Goal: Task Accomplishment & Management: Use online tool/utility

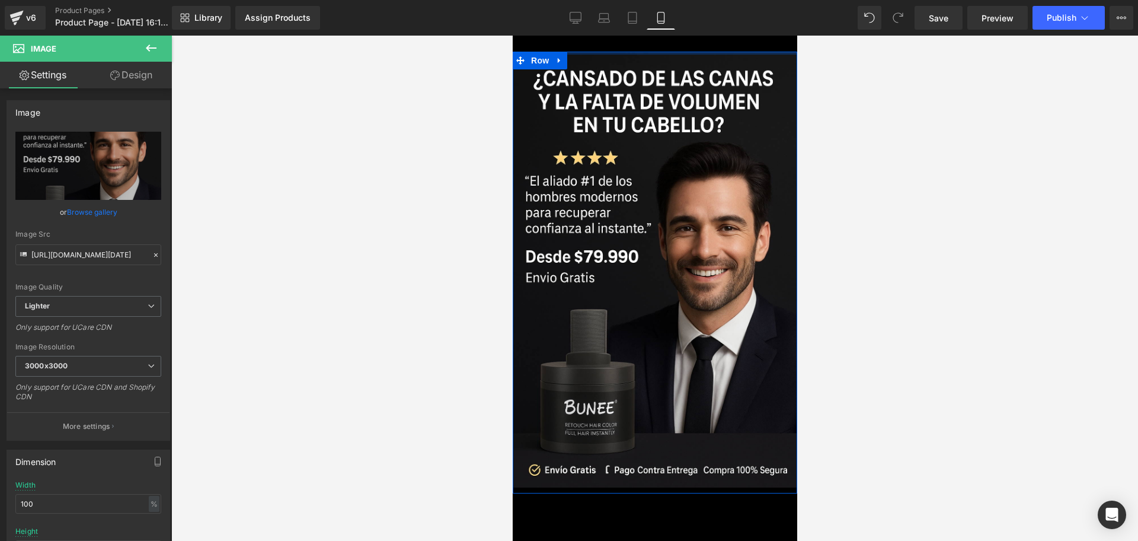
drag, startPoint x: 1404, startPoint y: 164, endPoint x: 616, endPoint y: 44, distance: 797.3
click at [616, 44] on body "​ MI TIENDA Ir directamente al contenido Image Row Select your layout" at bounding box center [654, 456] width 284 height 840
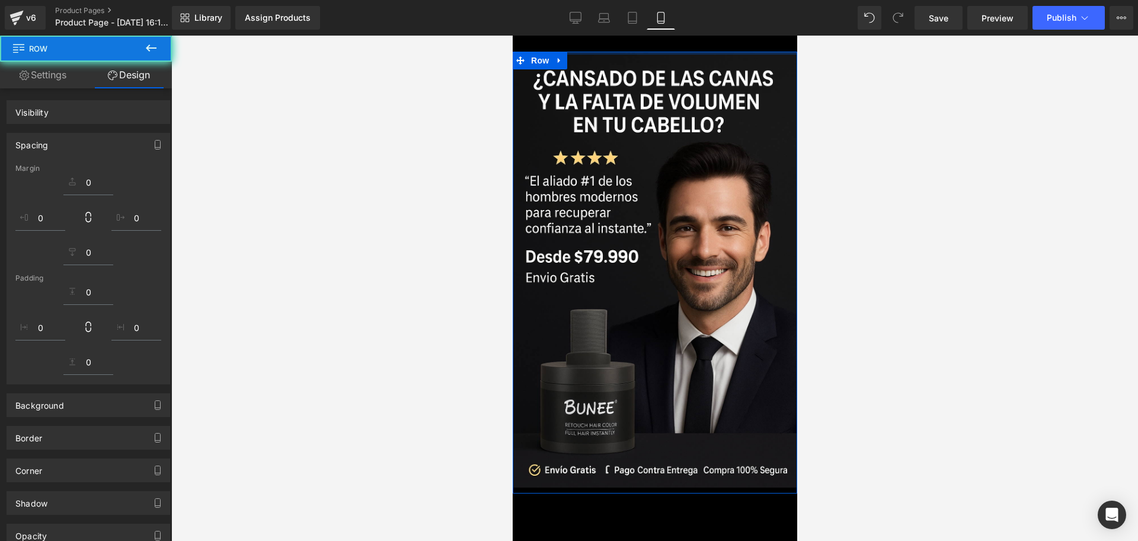
click at [892, 126] on div at bounding box center [654, 288] width 967 height 505
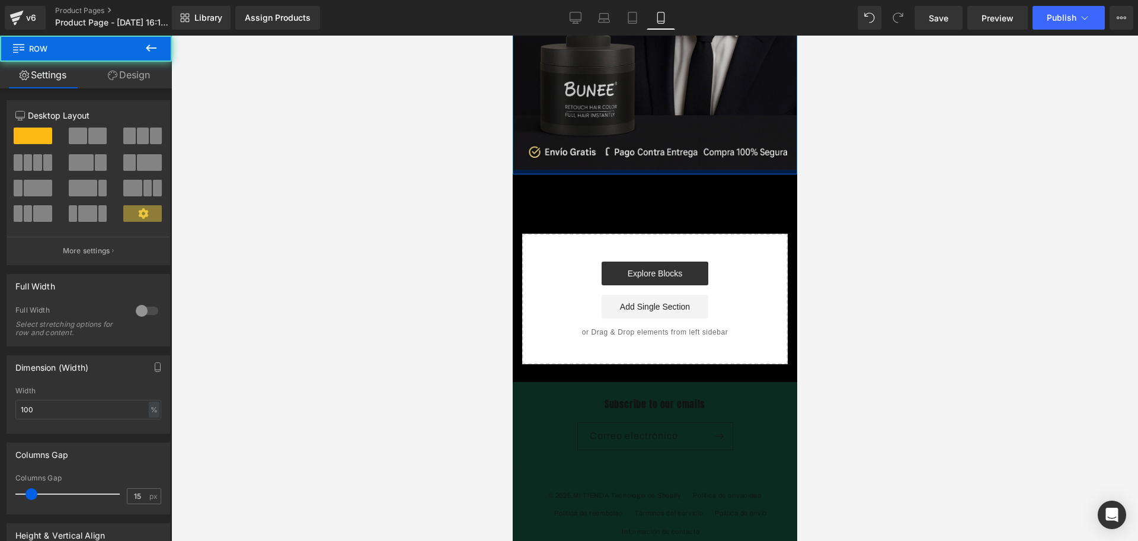
scroll to position [312, 0]
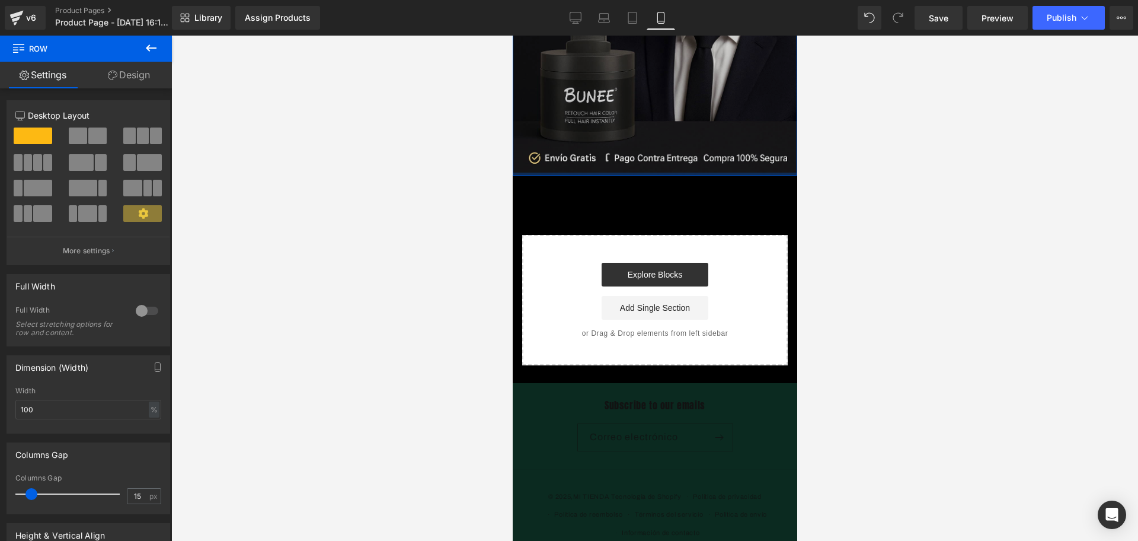
click at [834, 167] on div at bounding box center [654, 288] width 967 height 505
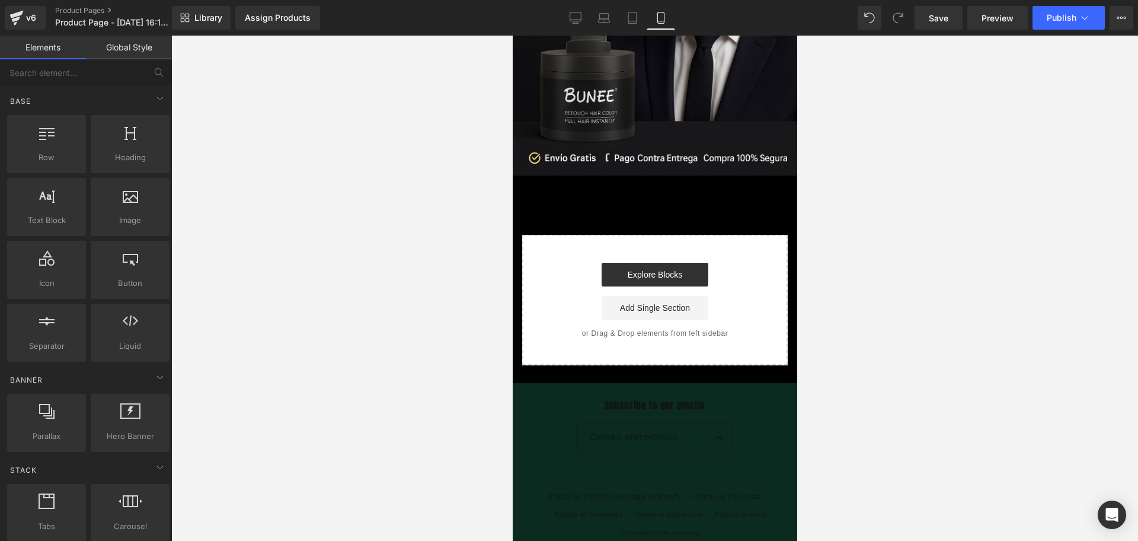
scroll to position [89, 0]
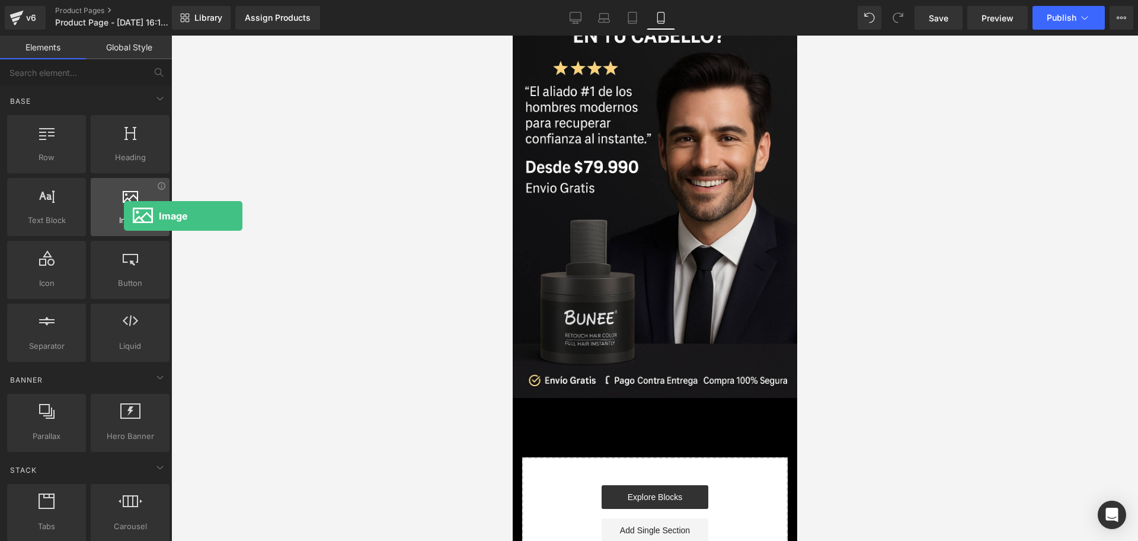
drag, startPoint x: 110, startPoint y: 200, endPoint x: 121, endPoint y: 216, distance: 19.6
click at [121, 216] on div "Image images, photos, alts, uploads" at bounding box center [130, 207] width 79 height 58
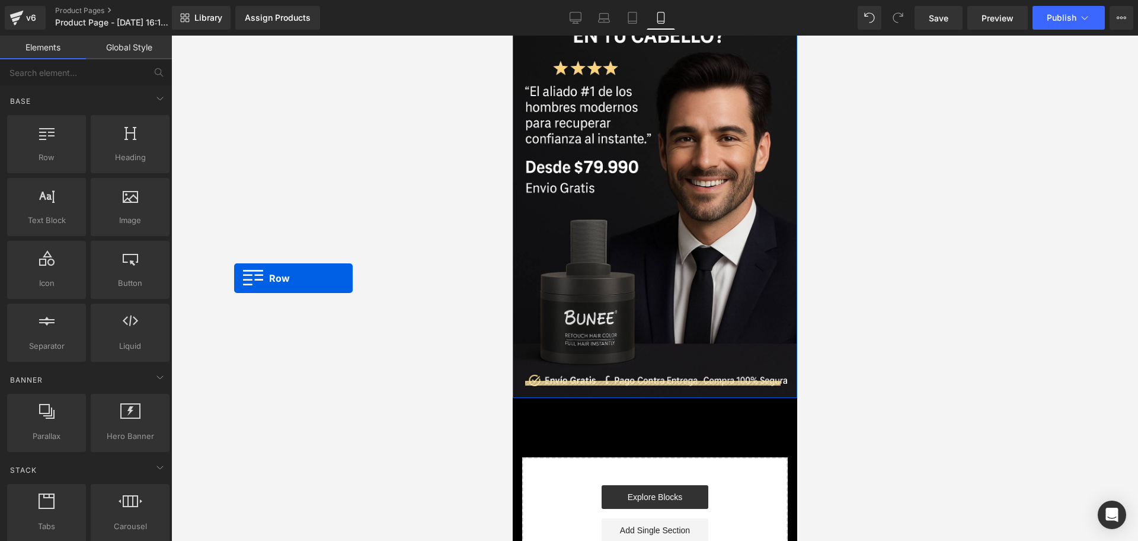
drag, startPoint x: 78, startPoint y: 155, endPoint x: 426, endPoint y: 373, distance: 410.6
click at [343, 343] on div "Row You are previewing how the will restyle your page. You can not edit Element…" at bounding box center [569, 280] width 1138 height 561
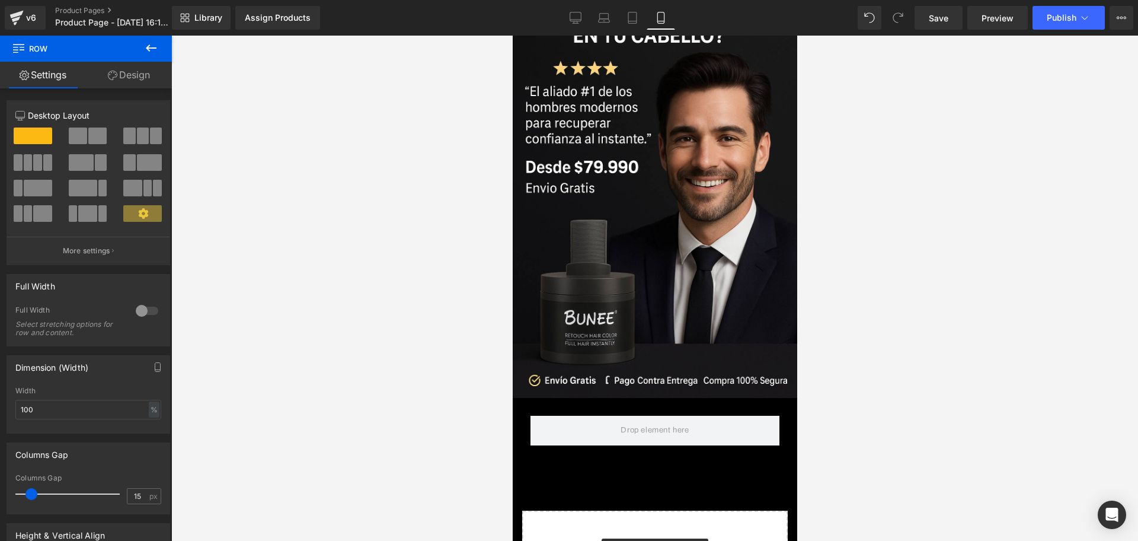
click at [144, 49] on icon at bounding box center [151, 48] width 14 height 14
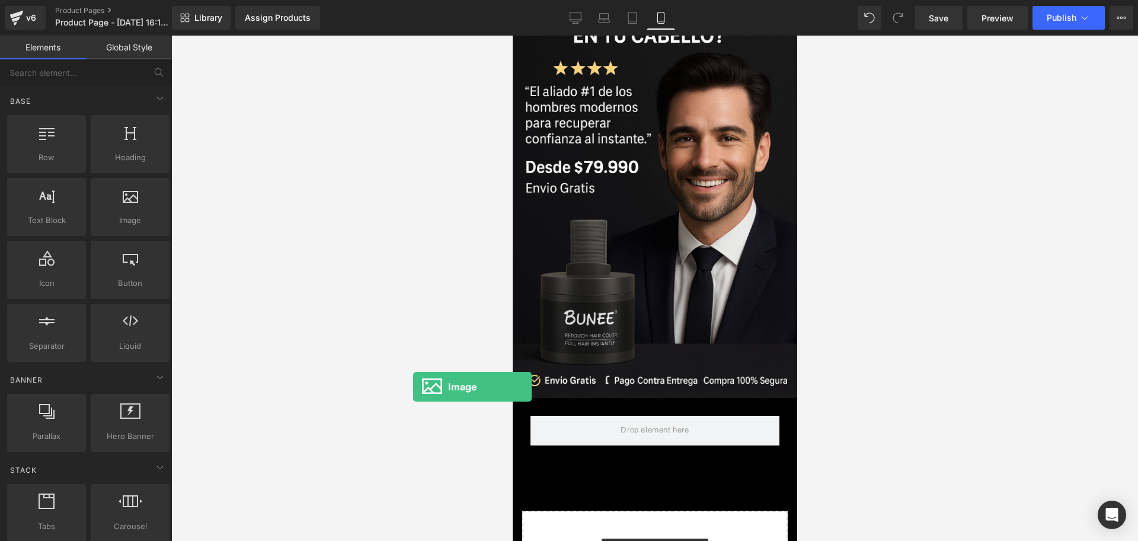
drag, startPoint x: 141, startPoint y: 219, endPoint x: 512, endPoint y: 411, distance: 417.8
click at [507, 411] on div "Image You are previewing how the will restyle your page. You can not edit Eleme…" at bounding box center [569, 280] width 1138 height 561
click at [554, 415] on span at bounding box center [654, 430] width 249 height 30
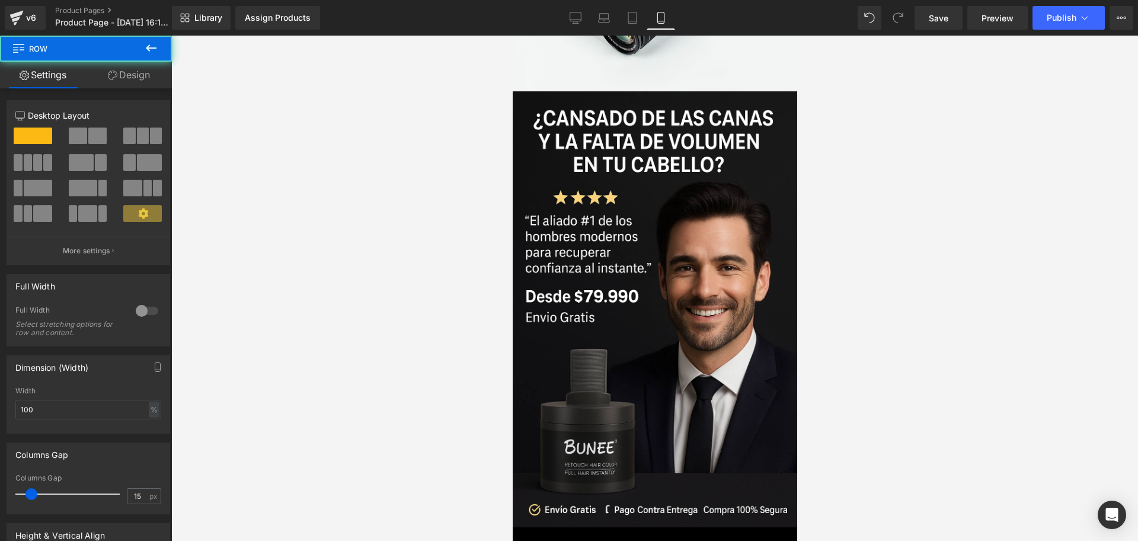
drag, startPoint x: 558, startPoint y: 412, endPoint x: 578, endPoint y: 426, distance: 24.8
click at [578, 426] on div "Image Image [GEOGRAPHIC_DATA] Select your layout" at bounding box center [654, 336] width 284 height 867
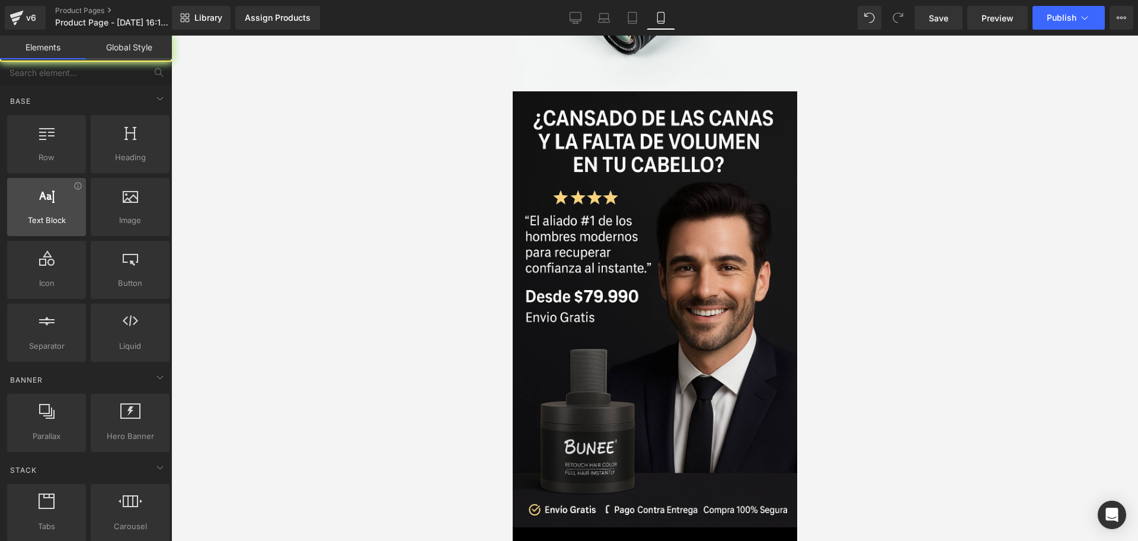
scroll to position [314, 0]
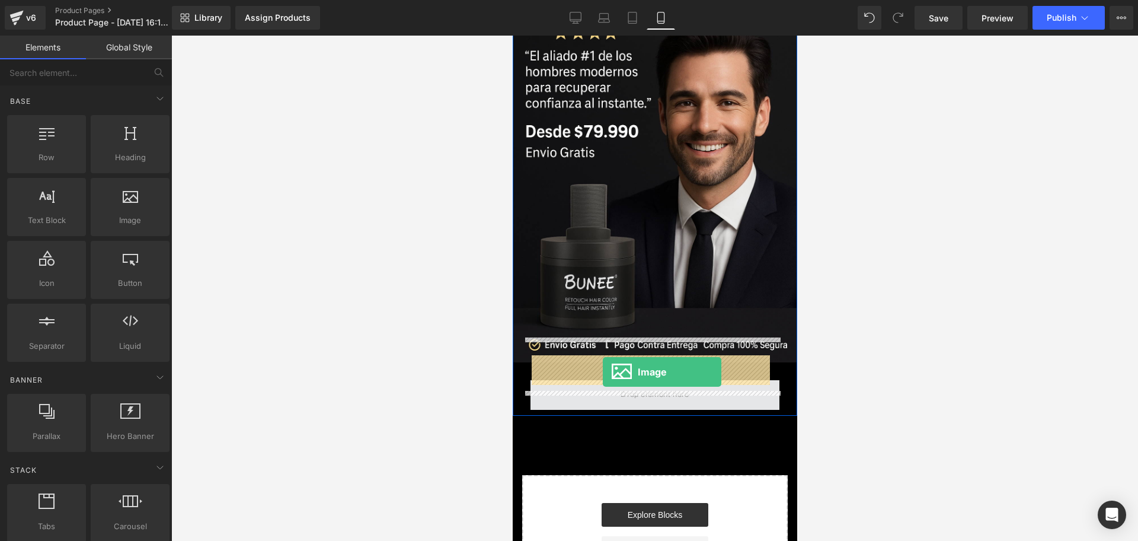
drag, startPoint x: 656, startPoint y: 246, endPoint x: 602, endPoint y: 372, distance: 136.7
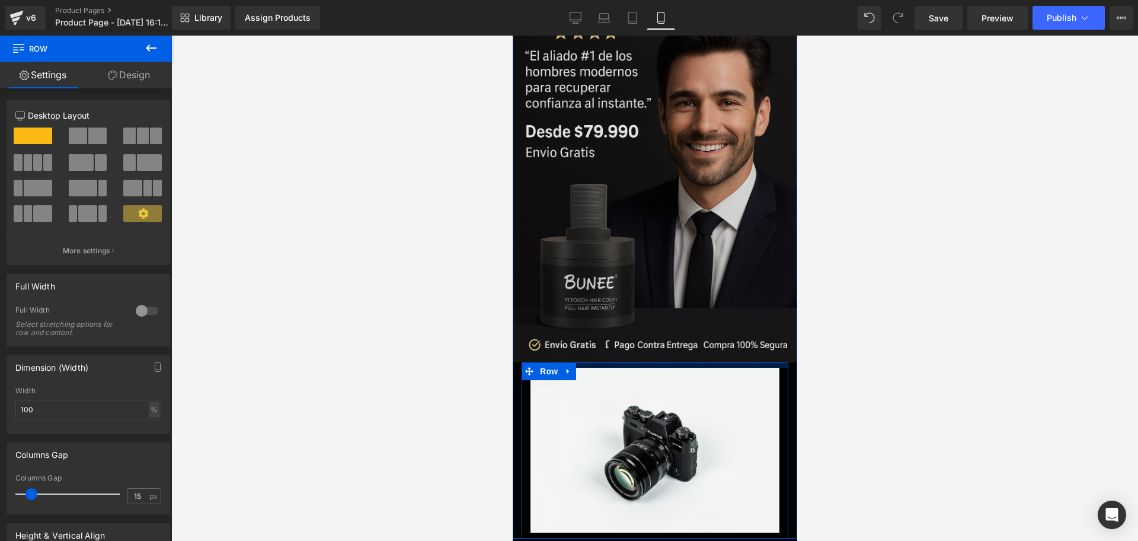
drag, startPoint x: 618, startPoint y: 347, endPoint x: 634, endPoint y: 336, distance: 19.6
click at [634, 336] on div "Image Image Row" at bounding box center [654, 233] width 284 height 612
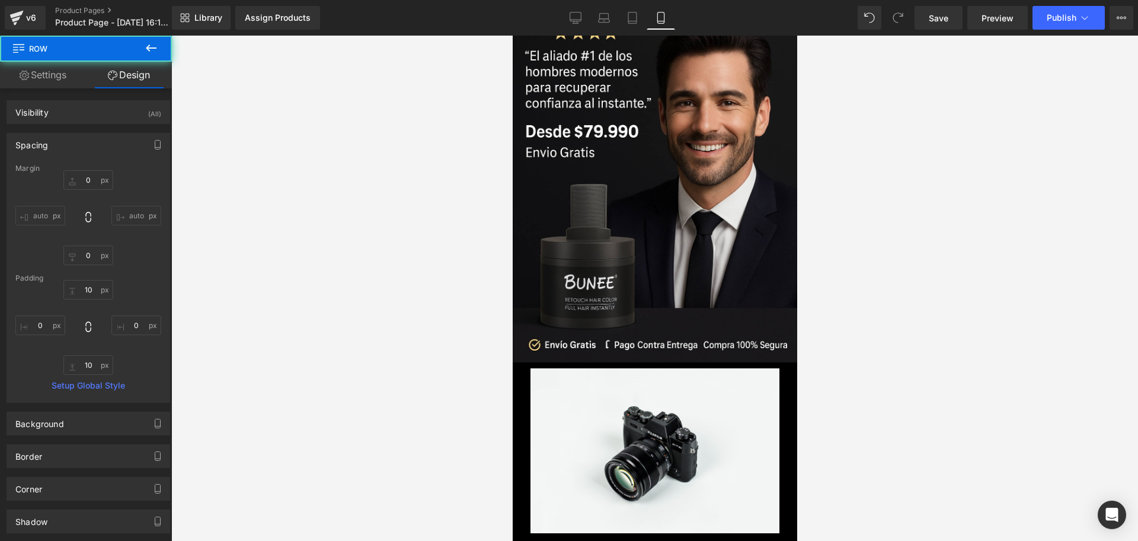
click at [145, 55] on button at bounding box center [150, 49] width 41 height 26
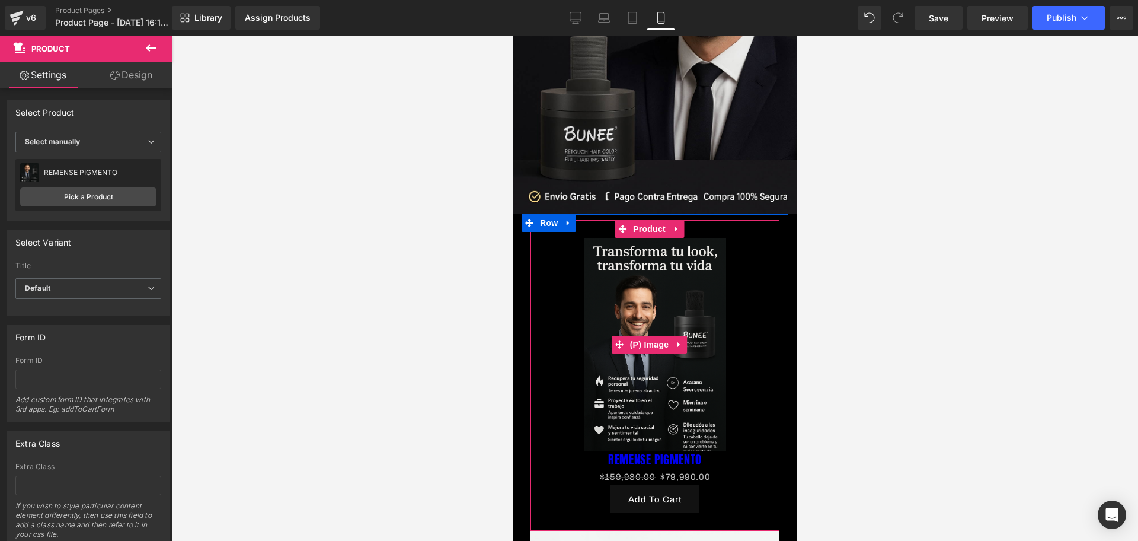
scroll to position [684, 0]
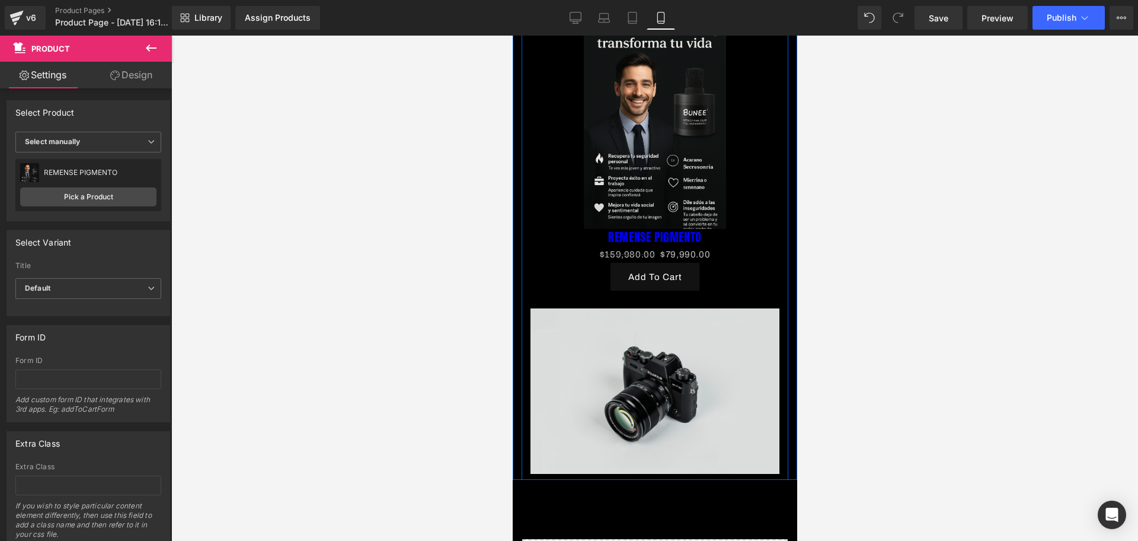
click at [650, 343] on img at bounding box center [654, 390] width 249 height 165
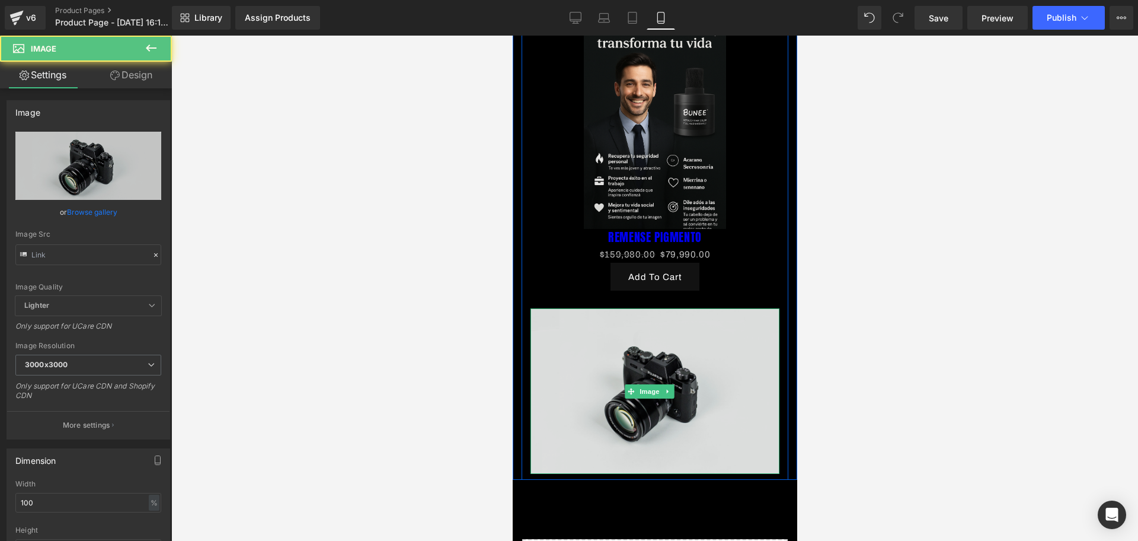
type input "//[DOMAIN_NAME][URL]"
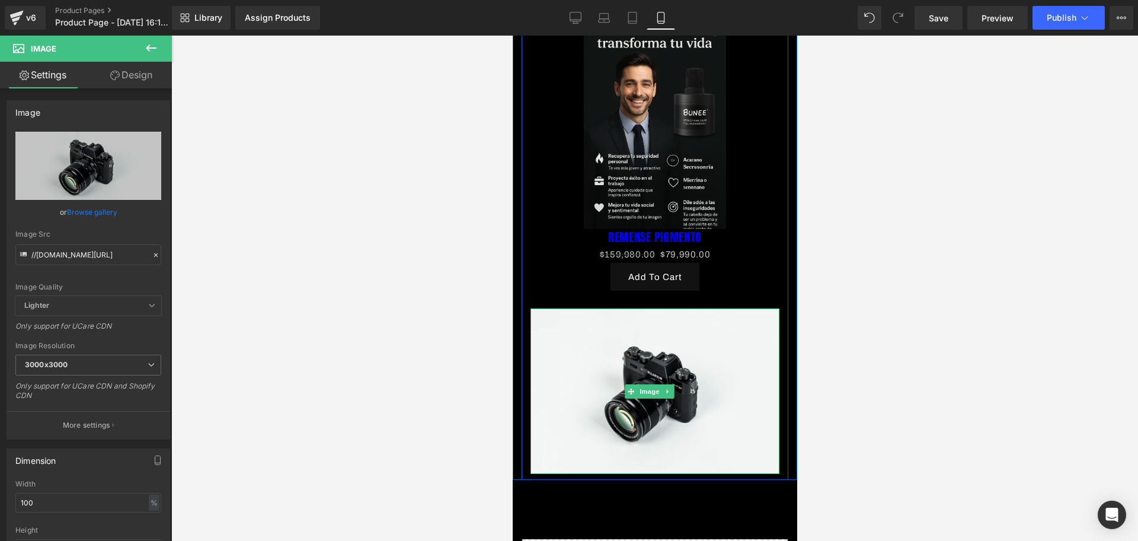
click at [671, 384] on link at bounding box center [667, 391] width 12 height 14
click at [671, 388] on icon at bounding box center [673, 391] width 7 height 7
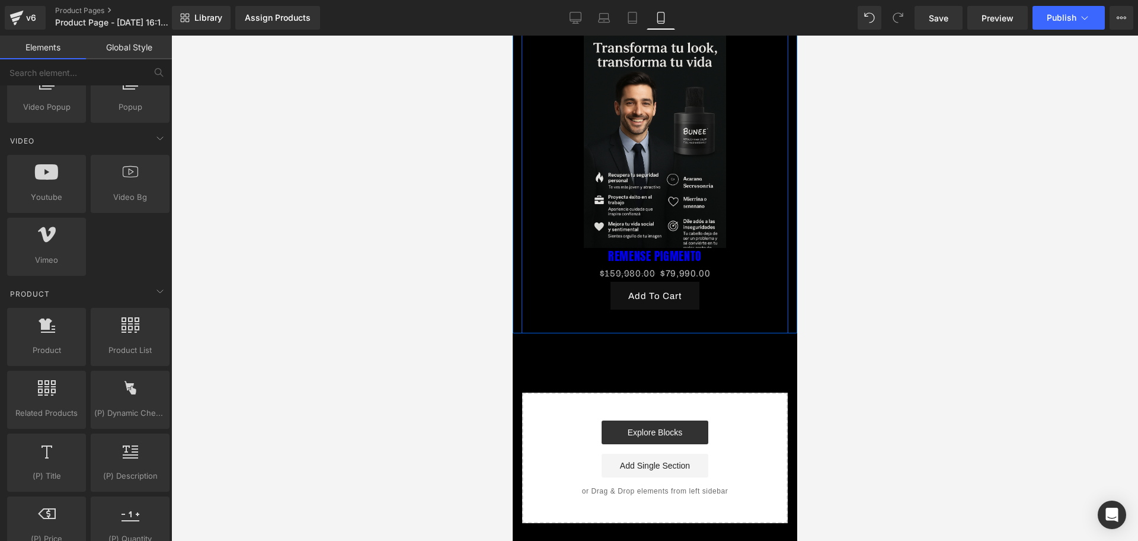
scroll to position [536, 0]
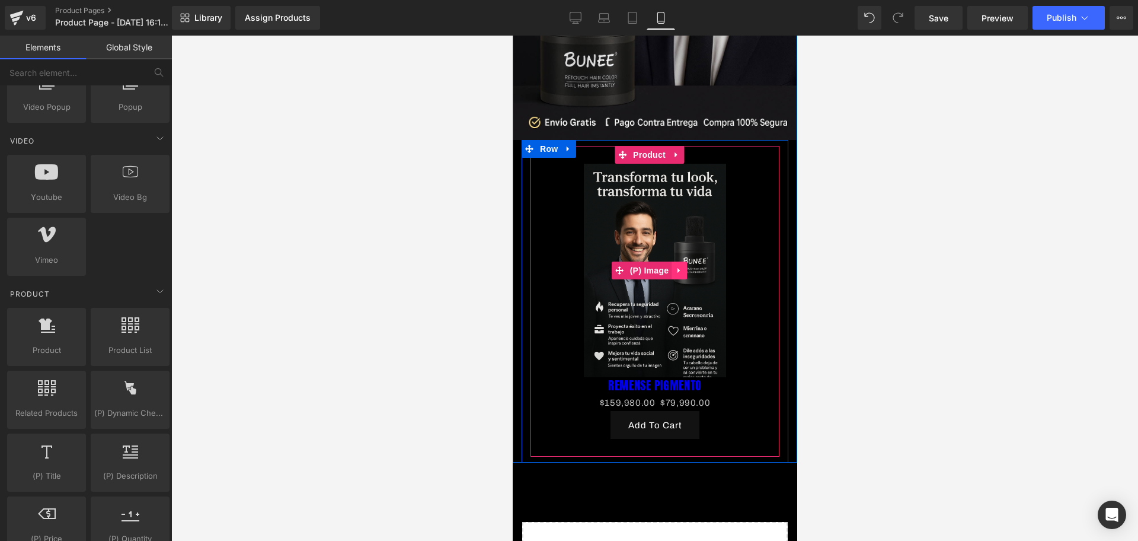
click at [682, 266] on icon at bounding box center [678, 270] width 8 height 9
click at [683, 266] on icon at bounding box center [686, 270] width 8 height 8
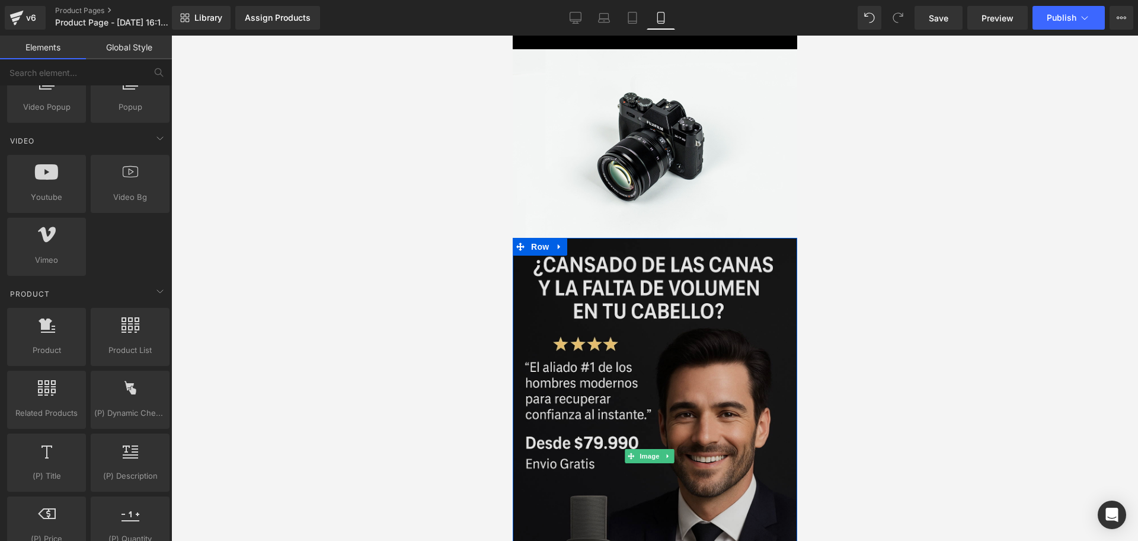
scroll to position [0, 0]
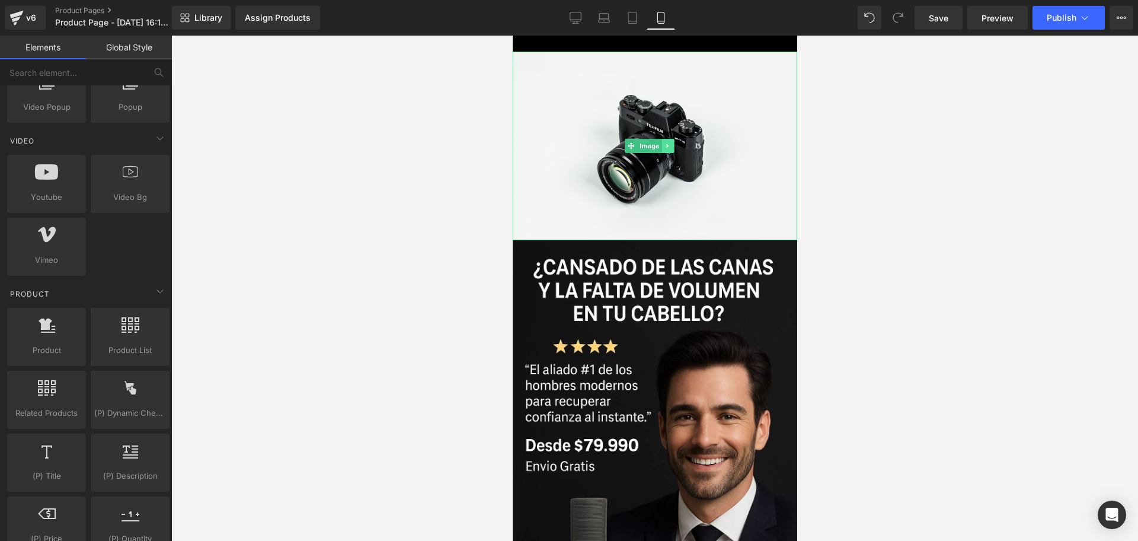
click at [664, 139] on link at bounding box center [667, 146] width 12 height 14
click at [670, 142] on icon at bounding box center [673, 145] width 7 height 7
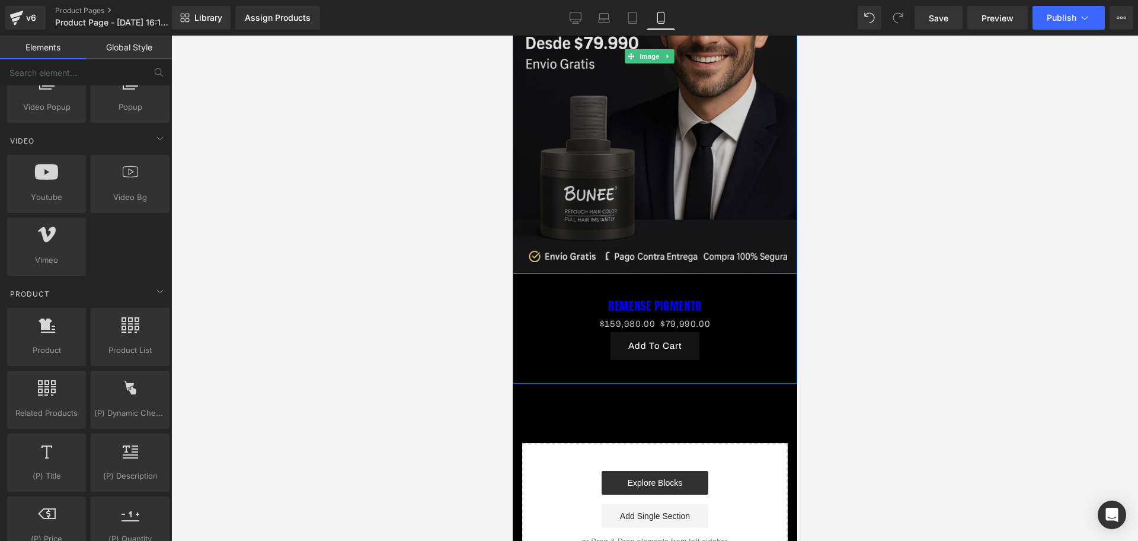
scroll to position [222, 0]
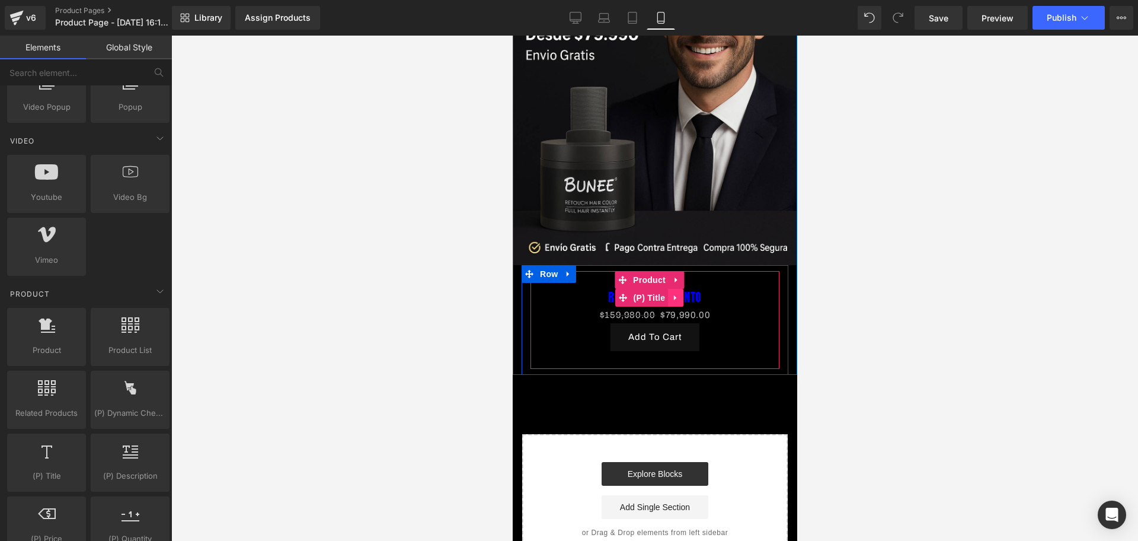
click at [681, 289] on link at bounding box center [674, 298] width 15 height 18
click at [681, 293] on icon at bounding box center [683, 297] width 8 height 8
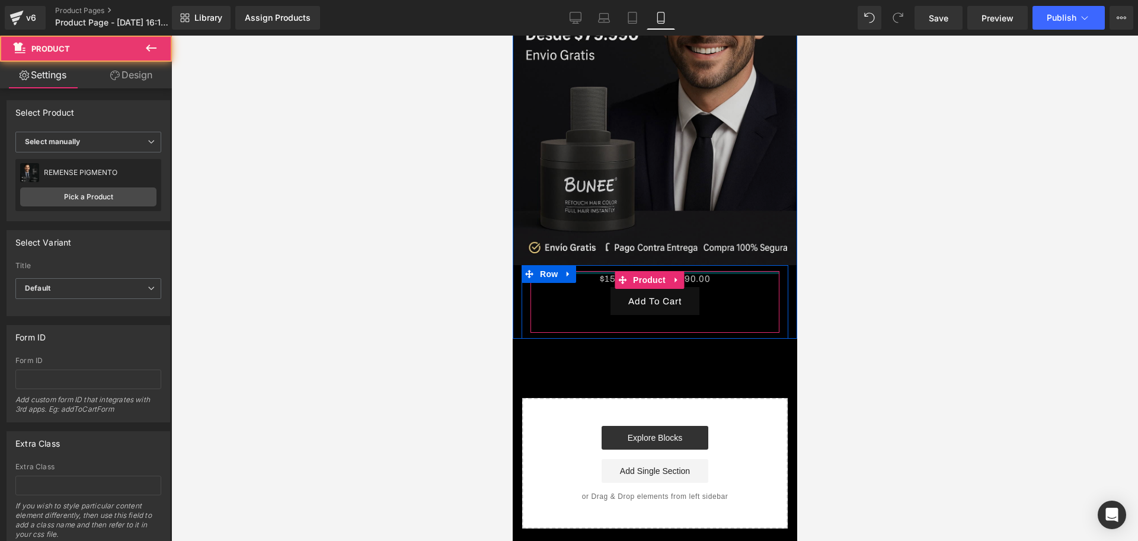
click at [712, 228] on div "Image $159,980.00 $79,990.00 (P) Price Add To Cart (P) Cart Button Product Row" at bounding box center [654, 83] width 284 height 509
click at [814, 298] on div at bounding box center [654, 288] width 967 height 505
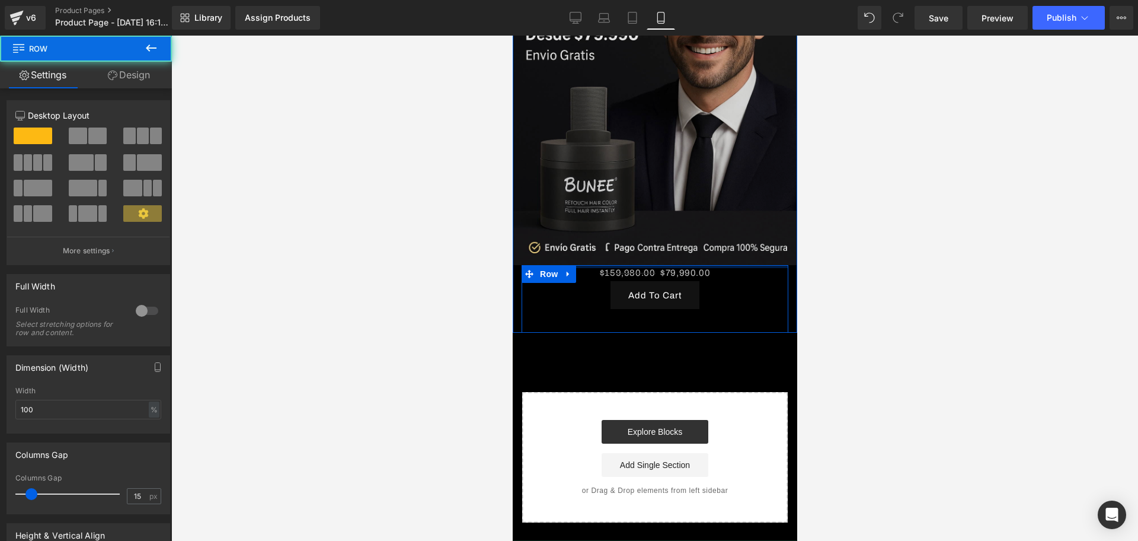
click at [724, 240] on div "Image $159,980.00 $79,990.00 (P) Price Add To Cart (P) Cart Button Product Row" at bounding box center [654, 80] width 284 height 503
click at [878, 254] on div at bounding box center [654, 288] width 967 height 505
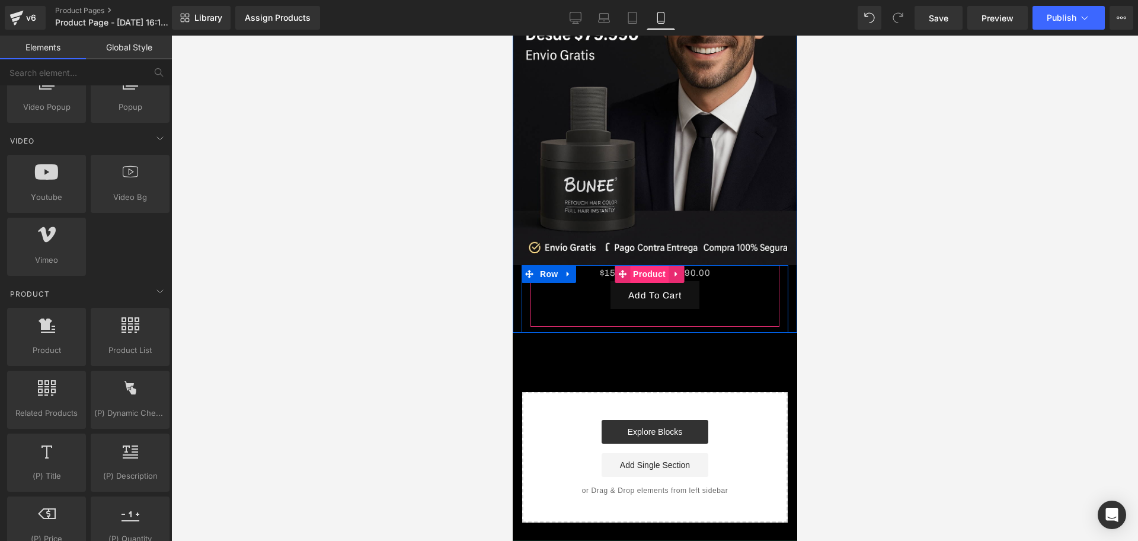
click at [638, 265] on span "Product" at bounding box center [648, 274] width 39 height 18
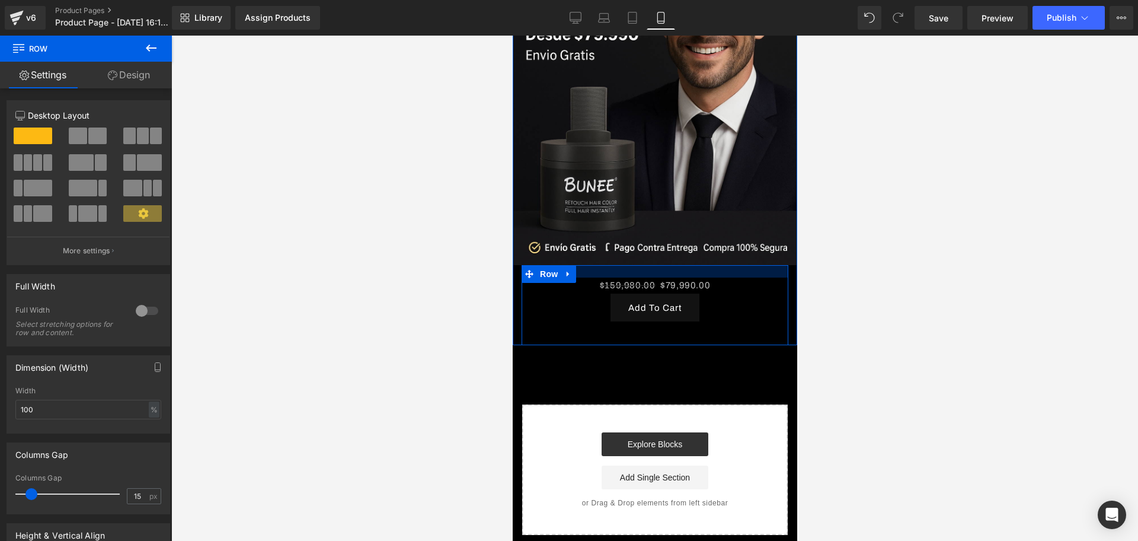
drag, startPoint x: 608, startPoint y: 248, endPoint x: 666, endPoint y: 82, distance: 175.8
click at [612, 265] on div "$159,980.00 $79,990.00 (P) Price Add To Cart (P) Cart Button Product Row" at bounding box center [654, 305] width 267 height 80
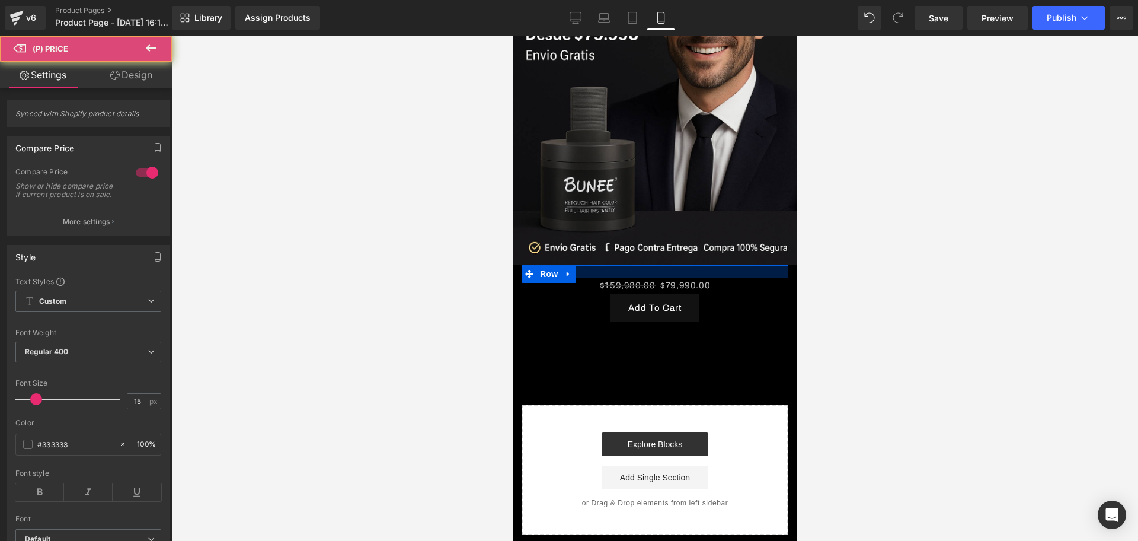
click at [612, 277] on div "$159,980.00 $79,990.00 (P) Price Add To Cart (P) Cart Button Product" at bounding box center [654, 308] width 249 height 62
click at [610, 265] on div at bounding box center [654, 271] width 267 height 12
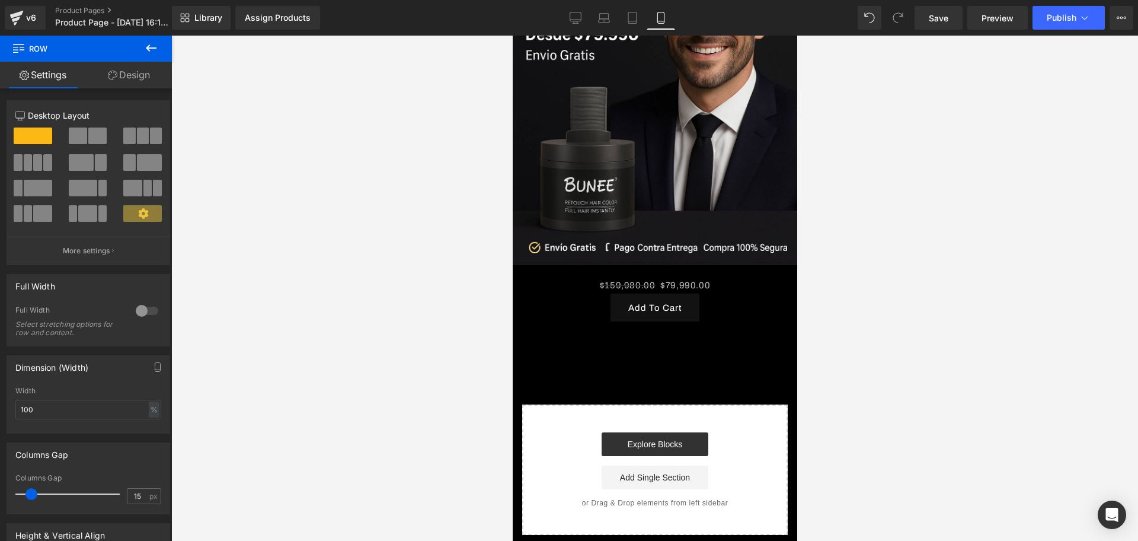
click at [154, 43] on icon at bounding box center [151, 48] width 14 height 14
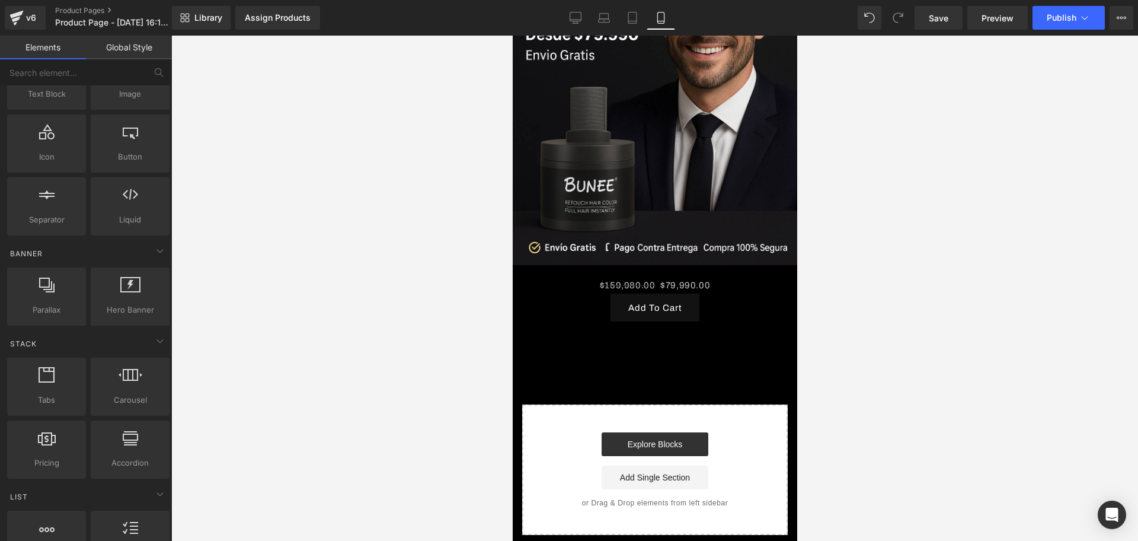
scroll to position [0, 0]
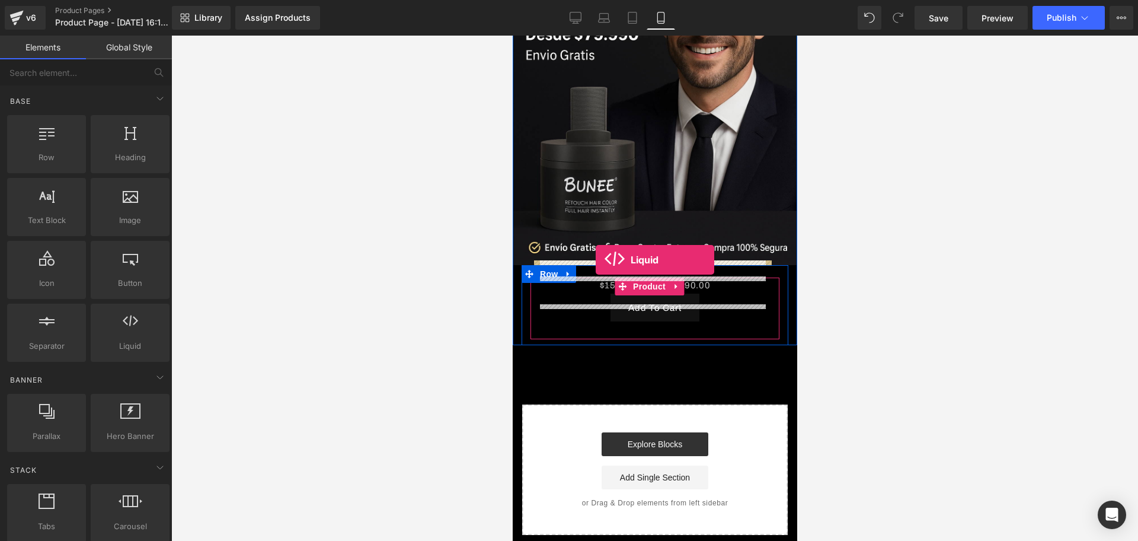
drag, startPoint x: 616, startPoint y: 378, endPoint x: 595, endPoint y: 260, distance: 119.9
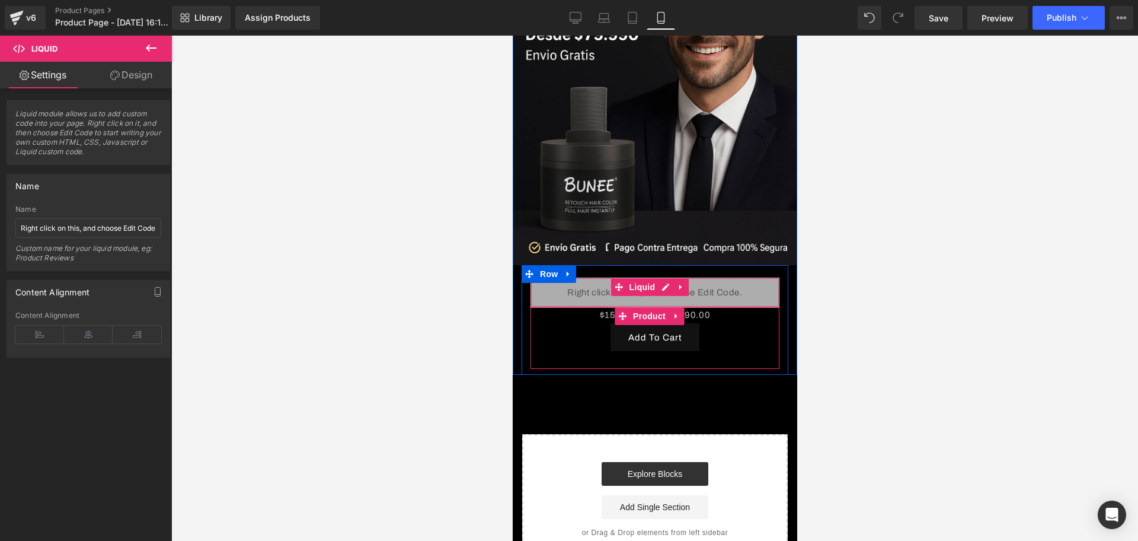
click at [680, 282] on div "Liquid" at bounding box center [654, 292] width 249 height 30
click at [668, 277] on div "Liquid" at bounding box center [654, 292] width 249 height 30
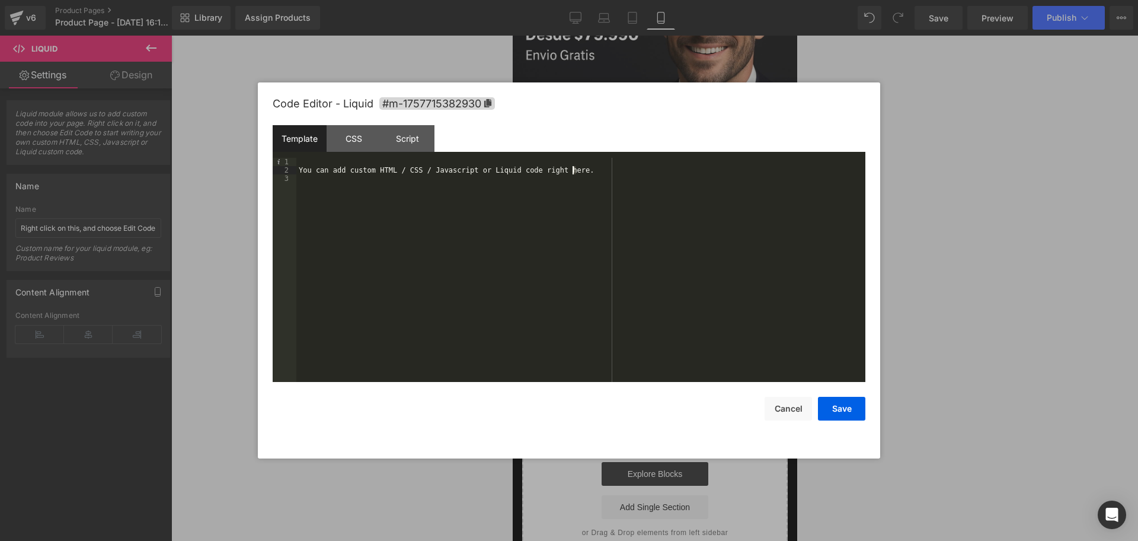
drag, startPoint x: 576, startPoint y: 170, endPoint x: 548, endPoint y: 170, distance: 28.5
click at [567, 170] on div "You can add custom HTML / CSS / Javascript or Liquid code right here." at bounding box center [580, 278] width 569 height 241
click at [337, 152] on div "Template CSS Script Data" at bounding box center [569, 141] width 593 height 33
click at [536, 215] on div "You can add custom HTML / CSS / Javascript or Liquid code right here." at bounding box center [580, 278] width 569 height 241
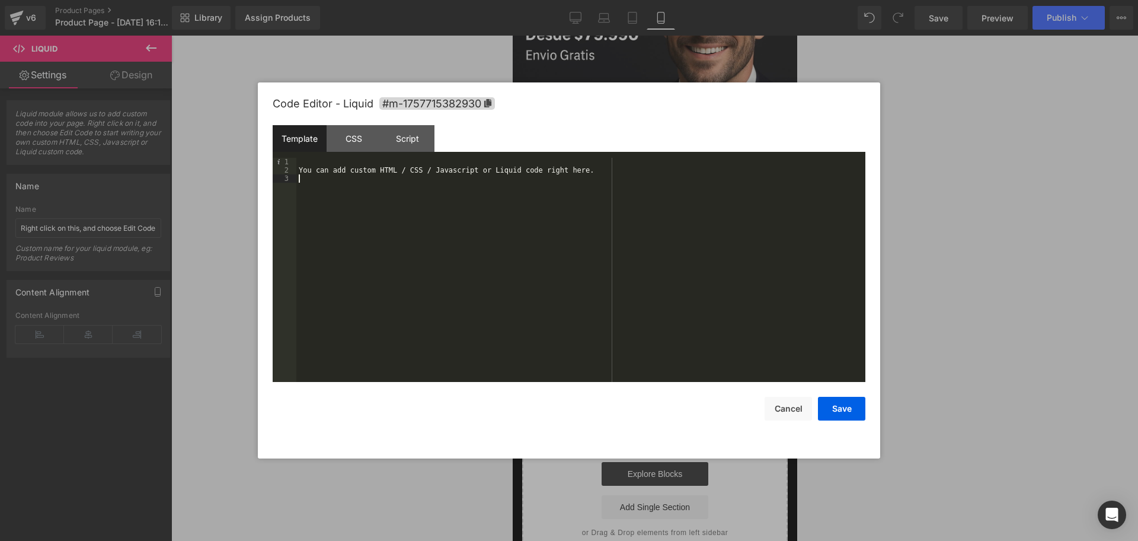
click at [536, 215] on div "You can add custom HTML / CSS / Javascript or Liquid code right here." at bounding box center [580, 278] width 569 height 241
drag, startPoint x: 309, startPoint y: 170, endPoint x: 574, endPoint y: 173, distance: 264.9
click at [574, 173] on div "You can add custom HTML / CSS / Javascript or Liquid code right here." at bounding box center [580, 278] width 569 height 241
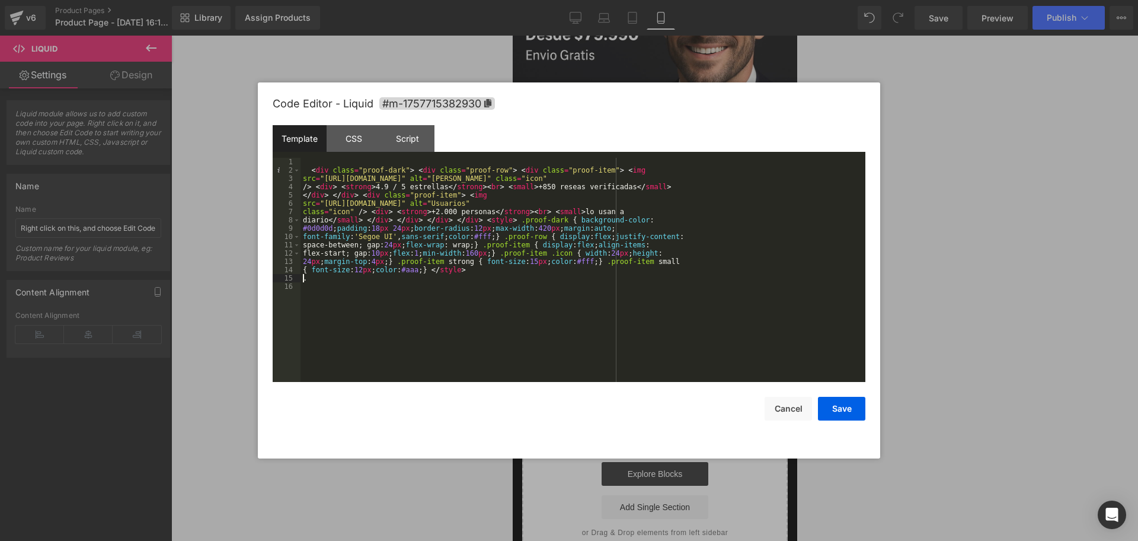
click at [562, 299] on div "< div class = "proof-dark" > < div class = "proof-row" > < div class = "proof-i…" at bounding box center [582, 278] width 565 height 241
click at [837, 404] on button "Save" at bounding box center [841, 408] width 47 height 24
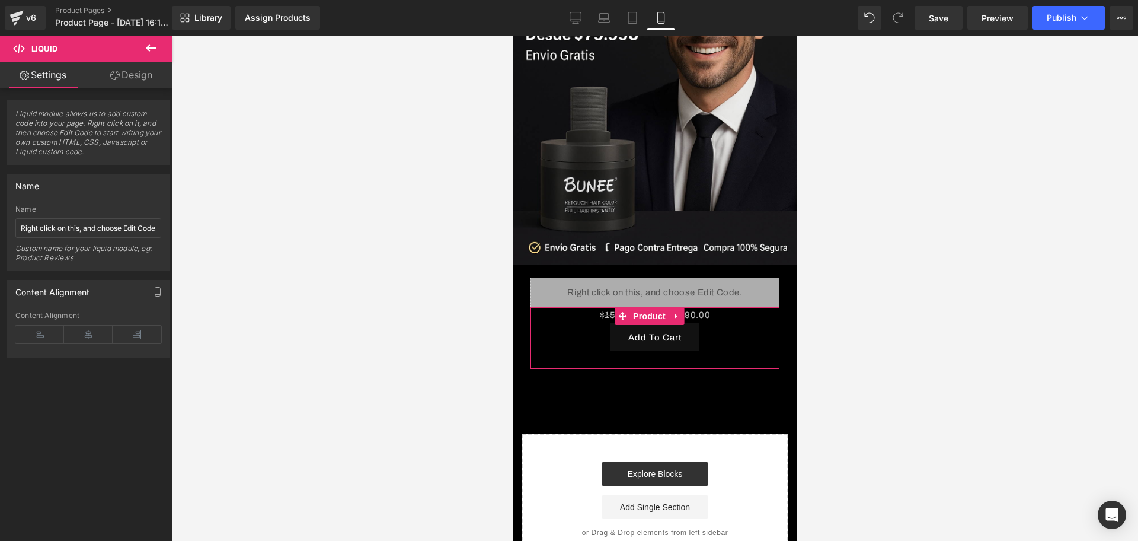
click at [851, 376] on div at bounding box center [654, 288] width 967 height 505
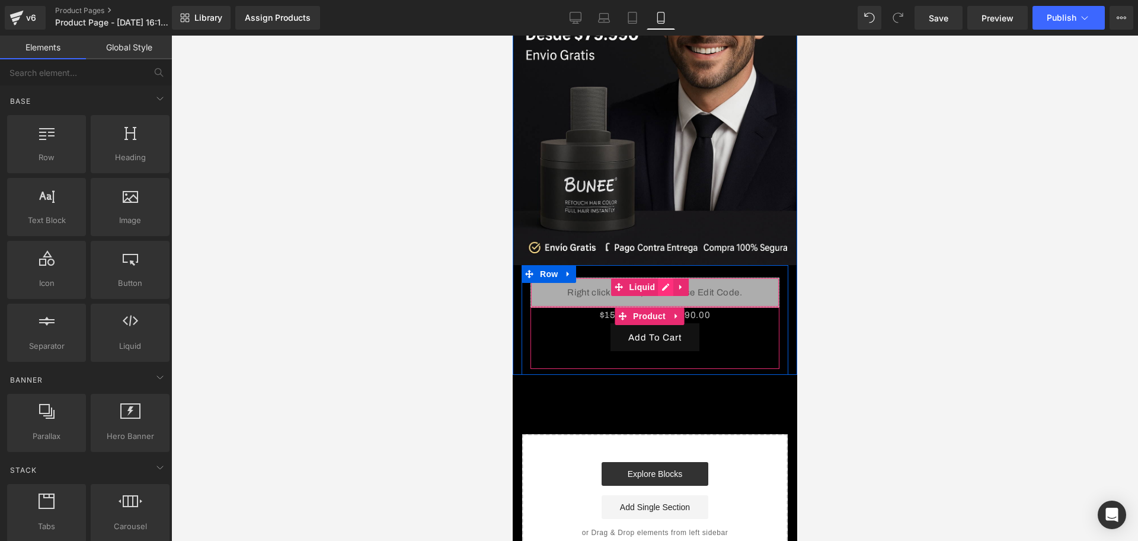
click at [661, 277] on div "Liquid" at bounding box center [654, 292] width 249 height 30
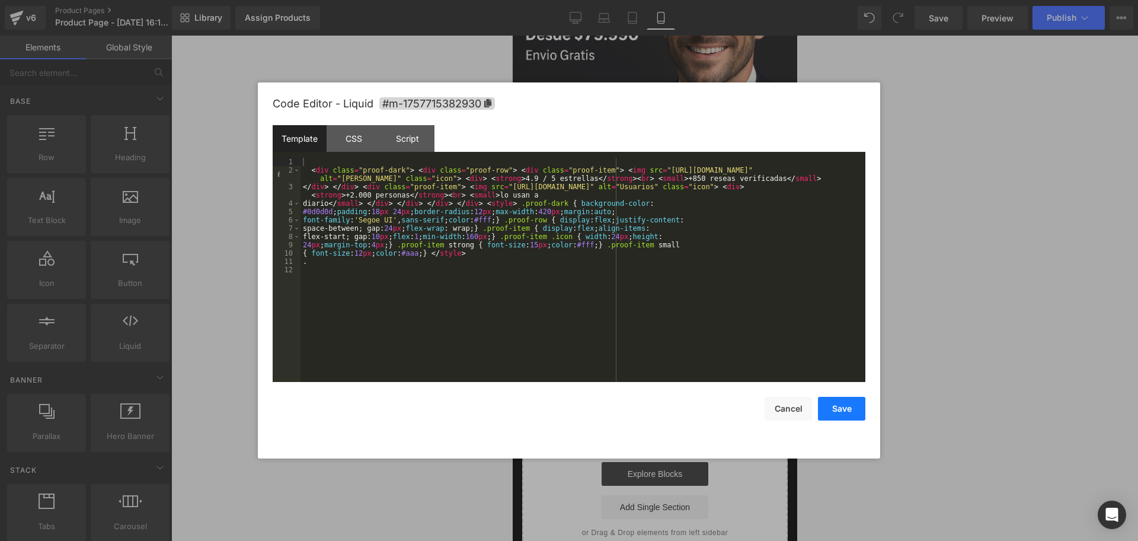
click at [833, 407] on button "Save" at bounding box center [841, 408] width 47 height 24
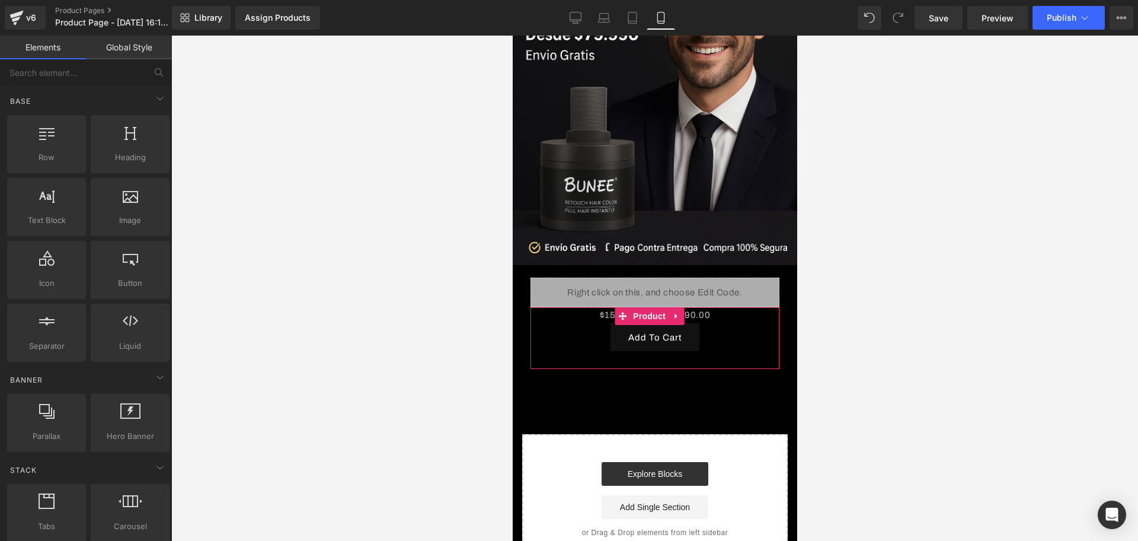
click at [831, 372] on div at bounding box center [654, 288] width 967 height 505
click at [768, 367] on div "Image Liquid $159,980.00 $79,990.00 (P) Price Add To Cart (P) Cart Button Produ…" at bounding box center [654, 196] width 284 height 735
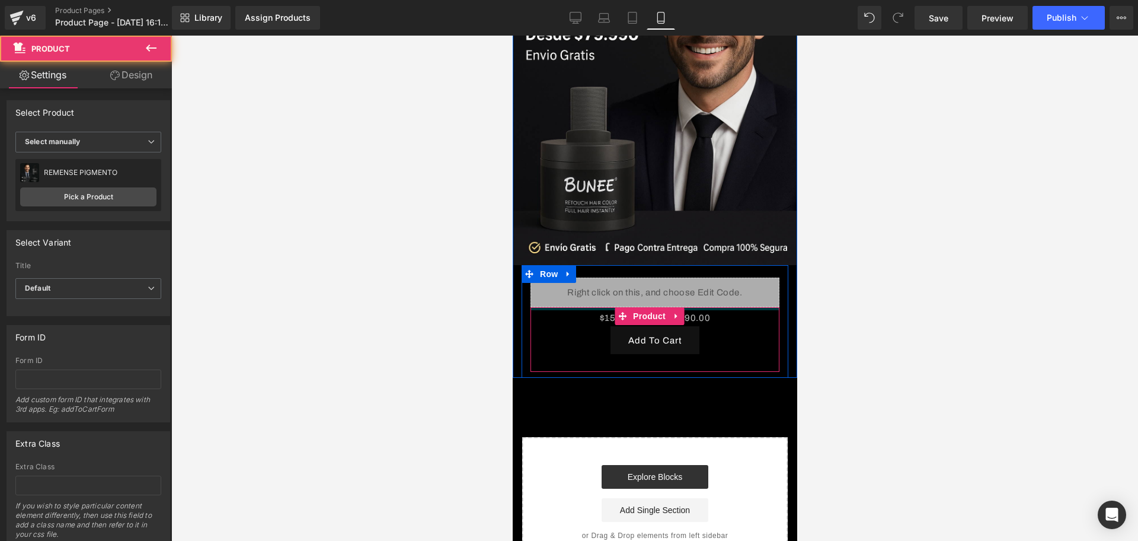
click at [716, 307] on div "$159,980.00 $79,990.00 (P) Price Add To Cart (P) Cart Button Product" at bounding box center [654, 339] width 249 height 65
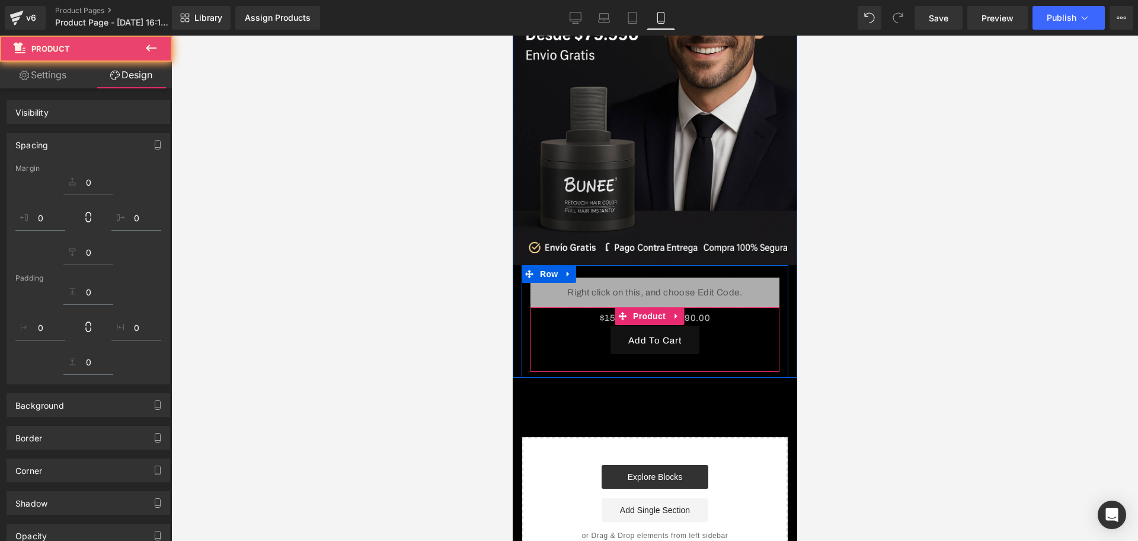
click at [745, 326] on div "Add To Cart" at bounding box center [654, 340] width 237 height 28
click at [695, 310] on div "$159,980.00 $79,990.00 (P) Price" at bounding box center [654, 318] width 237 height 16
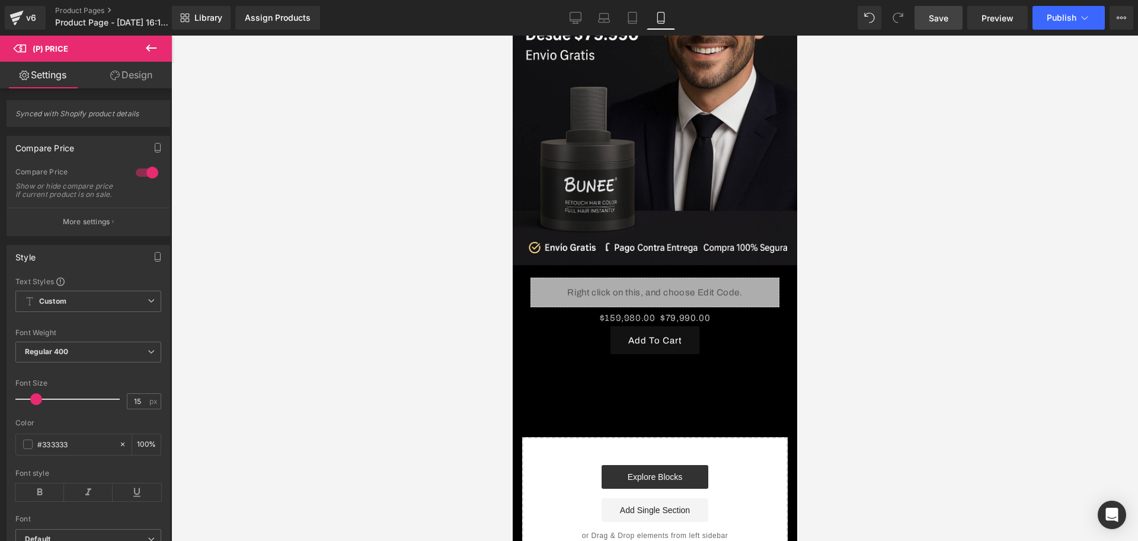
click at [933, 24] on link "Save" at bounding box center [938, 18] width 48 height 24
click at [315, 6] on link "Assign Products" at bounding box center [277, 18] width 85 height 24
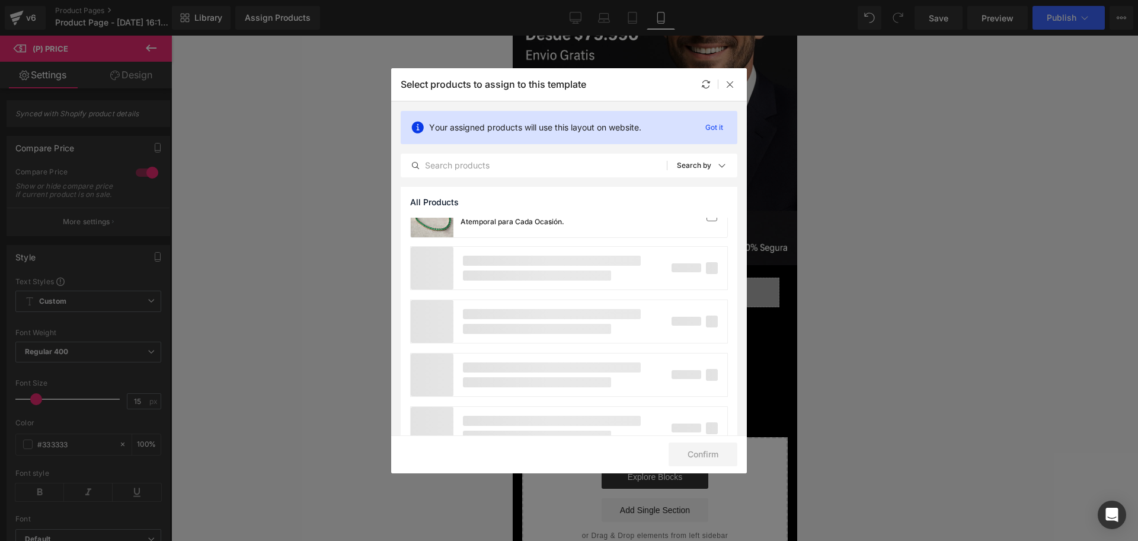
scroll to position [1037, 0]
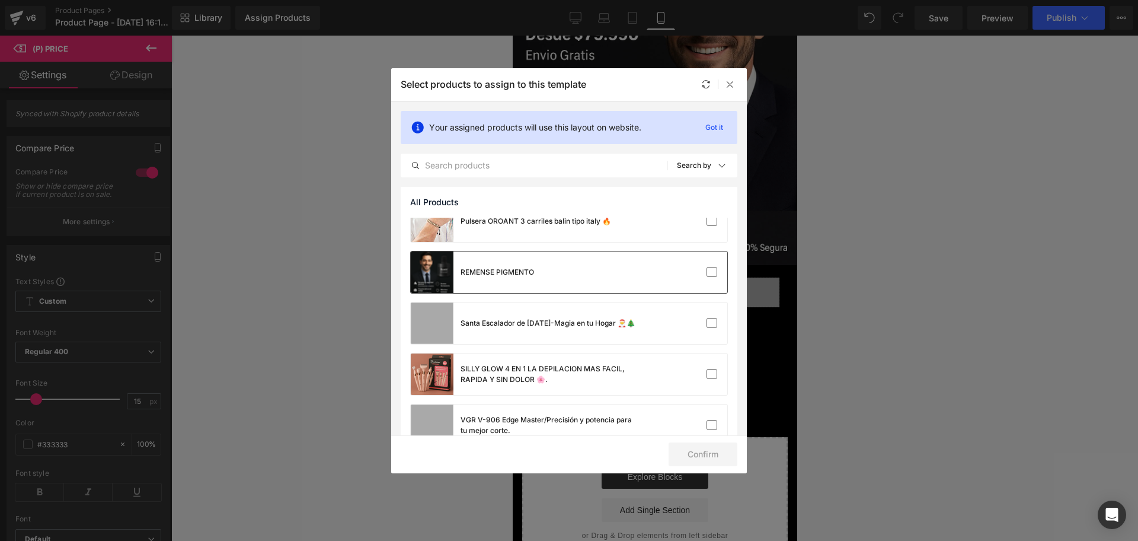
click at [545, 268] on div "REMENSE PIGMENTO" at bounding box center [569, 271] width 316 height 41
click at [692, 461] on button "Confirm" at bounding box center [703, 454] width 69 height 24
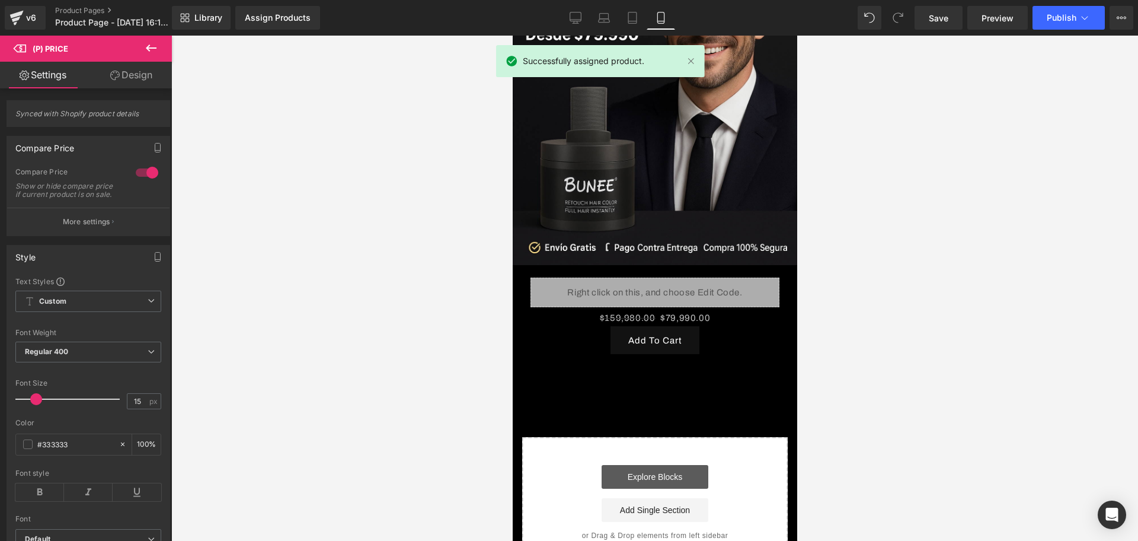
click at [680, 465] on link "Explore Blocks" at bounding box center [654, 477] width 107 height 24
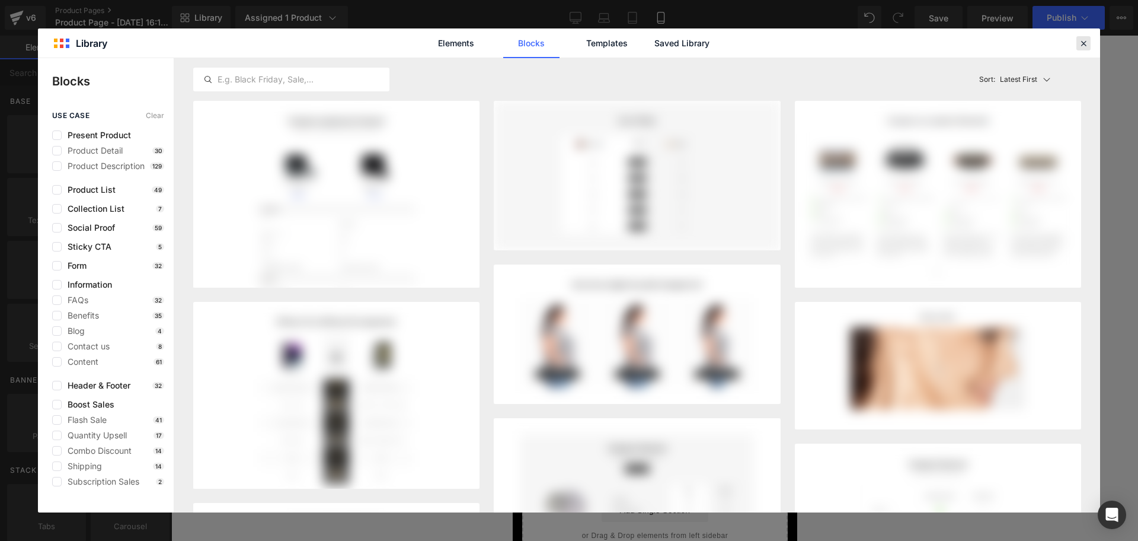
click at [1079, 42] on icon at bounding box center [1083, 43] width 11 height 11
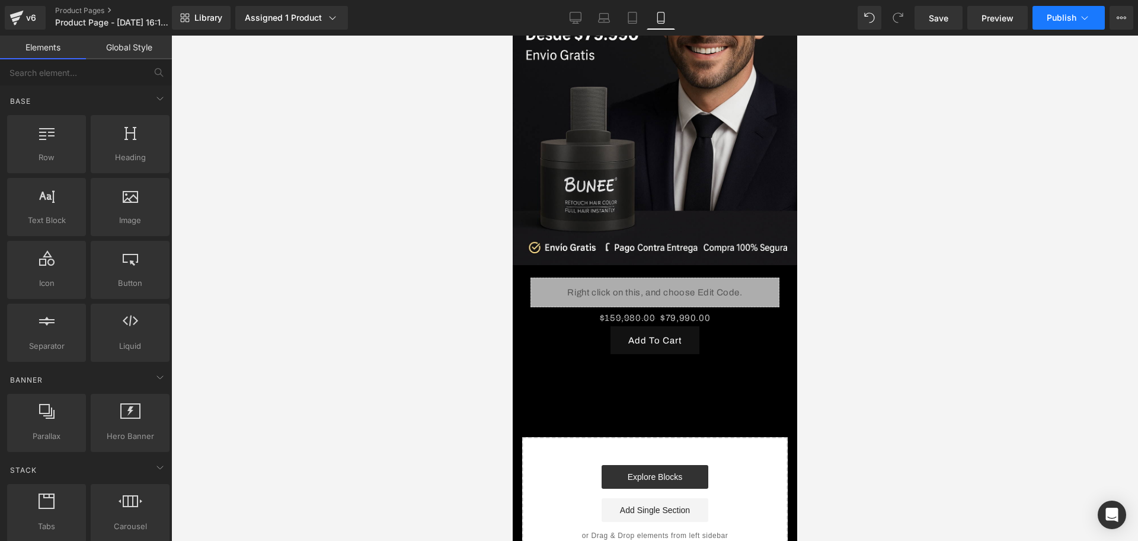
click at [1061, 15] on span "Publish" at bounding box center [1062, 17] width 30 height 9
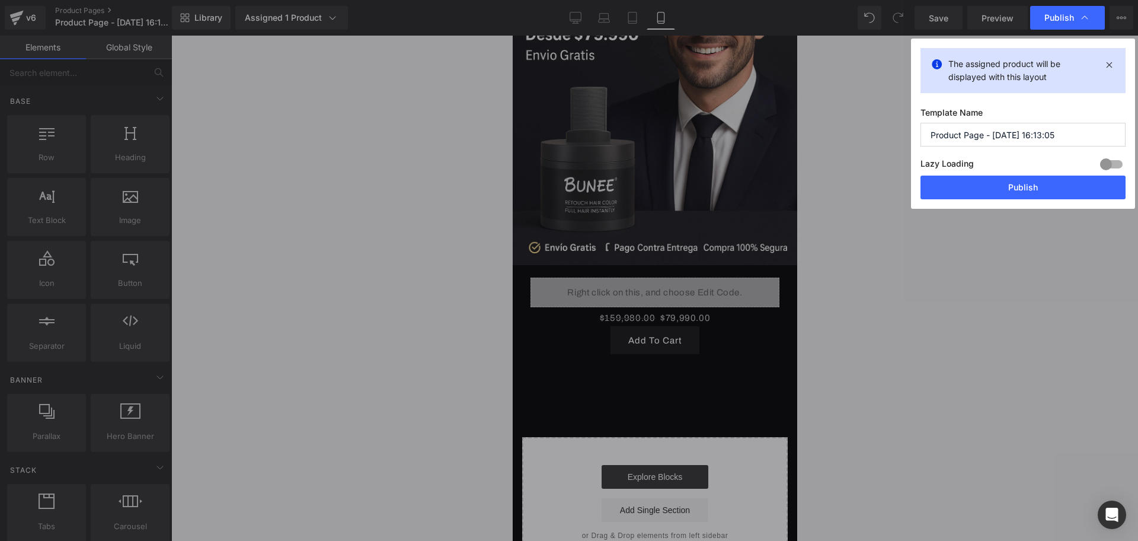
click at [1006, 132] on input "Product Page - [DATE] 16:13:05" at bounding box center [1022, 135] width 205 height 24
click at [1005, 132] on input "Product Page - [DATE] 16:13:05" at bounding box center [1022, 135] width 205 height 24
type input "REMENSE"
click at [1001, 205] on div "The assigned product will be displayed with this layout Template Name REMENSE L…" at bounding box center [1023, 124] width 224 height 170
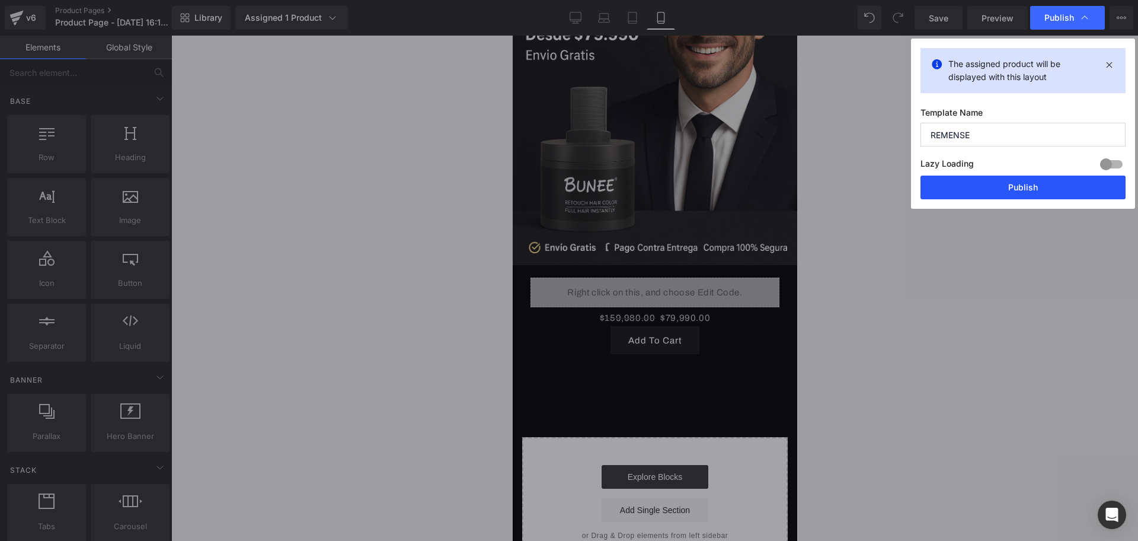
click at [990, 197] on button "Publish" at bounding box center [1022, 187] width 205 height 24
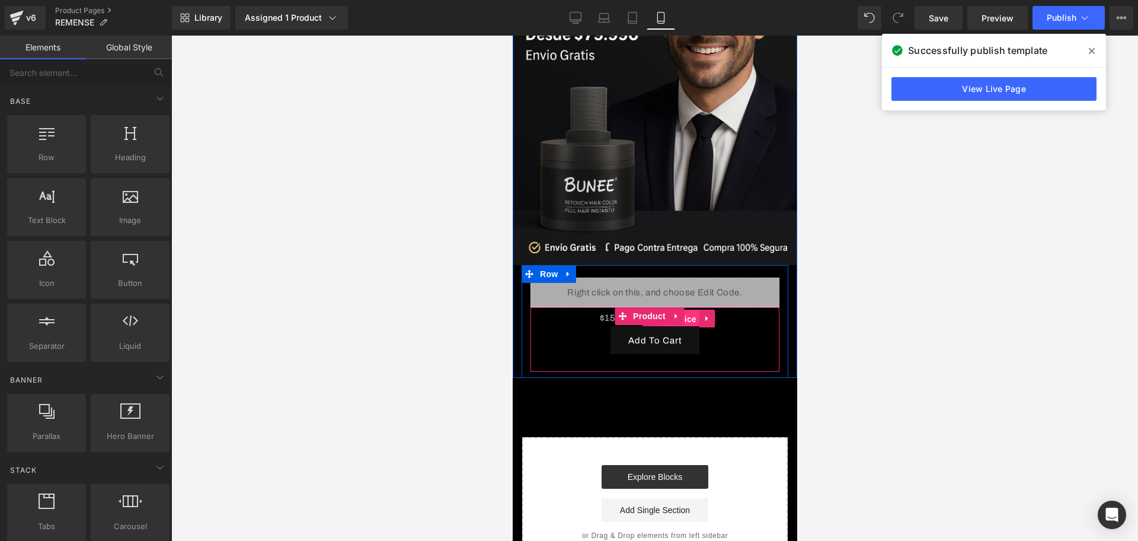
click at [687, 310] on span "(P) Price" at bounding box center [678, 319] width 41 height 18
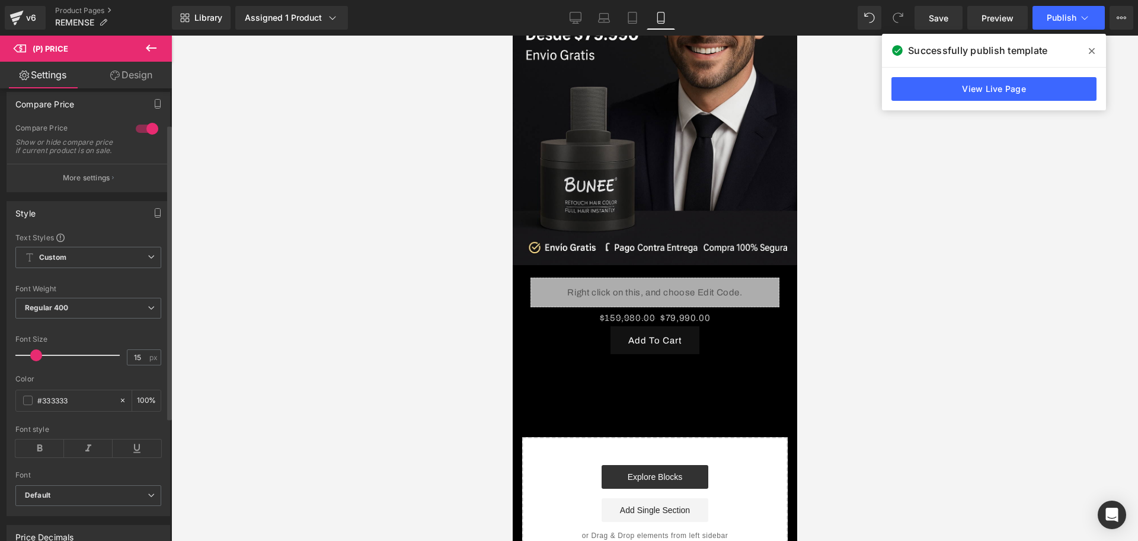
scroll to position [74, 0]
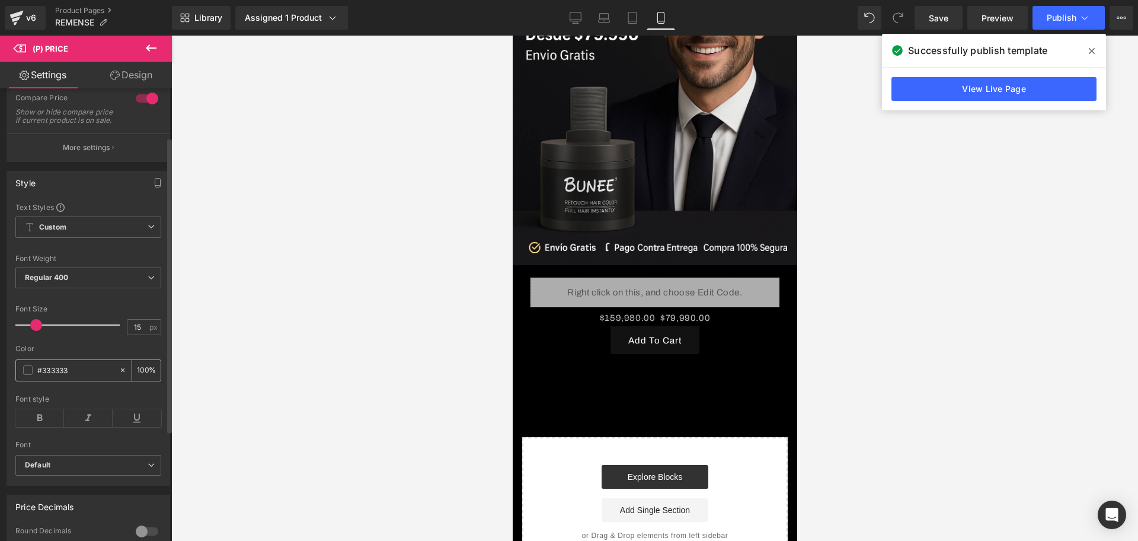
click at [24, 373] on div "#333333" at bounding box center [67, 370] width 103 height 21
click at [28, 375] on span at bounding box center [27, 369] width 9 height 9
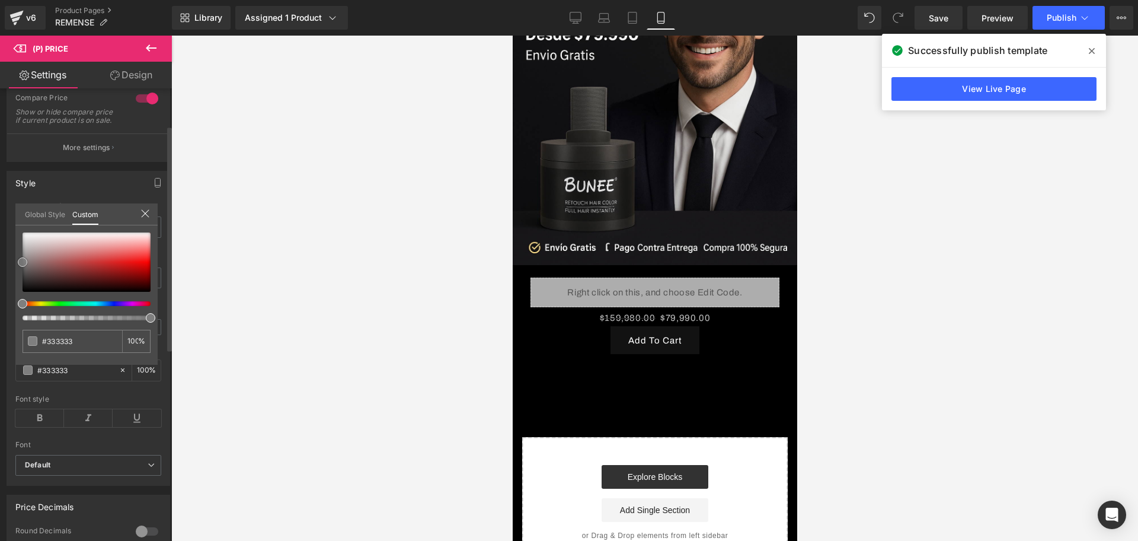
type input "#353535"
type input "#ffffff"
drag, startPoint x: 23, startPoint y: 282, endPoint x: 21, endPoint y: 229, distance: 52.8
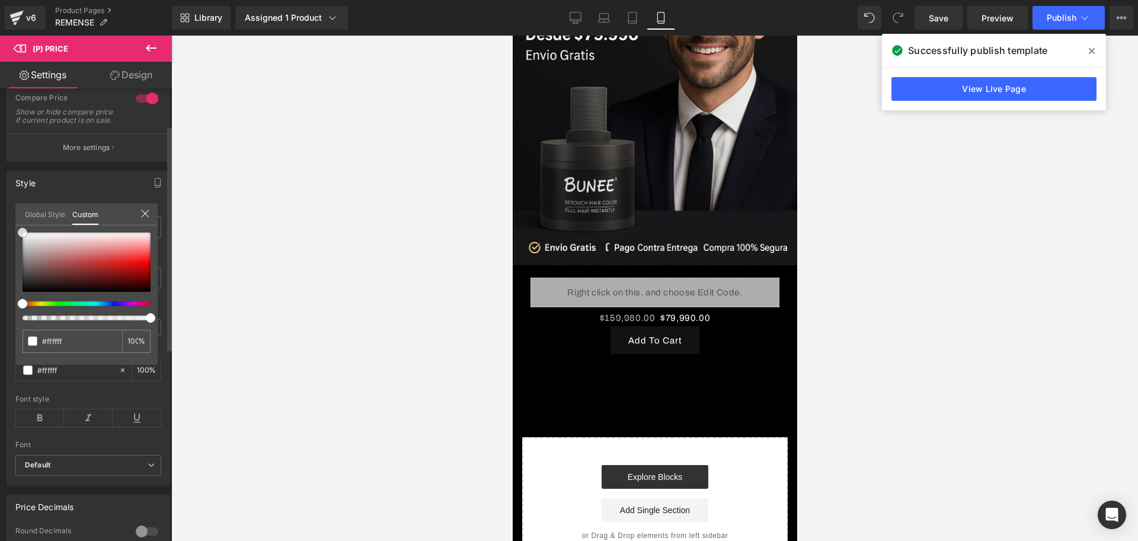
click at [21, 229] on span at bounding box center [22, 232] width 9 height 9
click at [215, 278] on div at bounding box center [654, 288] width 967 height 505
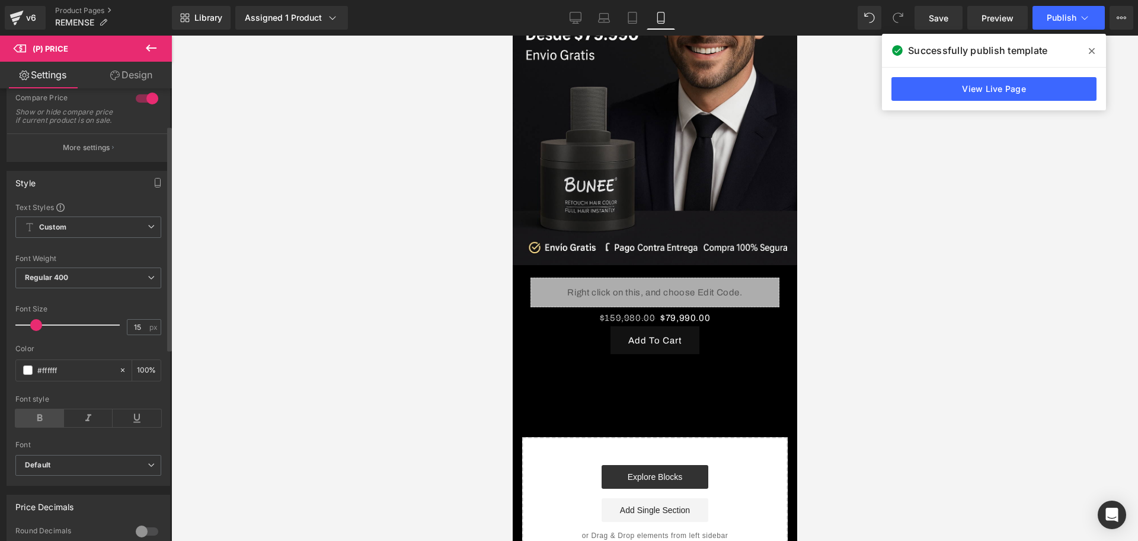
click at [32, 427] on icon at bounding box center [39, 418] width 49 height 18
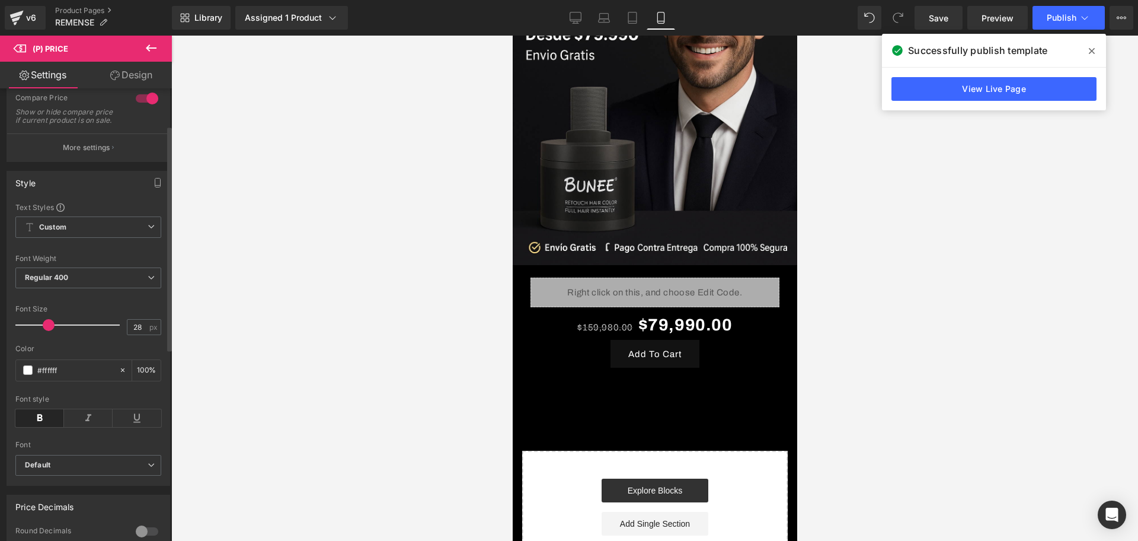
type input "29"
drag, startPoint x: 39, startPoint y: 334, endPoint x: 52, endPoint y: 344, distance: 16.5
click at [52, 331] on span at bounding box center [49, 325] width 12 height 12
click at [75, 427] on icon at bounding box center [88, 418] width 49 height 18
click at [183, 389] on div at bounding box center [654, 288] width 967 height 505
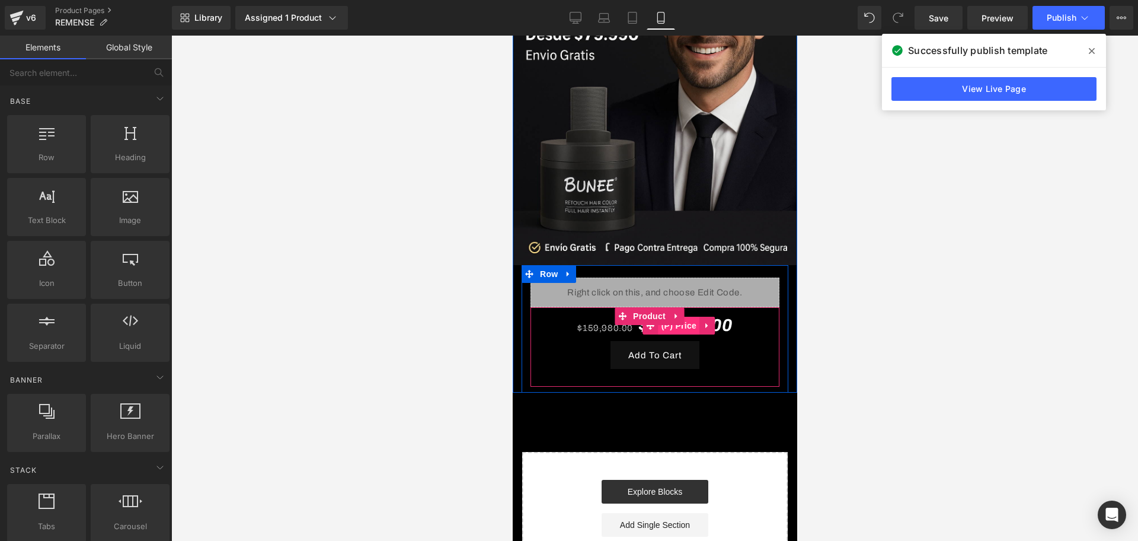
click at [696, 316] on span "(P) Price" at bounding box center [678, 325] width 41 height 18
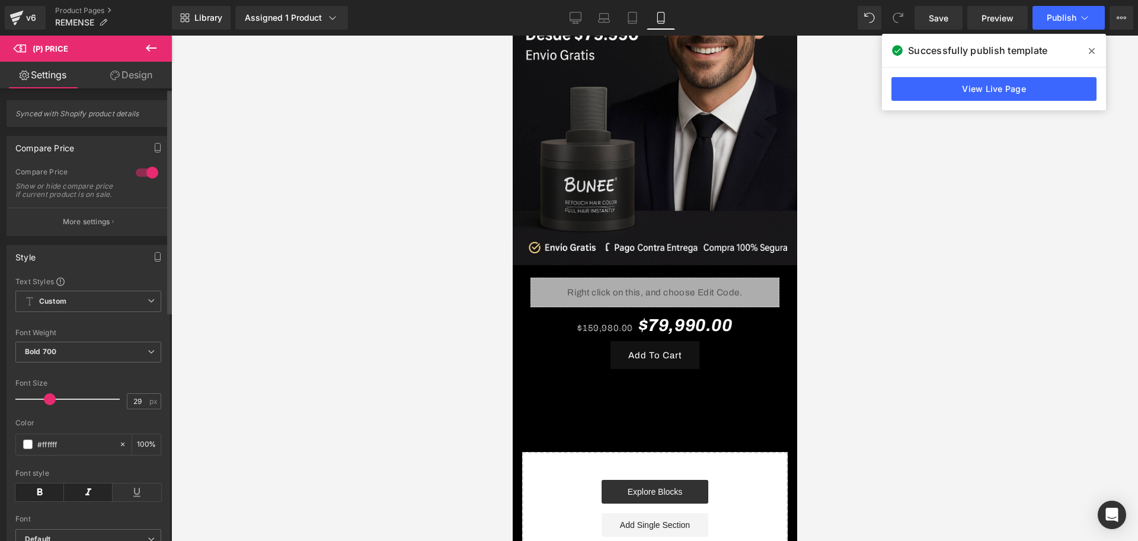
click at [83, 227] on p "More settings" at bounding box center [86, 221] width 47 height 11
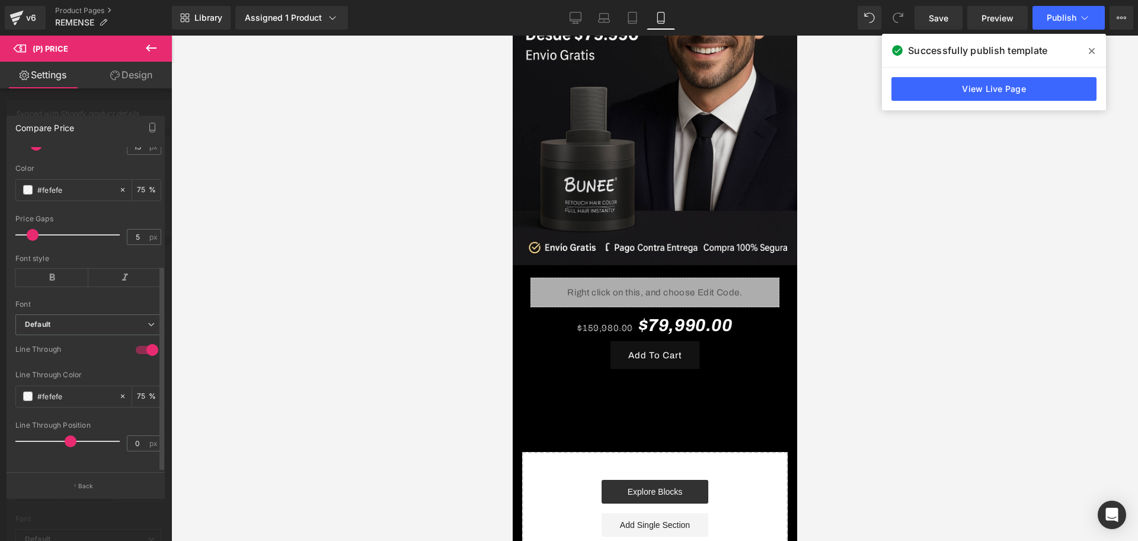
scroll to position [185, 0]
click at [28, 185] on span at bounding box center [27, 189] width 9 height 9
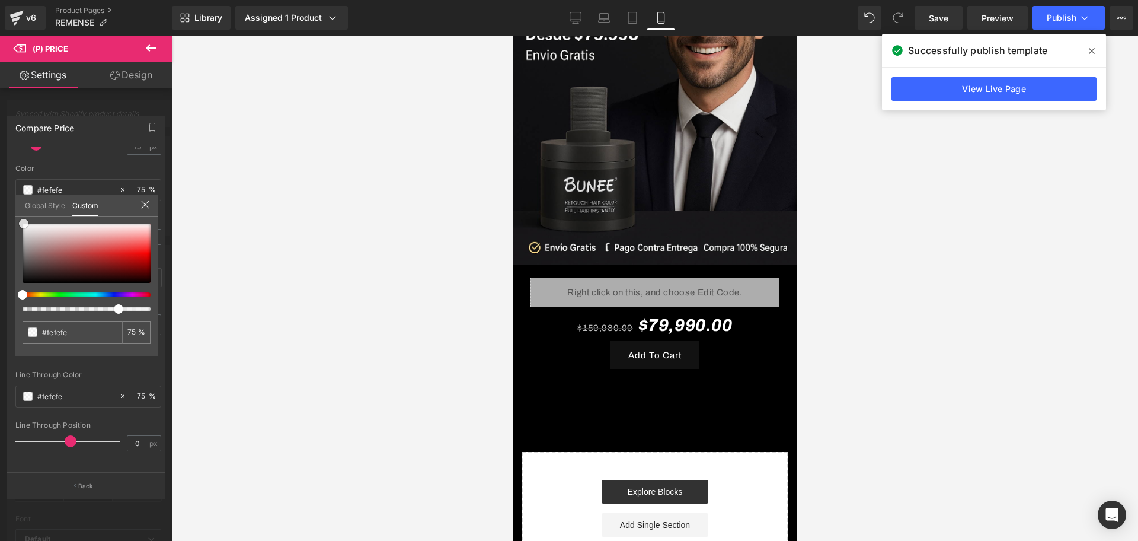
type input "#ffffff"
type input "#ff7f7f"
type input "#813131"
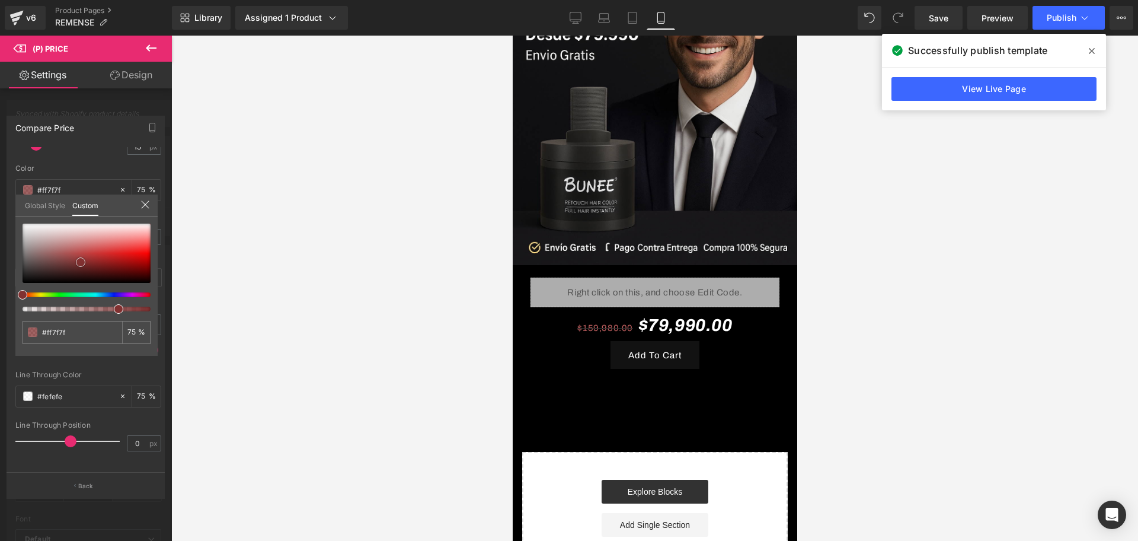
type input "#813131"
type input "#792424"
type input "#b51b1b"
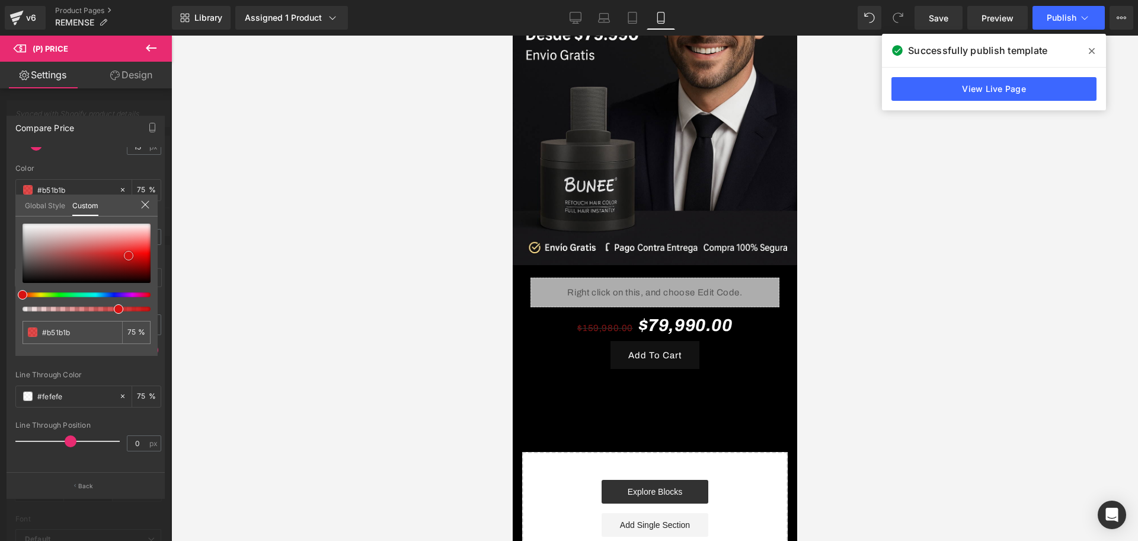
type input "#d51515"
type input "#d80707"
type input "#e00000"
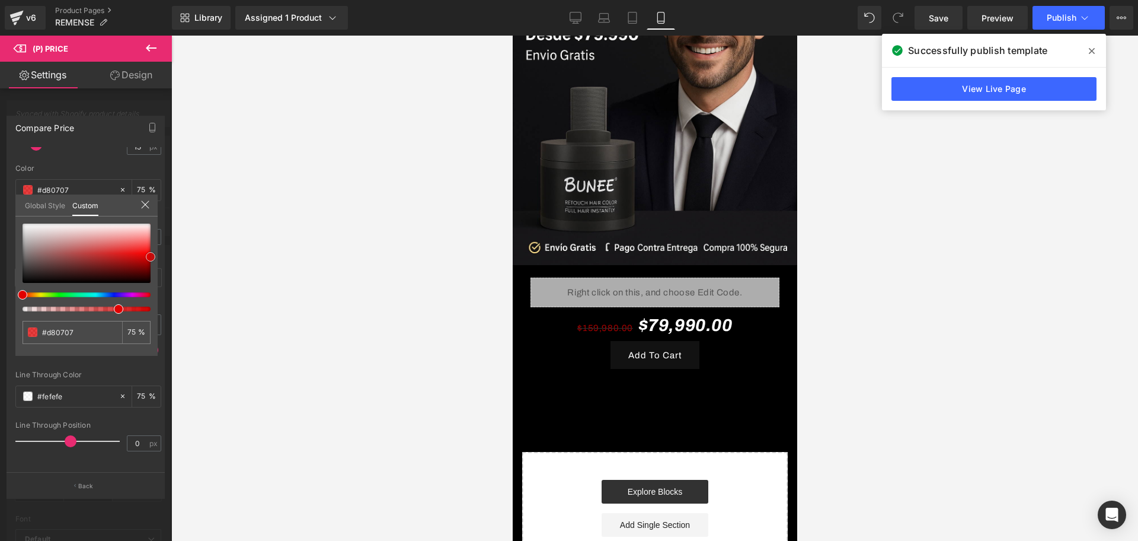
type input "#e00000"
type input "#ea0000"
type input "#fe2323"
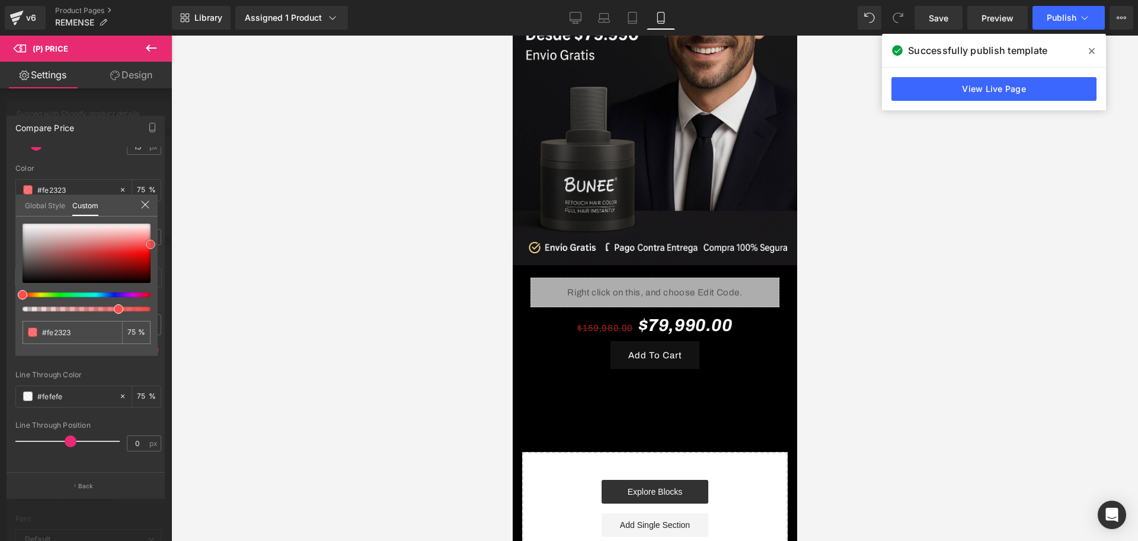
type input "#fe4c4c"
type input "#fe6b6b"
type input "#ff8e8e"
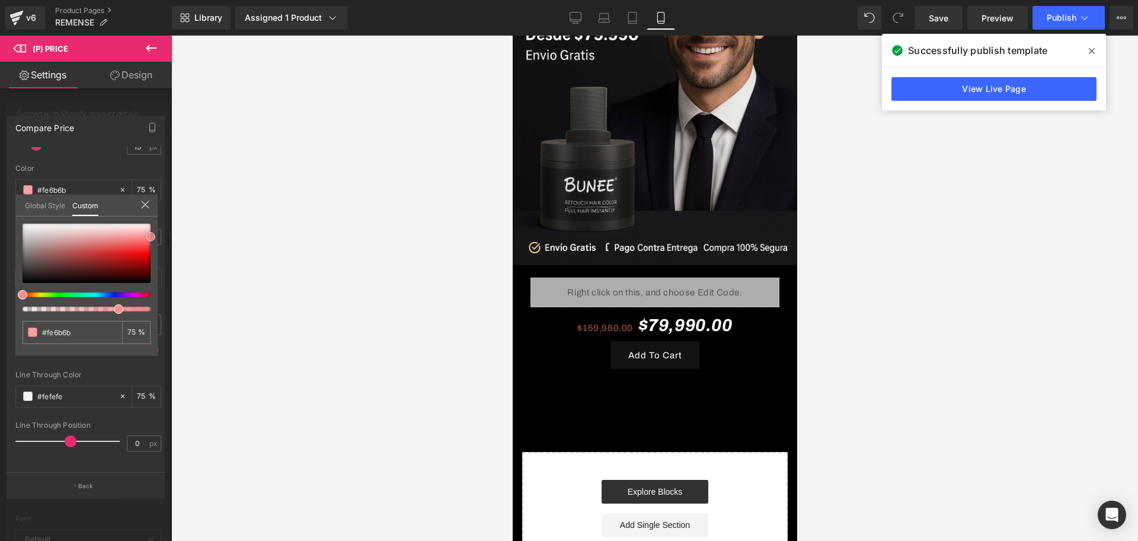
type input "#ff8e8e"
type input "#ff9999"
type input "#ff9393"
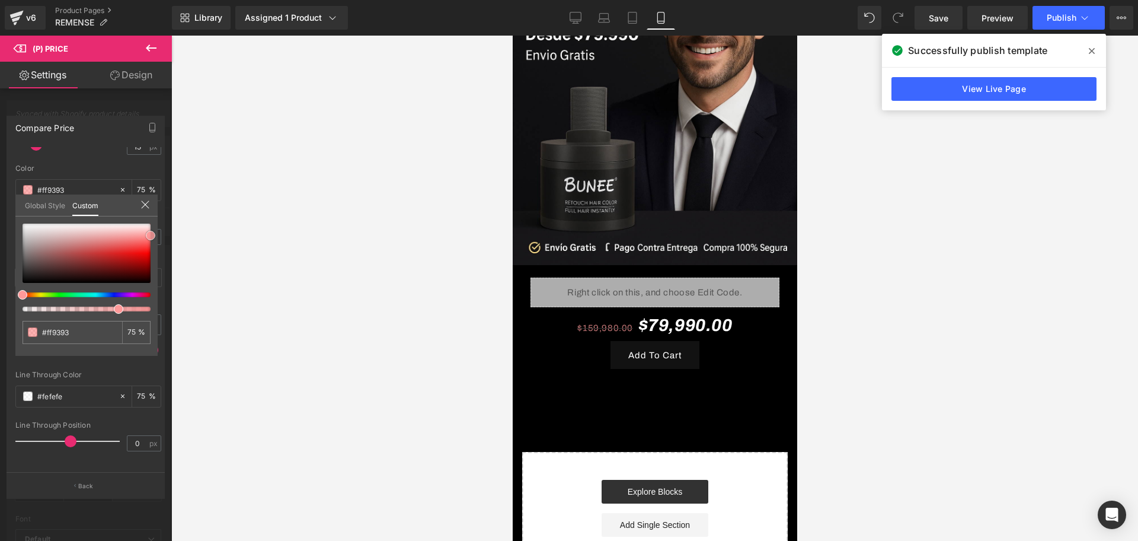
type input "#fe4c4c"
type input "#fd2e2e"
type input "#fd2929"
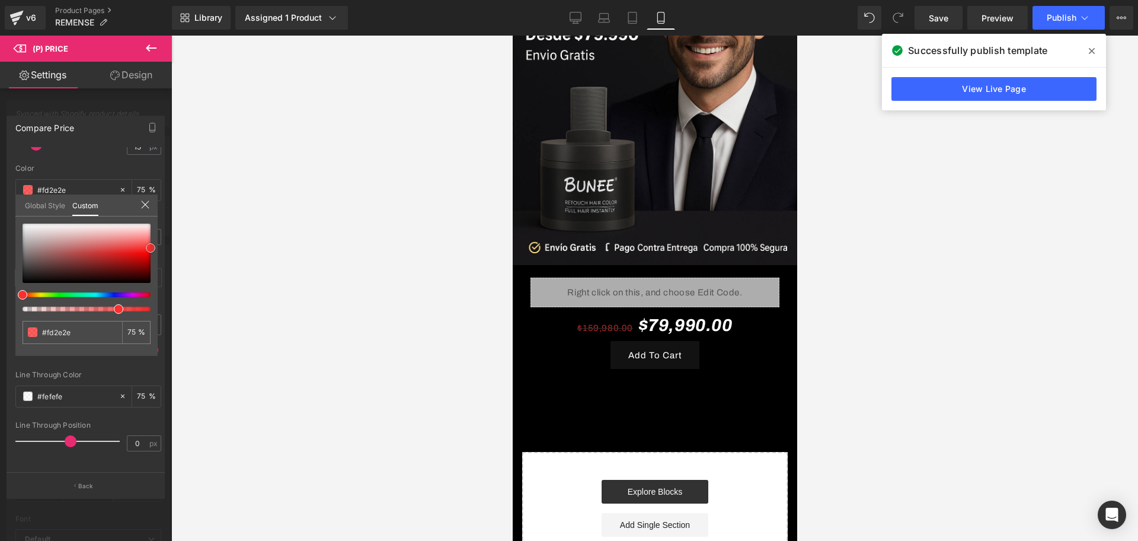
type input "#fd2929"
drag, startPoint x: 25, startPoint y: 220, endPoint x: 163, endPoint y: 245, distance: 140.3
click at [163, 245] on div "Compare Price Text Styles Custom Custom Setup Global Style Custom Setup Global …" at bounding box center [86, 302] width 172 height 391
click at [232, 284] on div at bounding box center [654, 288] width 967 height 505
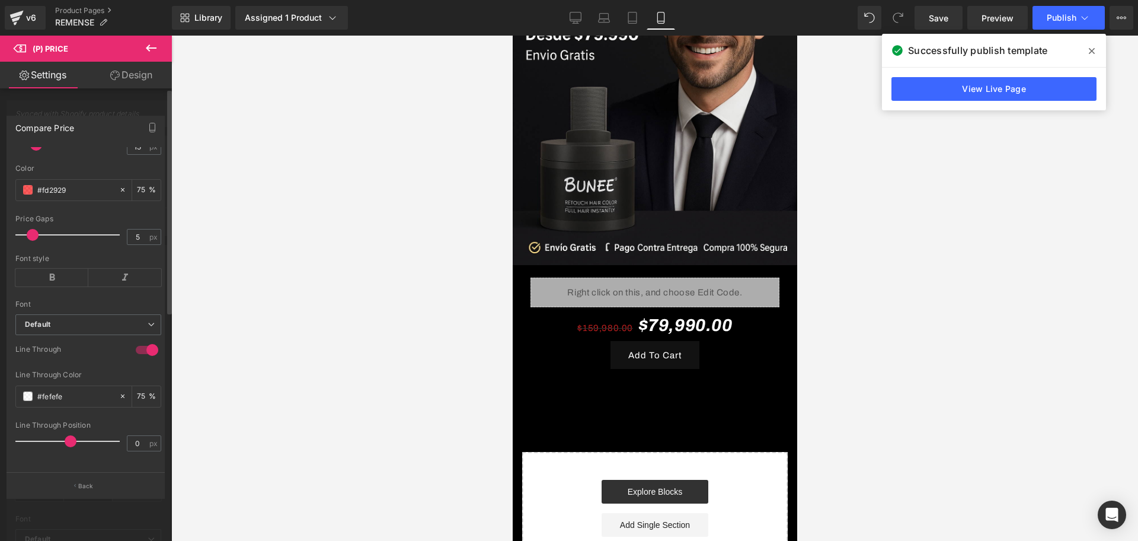
click at [27, 391] on span at bounding box center [27, 395] width 9 height 9
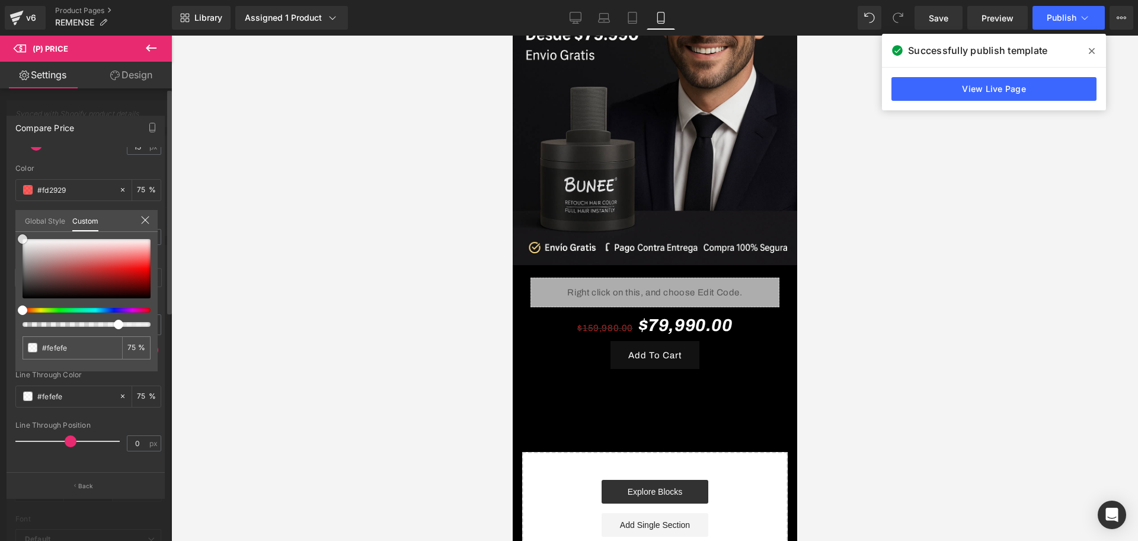
type input "#ff1919"
type input "#f22626"
type input "#fa1919"
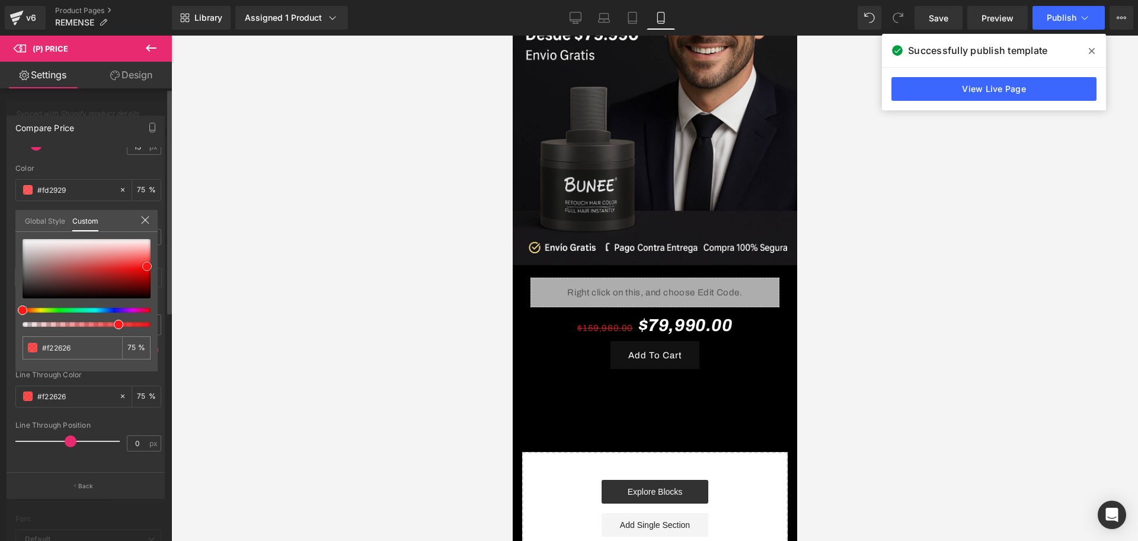
type input "#fa1919"
type input "#ff1414"
type input "#ff0f0f"
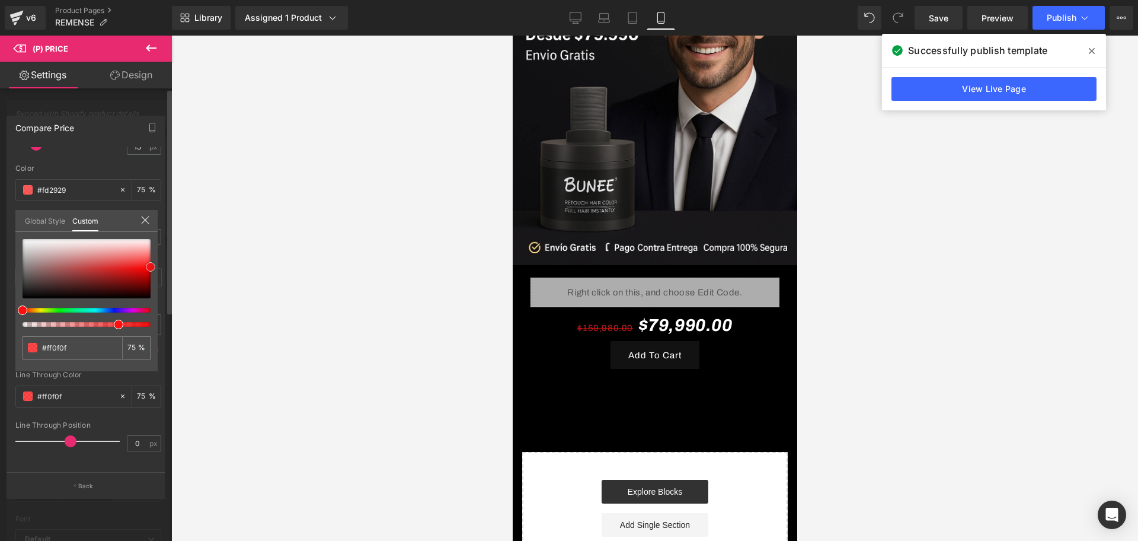
type input "#ff0505"
type input "#ef0000"
type input "#db0000"
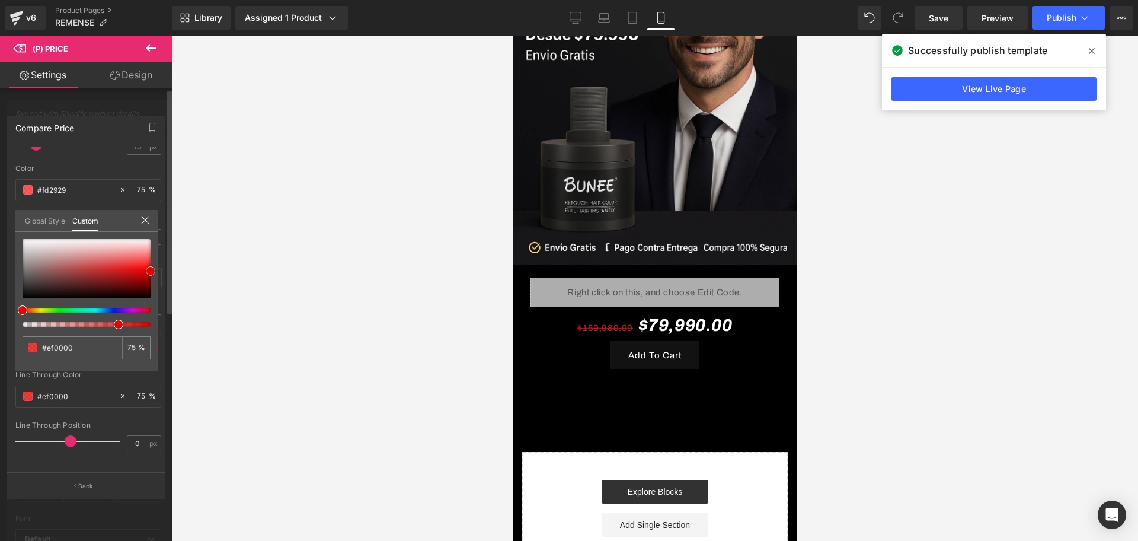
type input "#db0000"
type input "#e50000"
type input "#f40000"
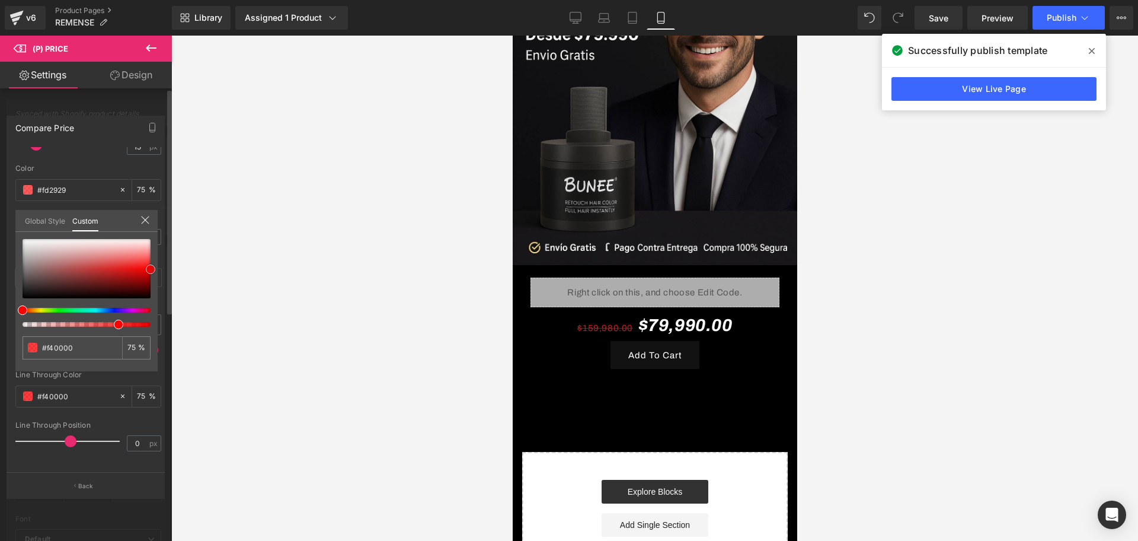
type input "#f90000"
drag, startPoint x: 136, startPoint y: 266, endPoint x: 156, endPoint y: 272, distance: 21.7
click at [155, 270] on div "#f90000 75 %" at bounding box center [86, 305] width 142 height 132
type input "#ef0000"
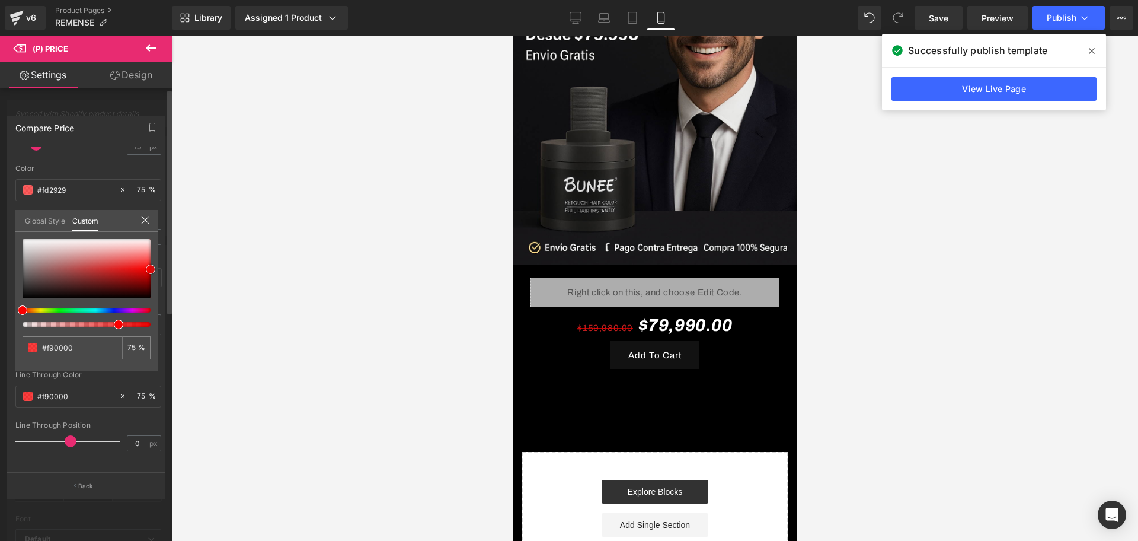
type input "#ef0000"
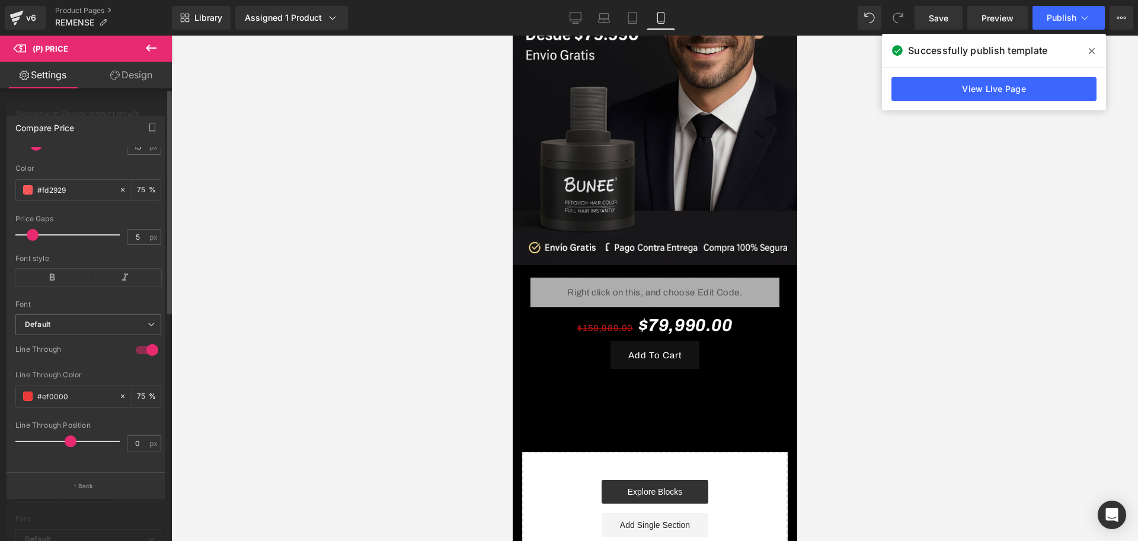
click at [231, 293] on div at bounding box center [654, 288] width 967 height 505
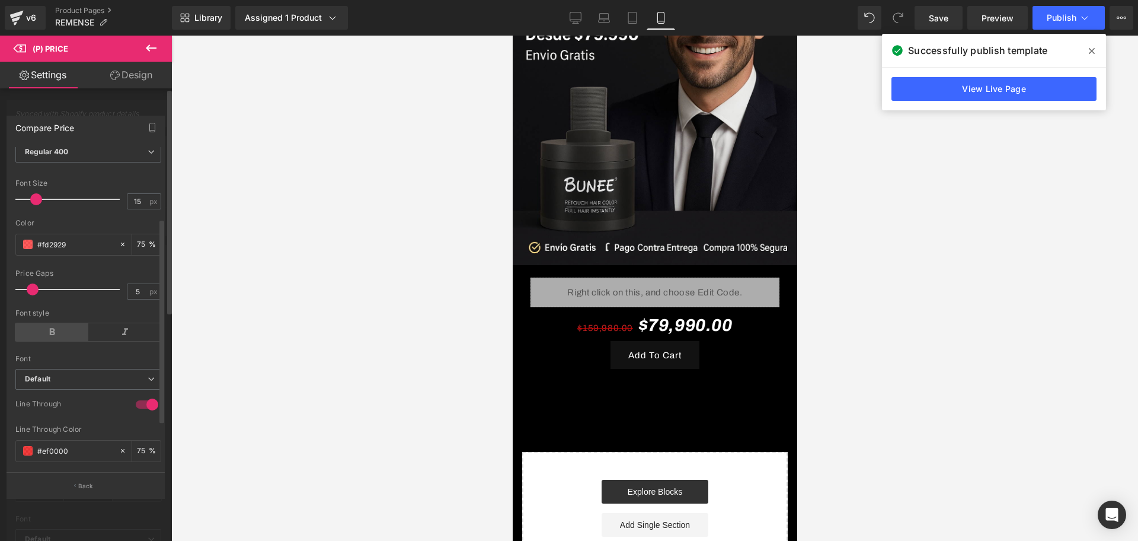
click at [66, 330] on div "Font style" at bounding box center [88, 332] width 146 height 46
click at [71, 341] on icon at bounding box center [51, 332] width 73 height 18
click at [154, 42] on icon at bounding box center [151, 48] width 14 height 14
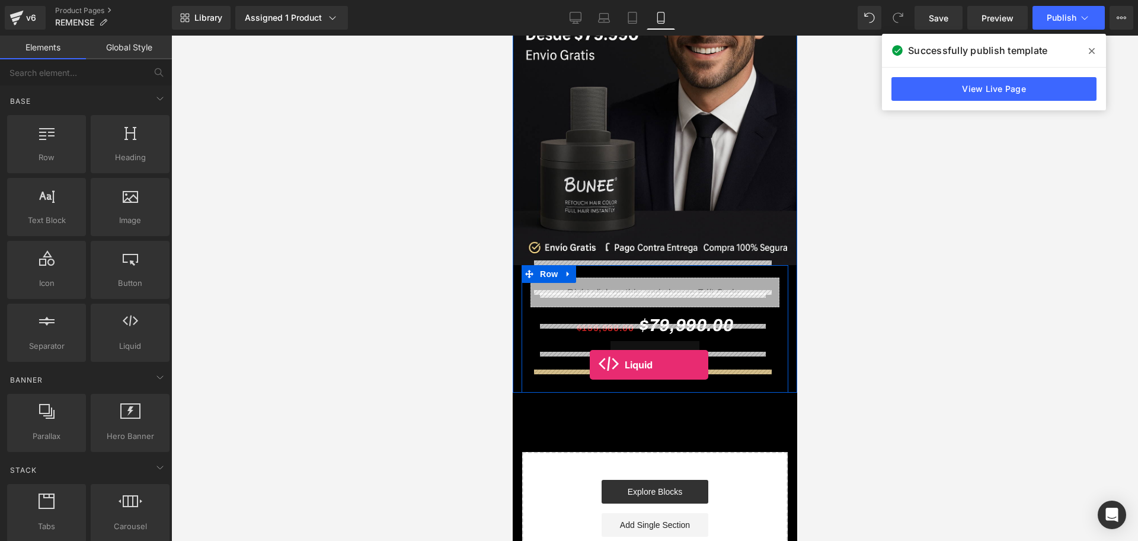
drag, startPoint x: 669, startPoint y: 373, endPoint x: 589, endPoint y: 364, distance: 80.4
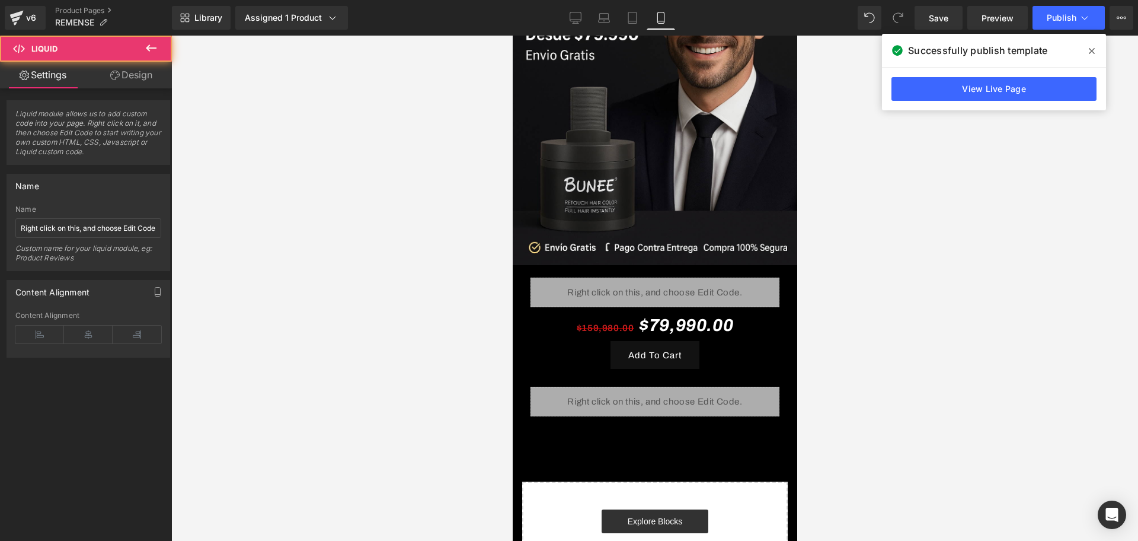
click at [642, 389] on span "Liquid" at bounding box center [647, 396] width 25 height 14
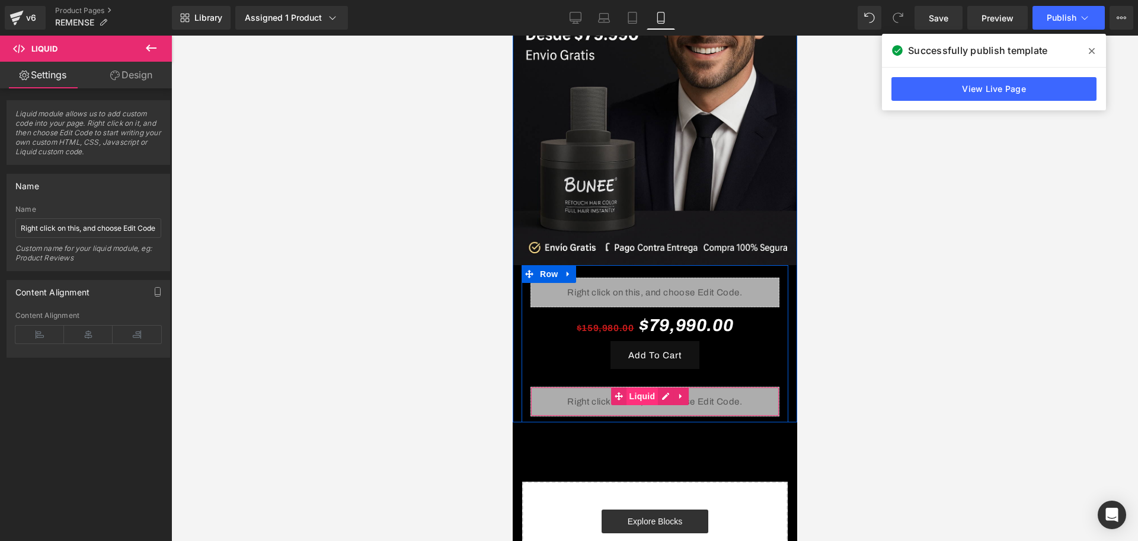
click at [645, 387] on span "Liquid" at bounding box center [642, 396] width 32 height 18
click at [645, 388] on span "Liquid" at bounding box center [642, 397] width 32 height 18
click at [665, 386] on div "Liquid" at bounding box center [654, 401] width 249 height 30
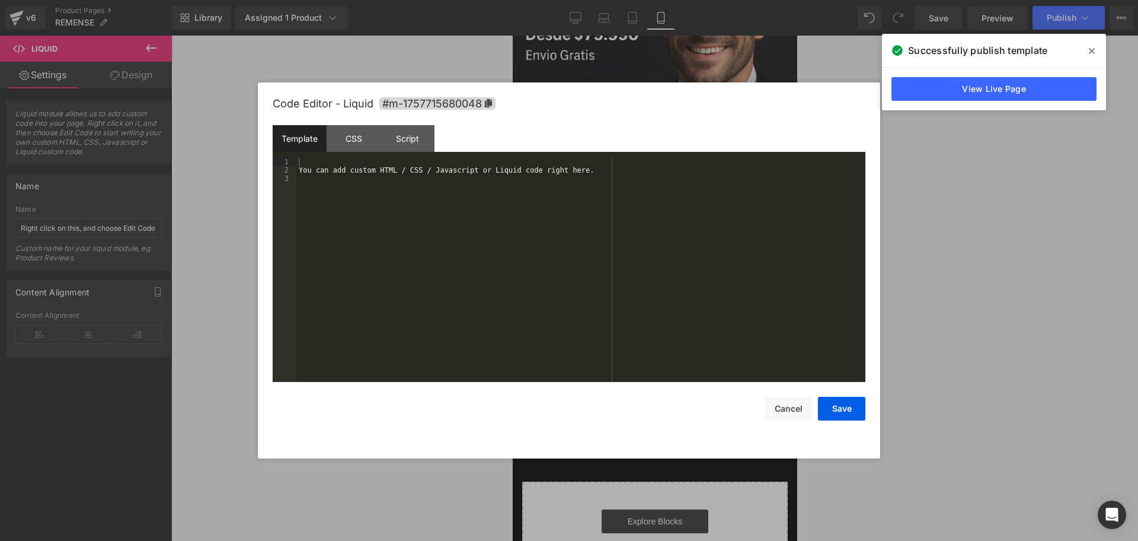
click at [402, 168] on div "You can add custom HTML / CSS / Javascript or Liquid code right here." at bounding box center [580, 278] width 569 height 241
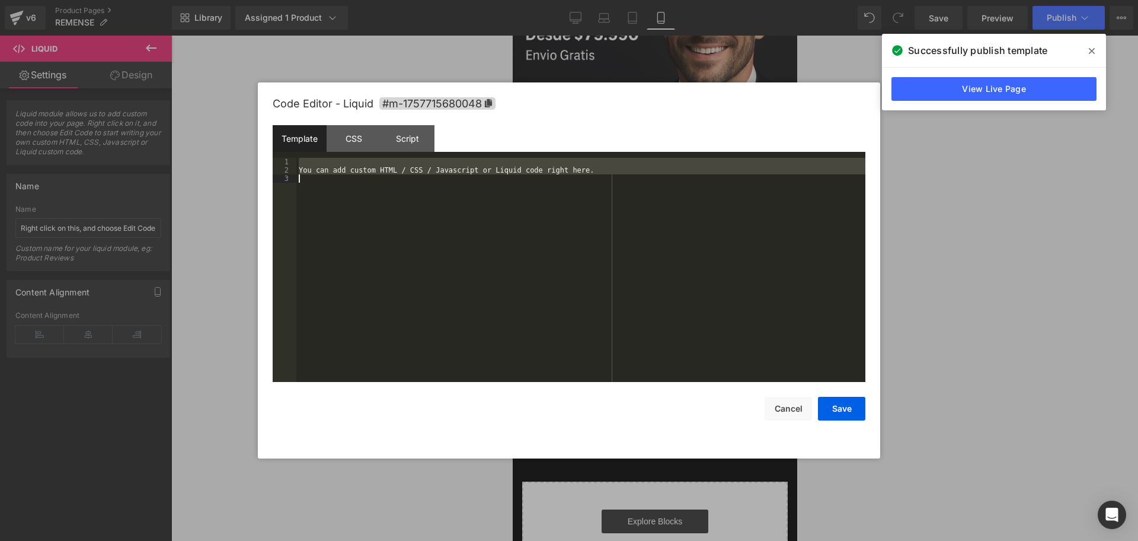
click at [402, 168] on div "You can add custom HTML / CSS / Javascript or Liquid code right here." at bounding box center [580, 278] width 569 height 241
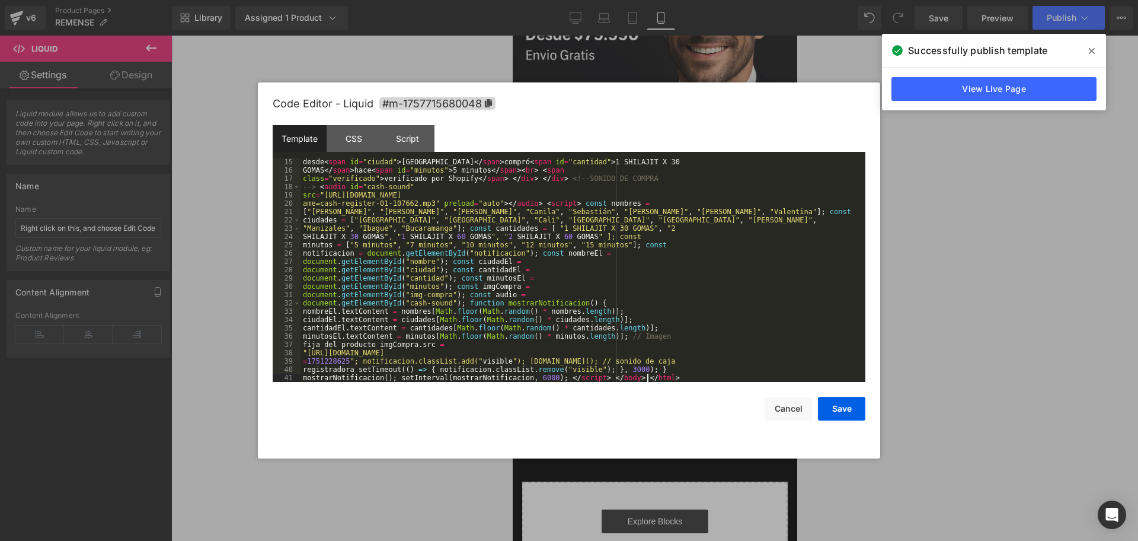
scroll to position [116, 0]
click at [860, 410] on button "Save" at bounding box center [841, 408] width 47 height 24
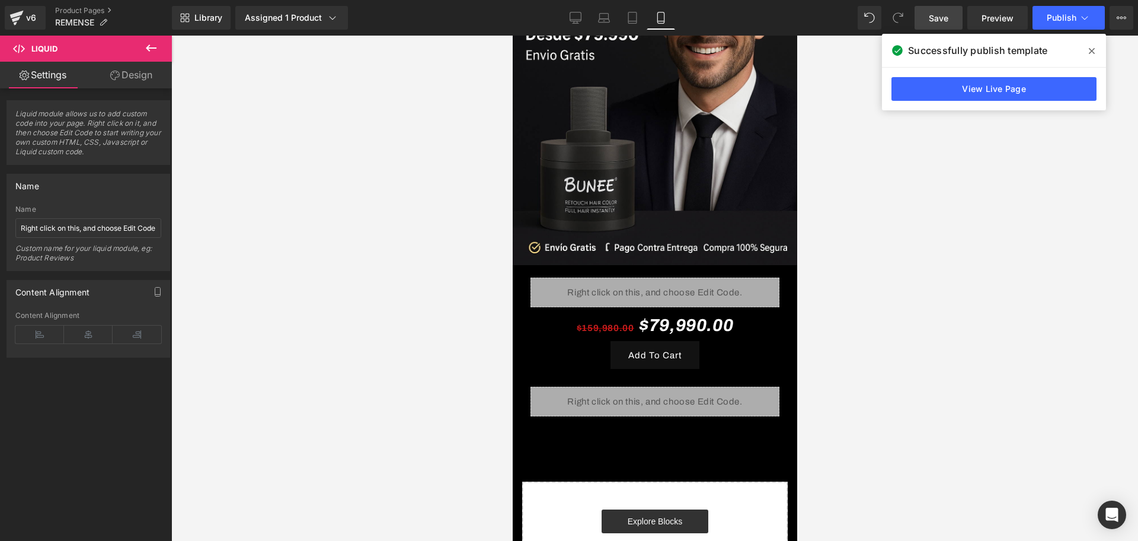
click at [936, 21] on span "Save" at bounding box center [939, 18] width 20 height 12
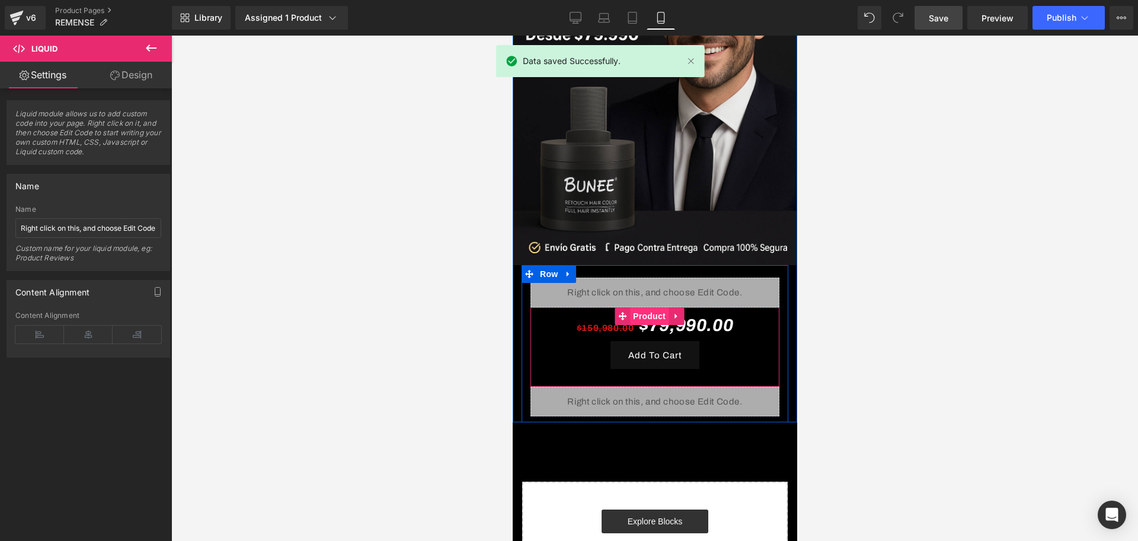
scroll to position [296, 0]
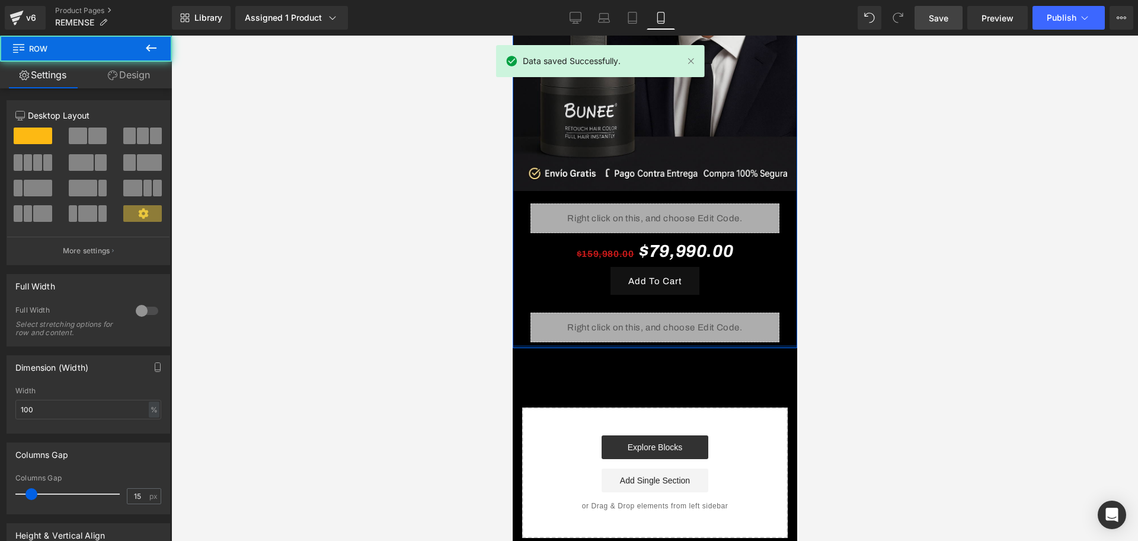
drag, startPoint x: 638, startPoint y: 328, endPoint x: 642, endPoint y: 321, distance: 8.0
click at [642, 321] on div "Image Liquid $159,980.00 $79,990.00 (P) Price Add To Cart (P) Cart Button Produ…" at bounding box center [654, 51] width 284 height 593
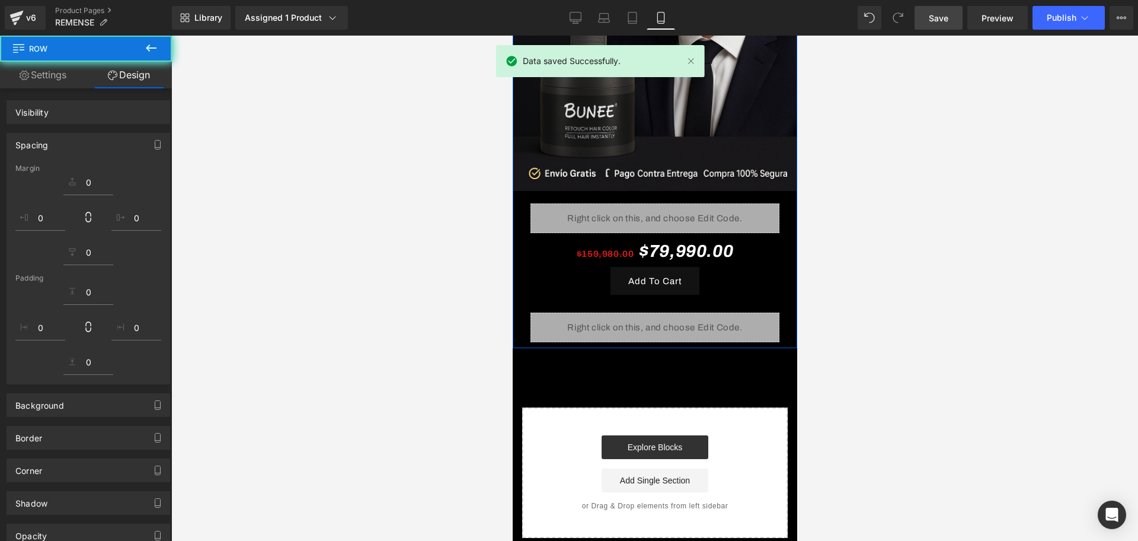
click at [145, 53] on icon at bounding box center [151, 48] width 14 height 14
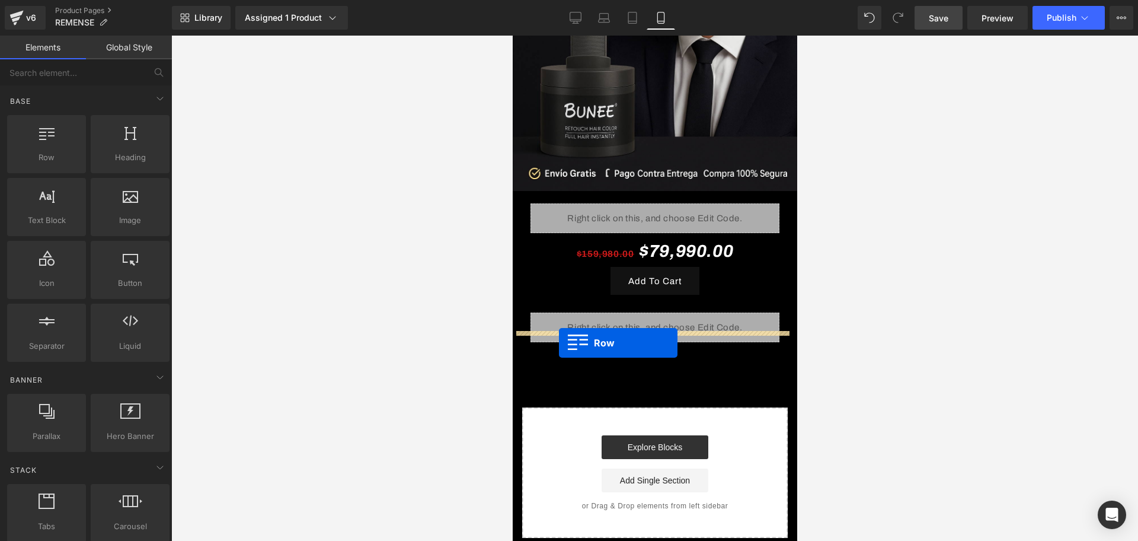
drag, startPoint x: 563, startPoint y: 198, endPoint x: 558, endPoint y: 343, distance: 144.7
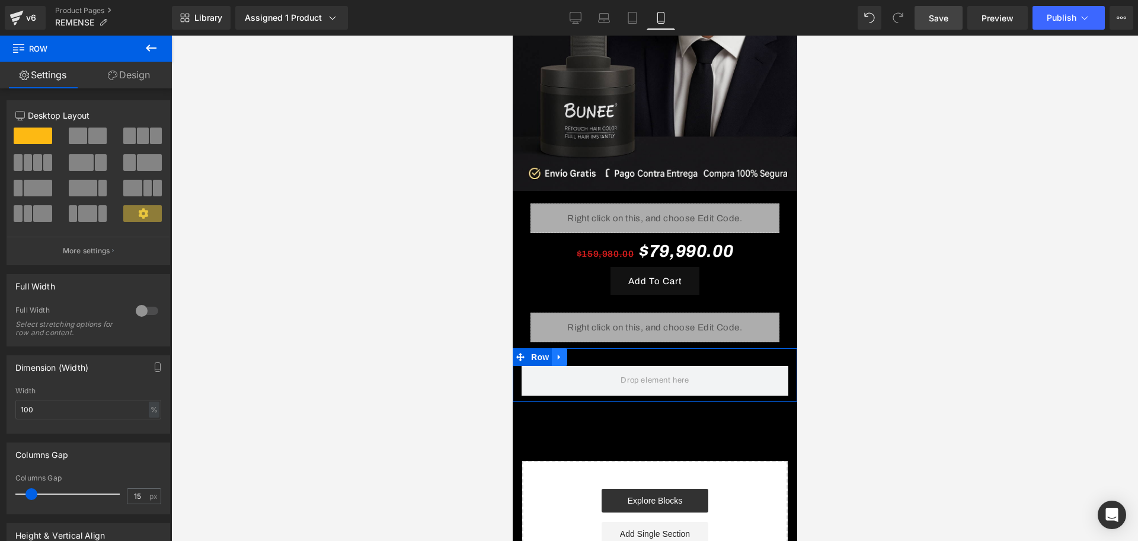
click at [559, 354] on icon at bounding box center [558, 356] width 2 height 5
click at [126, 72] on link "Design" at bounding box center [129, 75] width 86 height 27
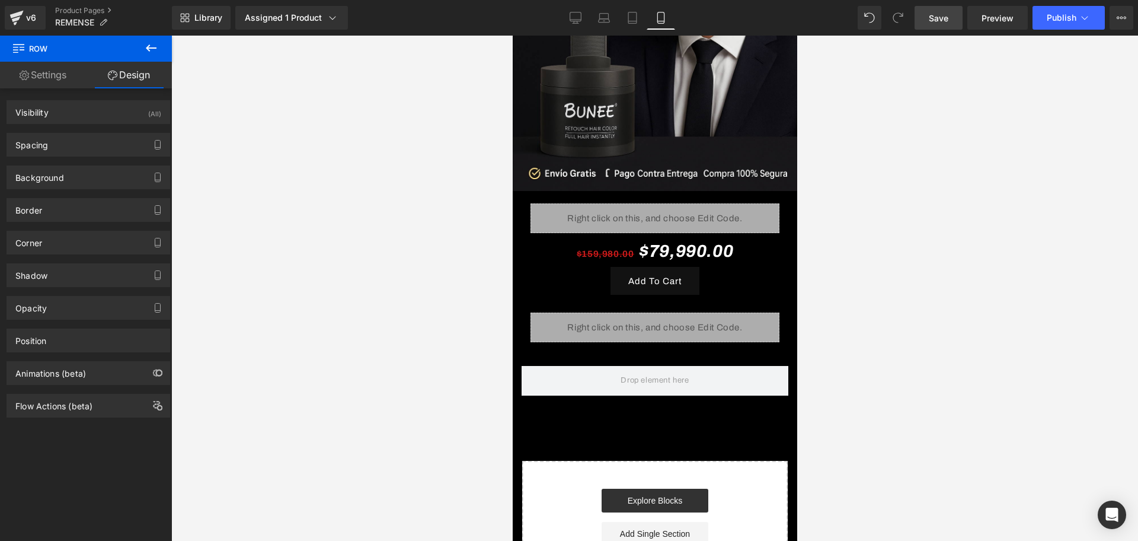
click at [141, 55] on button at bounding box center [150, 49] width 41 height 26
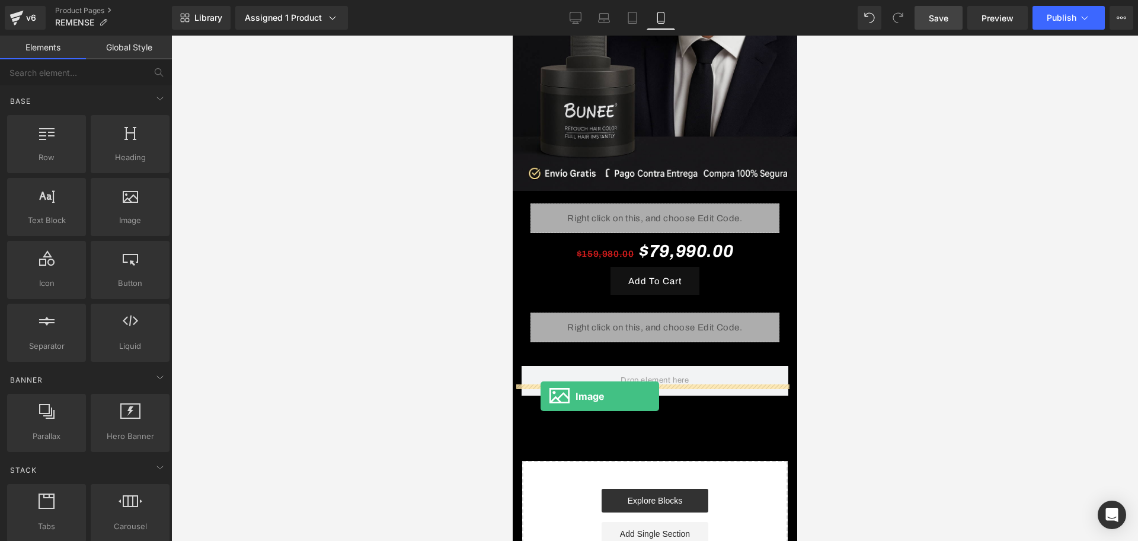
drag, startPoint x: 647, startPoint y: 254, endPoint x: 540, endPoint y: 396, distance: 177.8
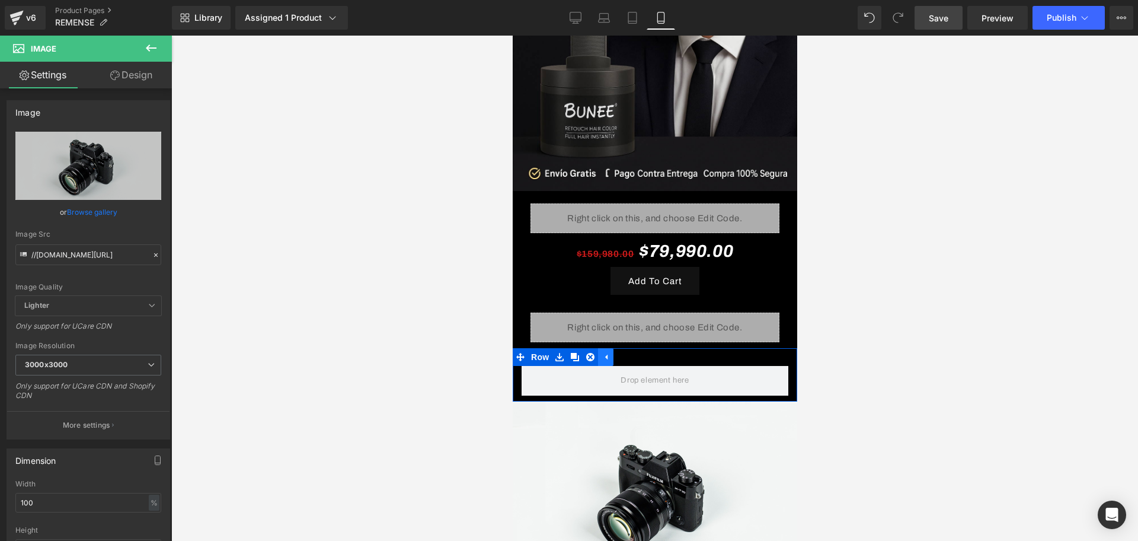
click at [607, 353] on icon at bounding box center [605, 357] width 8 height 9
drag, startPoint x: 543, startPoint y: 338, endPoint x: 553, endPoint y: 339, distance: 9.6
click at [543, 348] on span "Row" at bounding box center [539, 357] width 24 height 18
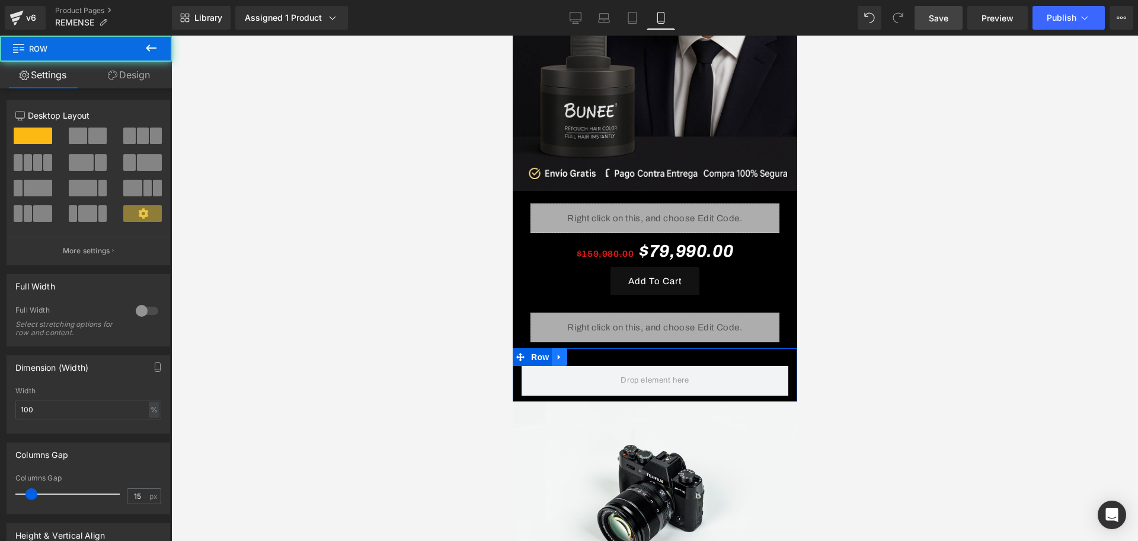
click at [556, 353] on icon at bounding box center [559, 357] width 8 height 9
click at [590, 348] on link at bounding box center [589, 357] width 15 height 18
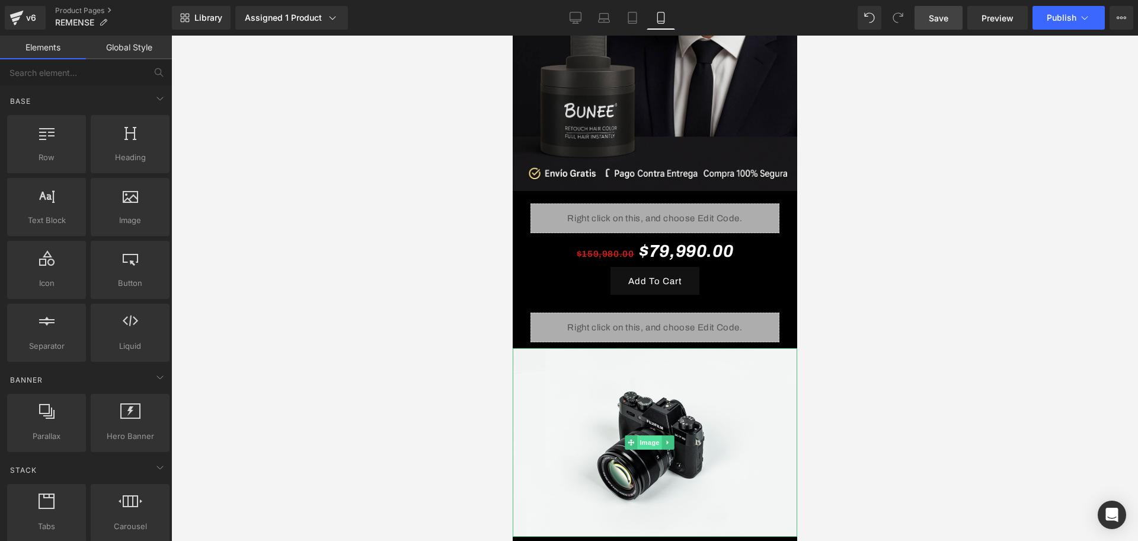
drag, startPoint x: 639, startPoint y: 417, endPoint x: 848, endPoint y: 299, distance: 238.8
click at [639, 435] on span "Image" at bounding box center [649, 442] width 25 height 14
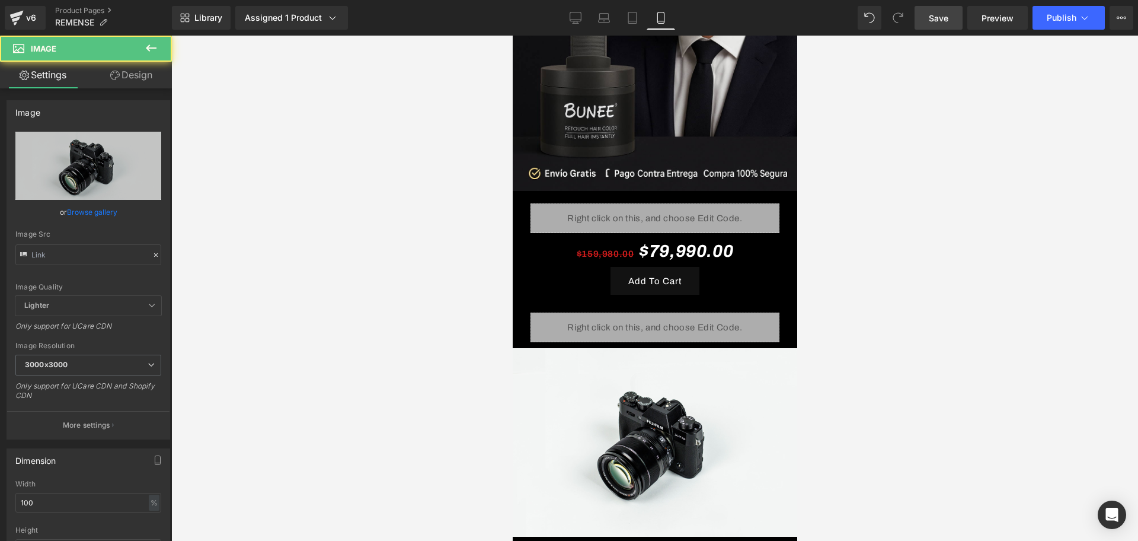
type input "//[DOMAIN_NAME][URL]"
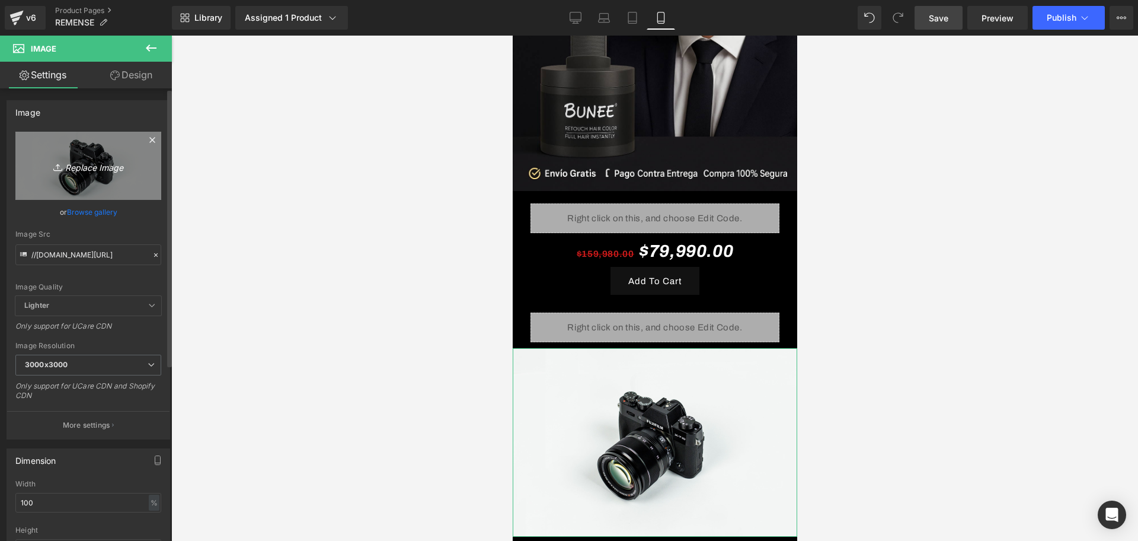
click at [81, 159] on icon "Replace Image" at bounding box center [88, 165] width 95 height 15
type input "C:\fakepath\ChatGPT Image [DATE], 09_23_25 p.m..png"
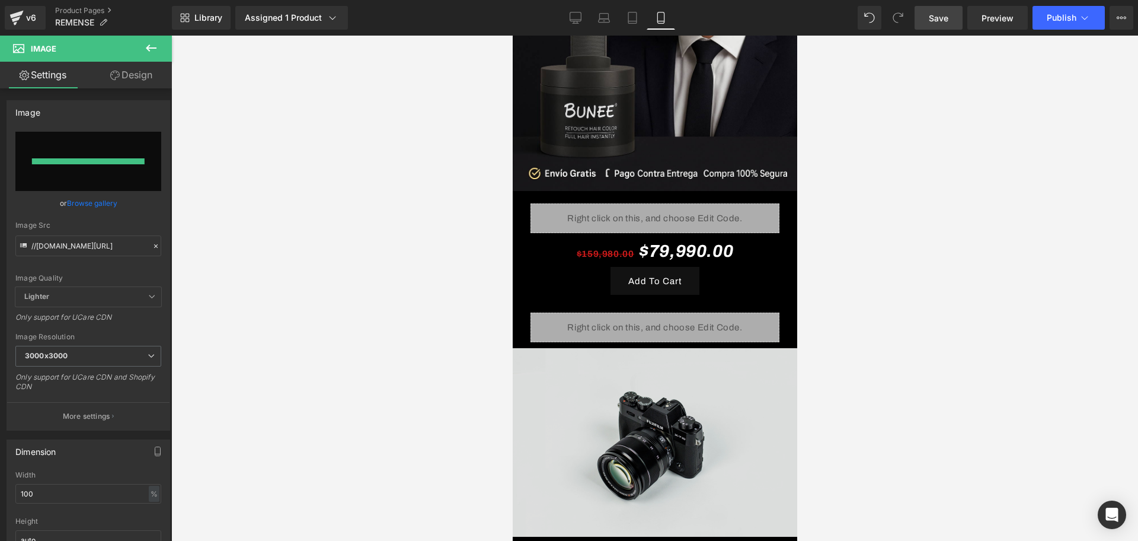
type input "[URL][DOMAIN_NAME][DATE]"
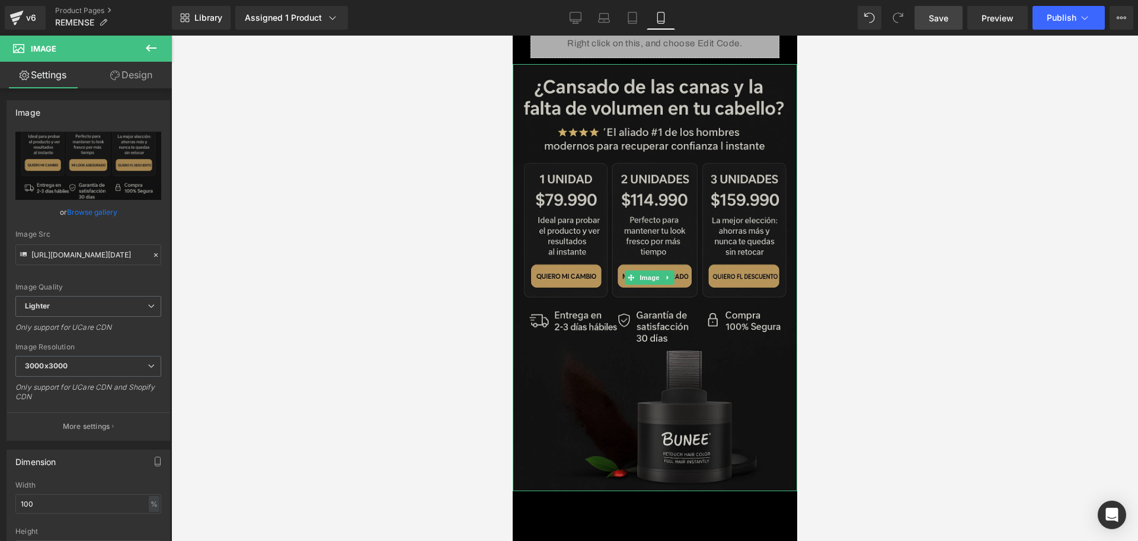
scroll to position [593, 0]
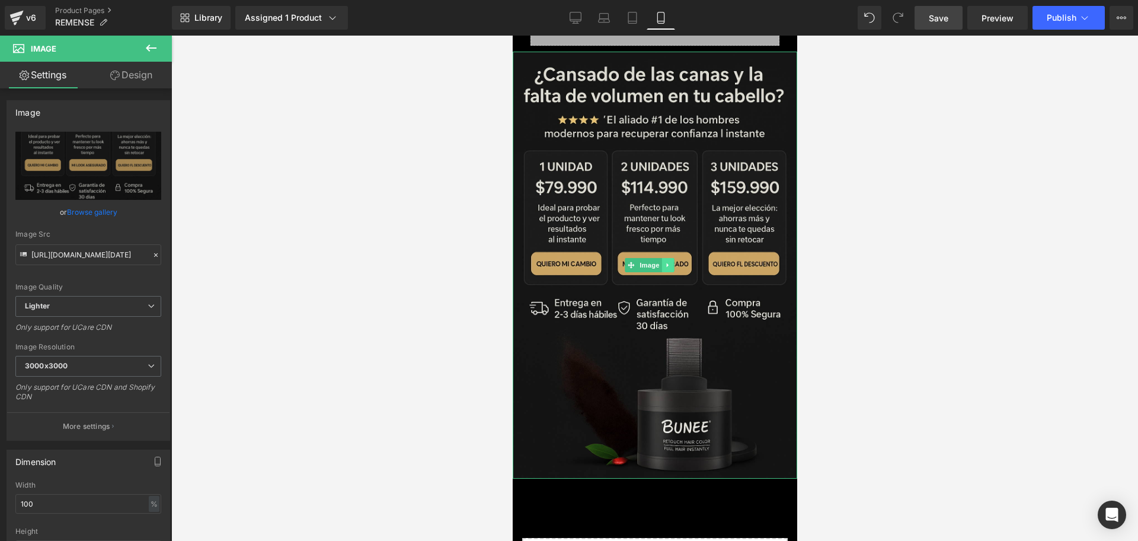
click at [664, 261] on icon at bounding box center [667, 264] width 7 height 7
click at [665, 258] on link at bounding box center [661, 265] width 12 height 14
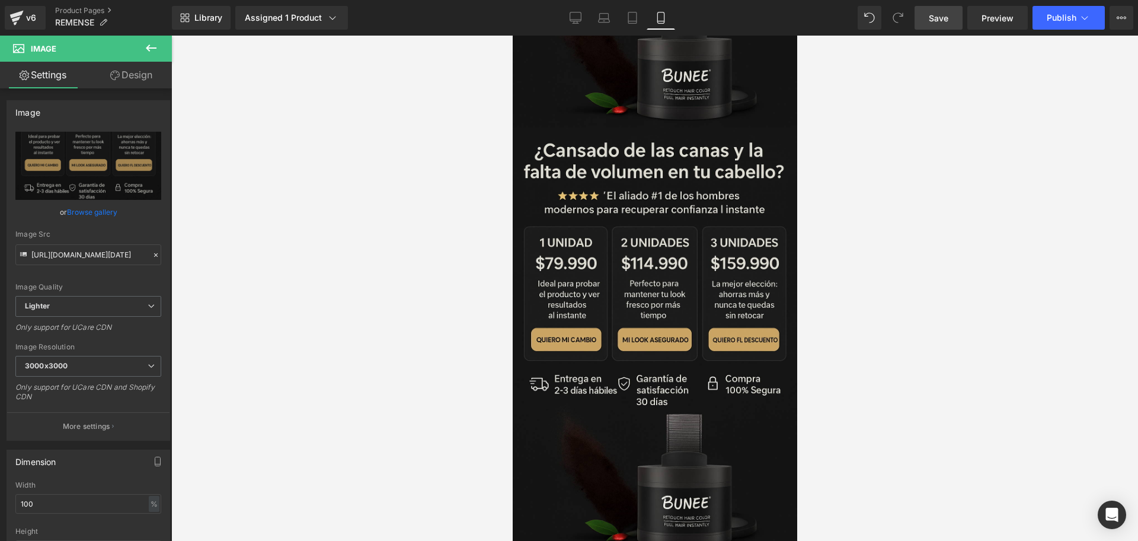
scroll to position [954, 0]
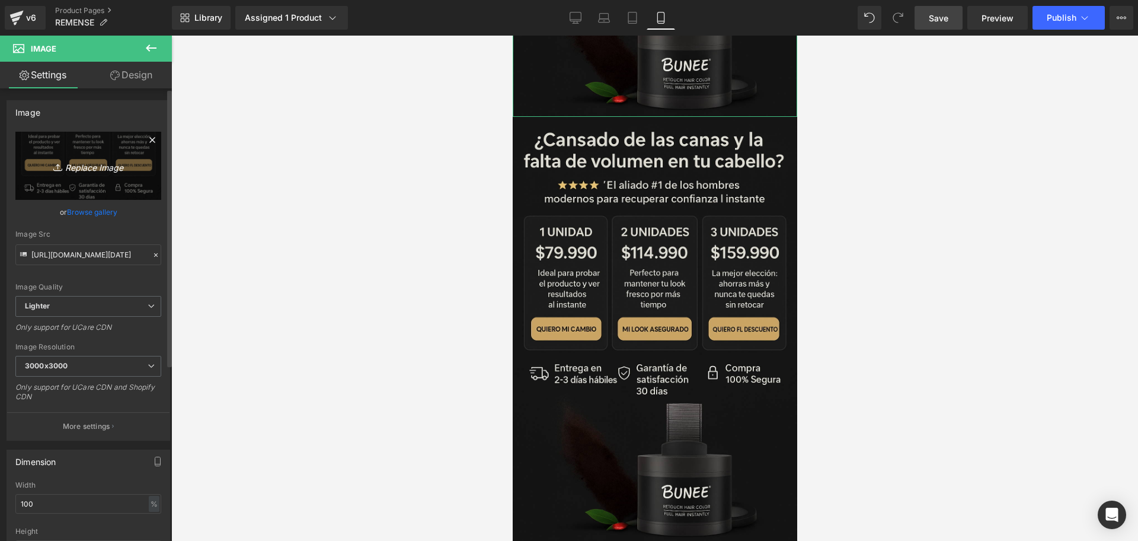
click at [78, 172] on icon "Replace Image" at bounding box center [88, 165] width 95 height 15
type input "C:\fakepath\ChatGPT Image [DATE], 09_27_08 p.m..png"
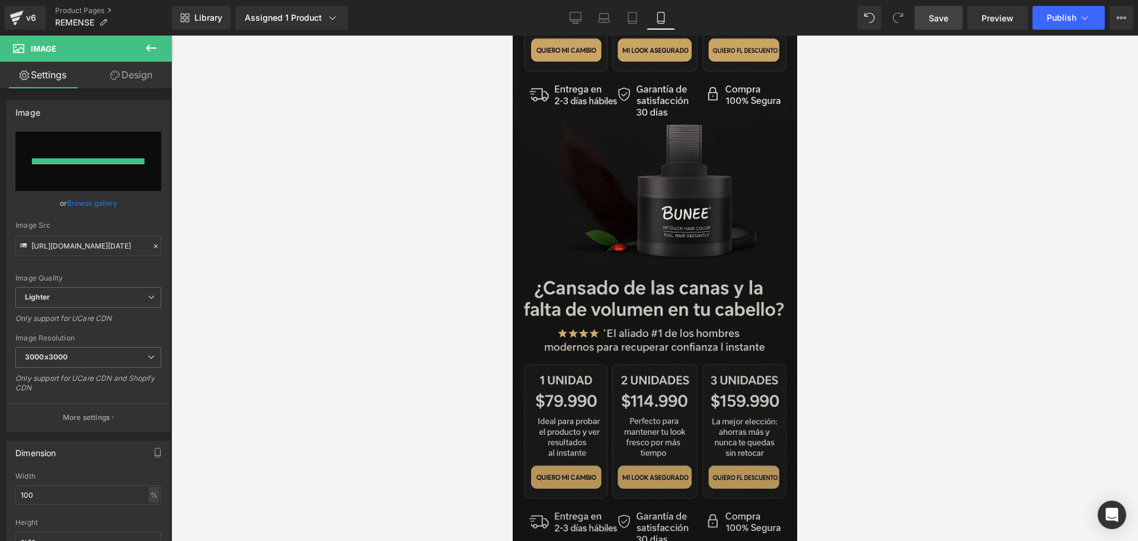
type input "[URL][DOMAIN_NAME][DATE]"
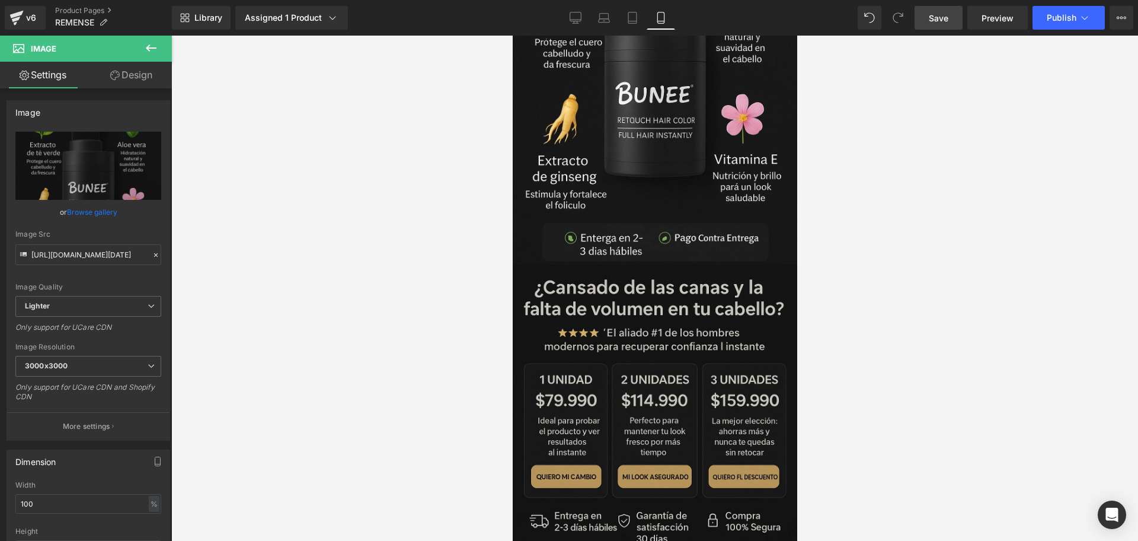
scroll to position [806, 0]
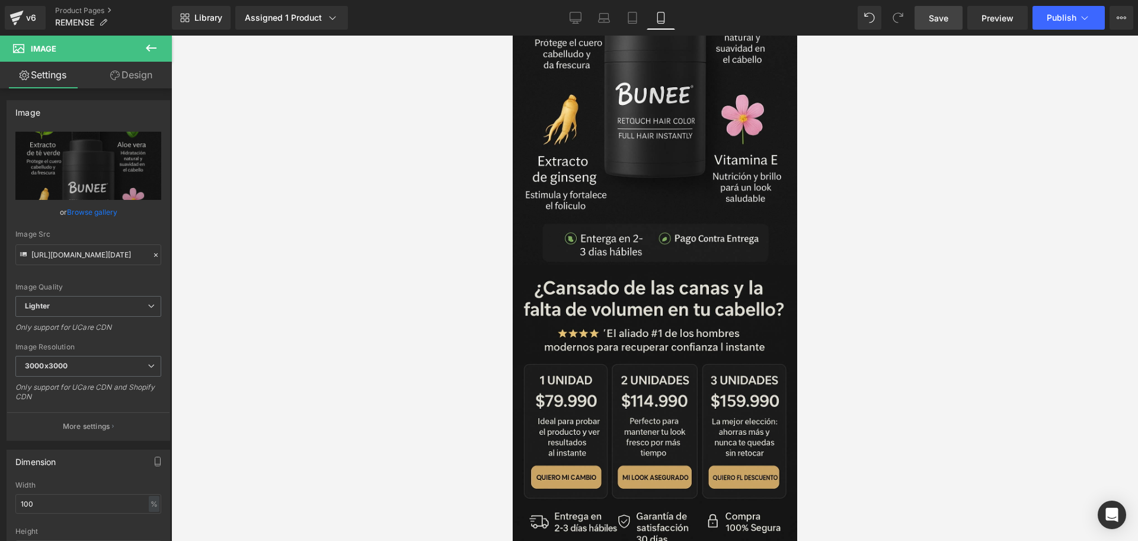
click at [826, 360] on div at bounding box center [654, 288] width 967 height 505
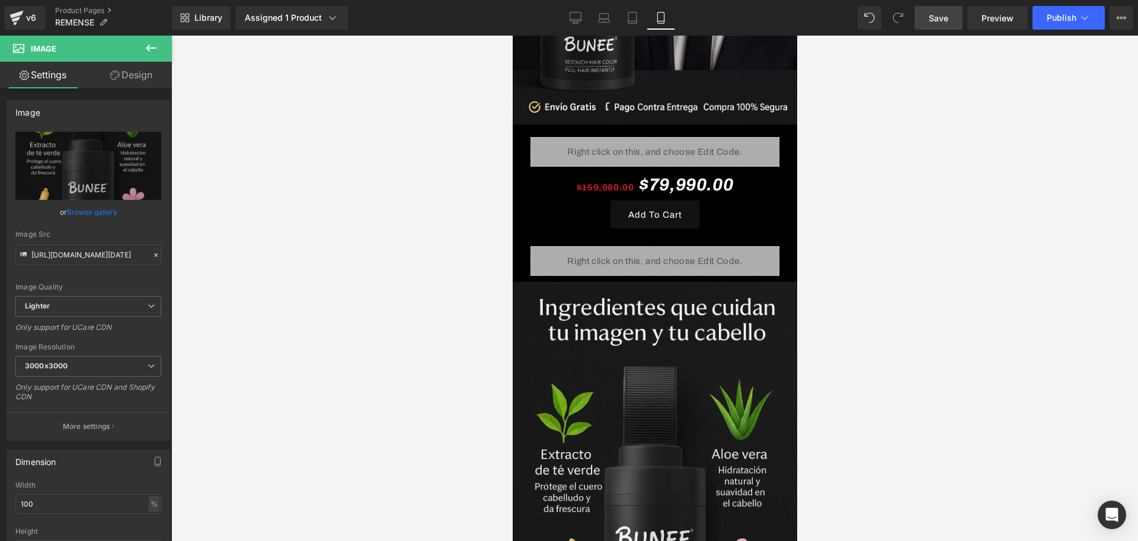
scroll to position [362, 0]
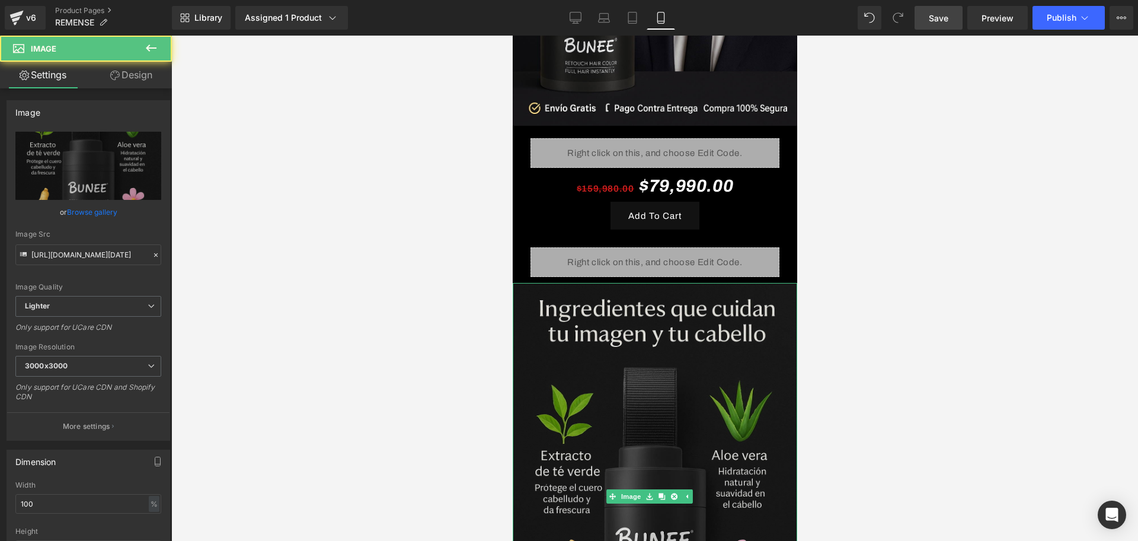
click at [620, 334] on img at bounding box center [654, 496] width 284 height 427
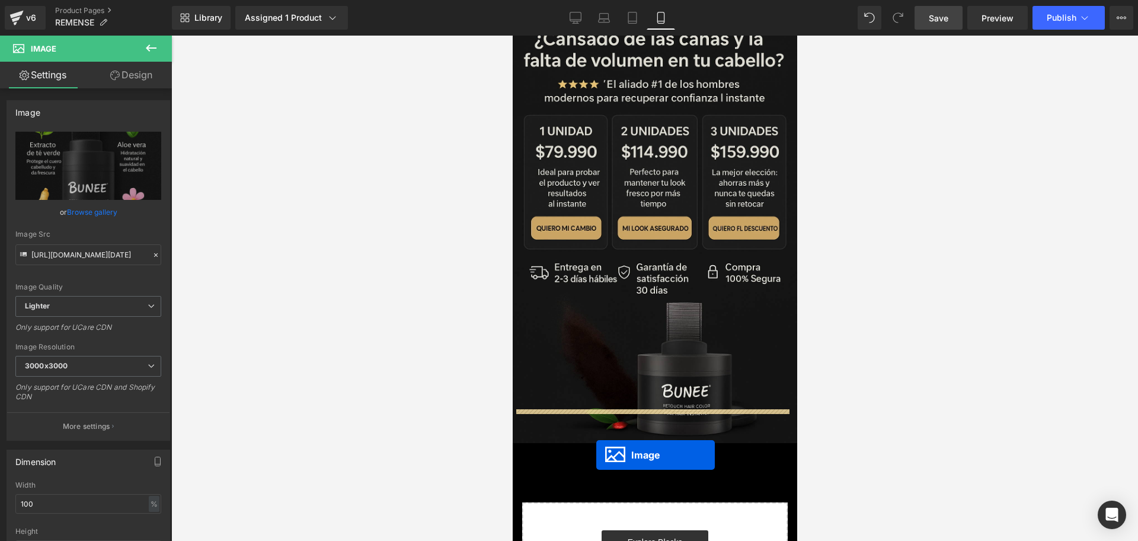
drag, startPoint x: 629, startPoint y: 474, endPoint x: 586, endPoint y: 449, distance: 50.1
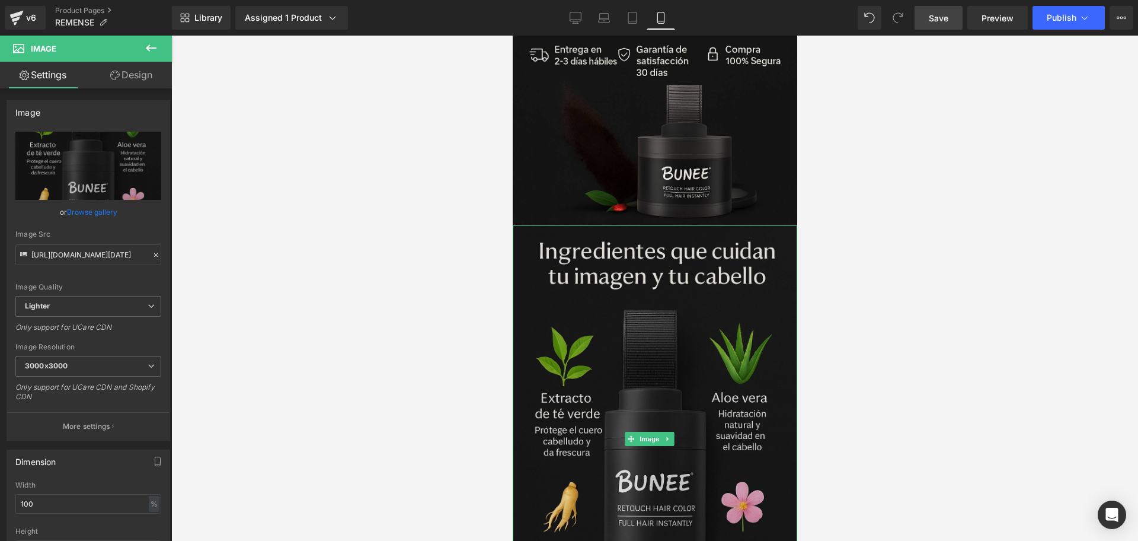
scroll to position [850, 0]
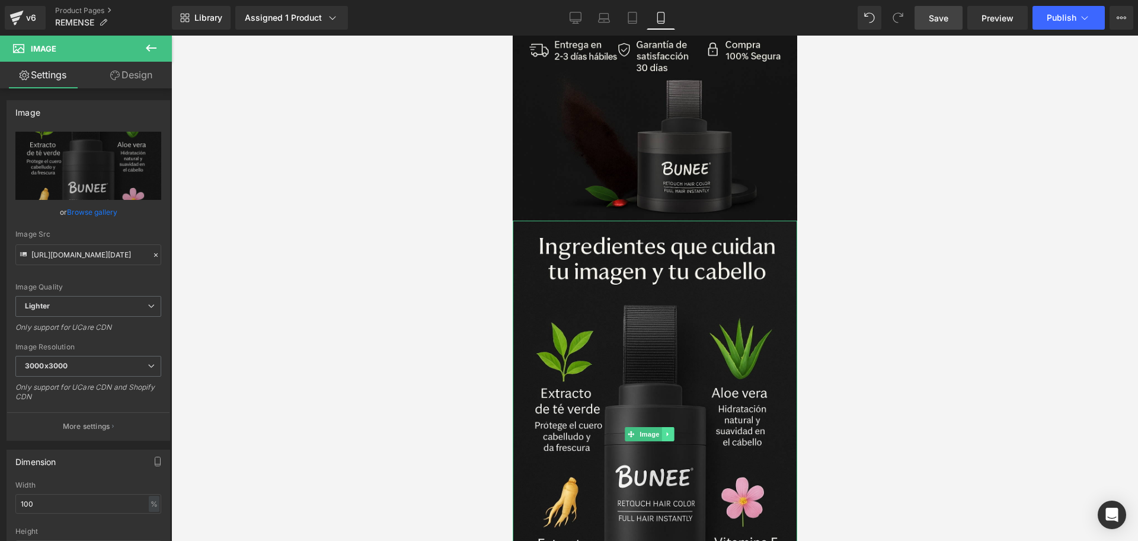
click at [667, 432] on icon at bounding box center [667, 434] width 2 height 4
click at [663, 431] on icon at bounding box center [661, 434] width 7 height 7
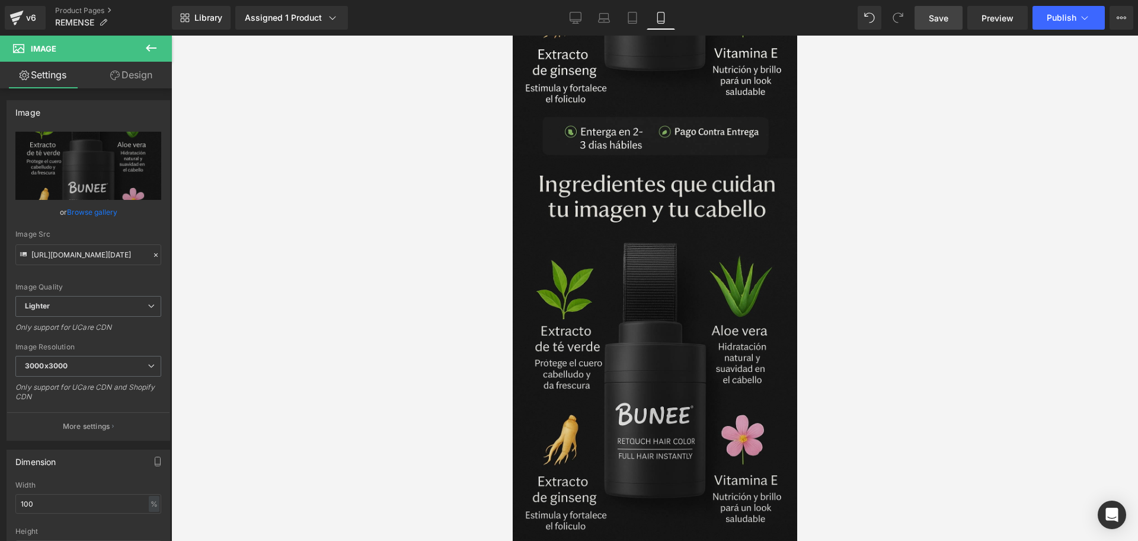
scroll to position [1364, 0]
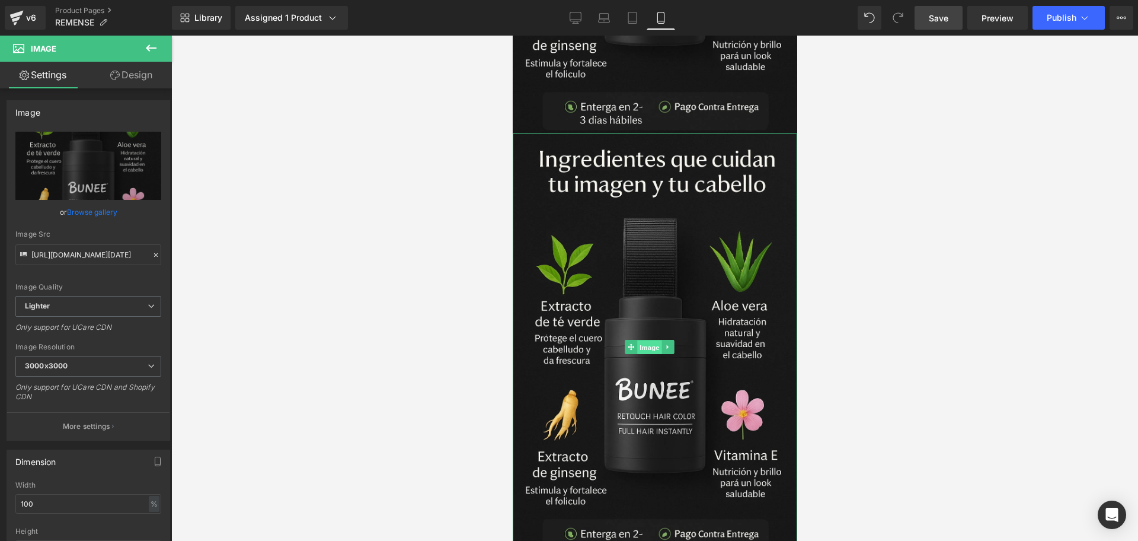
click at [638, 340] on span "Image" at bounding box center [649, 347] width 25 height 14
click at [77, 172] on icon "Replace Image" at bounding box center [88, 165] width 95 height 15
type input "C:\fakepath\ChatGPT Image [DATE], 09_28_39 p.m..png"
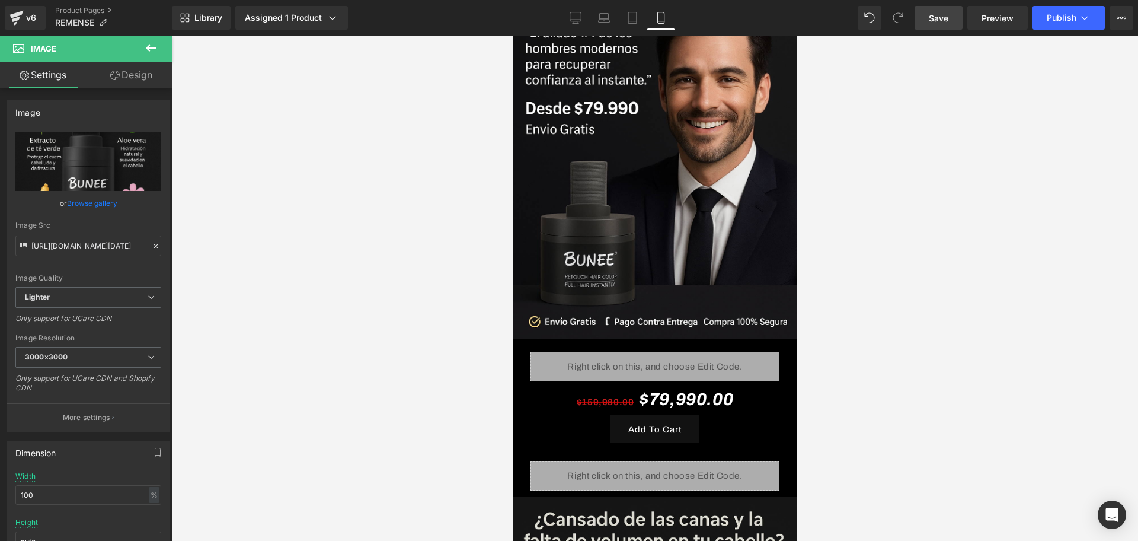
scroll to position [0, 0]
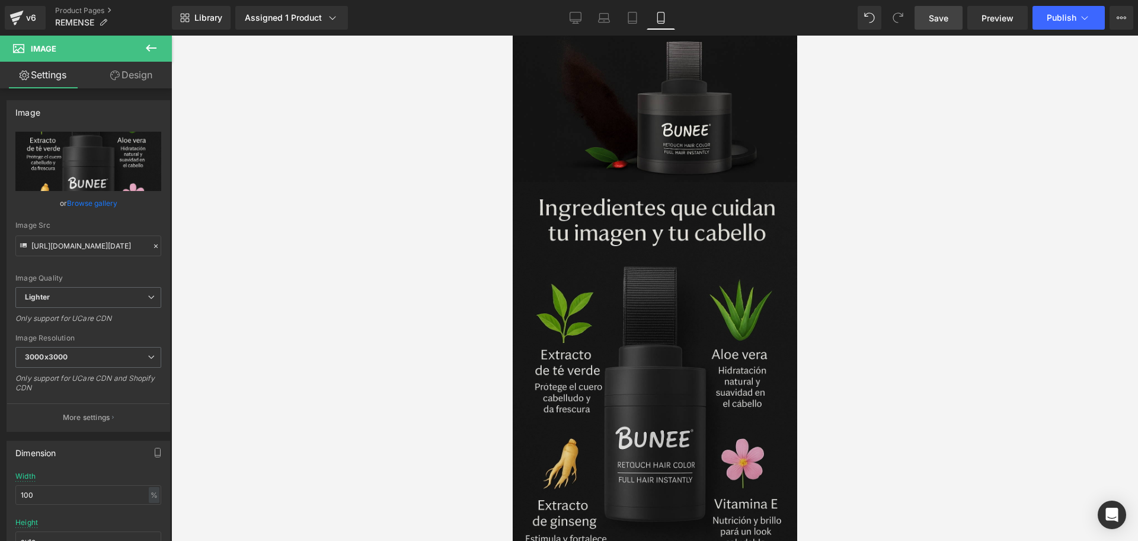
click at [587, 308] on img at bounding box center [654, 395] width 284 height 427
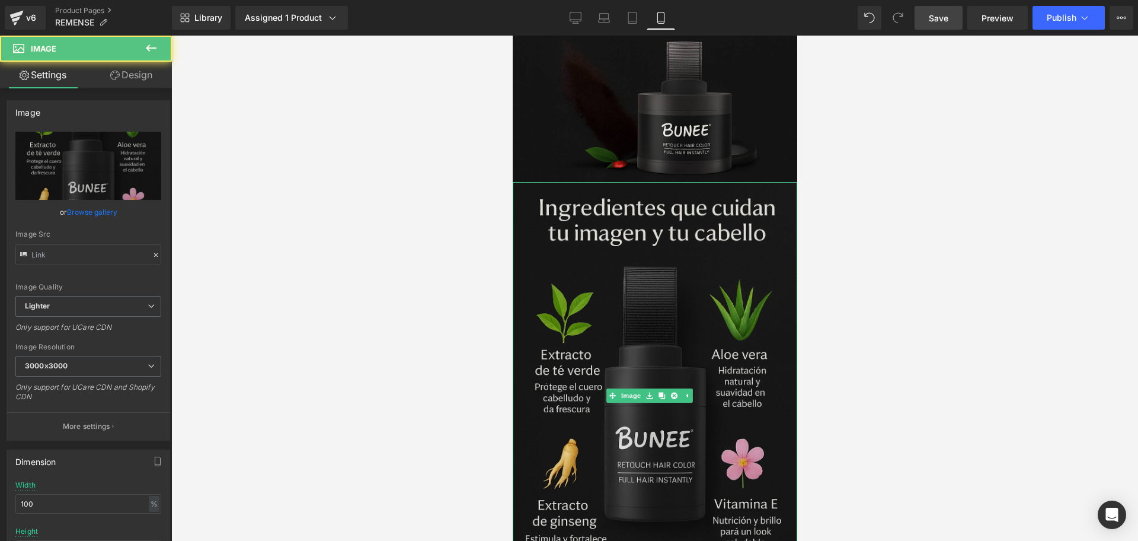
type input "[URL][DOMAIN_NAME][DATE]"
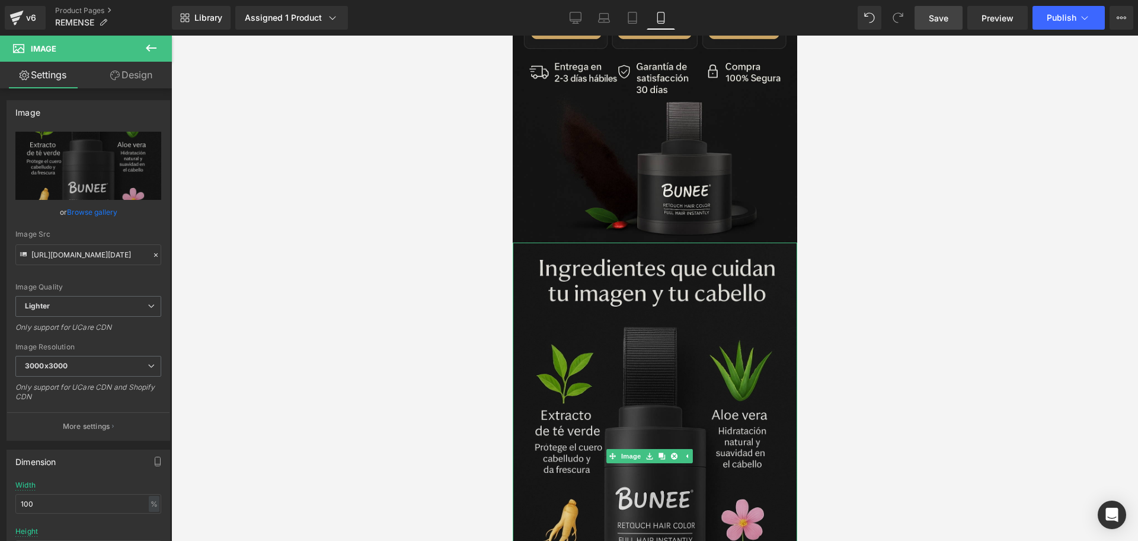
scroll to position [889, 0]
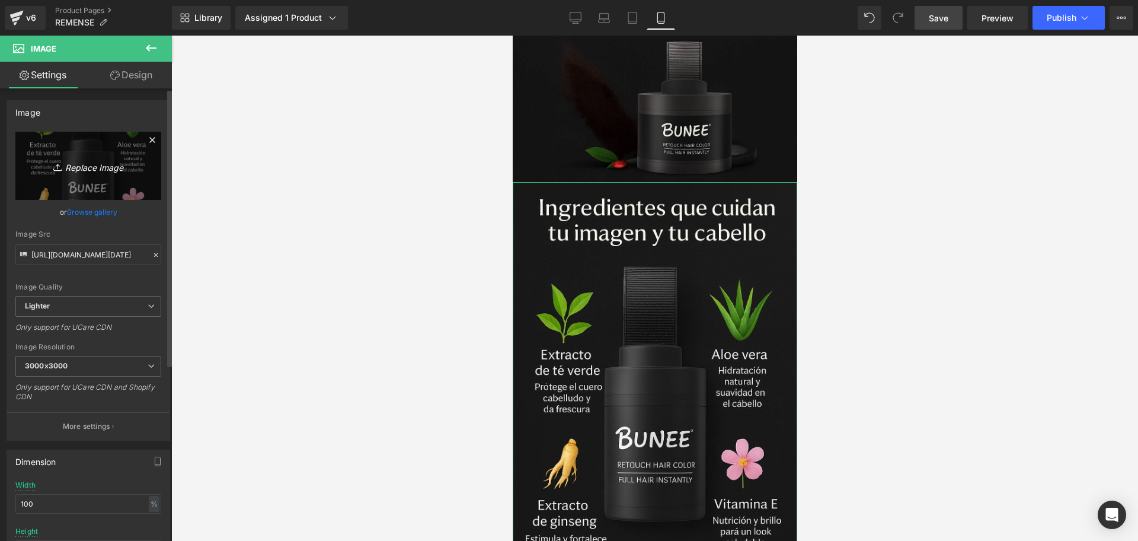
click at [67, 161] on icon "Replace Image" at bounding box center [88, 165] width 95 height 15
type input "C:\fakepath\ChatGPT Image [DATE], 09_26_13 p.m..png"
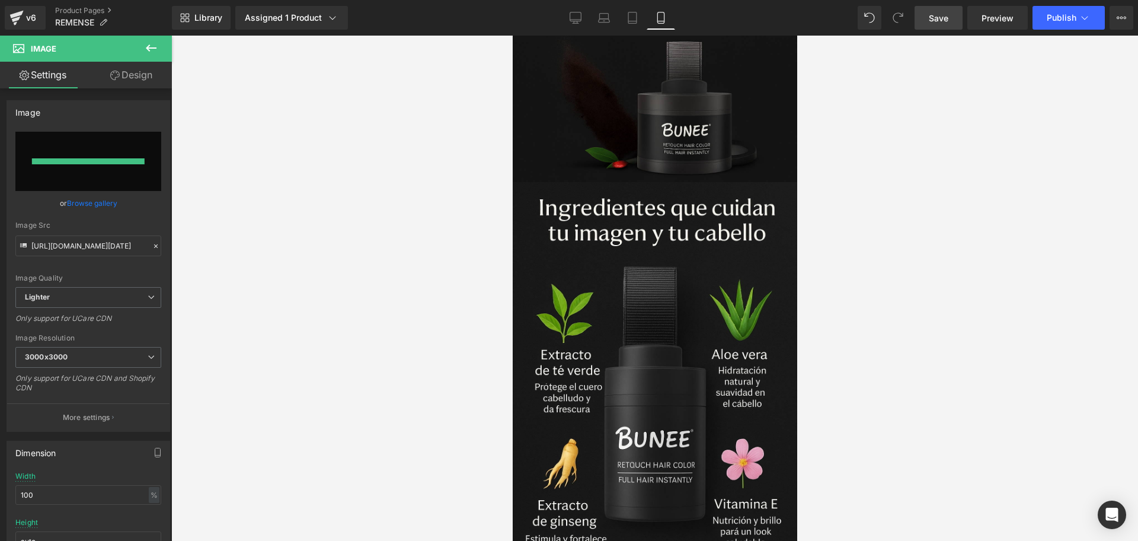
type input "[URL][DOMAIN_NAME][DATE]"
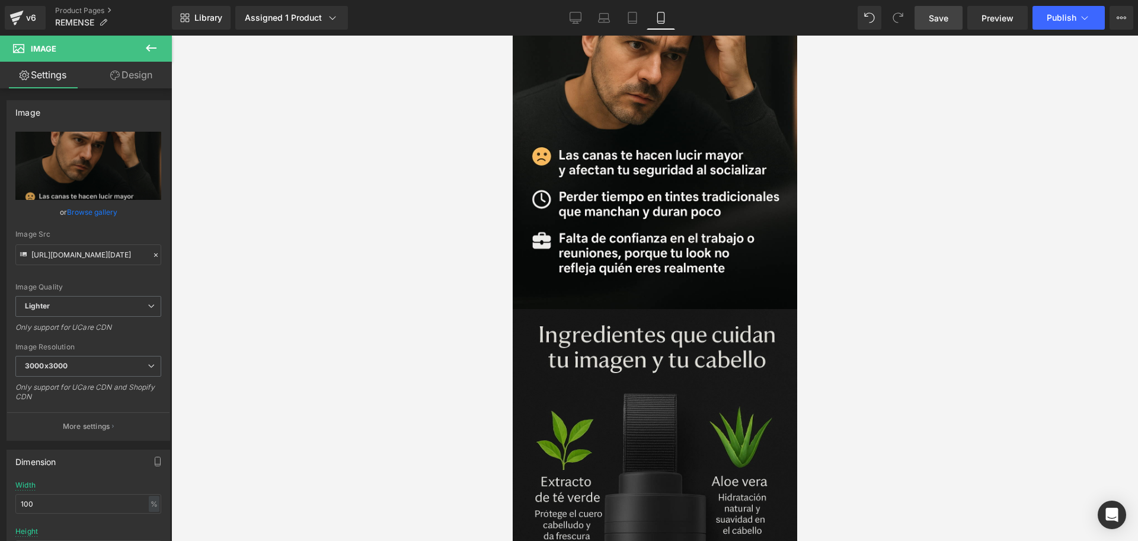
scroll to position [1111, 0]
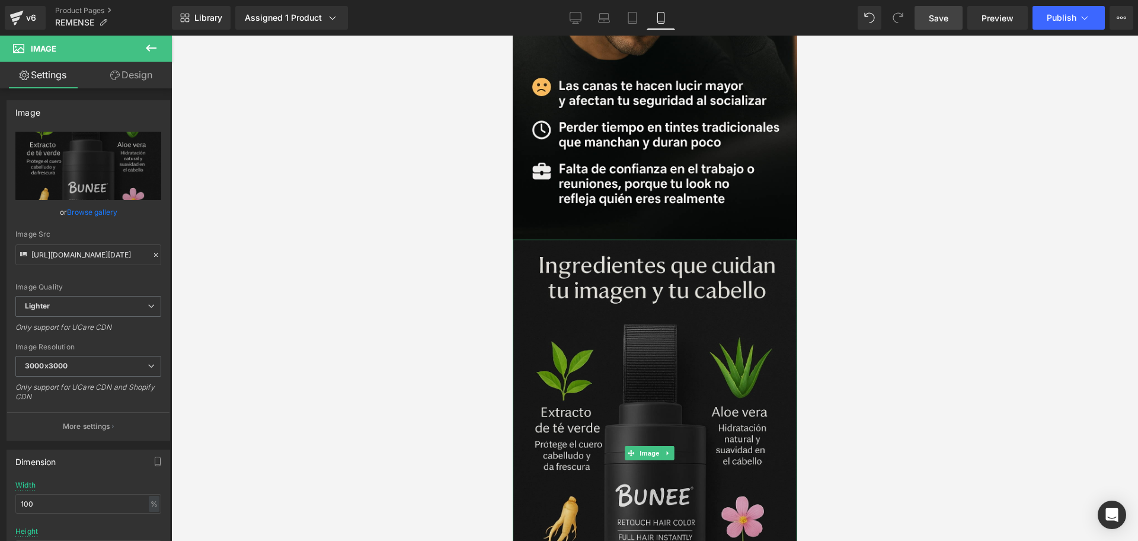
scroll to position [1259, 0]
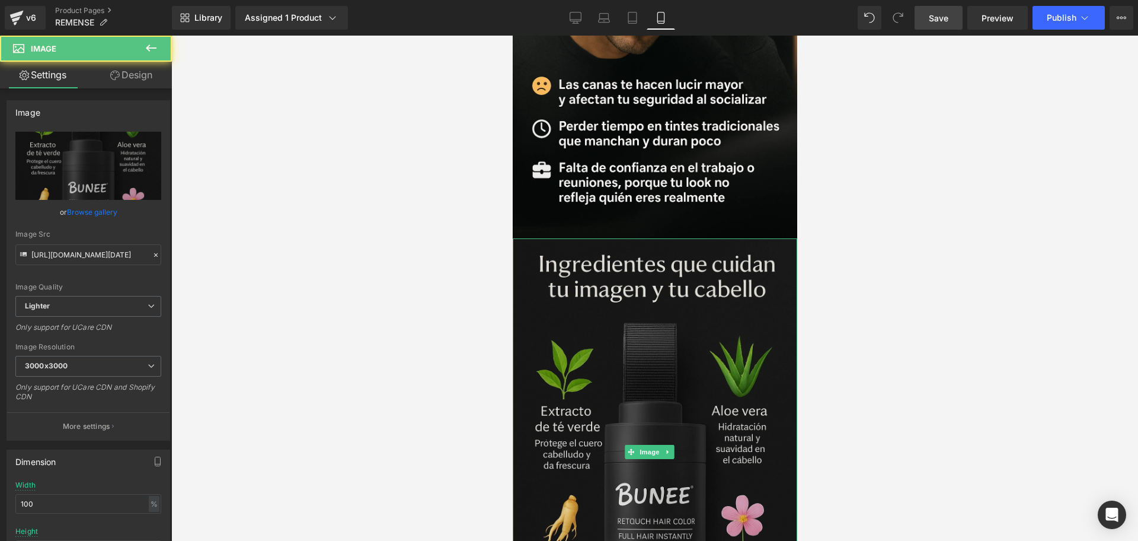
click at [663, 380] on img at bounding box center [654, 451] width 284 height 427
click at [668, 448] on icon at bounding box center [667, 451] width 7 height 7
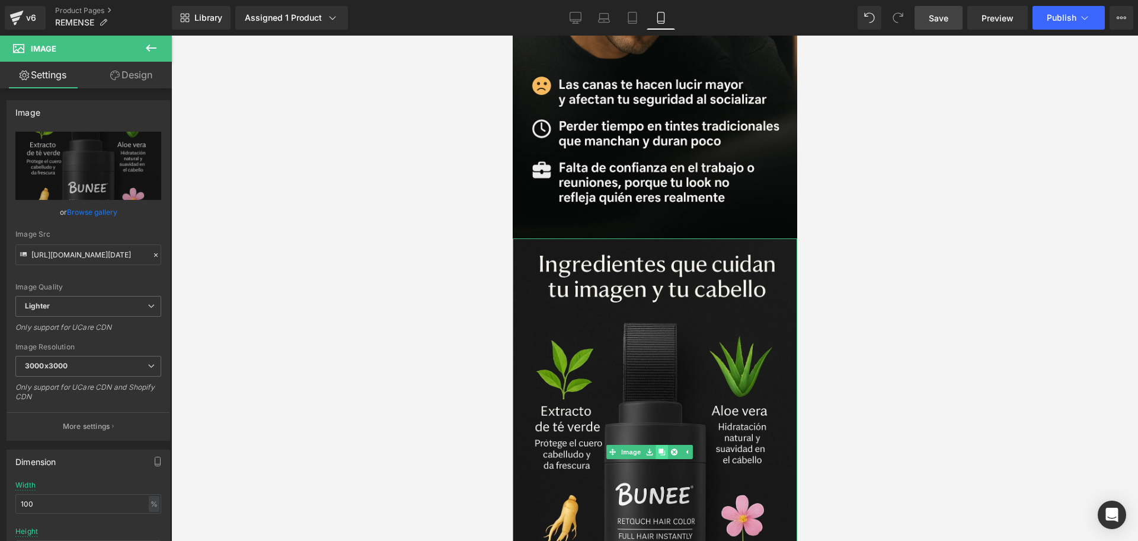
click at [665, 444] on link at bounding box center [661, 451] width 12 height 14
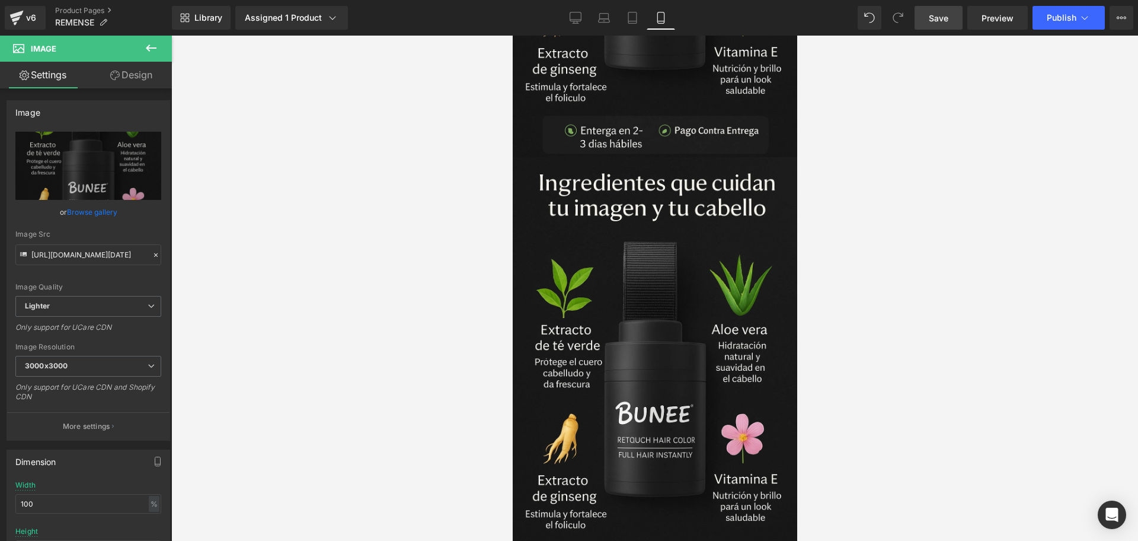
scroll to position [1774, 0]
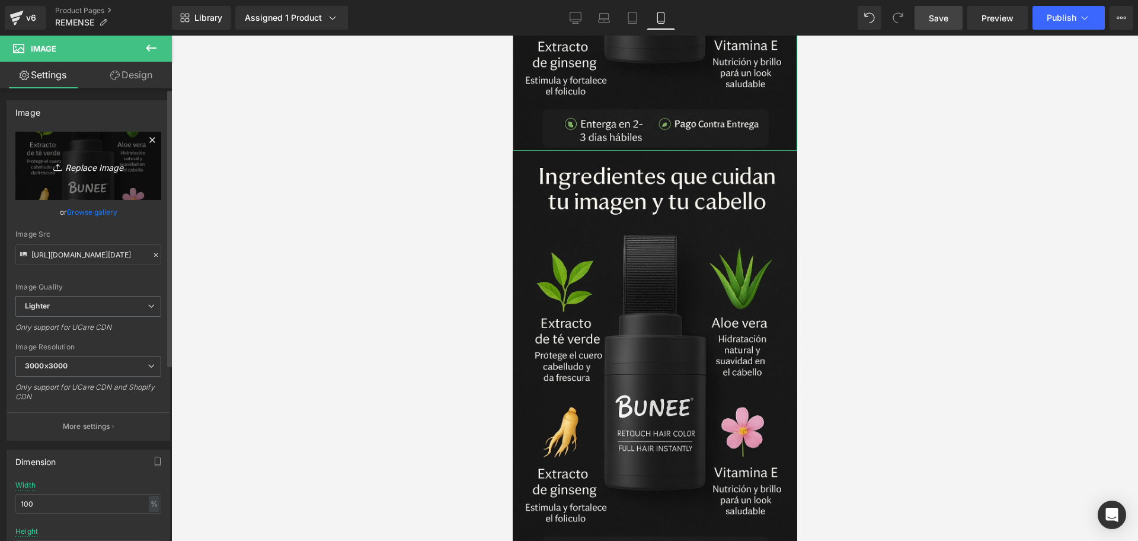
click at [101, 167] on icon "Replace Image" at bounding box center [88, 165] width 95 height 15
type input "C:\fakepath\ChatGPT Image [DATE], 09_27_42 p.m..png"
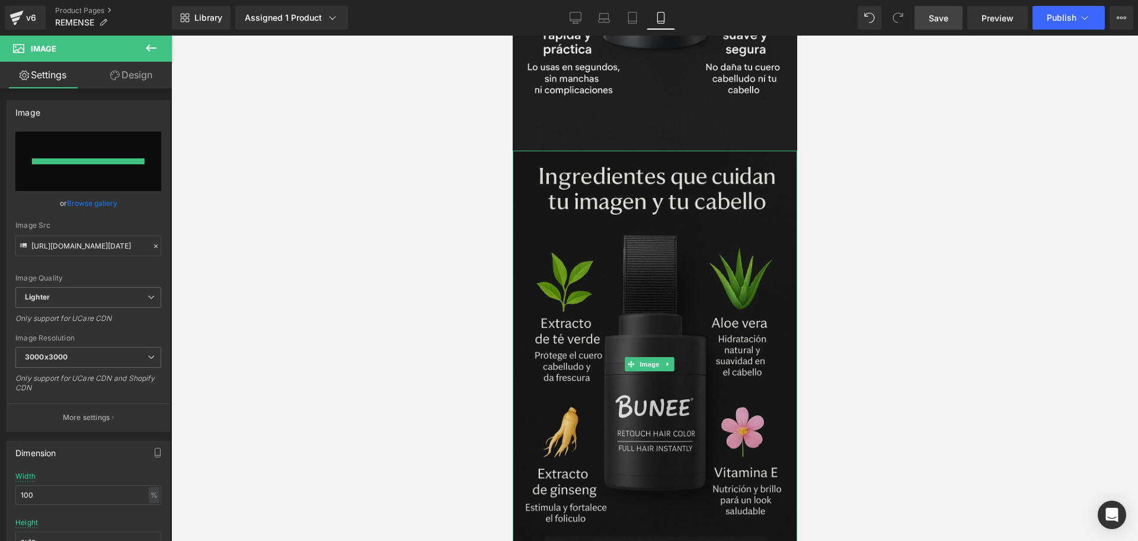
type input "[URL][DOMAIN_NAME][DATE]"
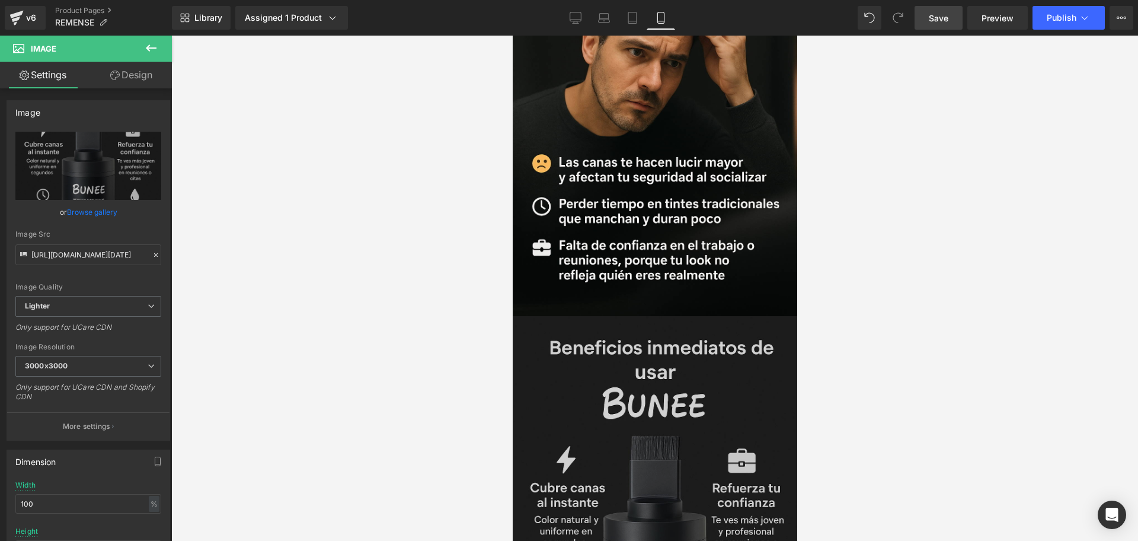
scroll to position [1181, 0]
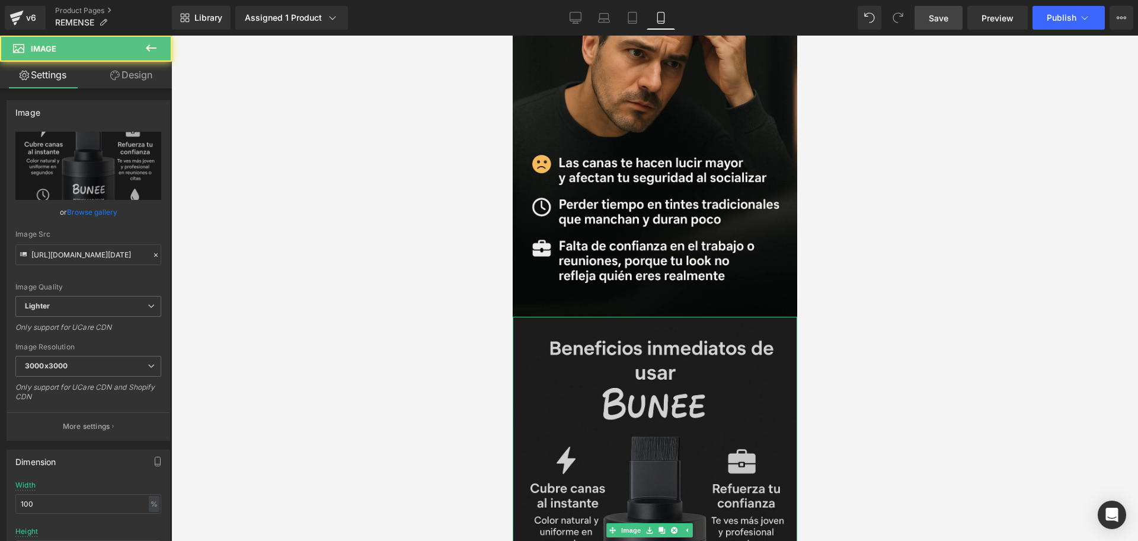
drag, startPoint x: 637, startPoint y: 308, endPoint x: 648, endPoint y: 340, distance: 33.6
click at [648, 340] on img at bounding box center [654, 529] width 284 height 427
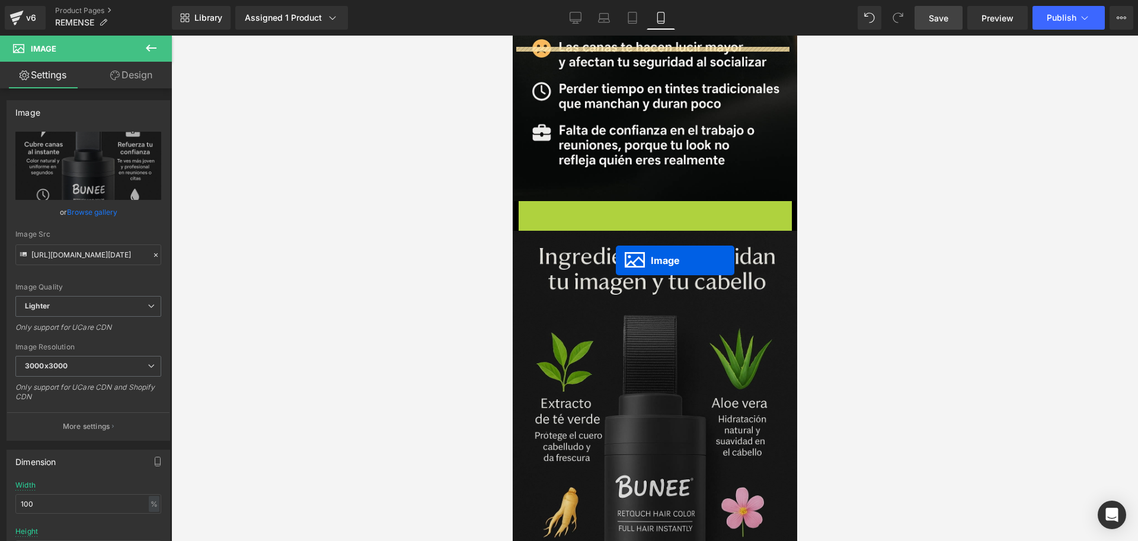
scroll to position [1403, 0]
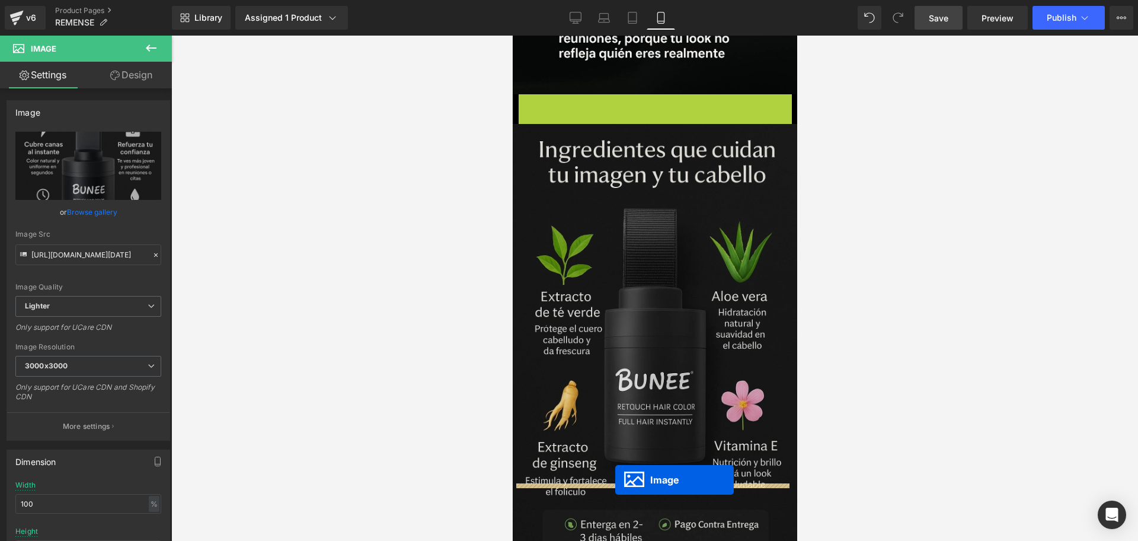
drag, startPoint x: 611, startPoint y: 466, endPoint x: 615, endPoint y: 479, distance: 14.1
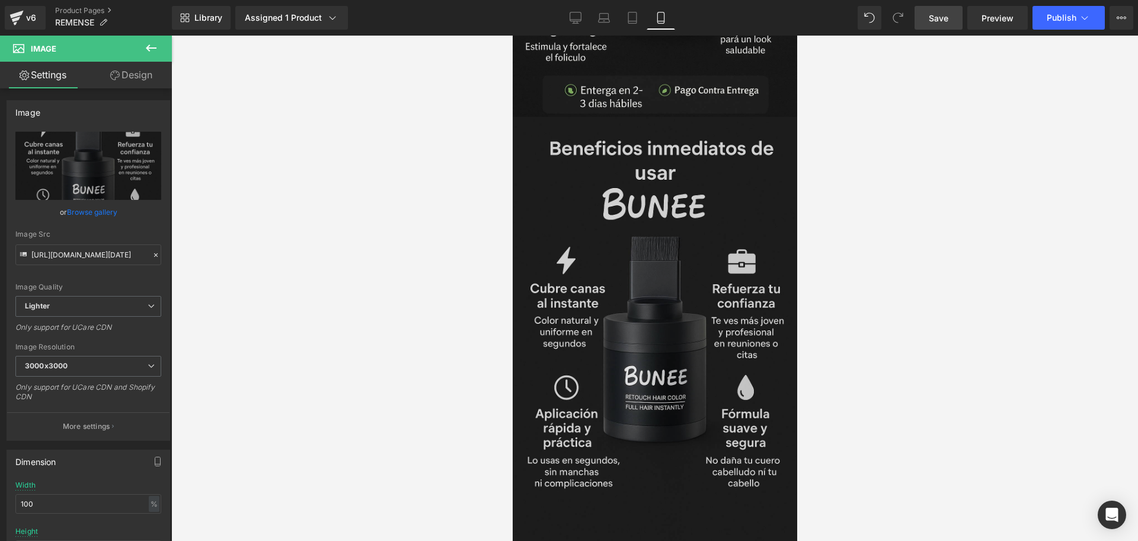
scroll to position [1922, 0]
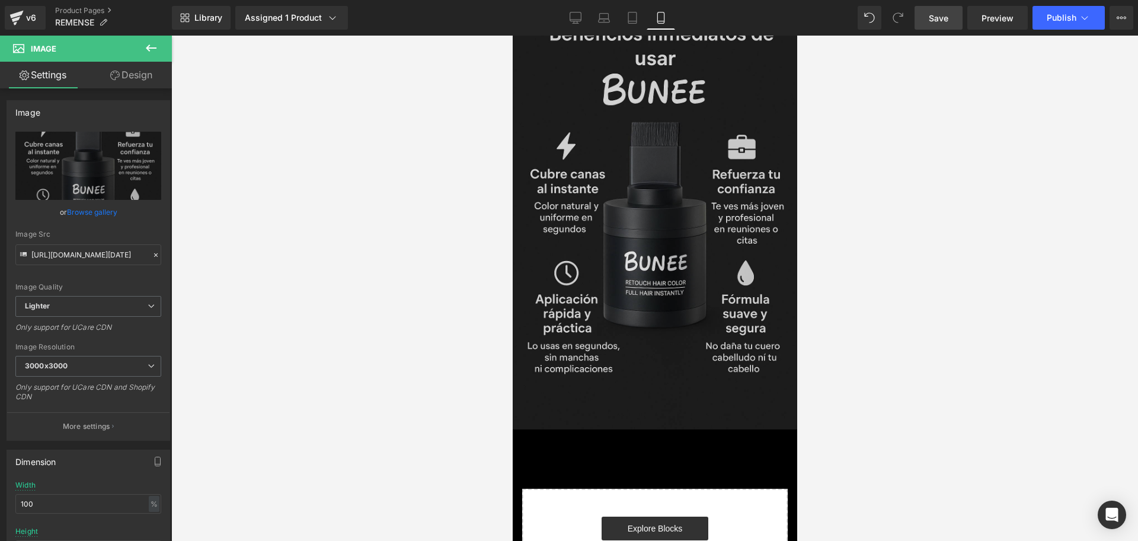
click at [677, 234] on img at bounding box center [654, 215] width 284 height 427
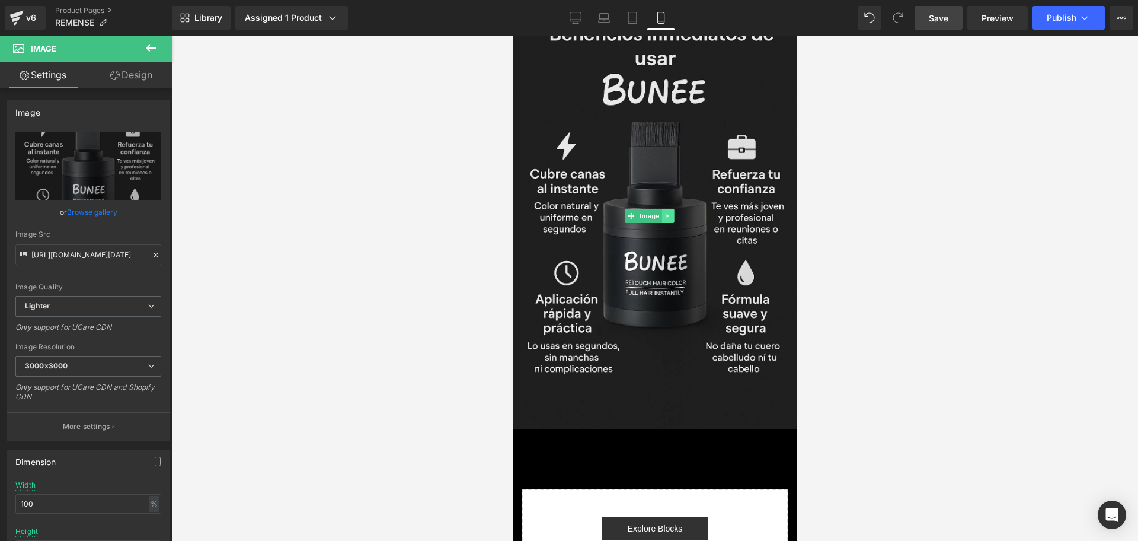
click at [672, 209] on link at bounding box center [667, 216] width 12 height 14
click at [661, 209] on link at bounding box center [661, 216] width 12 height 14
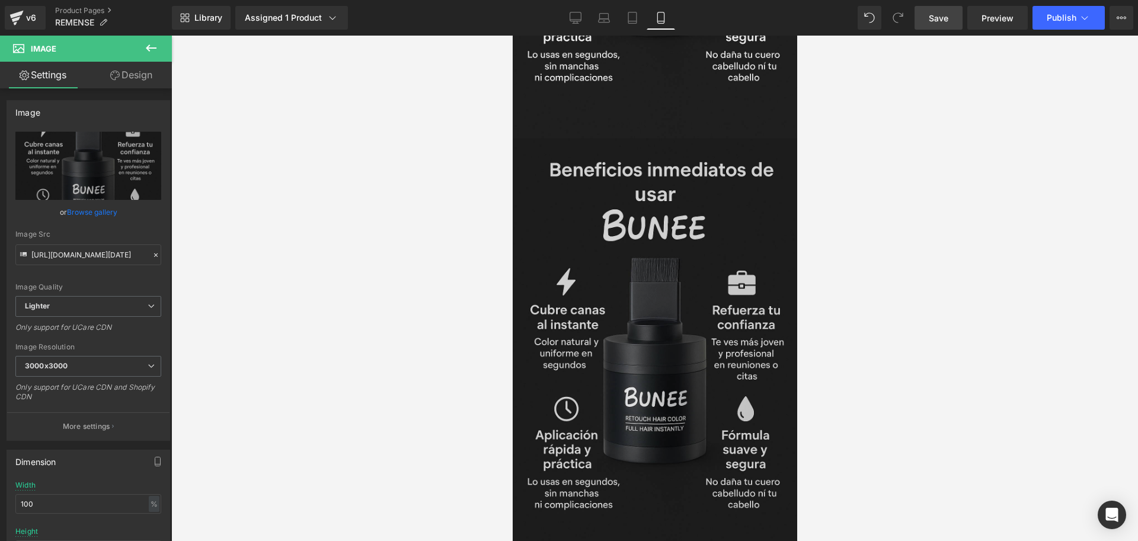
scroll to position [2218, 0]
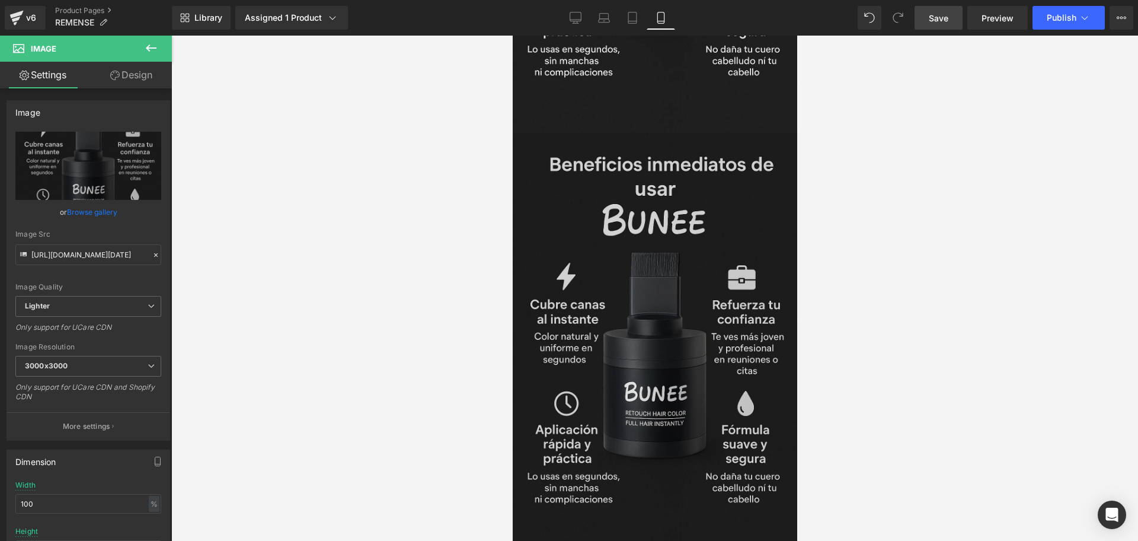
click at [688, 251] on img at bounding box center [654, 346] width 284 height 427
click at [663, 339] on link at bounding box center [667, 346] width 12 height 14
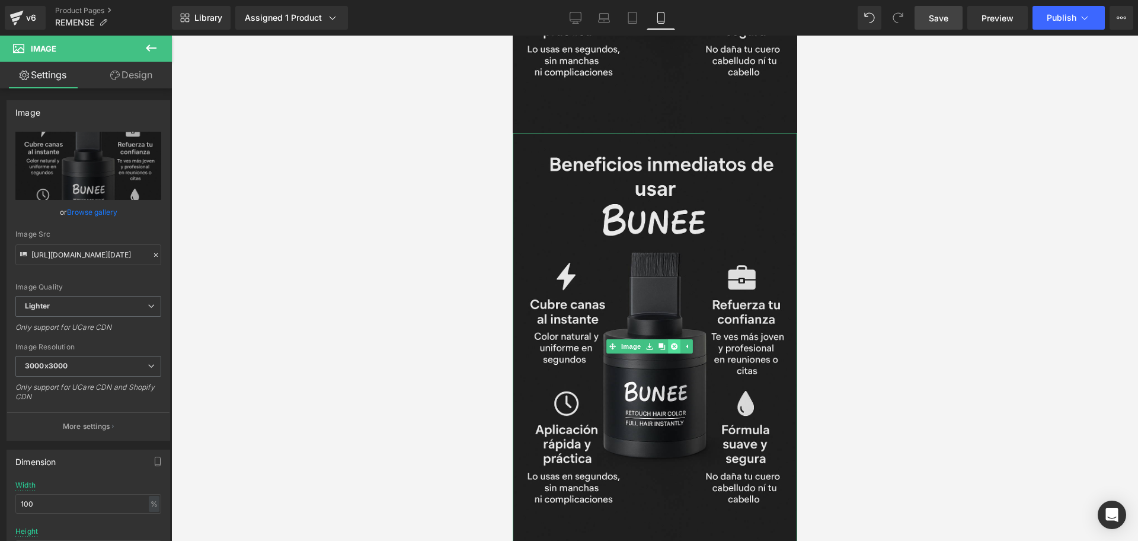
drag, startPoint x: 666, startPoint y: 254, endPoint x: 674, endPoint y: 251, distance: 8.8
click at [674, 339] on li at bounding box center [660, 346] width 37 height 14
click at [674, 343] on icon at bounding box center [673, 346] width 7 height 7
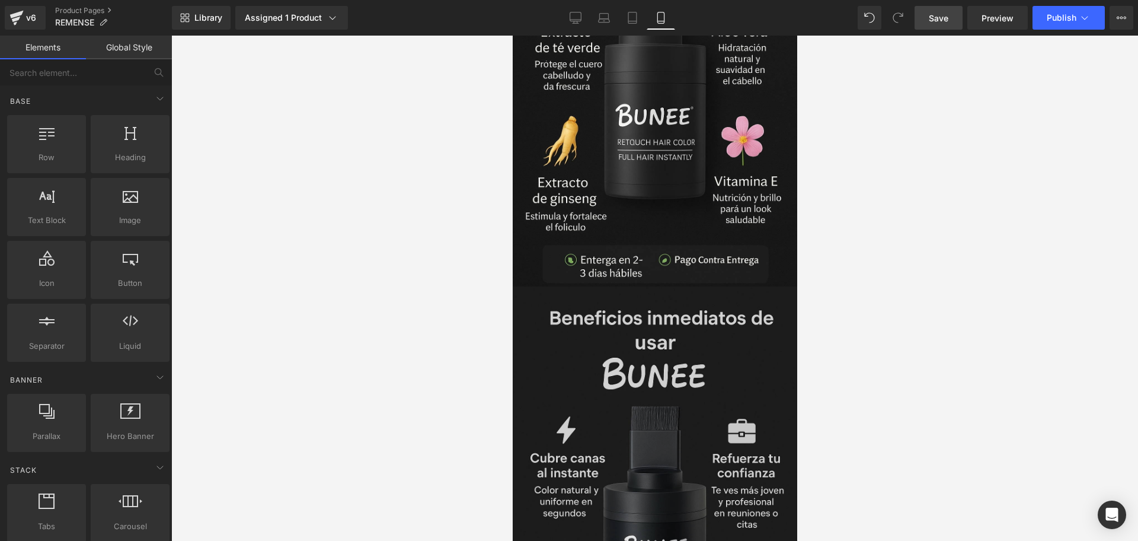
scroll to position [1436, 0]
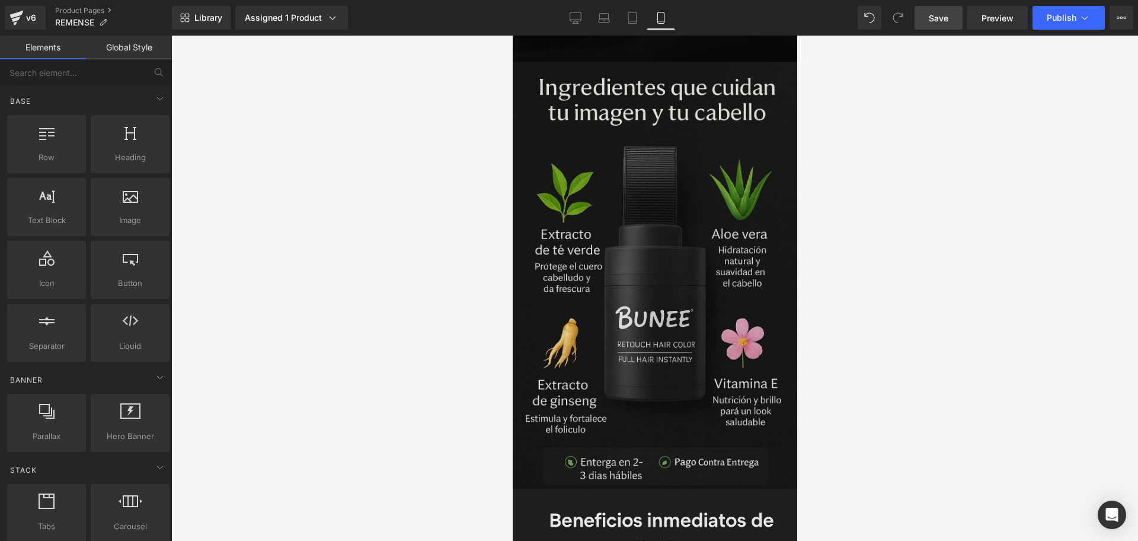
click at [647, 244] on img at bounding box center [654, 275] width 284 height 427
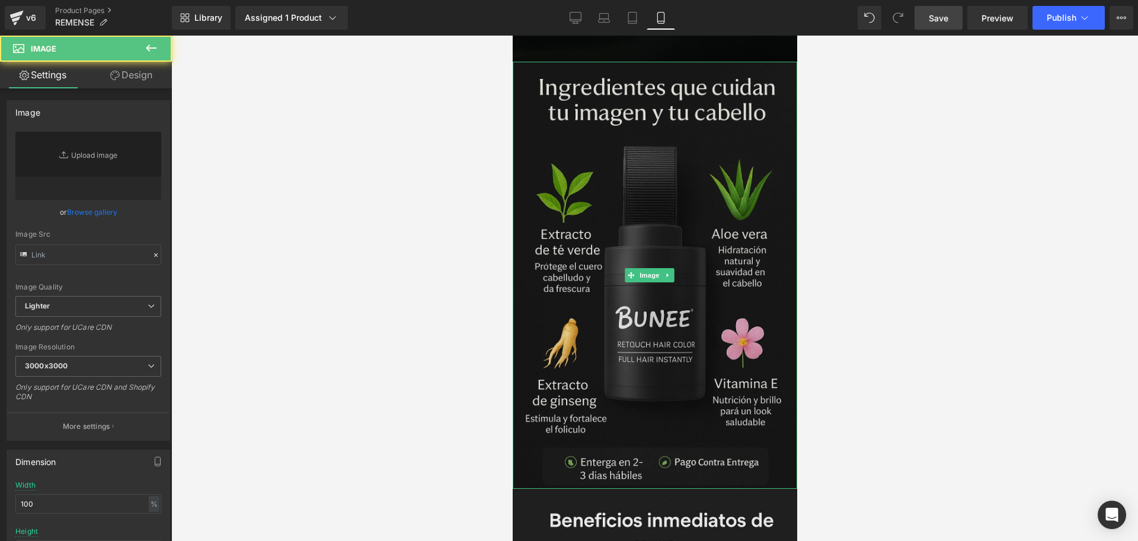
type input "[URL][DOMAIN_NAME][DATE]"
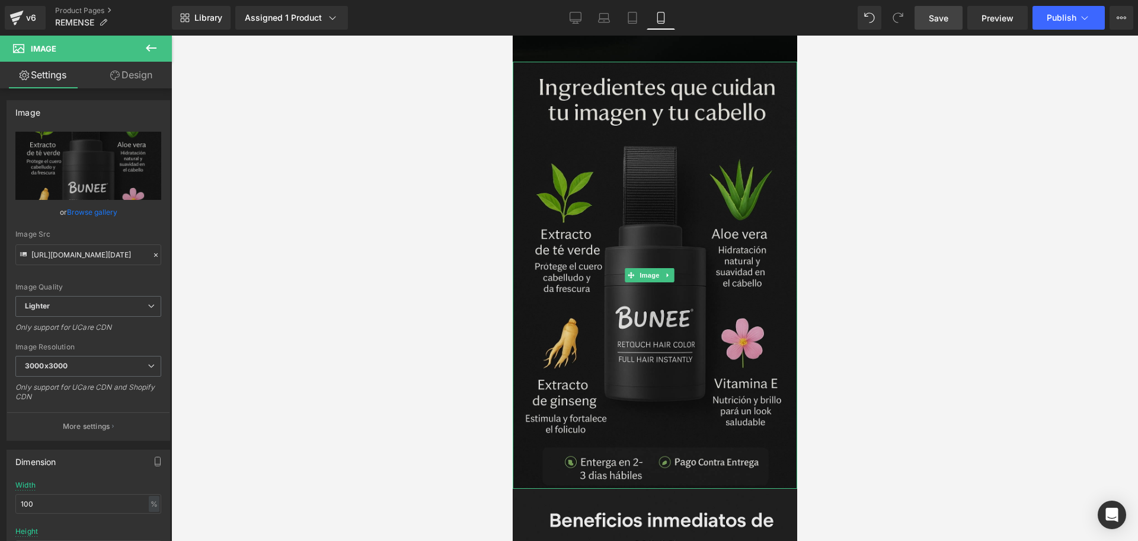
click at [640, 233] on img at bounding box center [654, 275] width 284 height 427
click at [665, 268] on link at bounding box center [667, 275] width 12 height 14
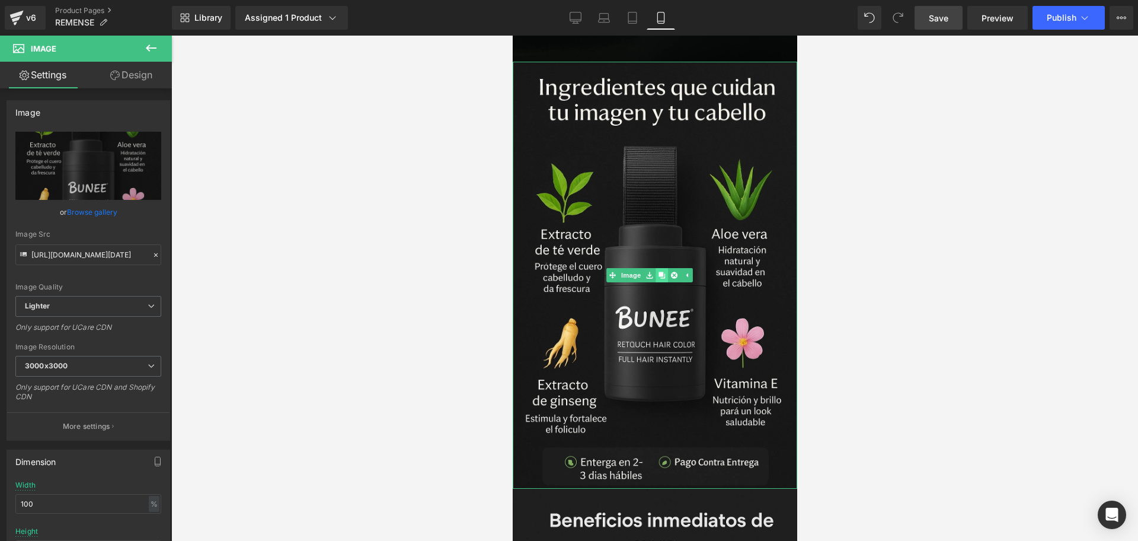
click at [663, 272] on icon at bounding box center [661, 275] width 7 height 7
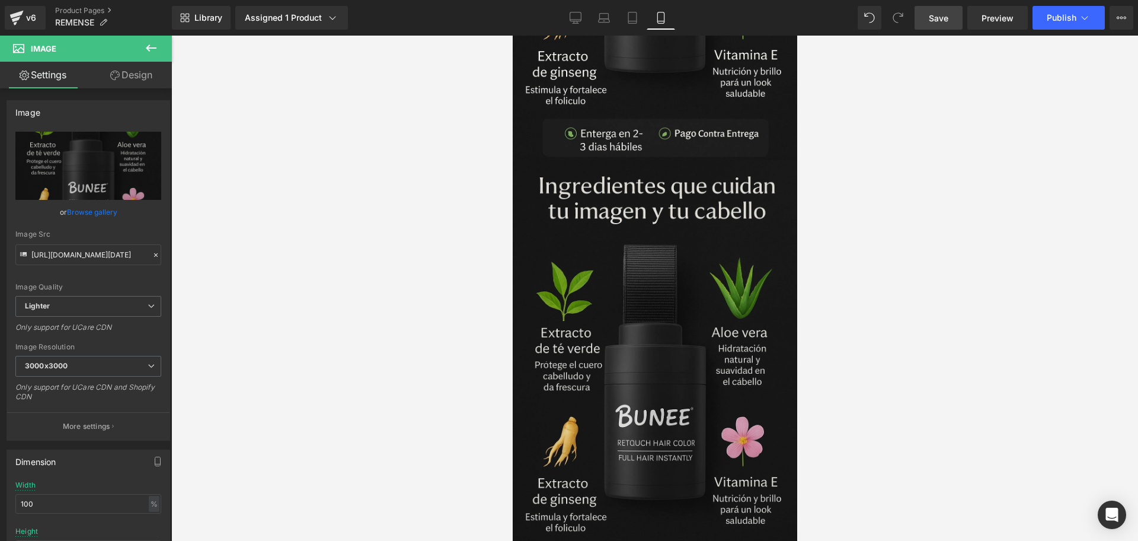
drag, startPoint x: 612, startPoint y: 264, endPoint x: 562, endPoint y: 188, distance: 90.2
click at [612, 264] on img at bounding box center [654, 373] width 284 height 427
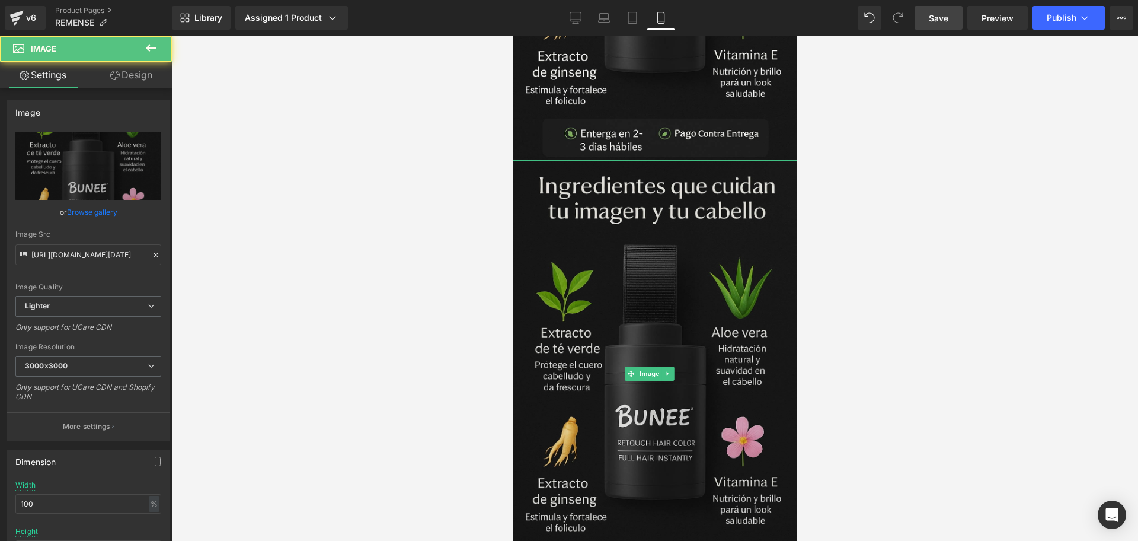
scroll to position [1774, 0]
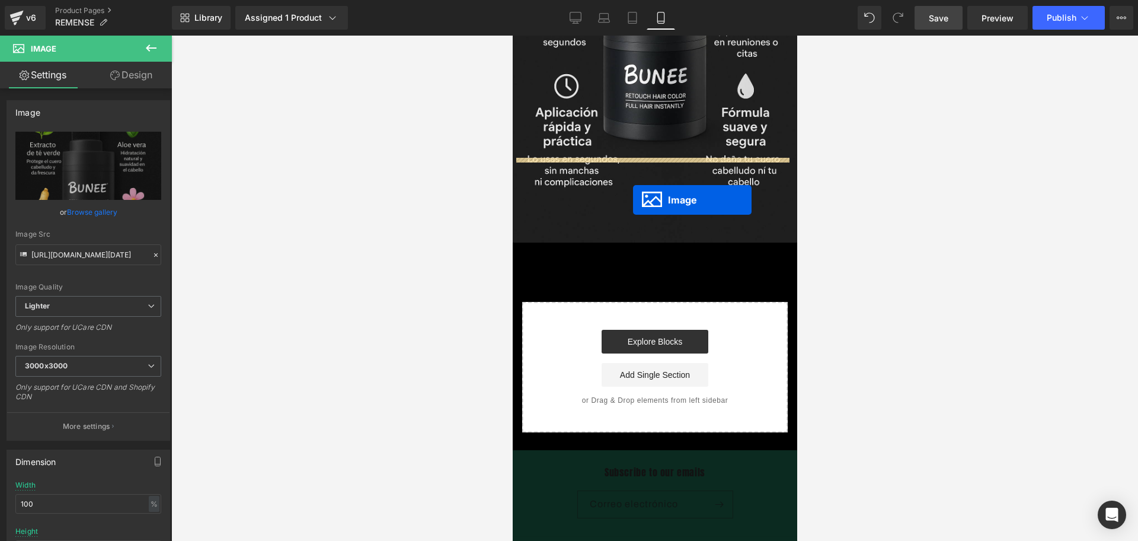
drag, startPoint x: 626, startPoint y: 282, endPoint x: 632, endPoint y: 200, distance: 82.0
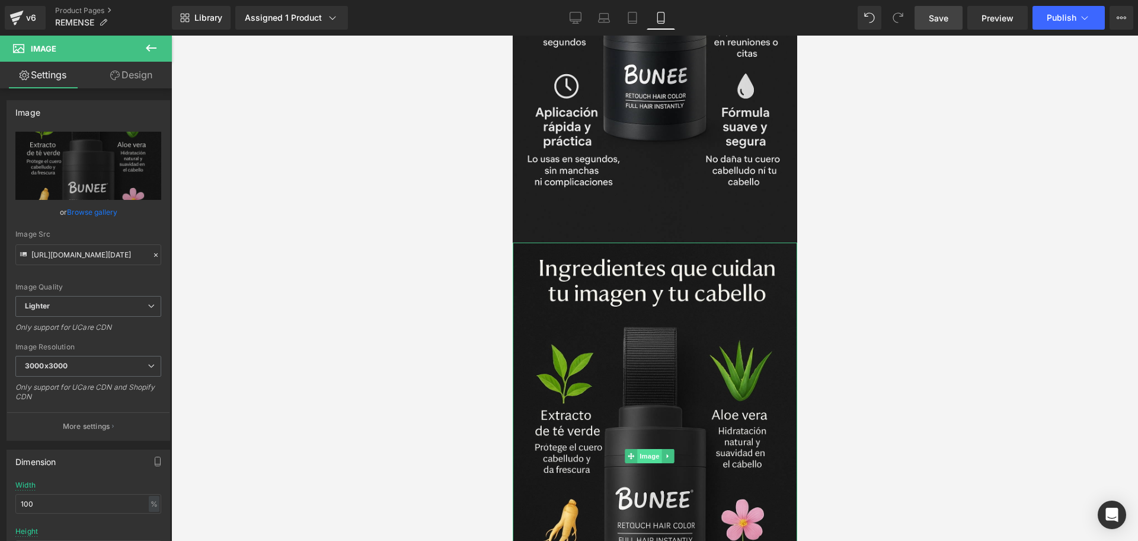
click at [651, 449] on span "Image" at bounding box center [649, 456] width 25 height 14
click at [119, 251] on input "[URL][DOMAIN_NAME][DATE]" at bounding box center [88, 254] width 146 height 21
click at [72, 188] on link "Replace Image" at bounding box center [88, 166] width 146 height 68
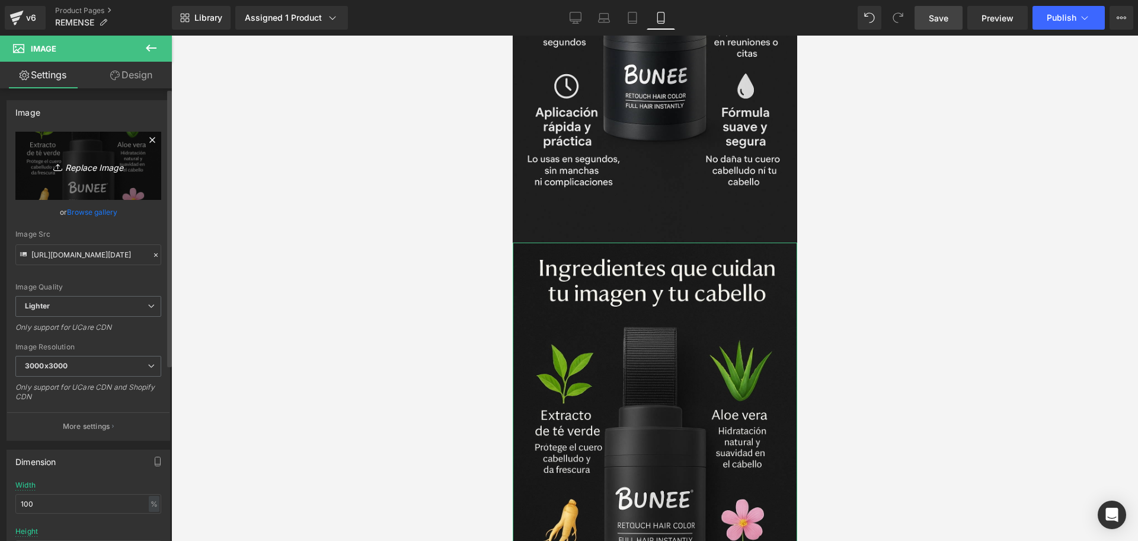
type input "C:\fakepath\ChatGPT Image [DATE], 09_28_39 p.m..png"
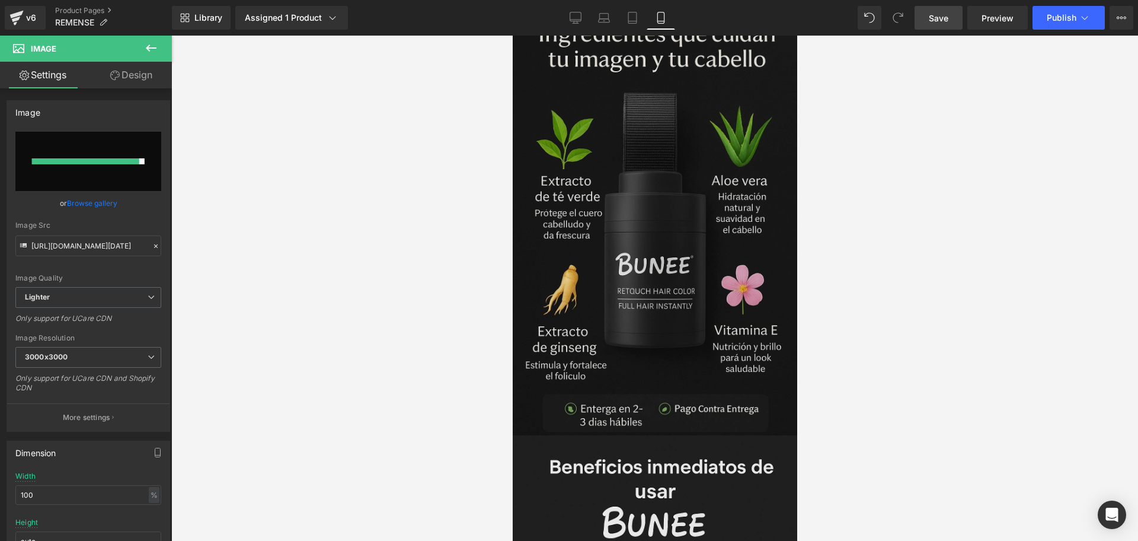
scroll to position [1777, 0]
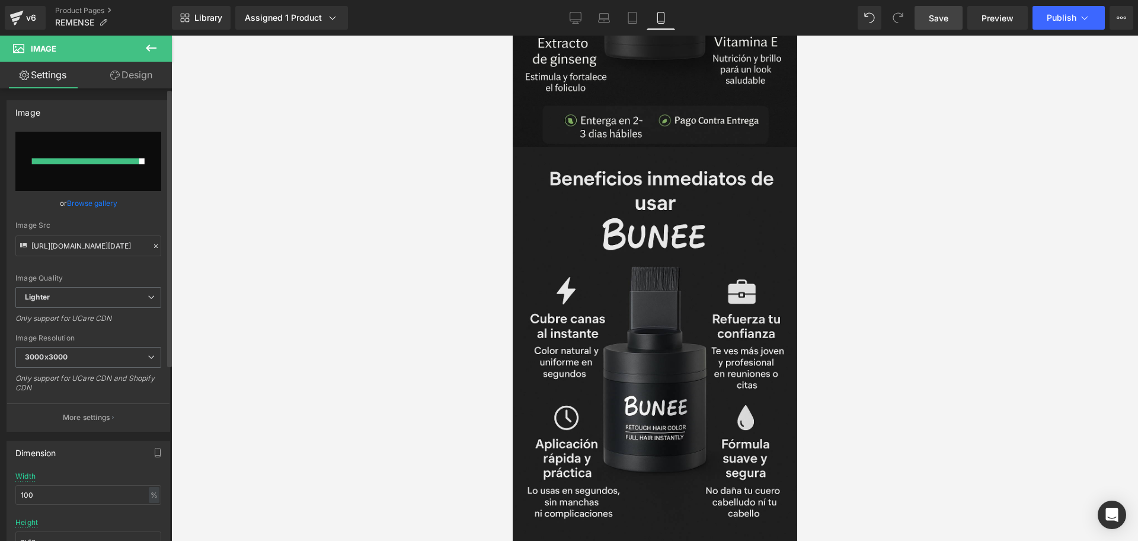
click at [113, 172] on input "file" at bounding box center [88, 161] width 146 height 59
type input "C:\fakepath\ChatGPT Image [DATE], 09_28_39 p.m..png"
type input "[URL][DOMAIN_NAME][DATE]"
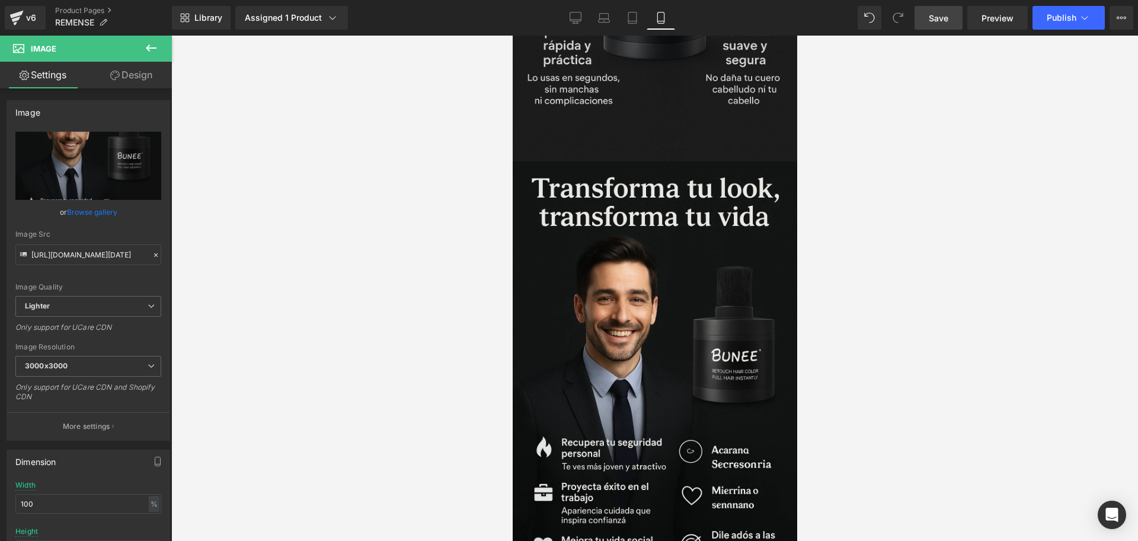
scroll to position [2444, 0]
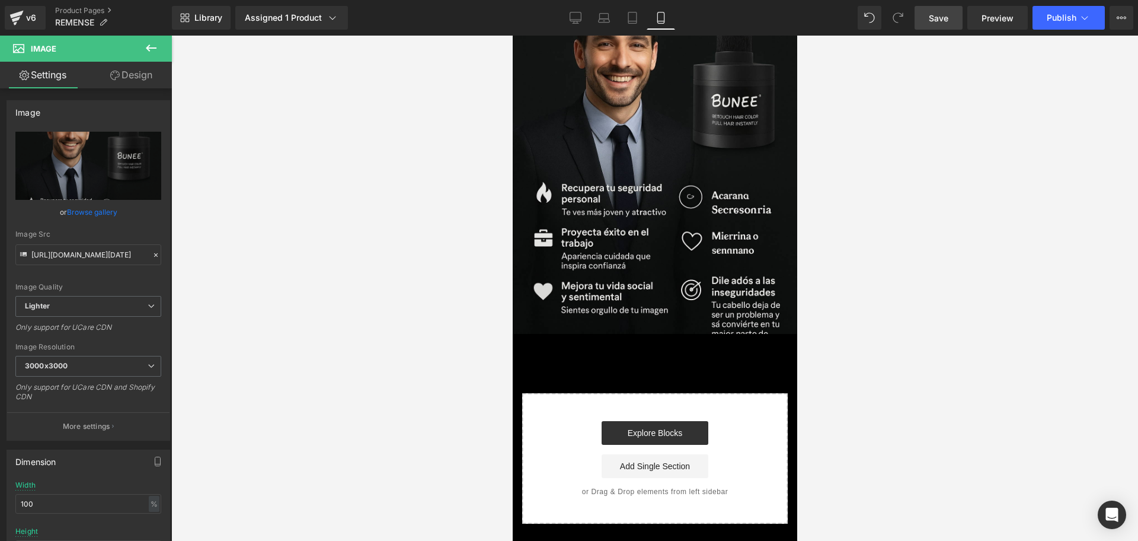
click at [605, 230] on div "Image" at bounding box center [654, 120] width 284 height 427
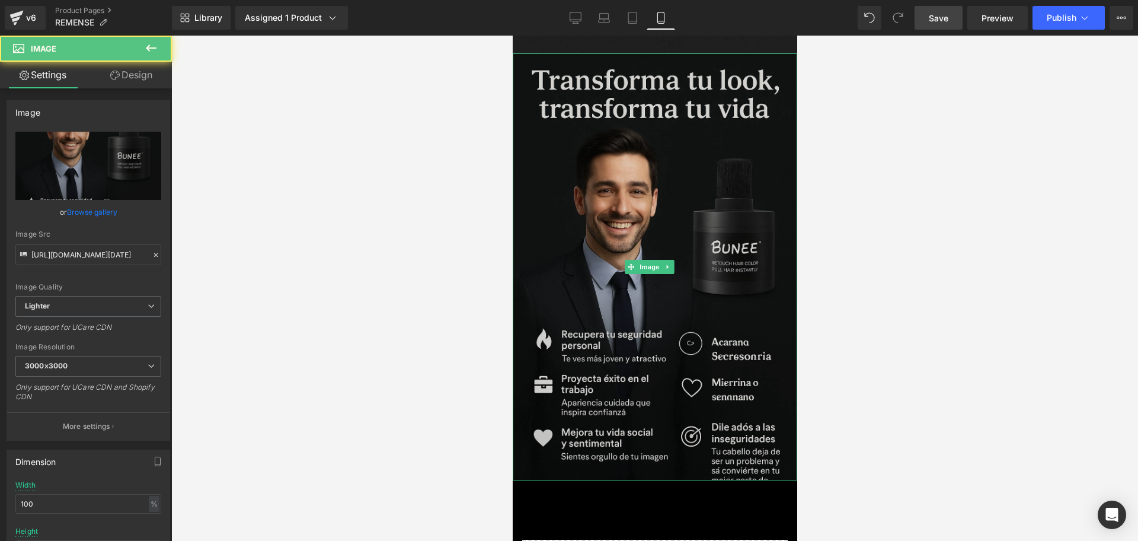
scroll to position [2148, 0]
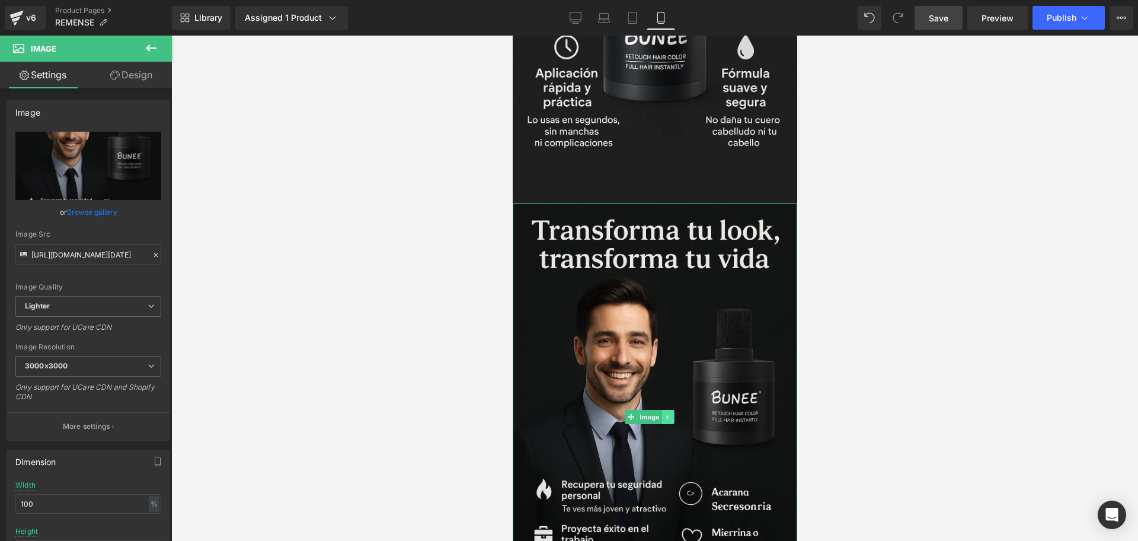
click at [667, 413] on icon at bounding box center [667, 416] width 7 height 7
click at [664, 410] on link at bounding box center [661, 417] width 12 height 14
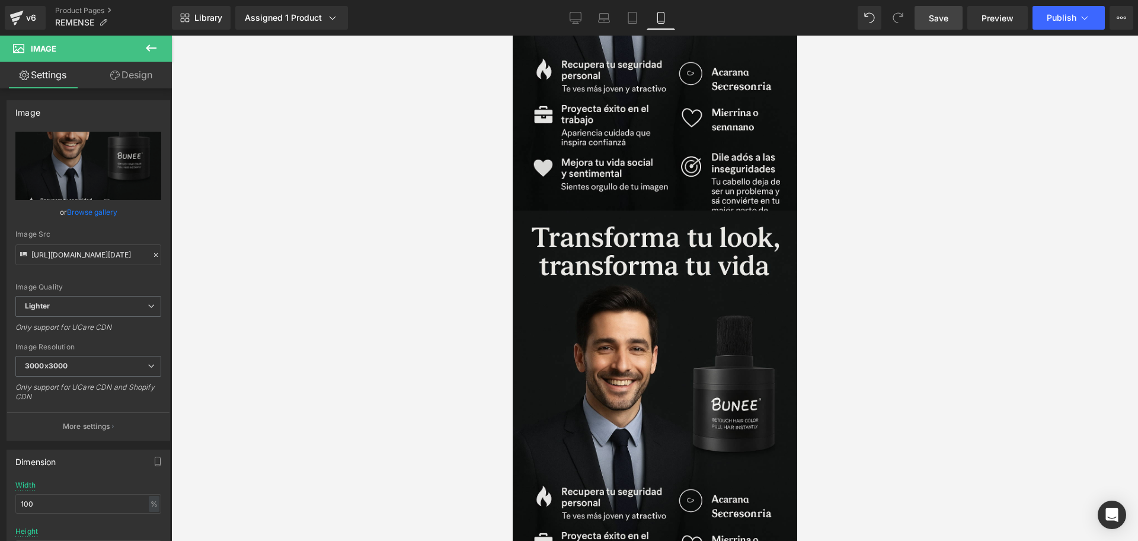
scroll to position [2594, 0]
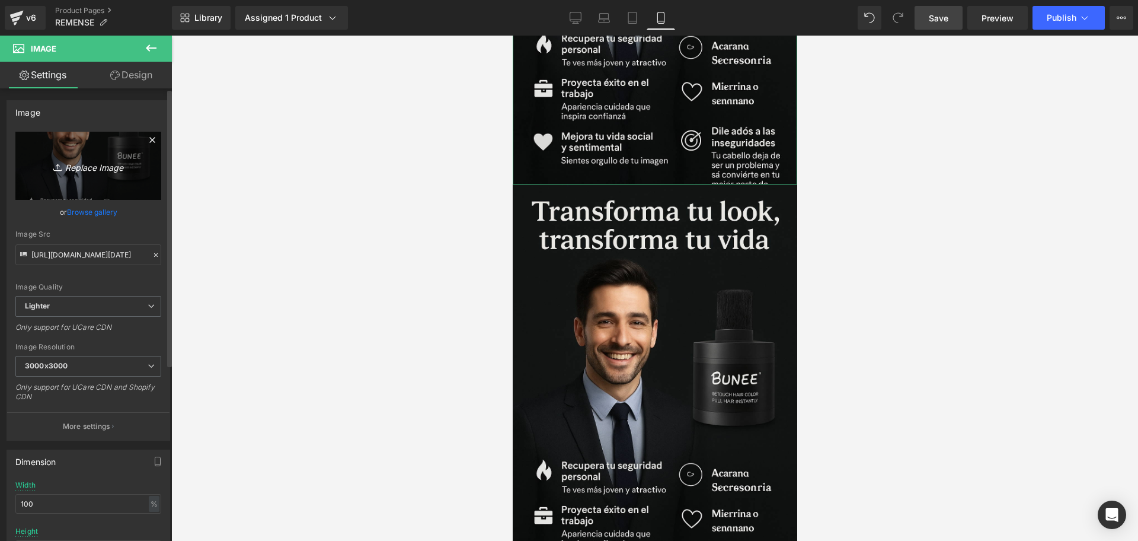
click at [117, 165] on icon "Replace Image" at bounding box center [88, 165] width 95 height 15
type input "C:\fakepath\ChatGPT Image [DATE], 09_29_02 p.m..png"
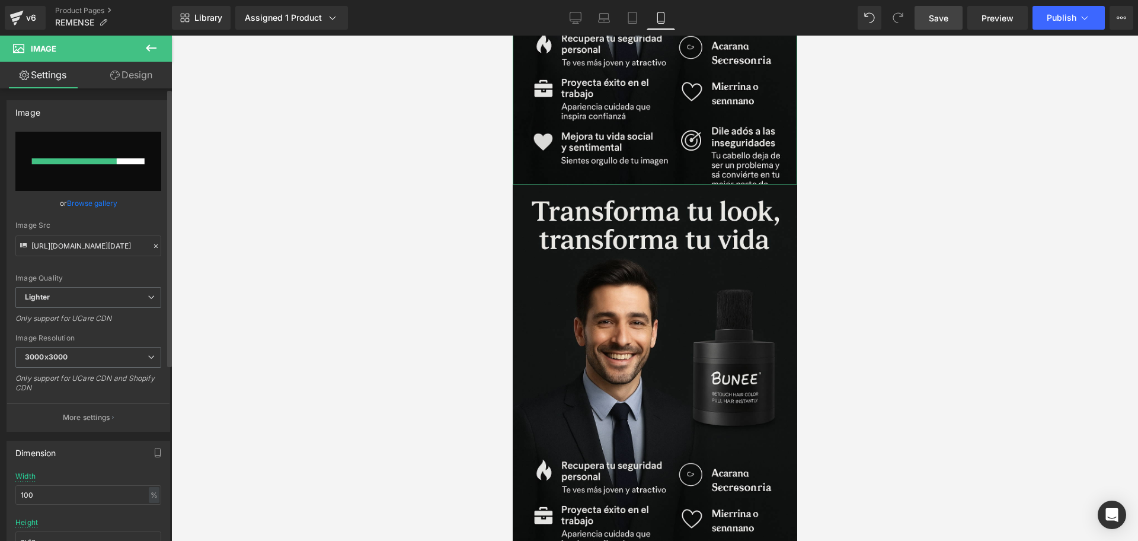
click at [95, 162] on div at bounding box center [74, 161] width 85 height 6
type input "[URL][DOMAIN_NAME][DATE]"
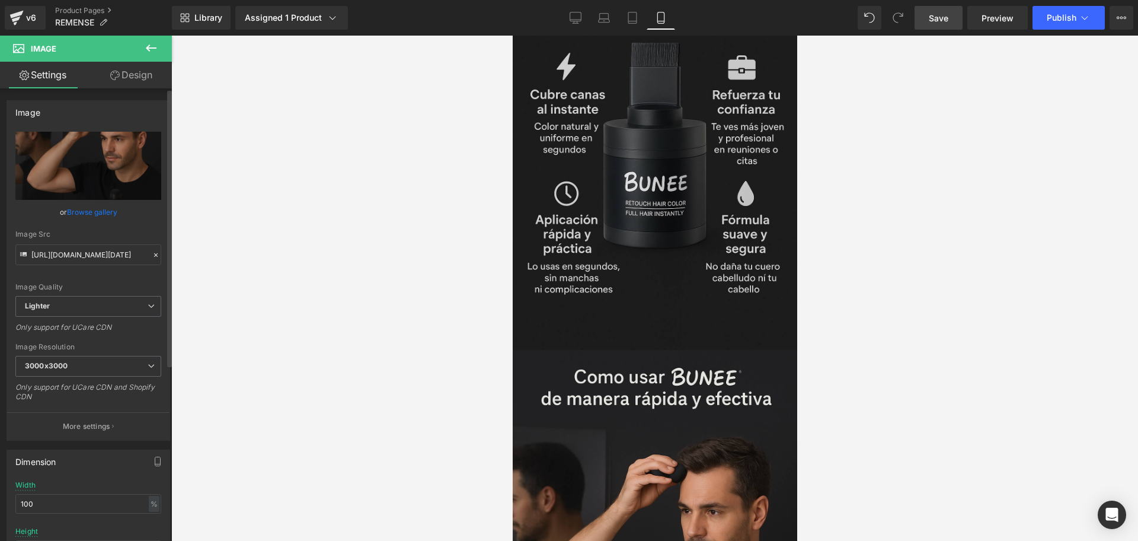
scroll to position [2001, 0]
click at [585, 257] on img at bounding box center [654, 137] width 284 height 427
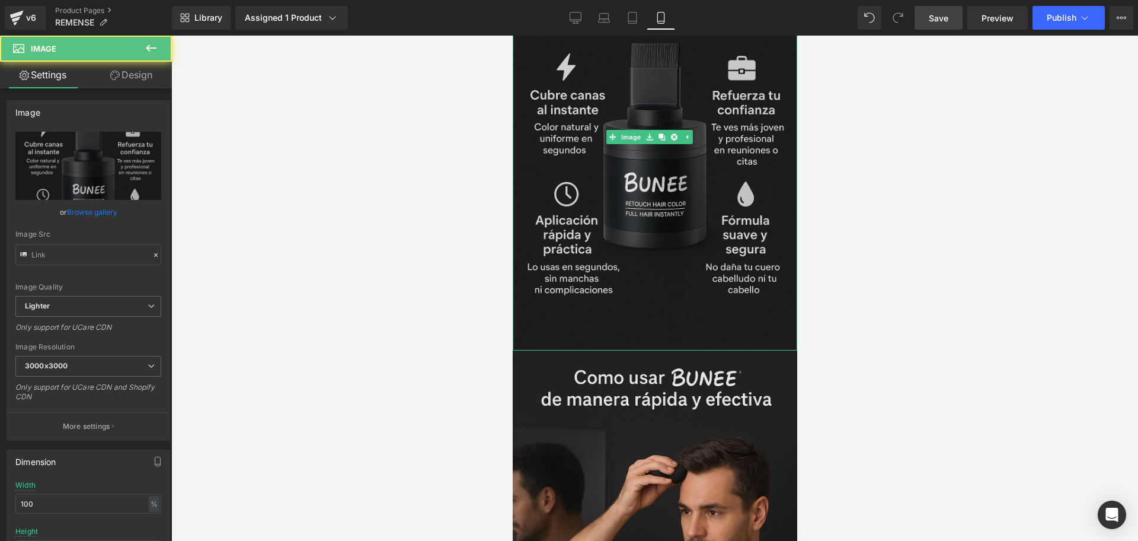
type input "[URL][DOMAIN_NAME][DATE]"
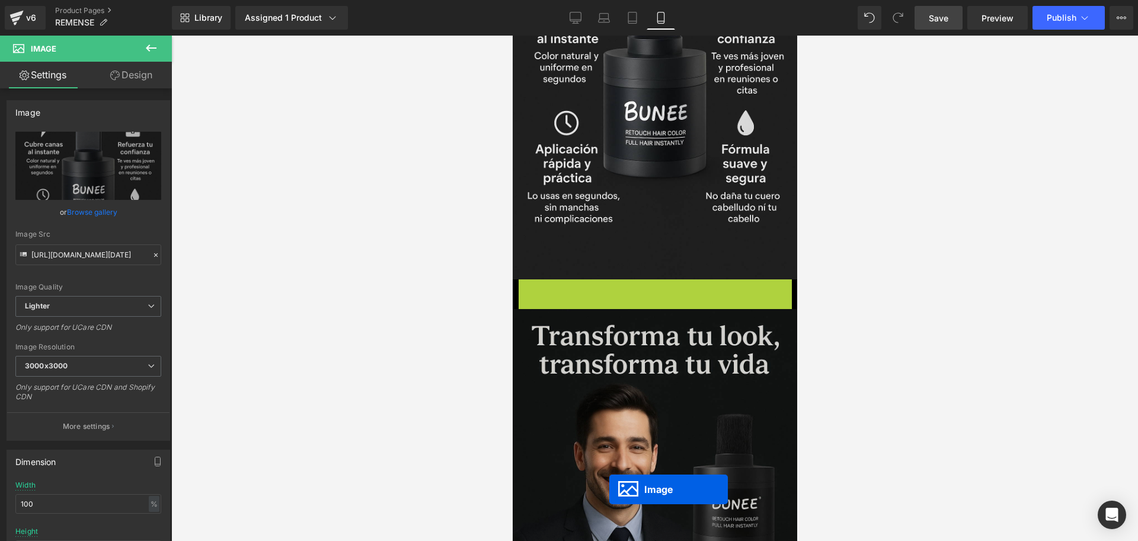
drag, startPoint x: 610, startPoint y: 474, endPoint x: 603, endPoint y: 484, distance: 12.3
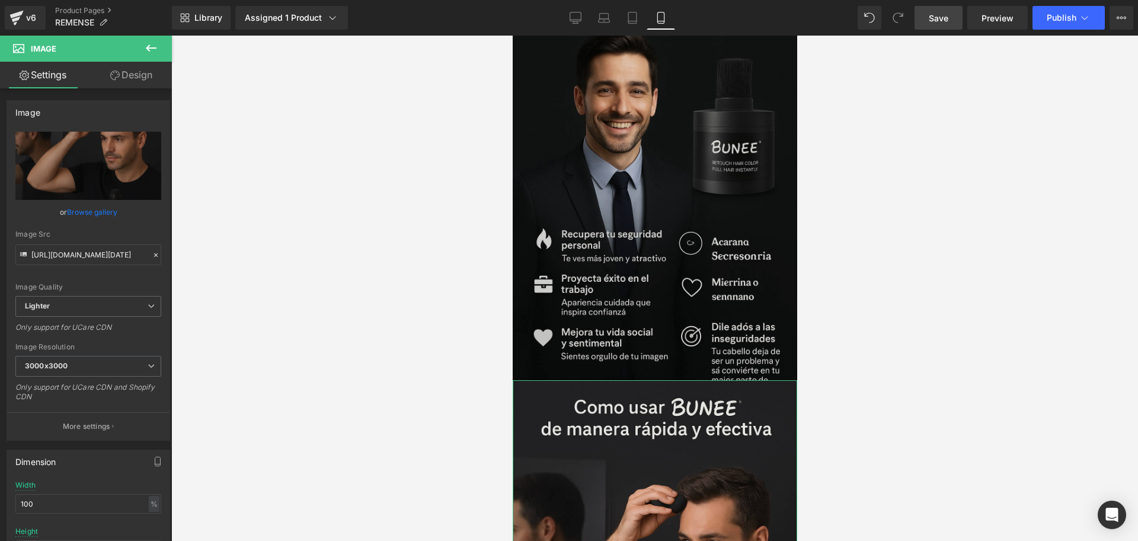
scroll to position [2591, 0]
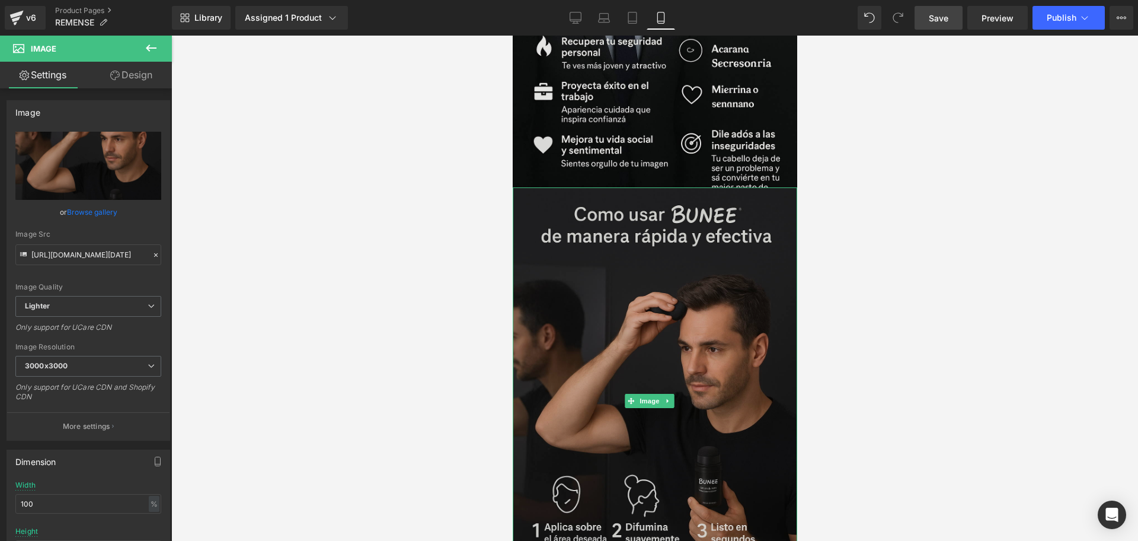
click at [676, 284] on img at bounding box center [654, 400] width 284 height 427
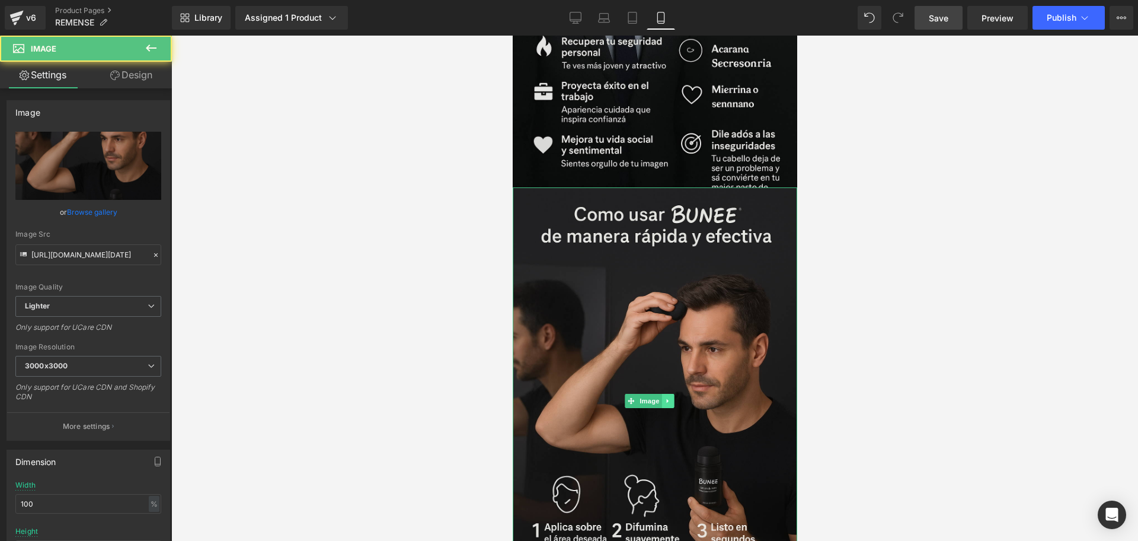
click at [672, 394] on link at bounding box center [667, 401] width 12 height 14
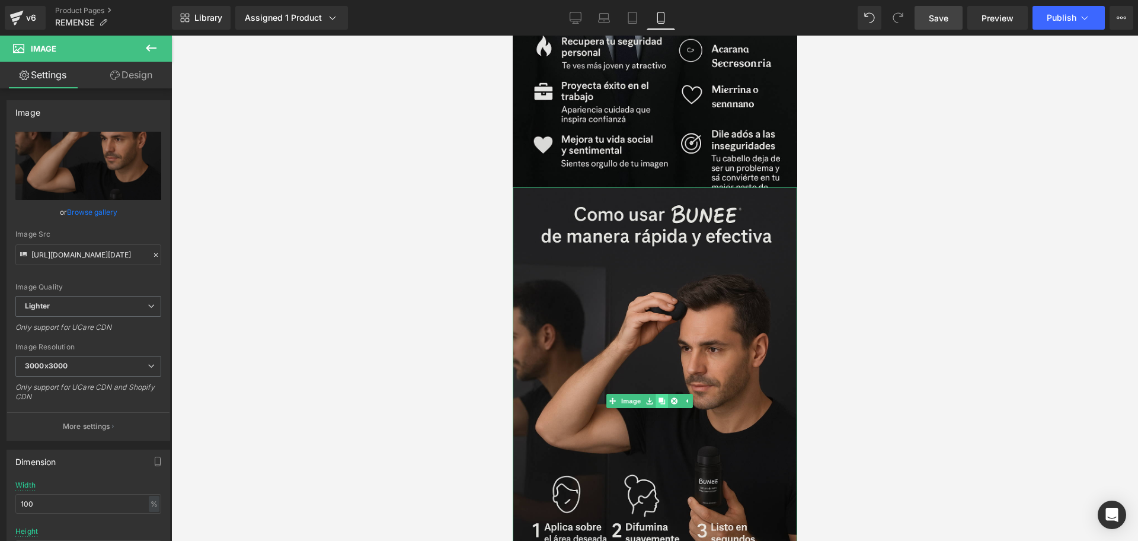
click at [664, 398] on icon at bounding box center [661, 401] width 7 height 7
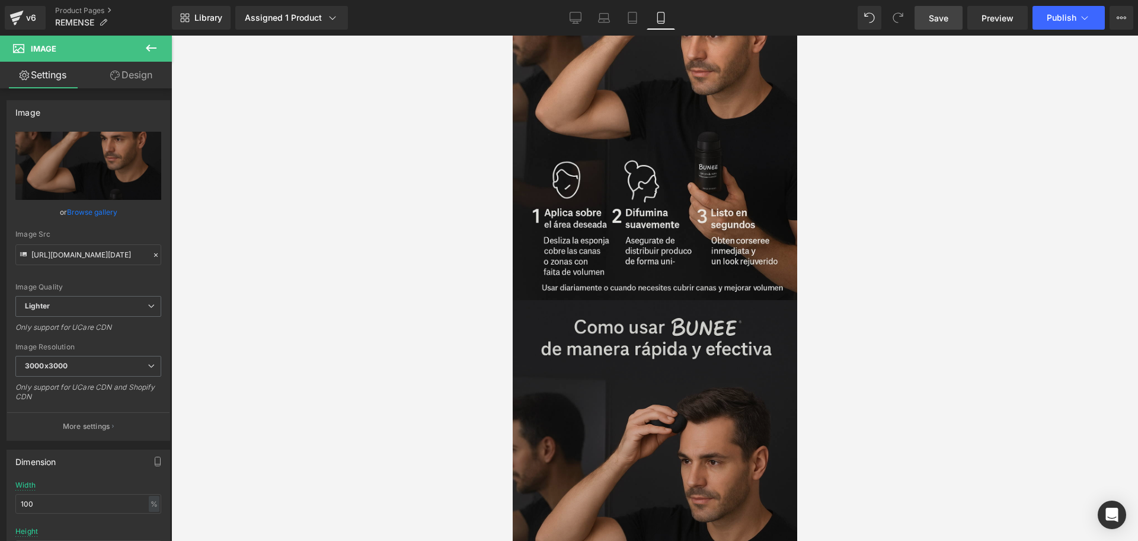
scroll to position [3078, 0]
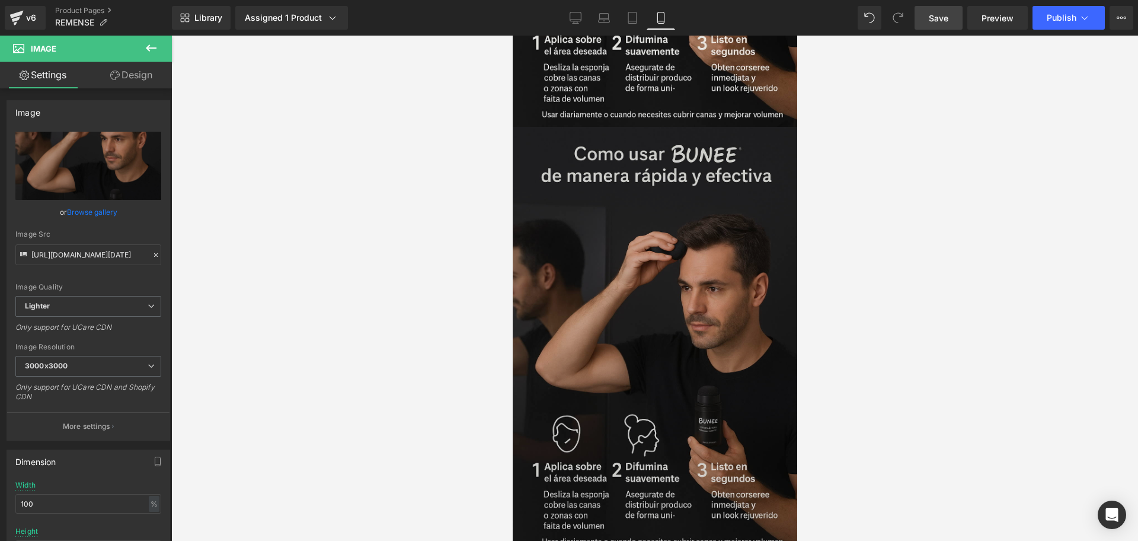
click at [674, 293] on img at bounding box center [654, 340] width 284 height 427
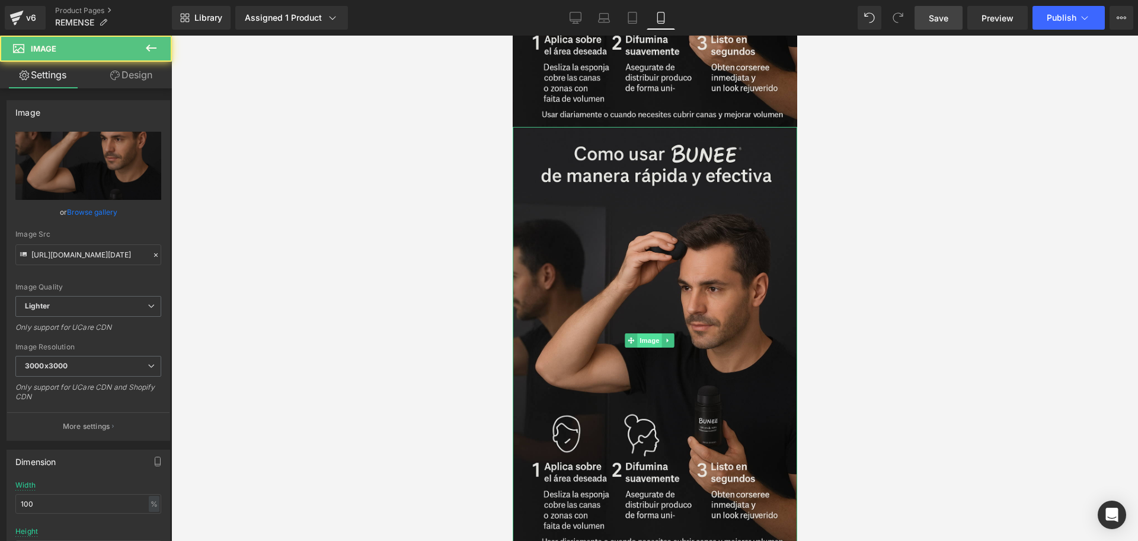
click at [637, 333] on span "Image" at bounding box center [649, 340] width 25 height 14
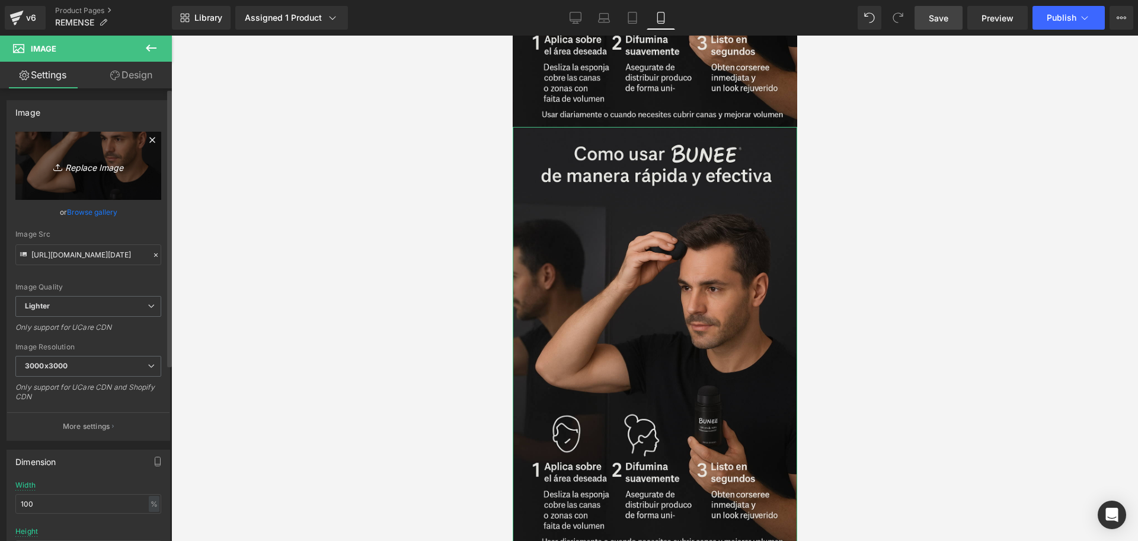
click at [82, 165] on icon "Replace Image" at bounding box center [88, 165] width 95 height 15
type input "C:\fakepath\ChatGPT Image [DATE], 09_56_51 a.m..png"
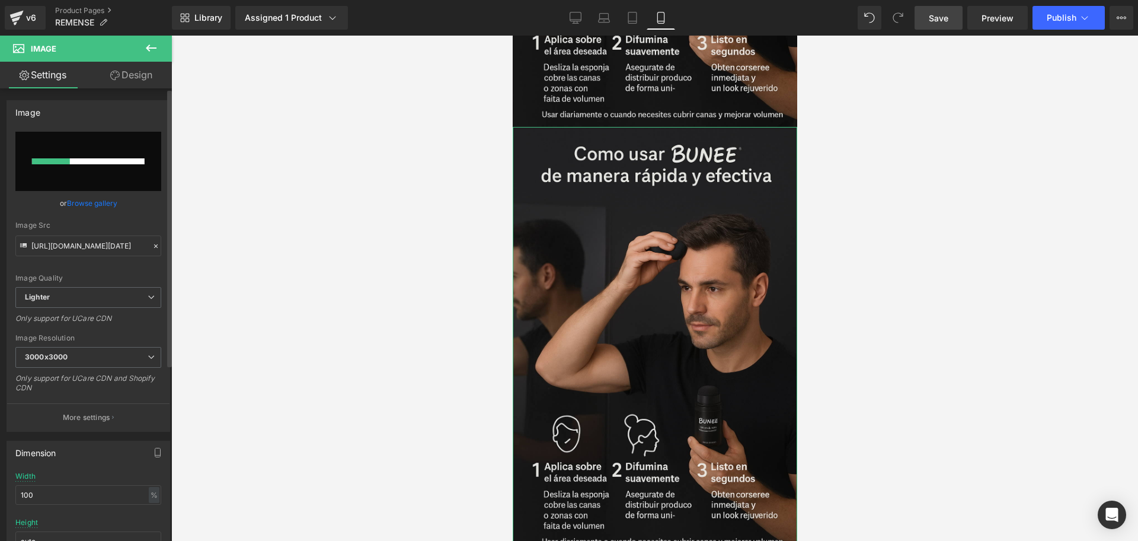
click at [110, 161] on div at bounding box center [88, 161] width 113 height 6
type input "[URL][DOMAIN_NAME][DATE]"
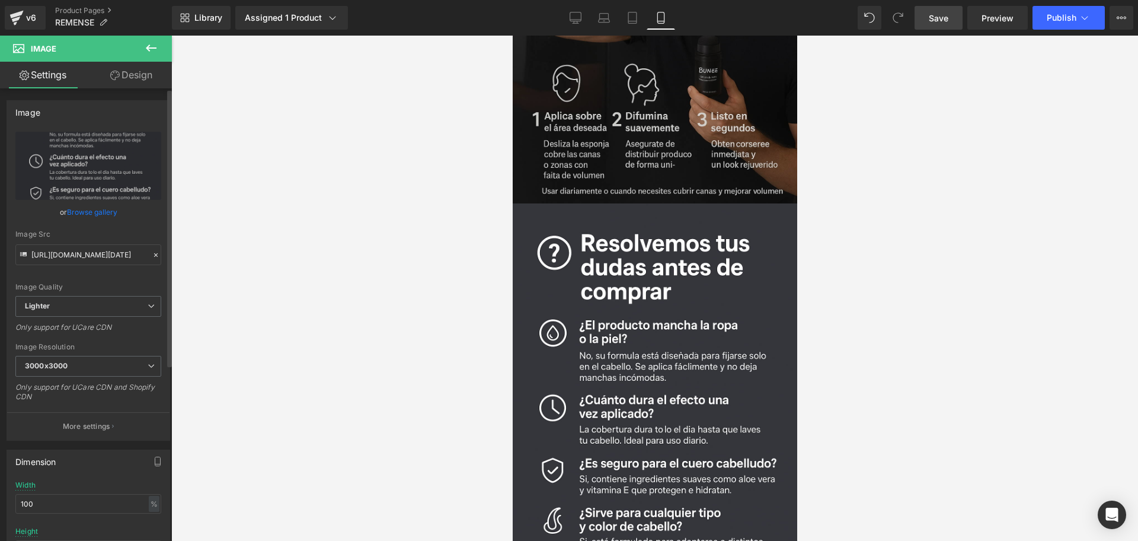
scroll to position [3152, 0]
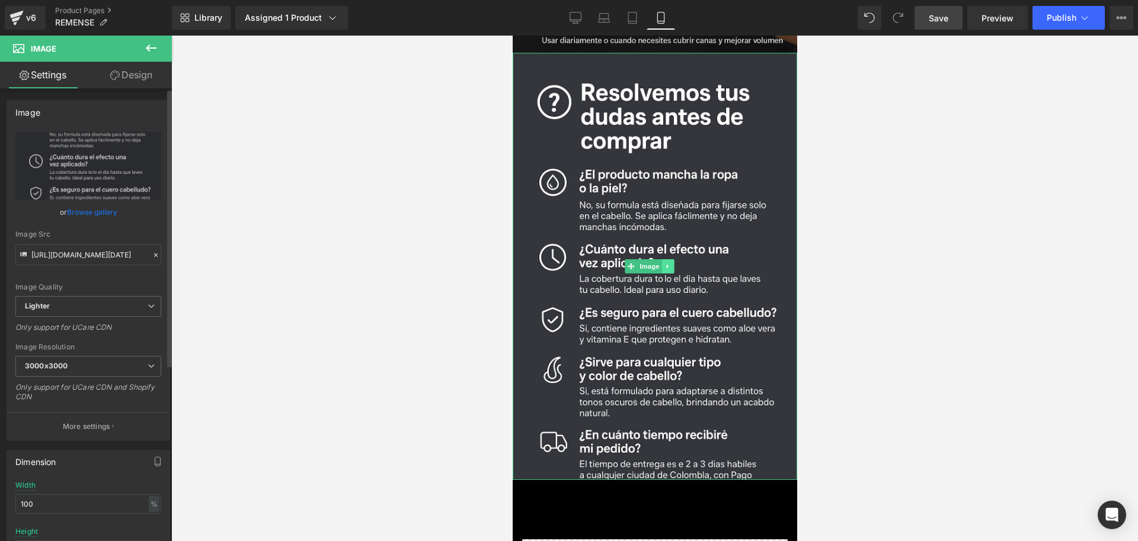
click at [667, 259] on link at bounding box center [667, 266] width 12 height 14
click at [665, 259] on link at bounding box center [661, 266] width 12 height 14
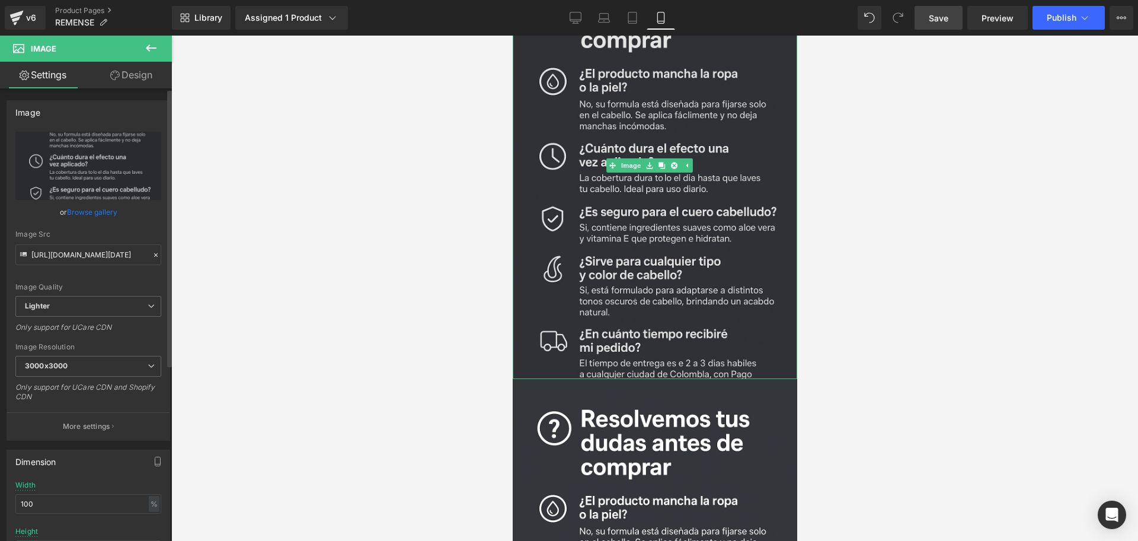
scroll to position [3374, 0]
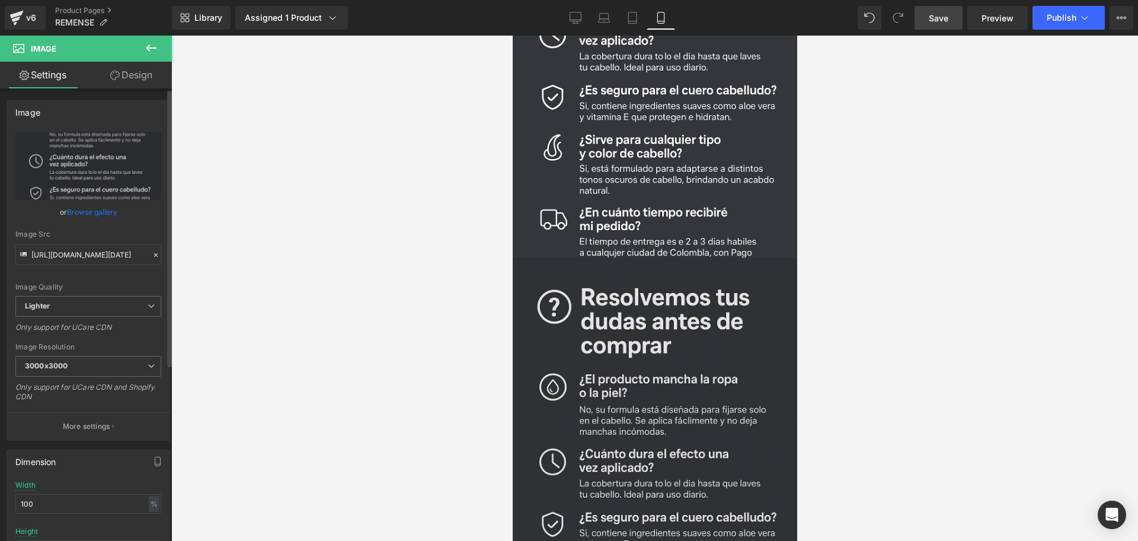
click at [674, 311] on img at bounding box center [654, 470] width 284 height 427
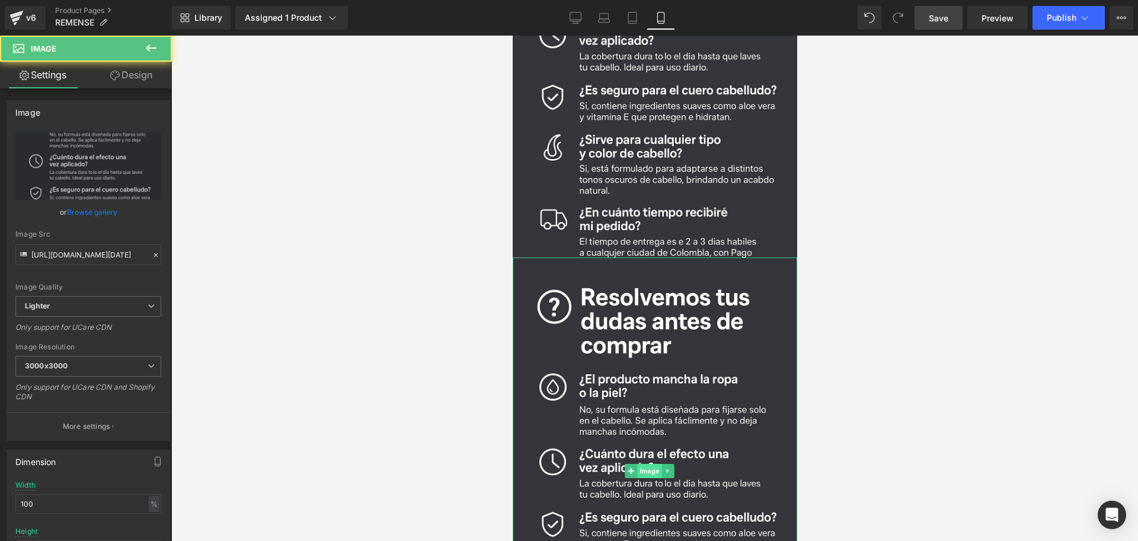
click at [654, 463] on span "Image" at bounding box center [649, 470] width 25 height 14
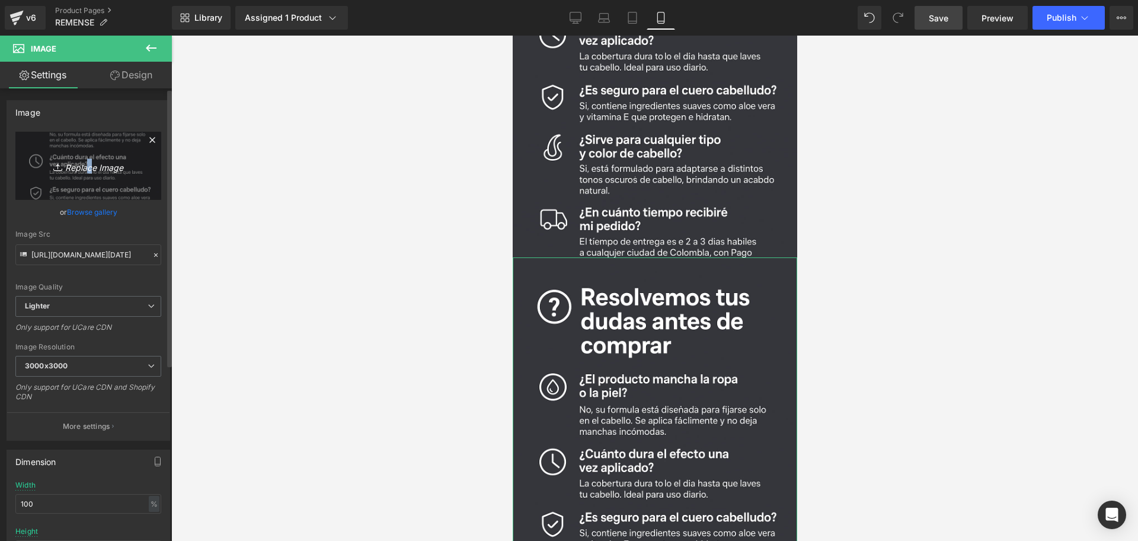
click at [84, 168] on icon "Replace Image" at bounding box center [88, 165] width 95 height 15
type input "C:\fakepath\ChatGPT Image [DATE], 10_21_42 a.m..png"
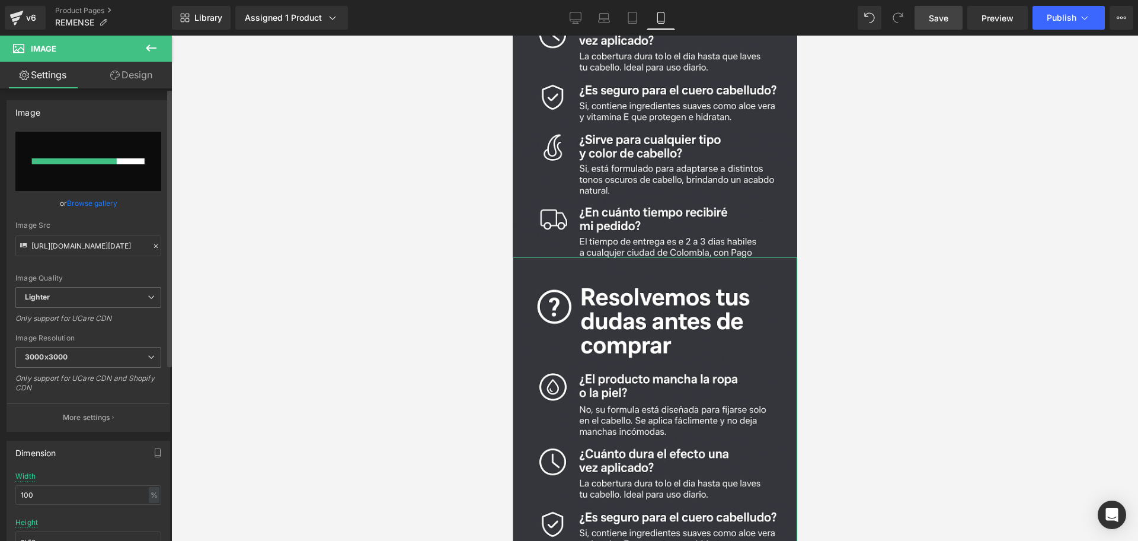
click at [86, 172] on input "file" at bounding box center [88, 161] width 146 height 59
click at [114, 161] on div at bounding box center [88, 161] width 113 height 6
click at [123, 158] on div at bounding box center [85, 161] width 107 height 6
click at [124, 158] on div at bounding box center [85, 161] width 107 height 6
click at [124, 159] on div at bounding box center [85, 161] width 107 height 6
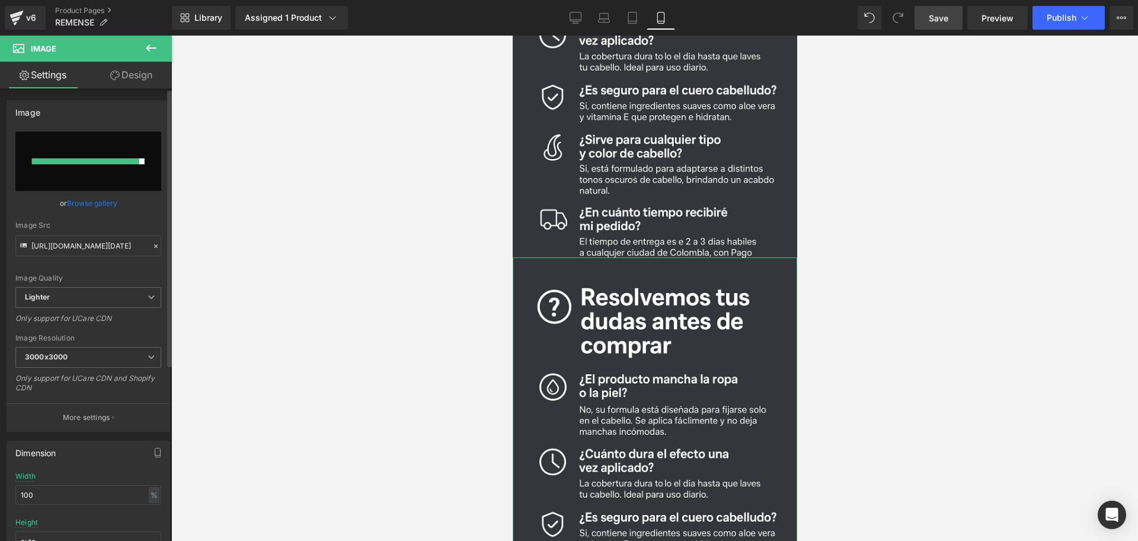
click at [124, 159] on div at bounding box center [85, 161] width 107 height 6
click at [132, 164] on div at bounding box center [88, 161] width 146 height 59
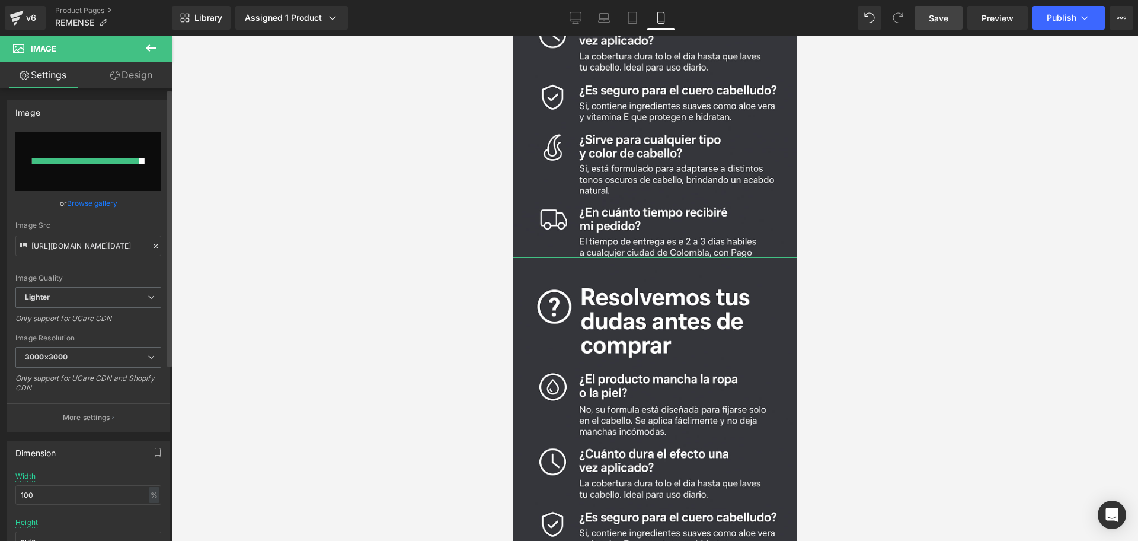
click at [110, 172] on input "file" at bounding box center [88, 161] width 146 height 59
type input "C:\fakepath\ChatGPT Image [DATE], 10_21_42 a.m..png"
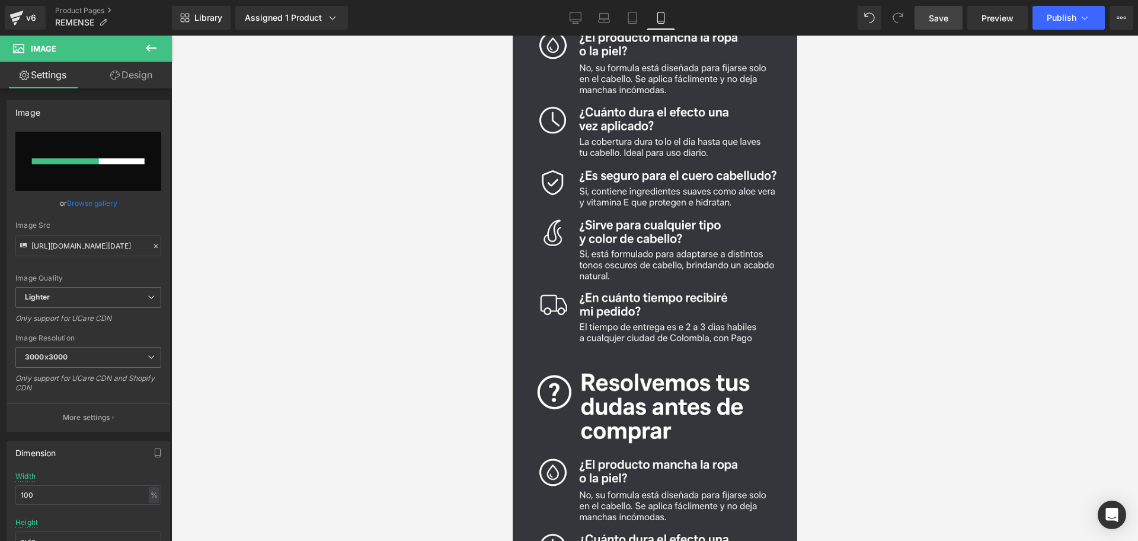
scroll to position [3152, 0]
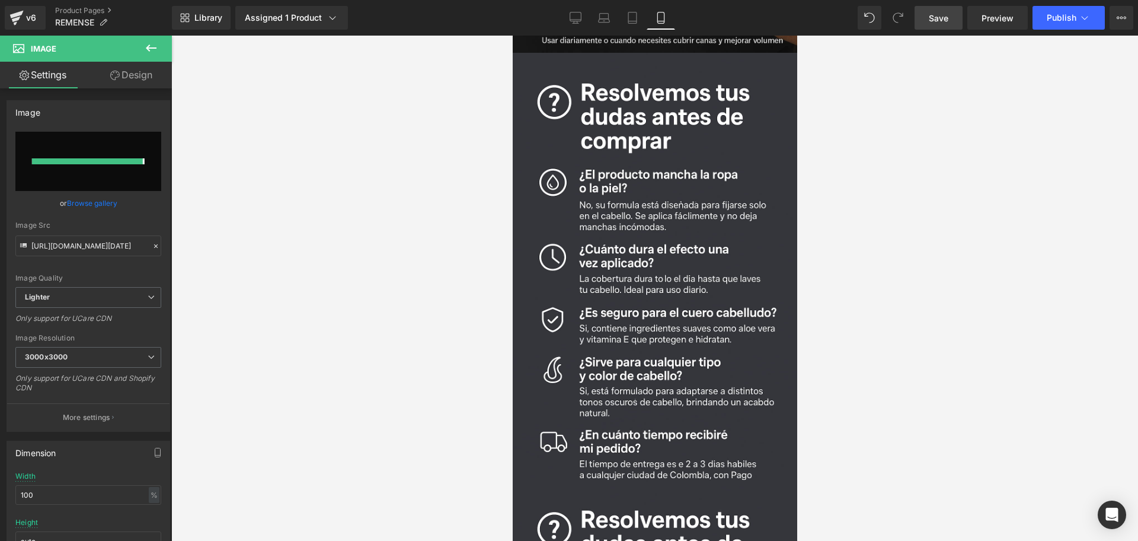
type input "[URL][DOMAIN_NAME][DATE]"
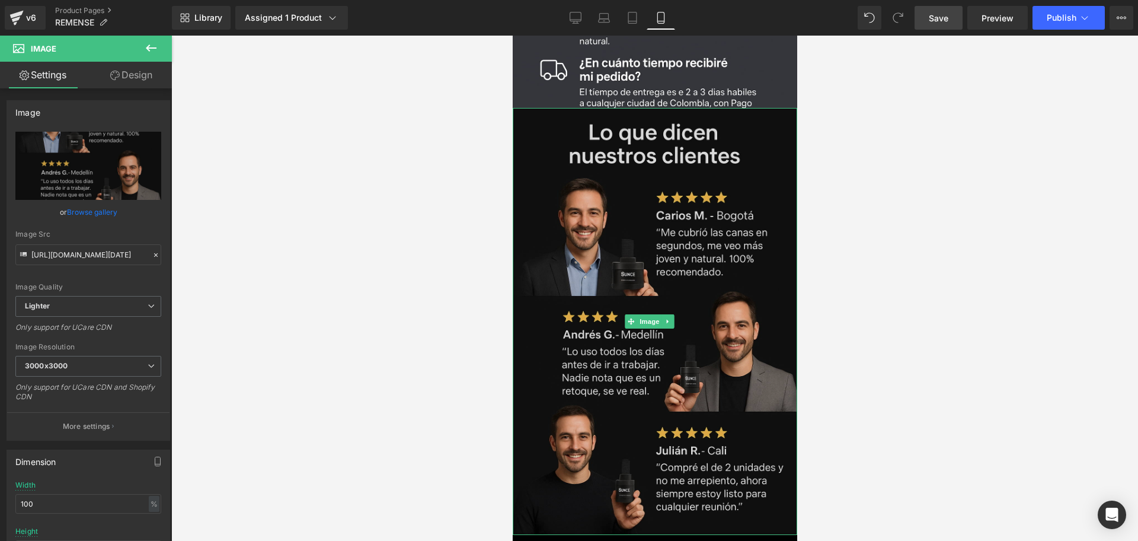
scroll to position [3596, 0]
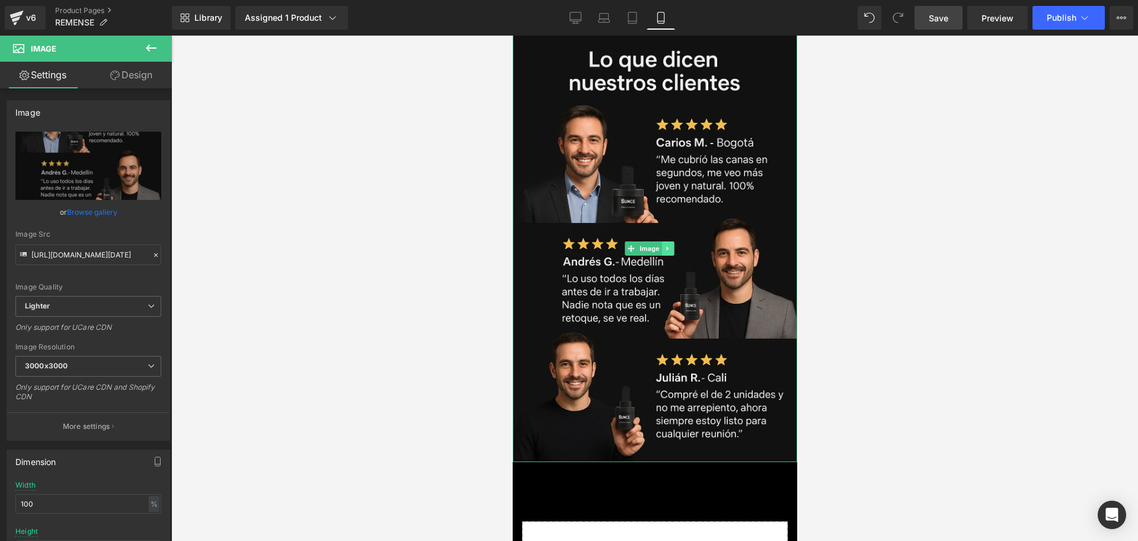
click at [670, 245] on icon at bounding box center [667, 248] width 7 height 7
click at [666, 241] on link at bounding box center [661, 248] width 12 height 14
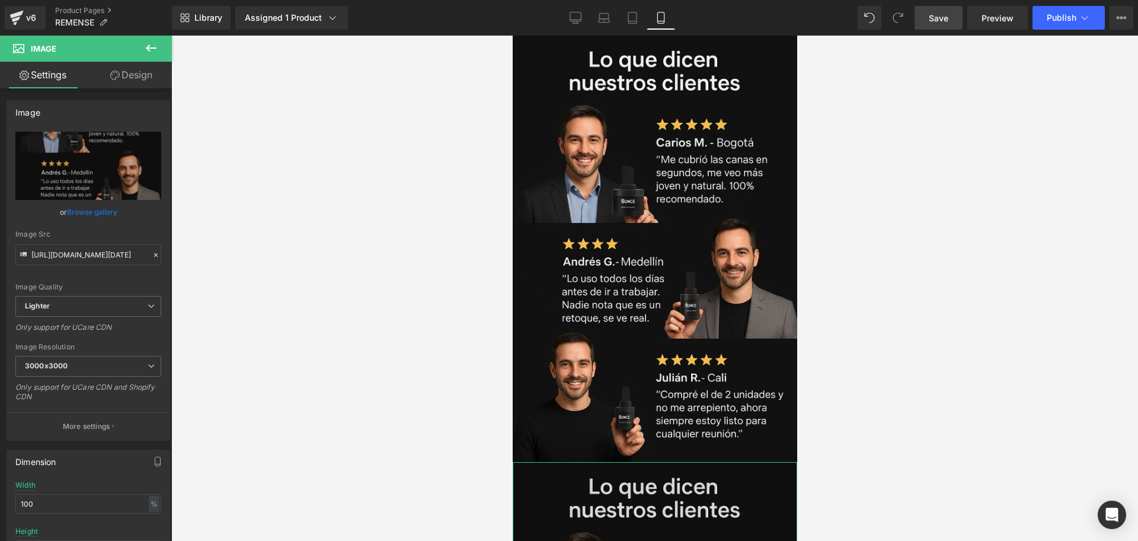
click at [82, 167] on icon "Replace Image" at bounding box center [88, 165] width 95 height 15
type input "C:\fakepath\ChatGPT Image [DATE], 09_57_53 a.m..png"
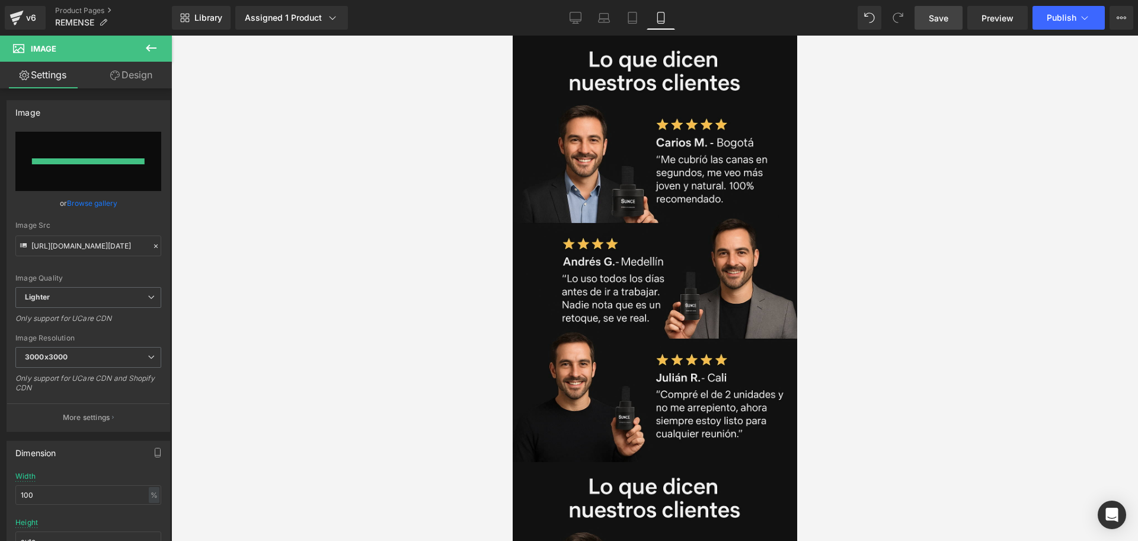
type input "[URL][DOMAIN_NAME][DATE]"
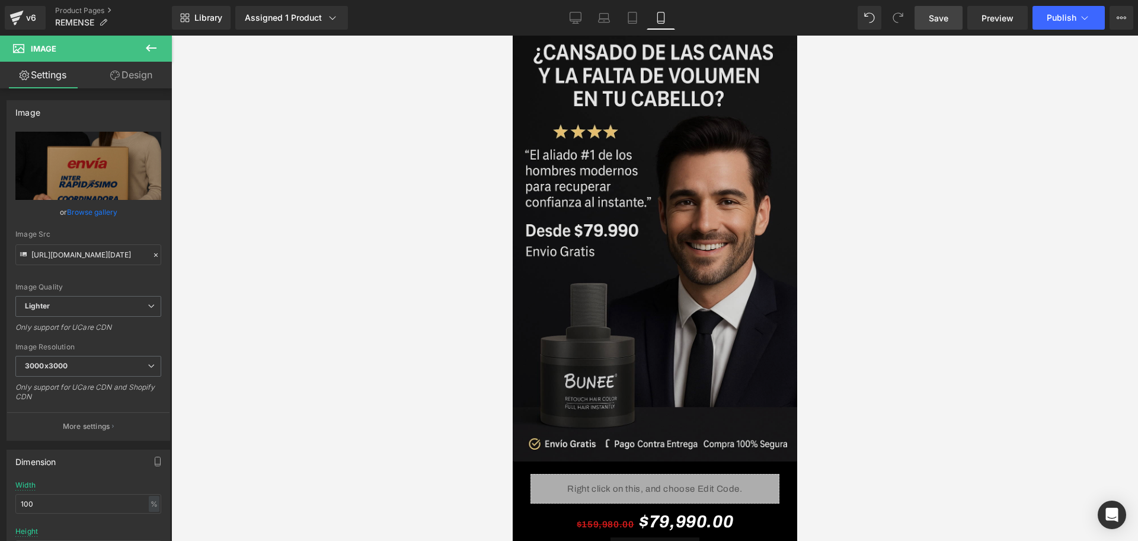
scroll to position [0, 0]
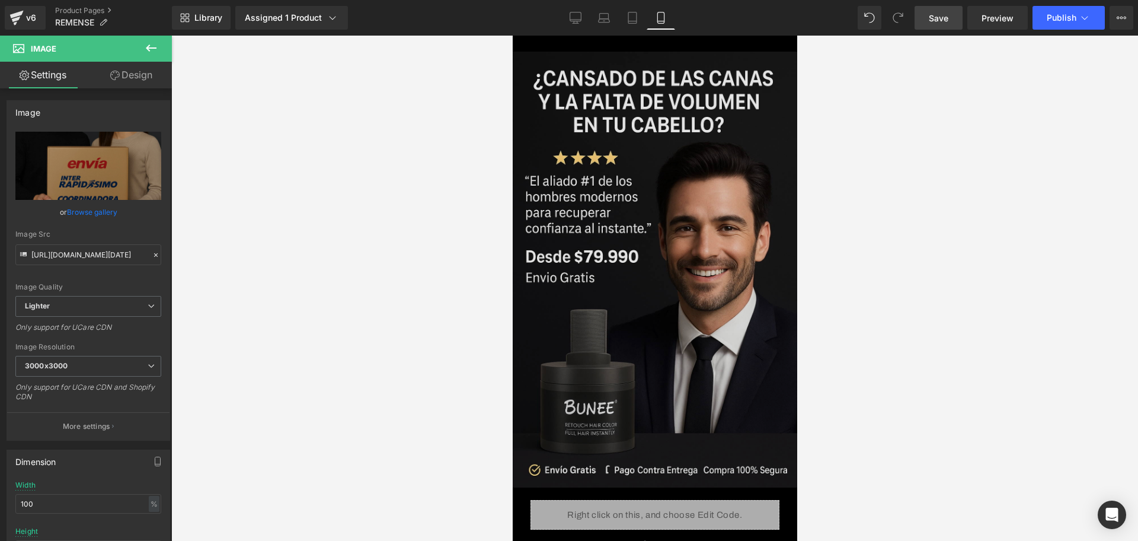
click at [573, 64] on img at bounding box center [654, 270] width 290 height 436
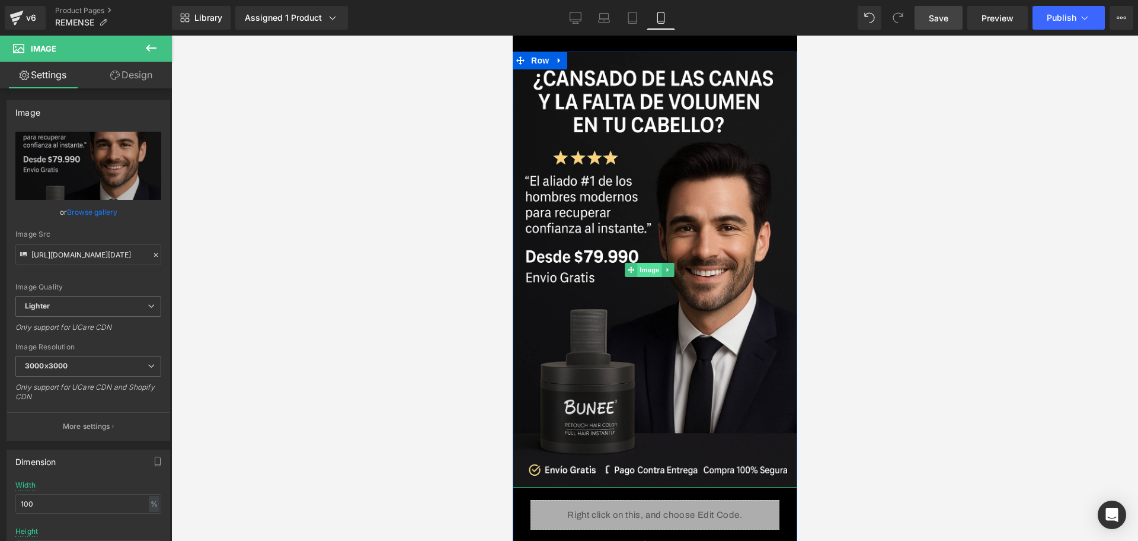
click at [650, 263] on span "Image" at bounding box center [649, 270] width 25 height 14
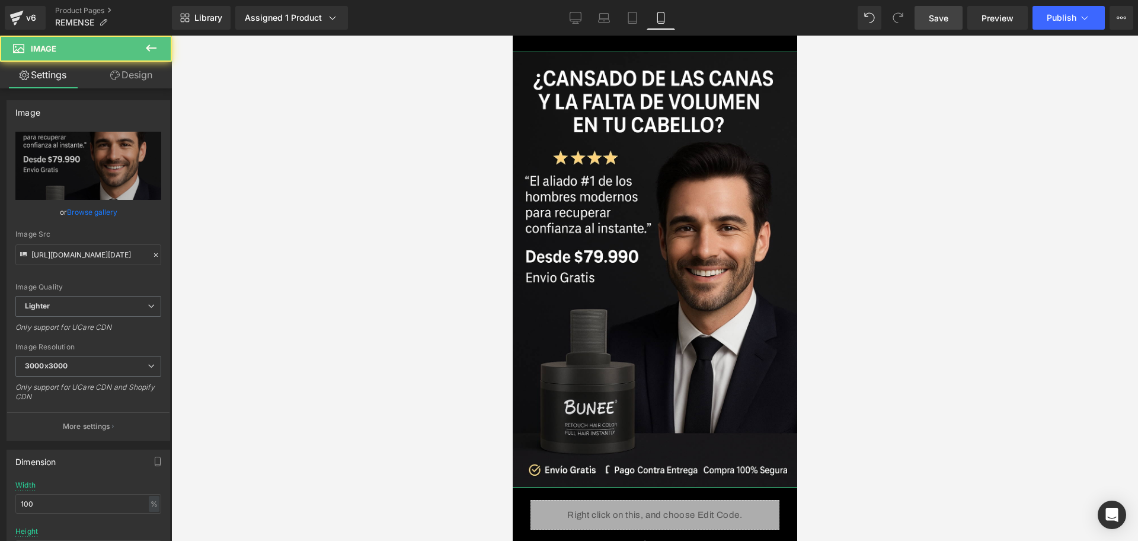
click at [152, 77] on link "Design" at bounding box center [131, 75] width 86 height 27
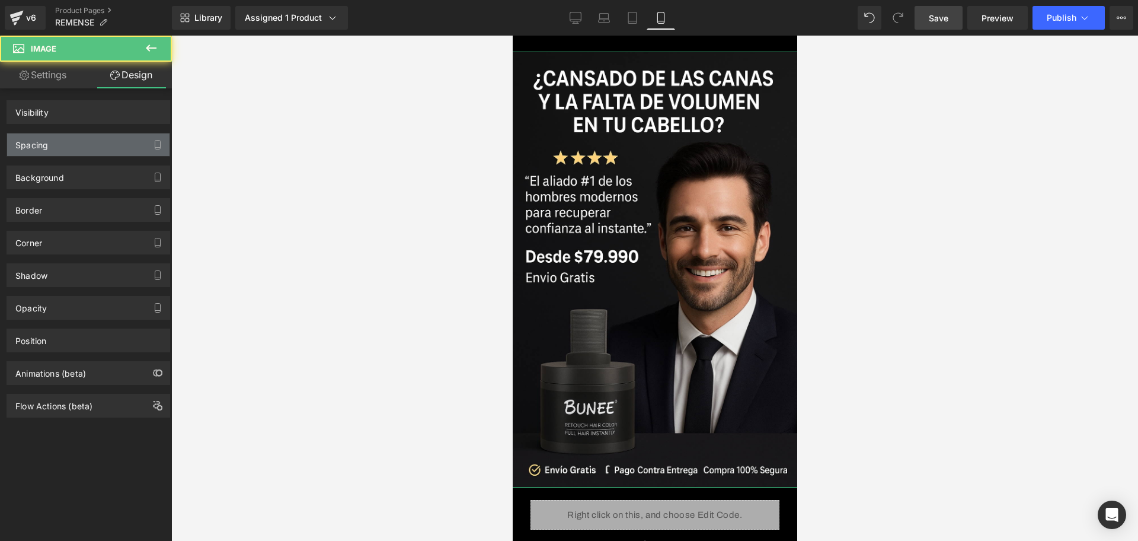
click at [57, 142] on div "Spacing" at bounding box center [88, 144] width 162 height 23
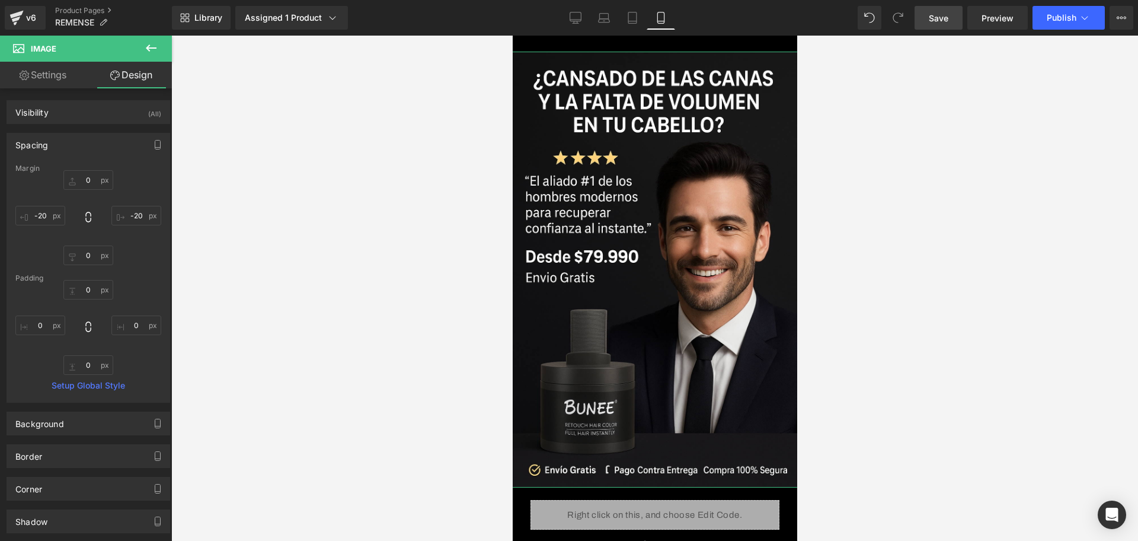
type input "0"
type input "-20"
type input "0"
type input "-20"
type input "0"
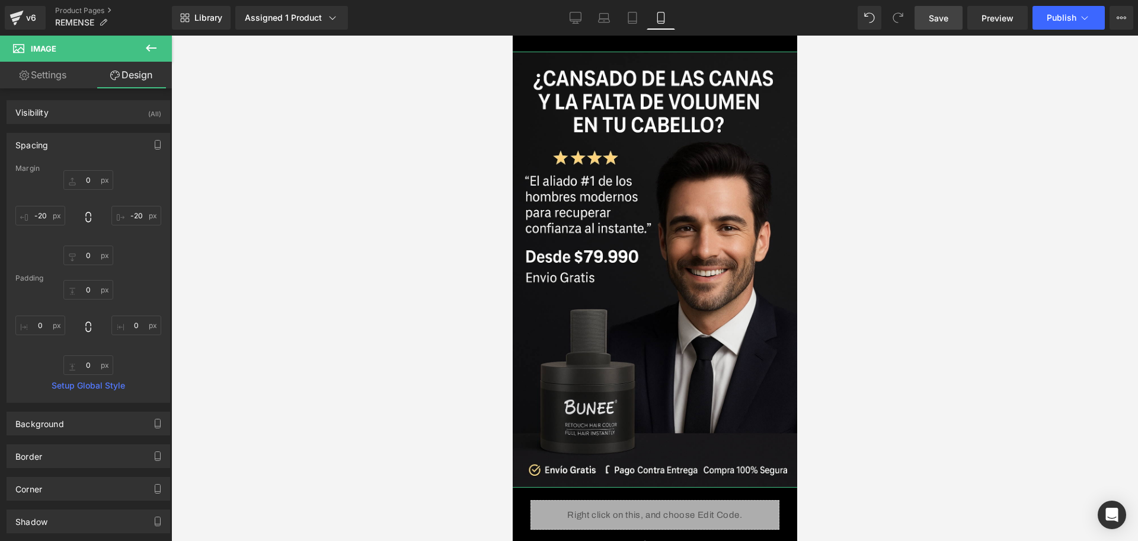
type input "0"
click at [43, 216] on input "-20" at bounding box center [40, 216] width 50 height 20
click at [84, 164] on div "Margin" at bounding box center [88, 168] width 146 height 8
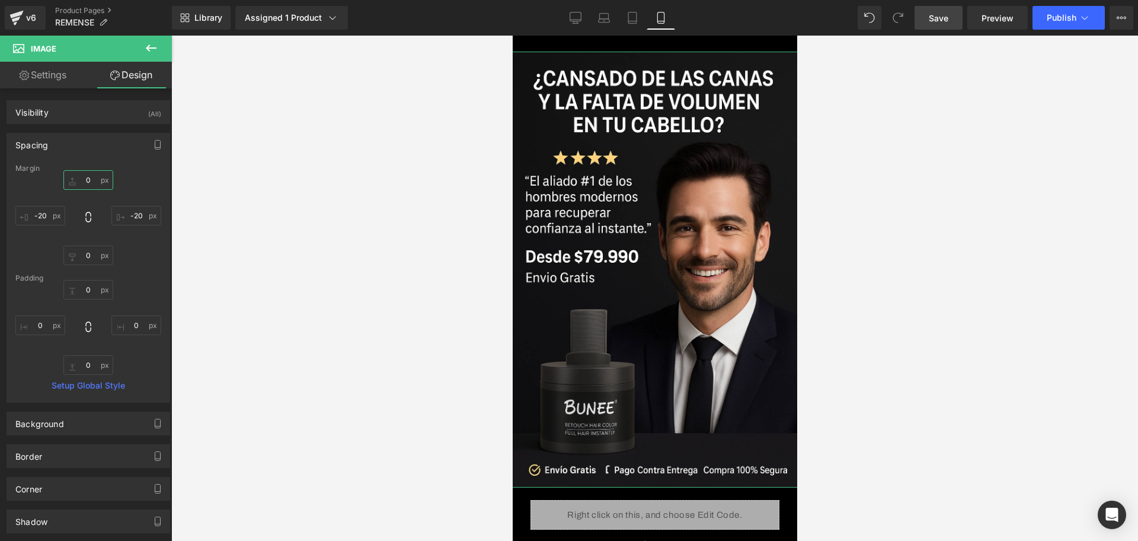
click at [85, 177] on input "0" at bounding box center [88, 180] width 50 height 20
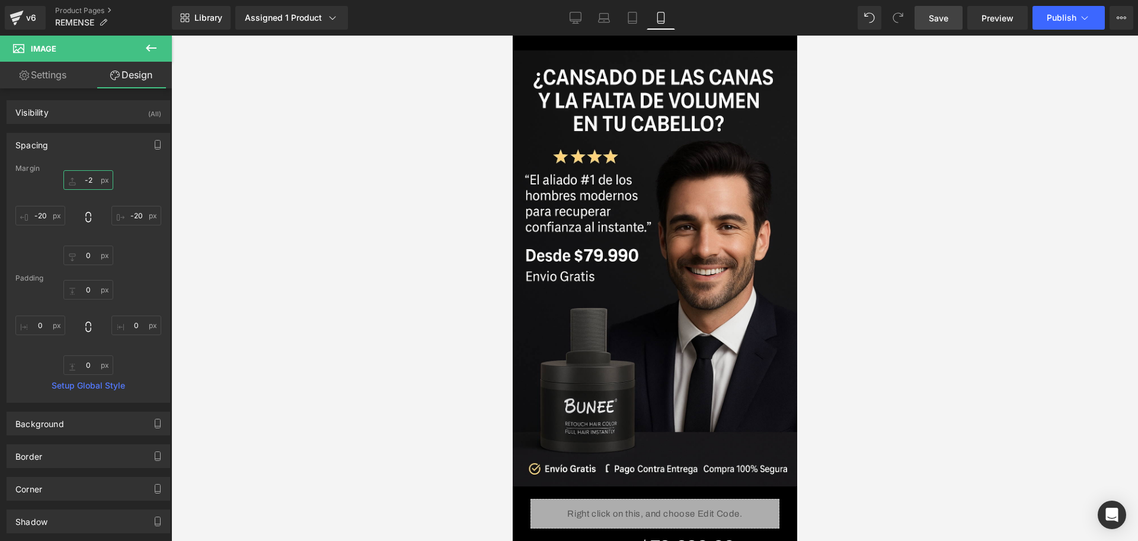
type input "-25"
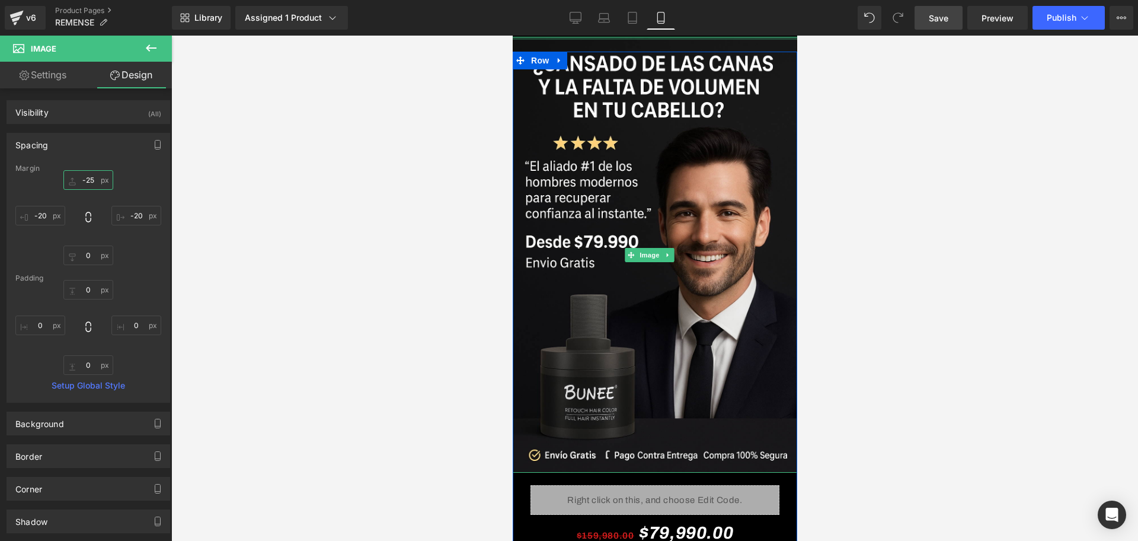
type input "0px"
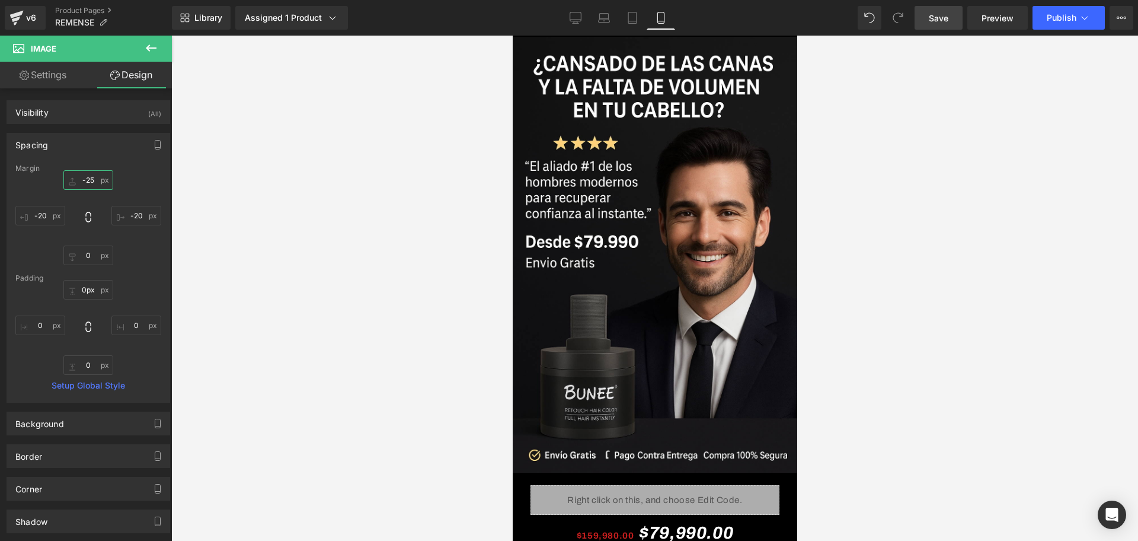
drag, startPoint x: 556, startPoint y: 39, endPoint x: 1071, endPoint y: 66, distance: 515.7
click at [558, 36] on html "​ MI TIENDA Ir directamente al contenido Image Liquid $159,980.00 $79,990.00 (P…" at bounding box center [654, 288] width 284 height 505
drag, startPoint x: 575, startPoint y: 37, endPoint x: 1092, endPoint y: 71, distance: 517.3
type input "-25"
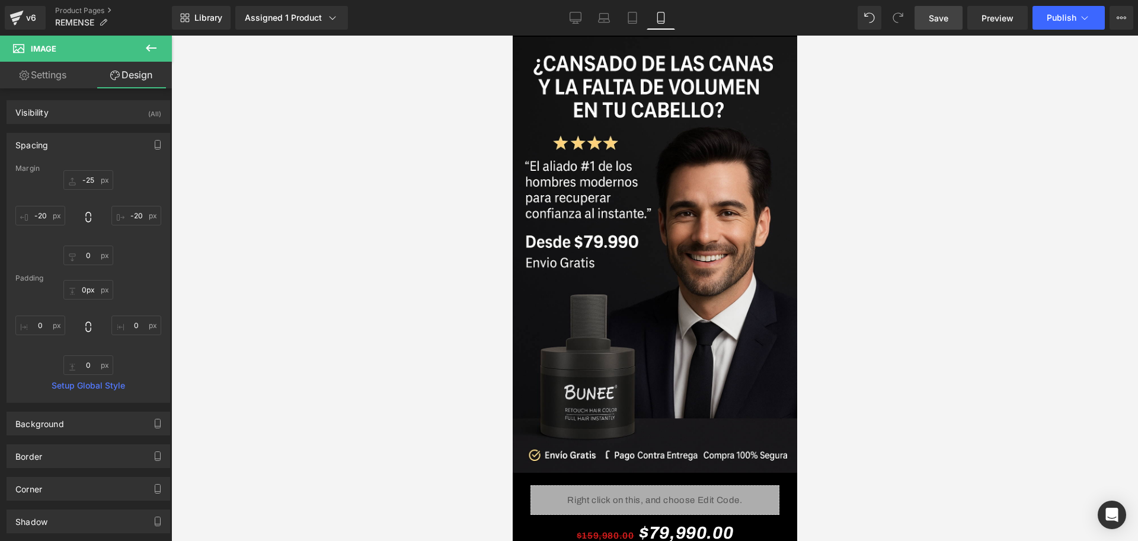
click at [958, 9] on link "Save" at bounding box center [938, 18] width 48 height 24
click at [1058, 21] on span "Publish" at bounding box center [1062, 17] width 30 height 9
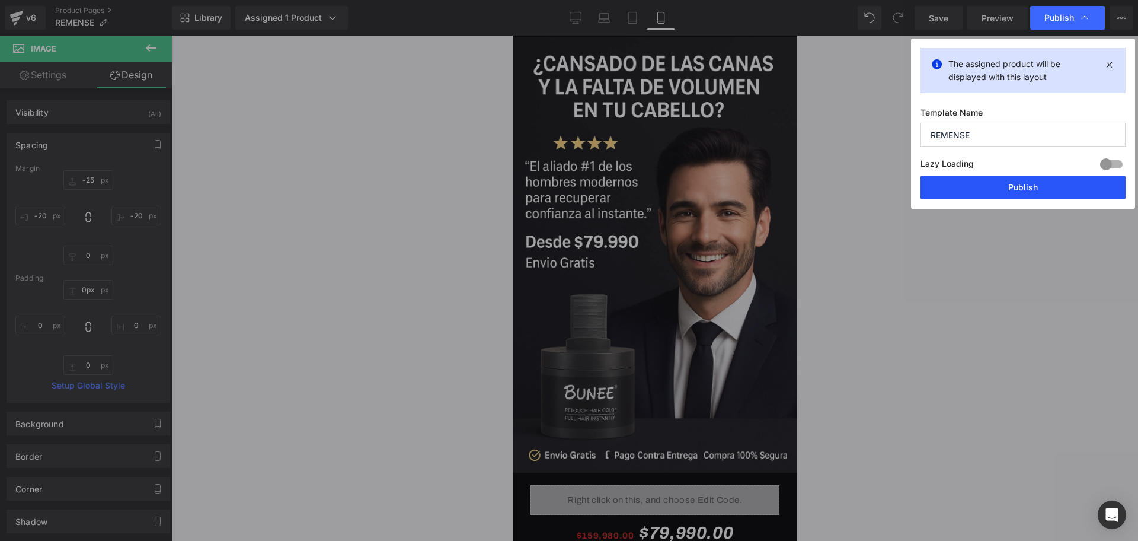
click at [1019, 183] on button "Publish" at bounding box center [1022, 187] width 205 height 24
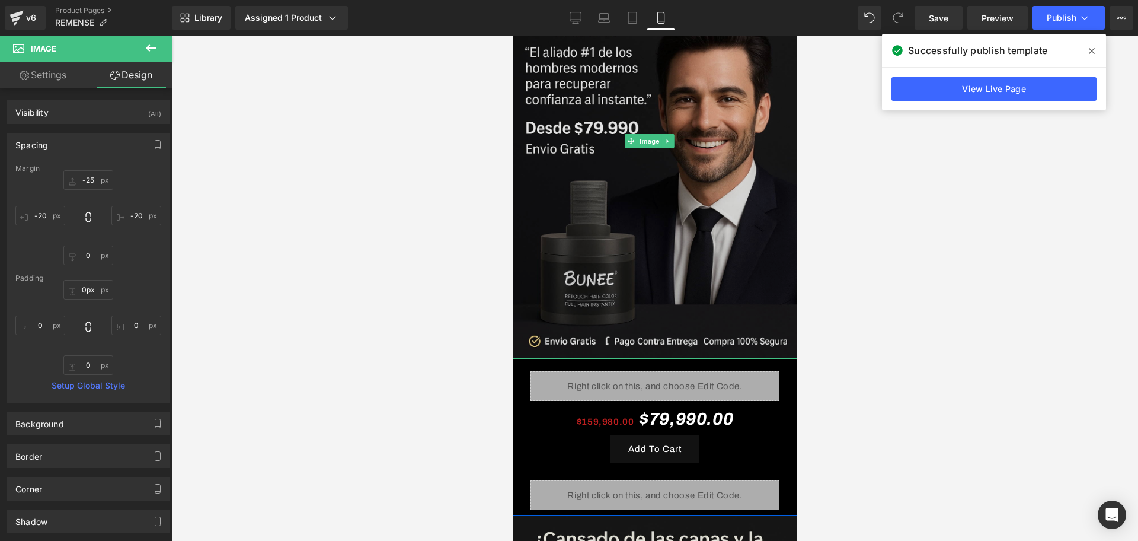
scroll to position [222, 0]
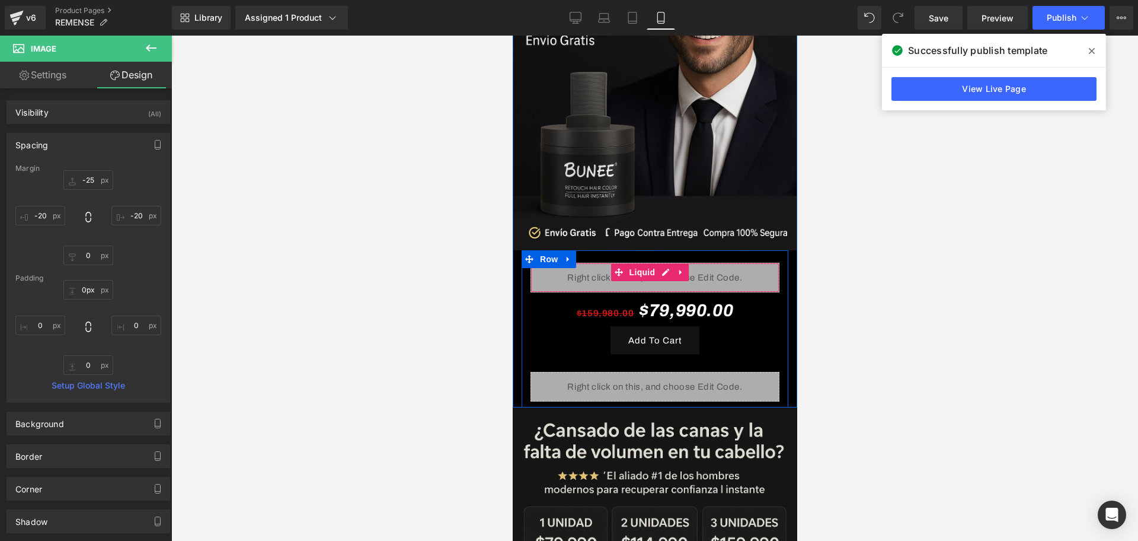
click at [659, 263] on div "Liquid" at bounding box center [654, 278] width 249 height 30
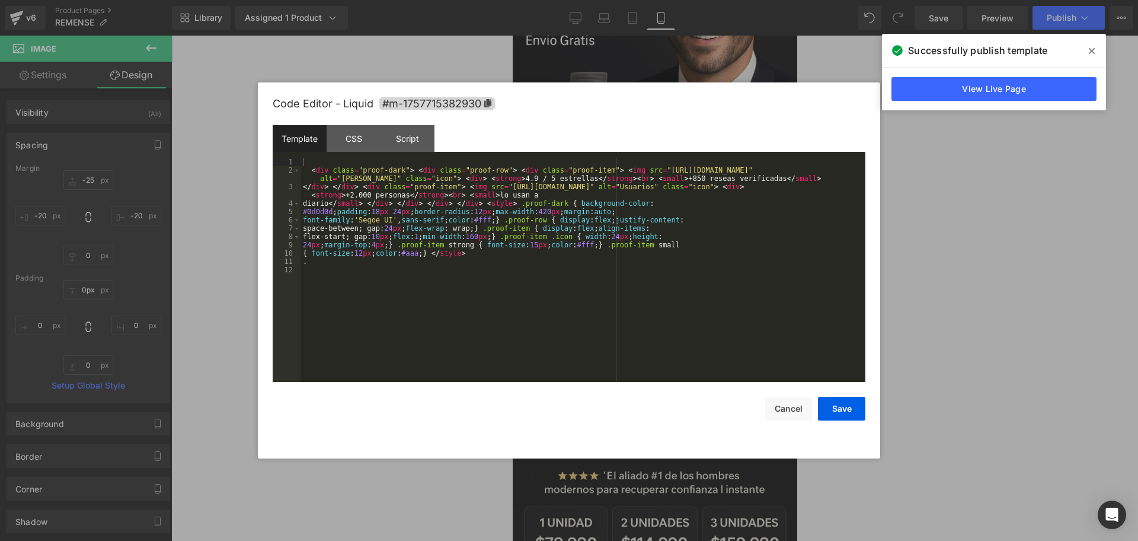
click at [527, 280] on div "< div class = "proof-dark" > < div class = "proof-row" > < div class = "proof-i…" at bounding box center [582, 278] width 565 height 241
click at [849, 418] on button "Save" at bounding box center [841, 408] width 47 height 24
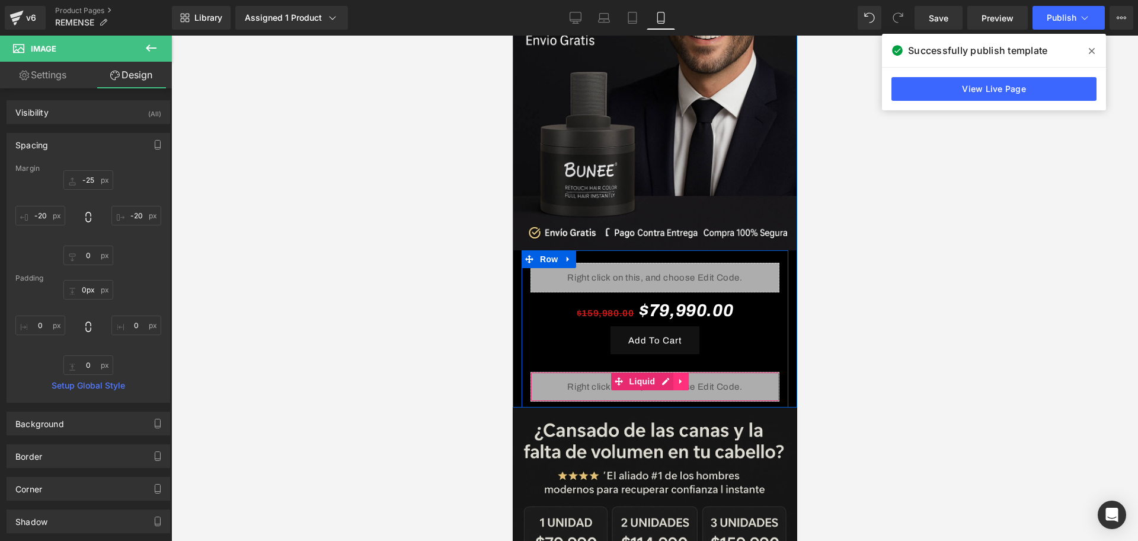
click at [687, 372] on link at bounding box center [680, 381] width 15 height 18
click at [673, 377] on icon at bounding box center [673, 381] width 8 height 8
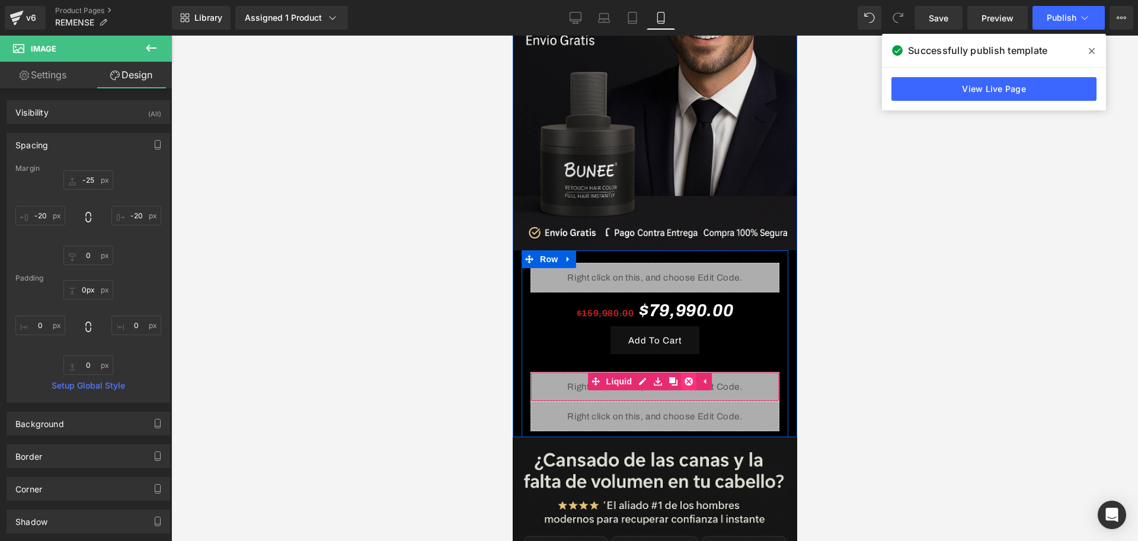
click at [684, 377] on icon at bounding box center [688, 381] width 8 height 9
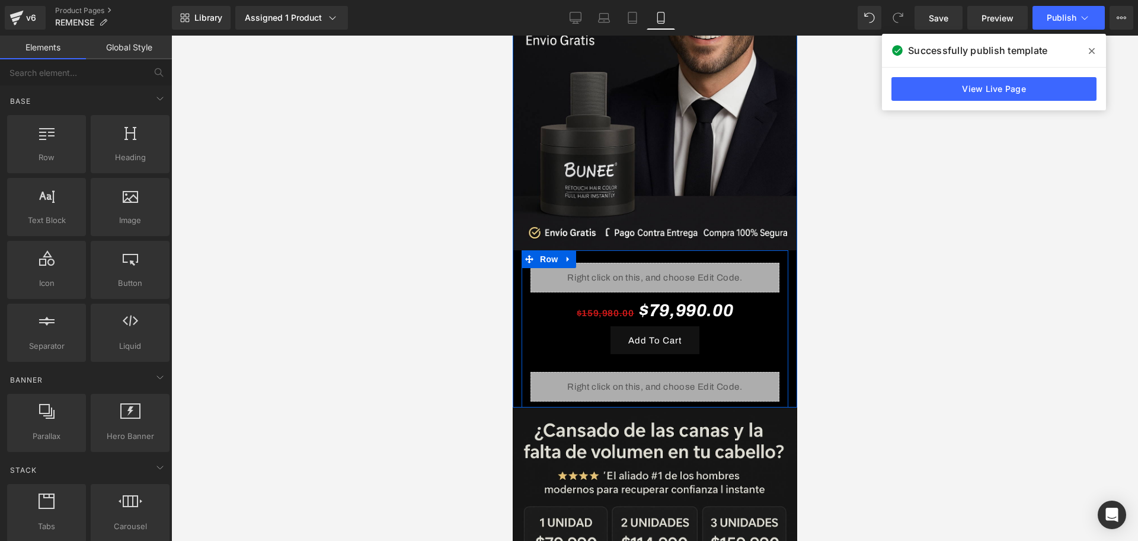
click at [683, 372] on div "Liquid" at bounding box center [654, 387] width 249 height 30
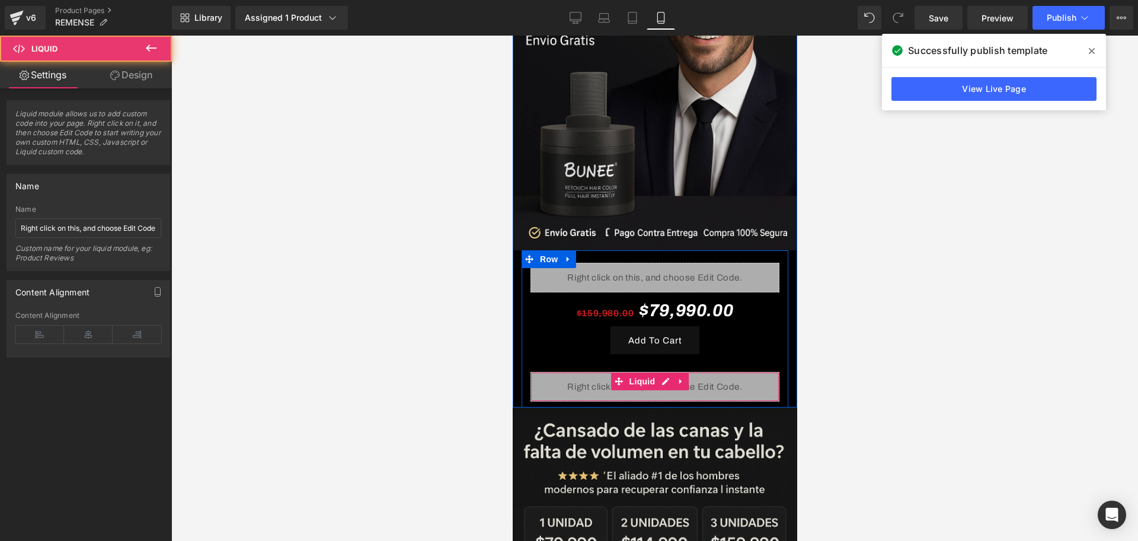
click at [683, 377] on icon at bounding box center [680, 381] width 8 height 9
click at [684, 377] on icon at bounding box center [688, 381] width 8 height 9
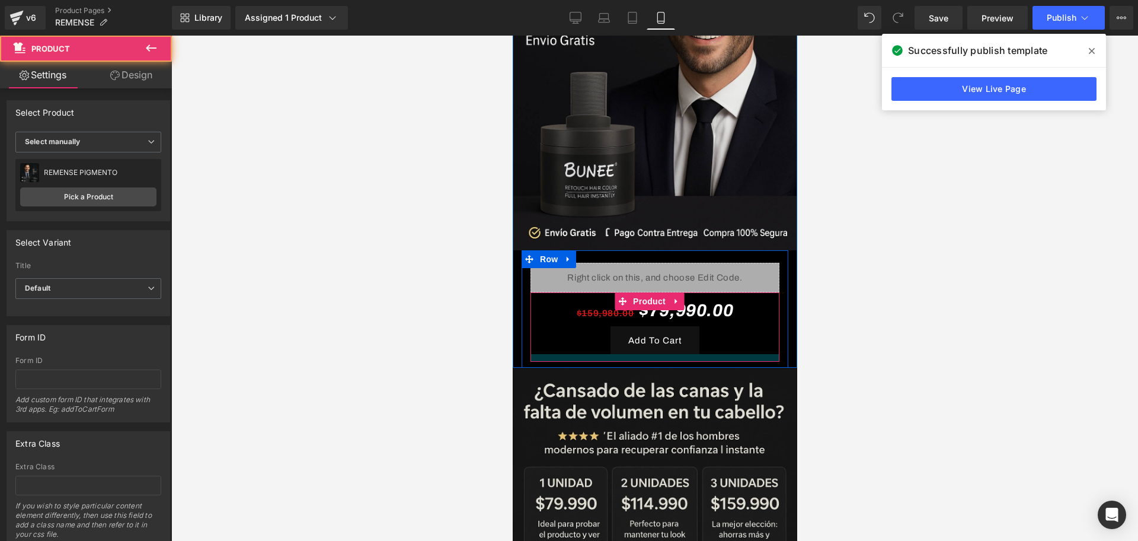
drag, startPoint x: 664, startPoint y: 347, endPoint x: 664, endPoint y: 337, distance: 10.1
click at [664, 354] on div at bounding box center [654, 358] width 249 height 8
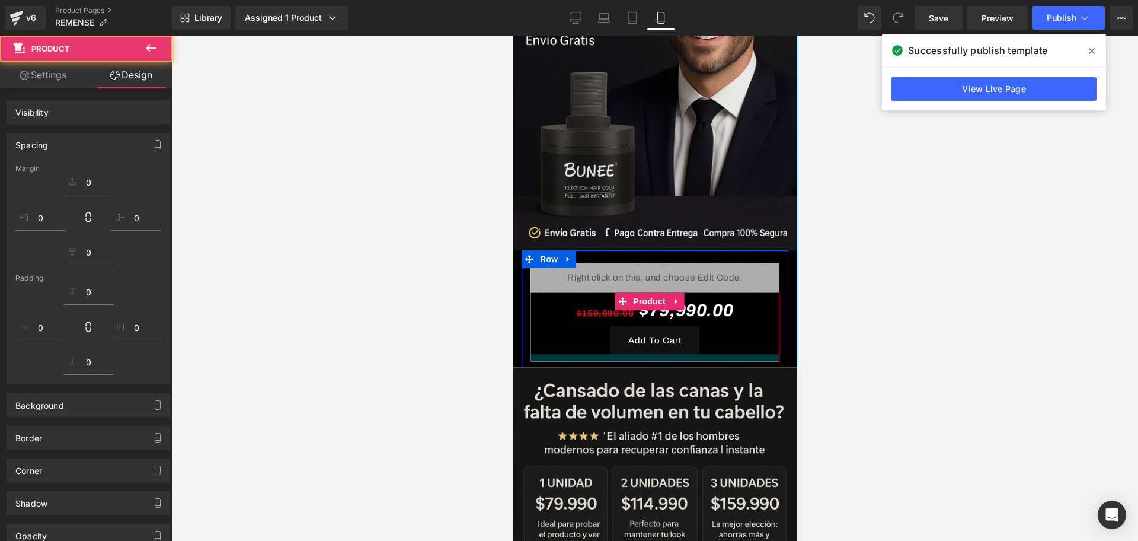
click at [664, 354] on div at bounding box center [654, 358] width 249 height 8
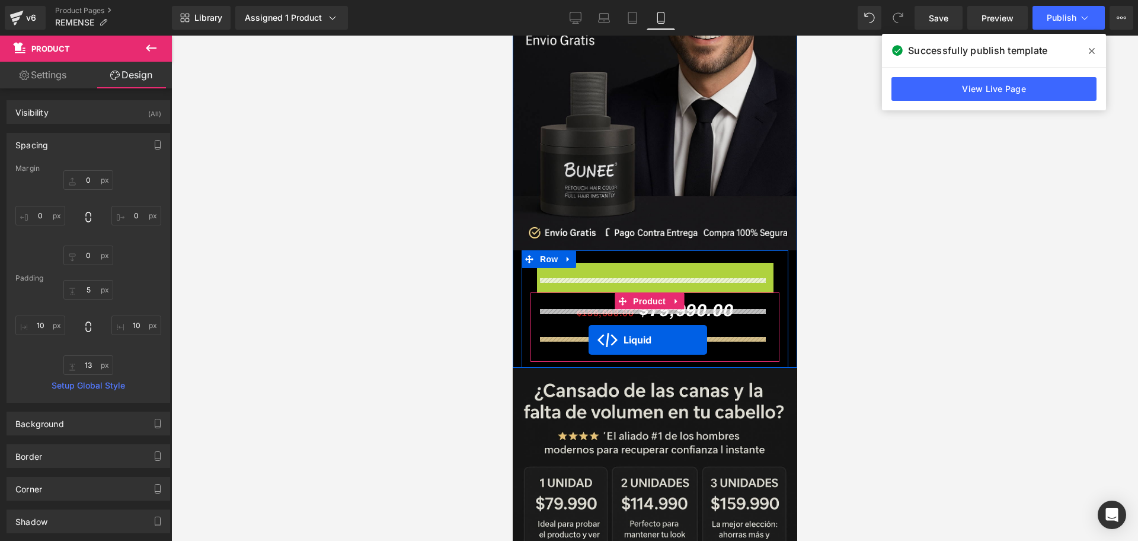
drag, startPoint x: 618, startPoint y: 256, endPoint x: 588, endPoint y: 340, distance: 88.7
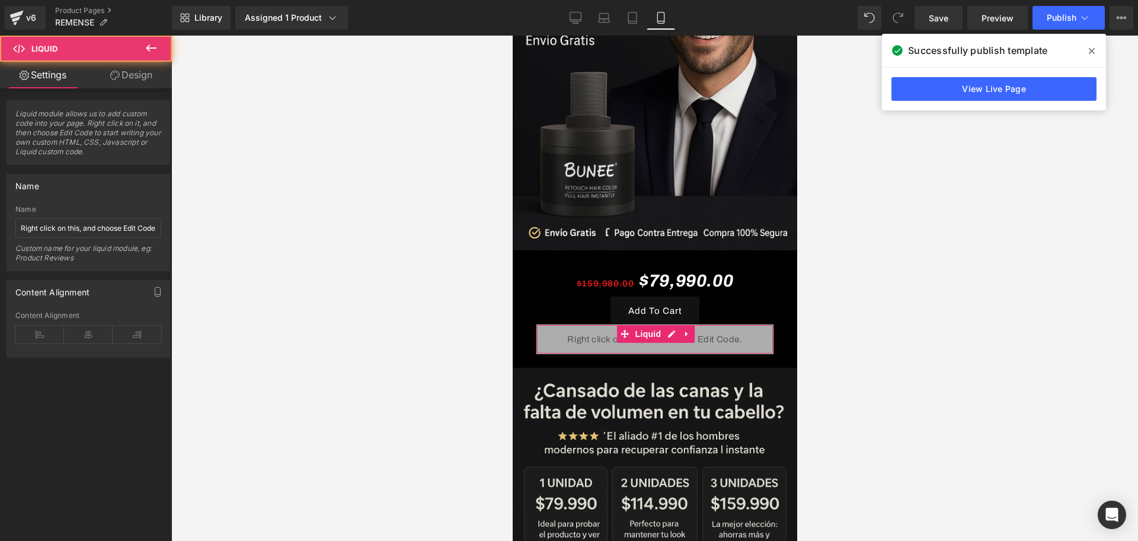
click at [853, 319] on div at bounding box center [654, 288] width 967 height 505
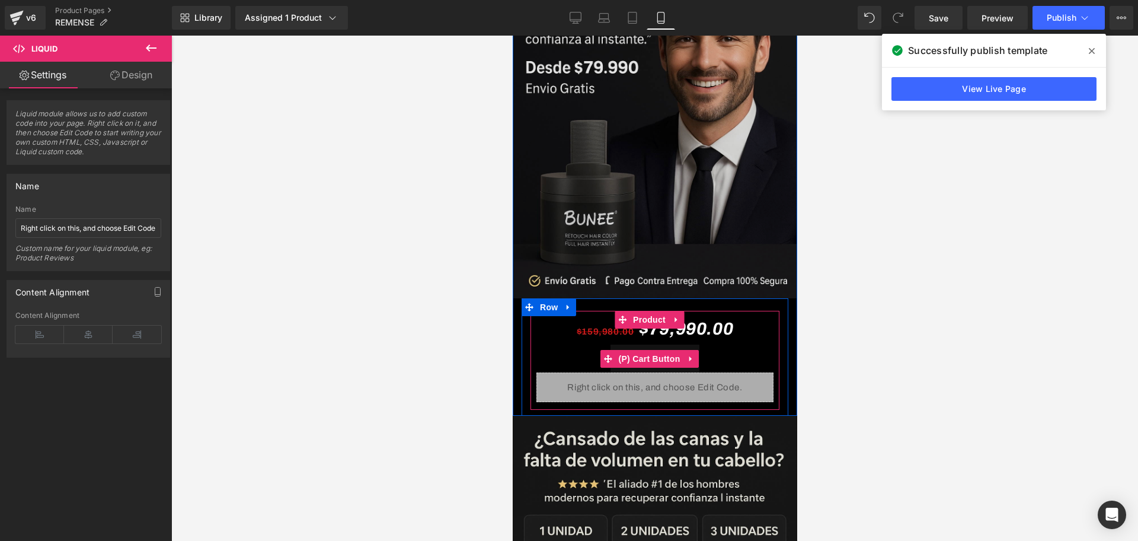
scroll to position [148, 0]
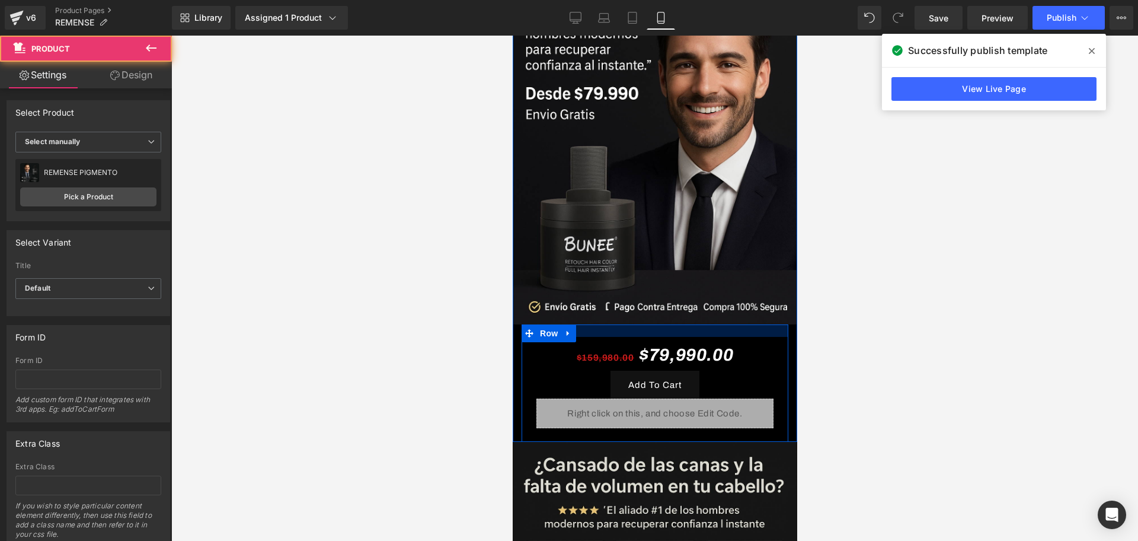
click at [725, 324] on div "$159,980.00 $79,990.00 (P) Price Add To Cart (P) Cart Button Liquid Product Row" at bounding box center [654, 382] width 267 height 117
click at [725, 324] on div at bounding box center [654, 330] width 267 height 12
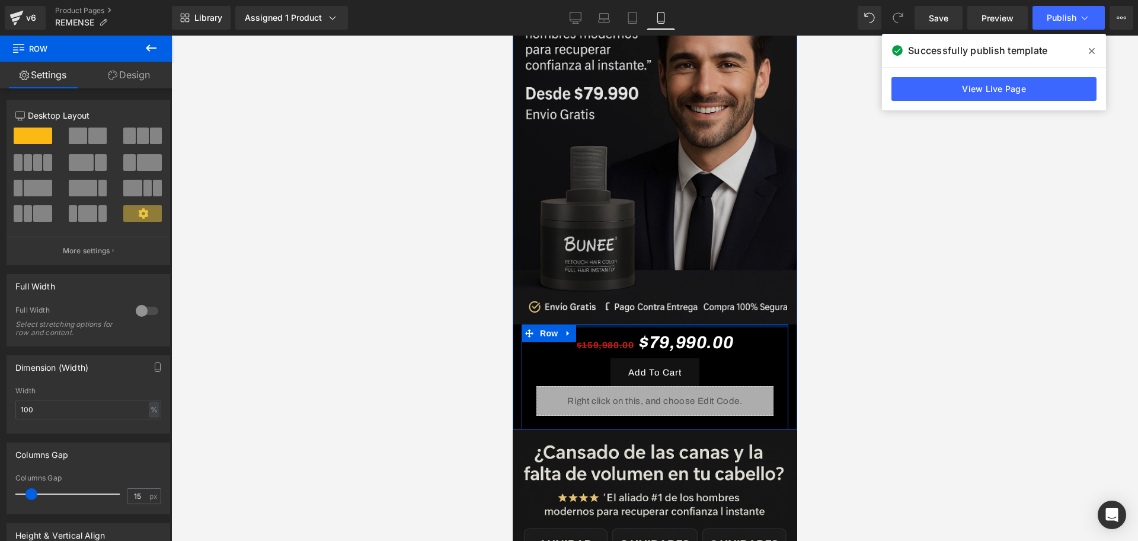
drag, startPoint x: 725, startPoint y: 319, endPoint x: 728, endPoint y: 290, distance: 29.1
click at [728, 290] on div "Image $159,980.00 $79,990.00 (P) Price Add To Cart (P) Cart Button Liquid Produ…" at bounding box center [654, 166] width 284 height 526
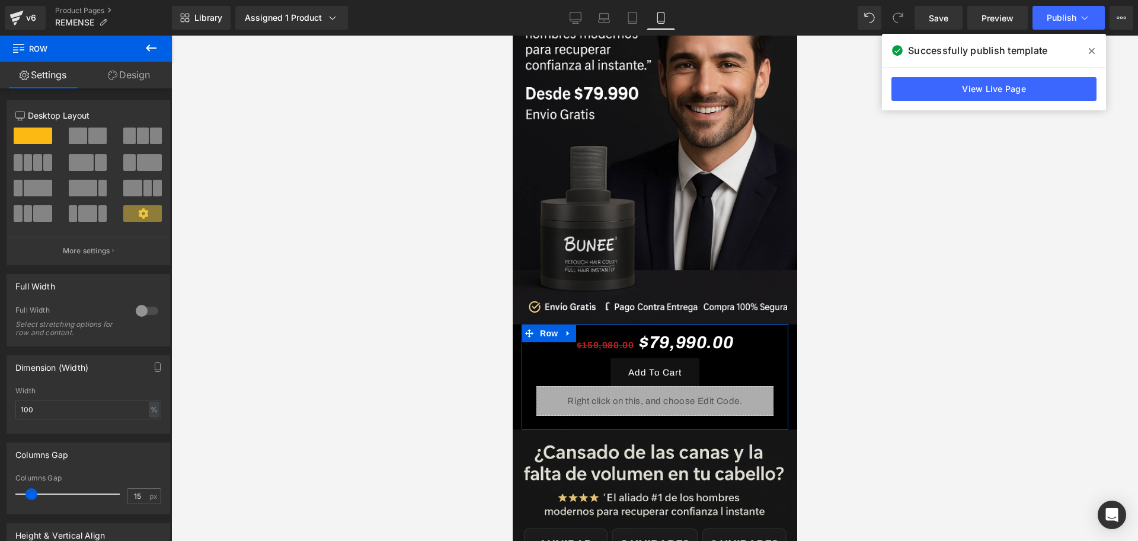
click at [877, 316] on div at bounding box center [654, 288] width 967 height 505
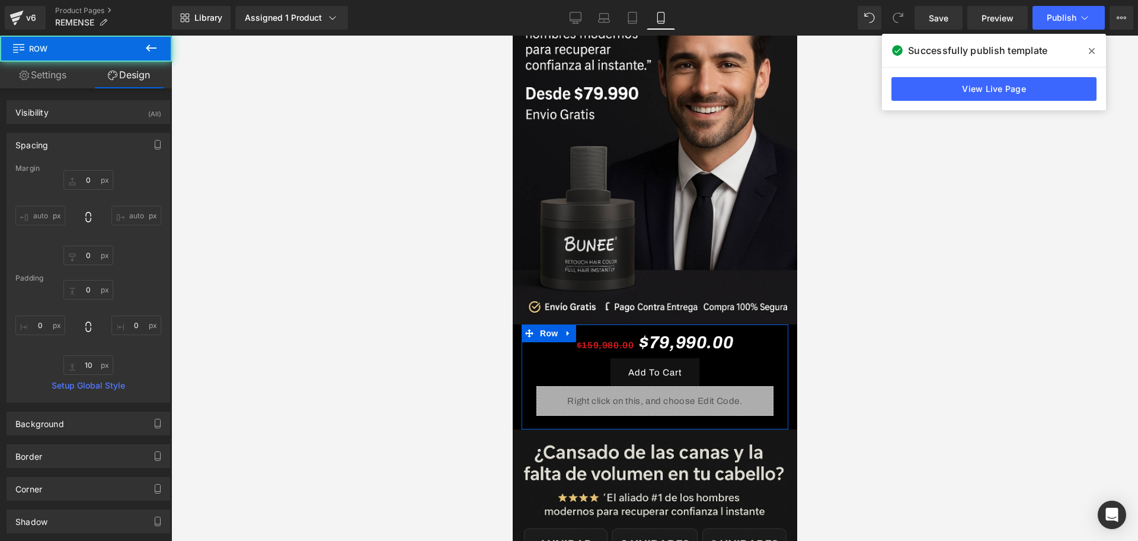
type input "0"
type input "10"
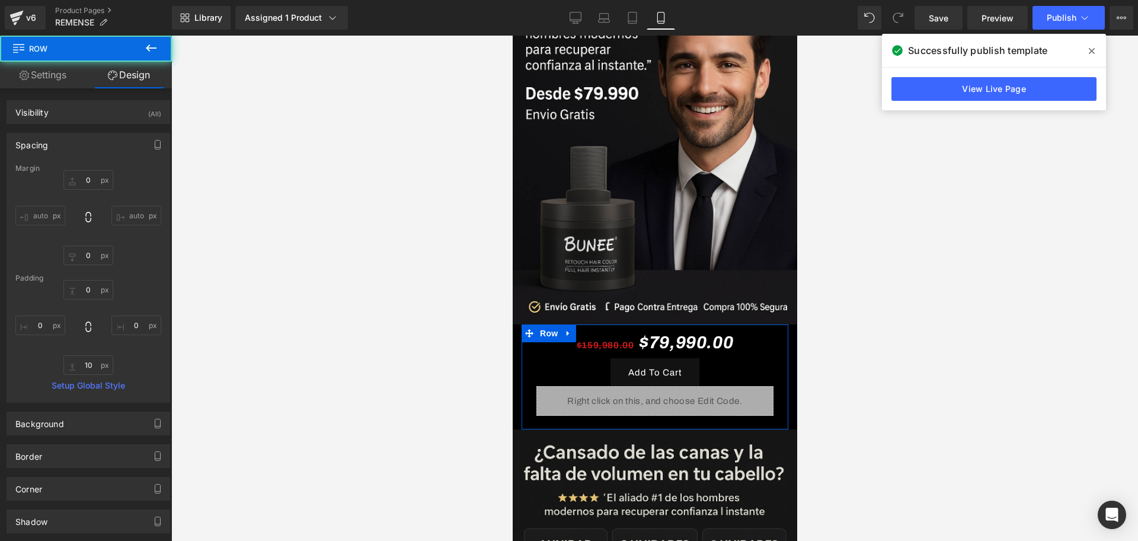
type input "0"
click at [942, 17] on span "Save" at bounding box center [939, 18] width 20 height 12
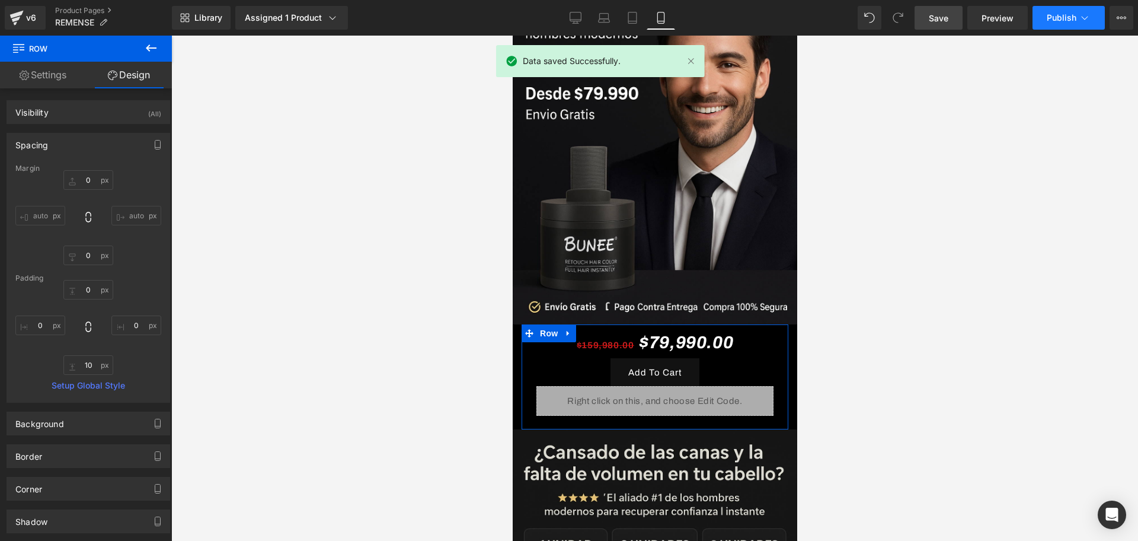
click at [1068, 13] on span "Publish" at bounding box center [1062, 17] width 30 height 9
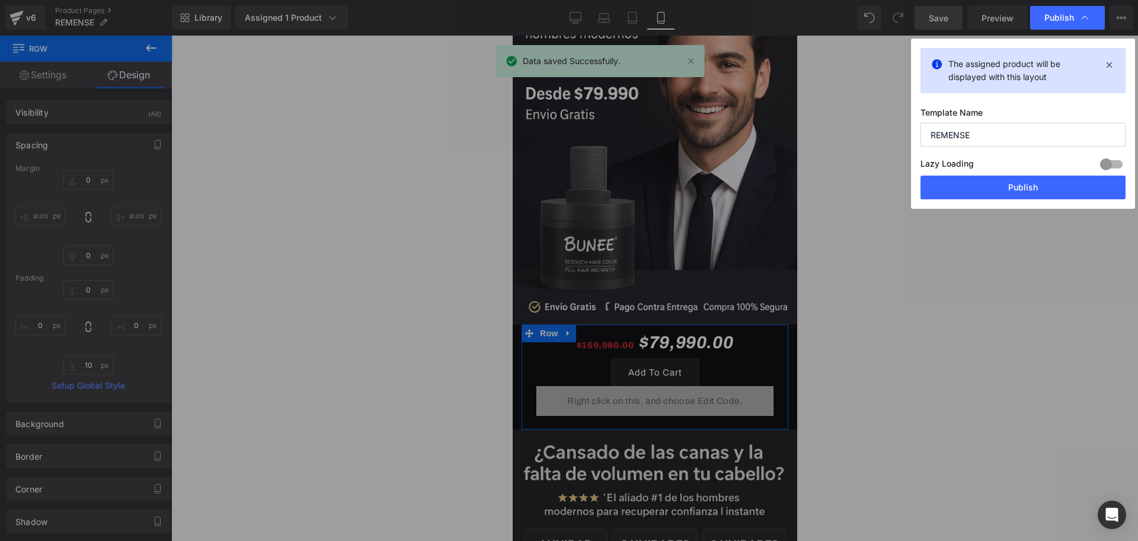
click at [981, 199] on div "The assigned product will be displayed with this layout Template Name REMENSE L…" at bounding box center [1023, 124] width 224 height 170
click at [978, 197] on button "Publish" at bounding box center [1022, 187] width 205 height 24
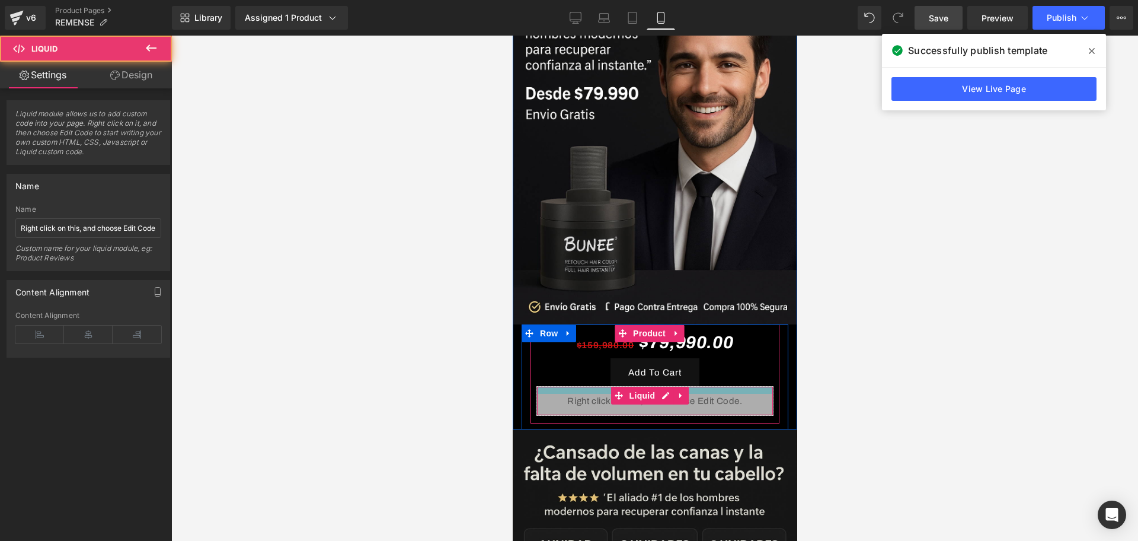
drag, startPoint x: 702, startPoint y: 370, endPoint x: 702, endPoint y: 378, distance: 7.1
click at [702, 386] on div "Liquid" at bounding box center [654, 401] width 237 height 30
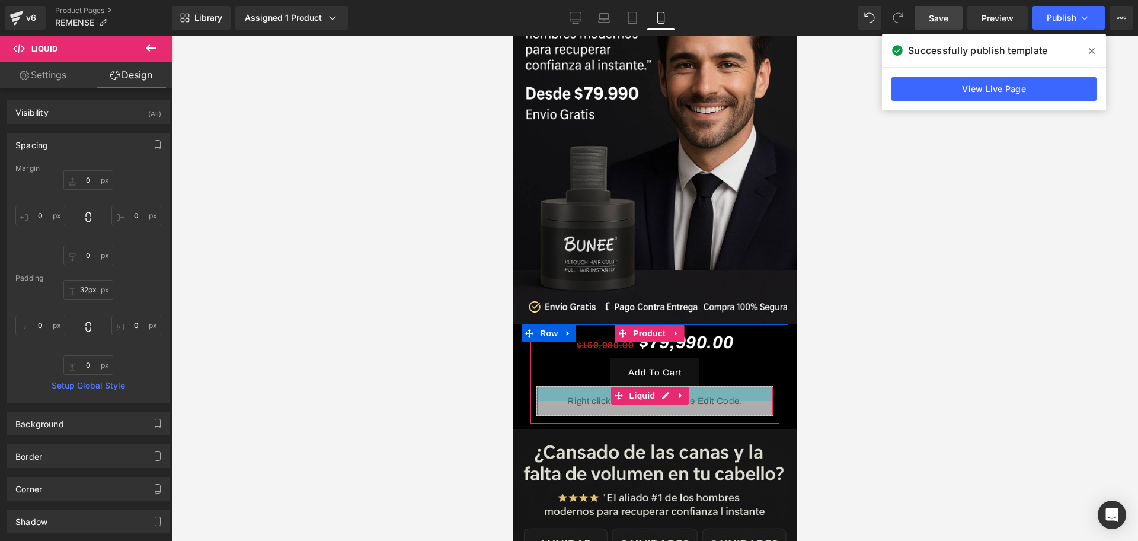
type input "34px"
drag, startPoint x: 706, startPoint y: 370, endPoint x: 709, endPoint y: 383, distance: 13.3
click at [709, 386] on div "34px" at bounding box center [654, 396] width 236 height 20
click at [705, 386] on div "Liquid 34px" at bounding box center [654, 401] width 237 height 30
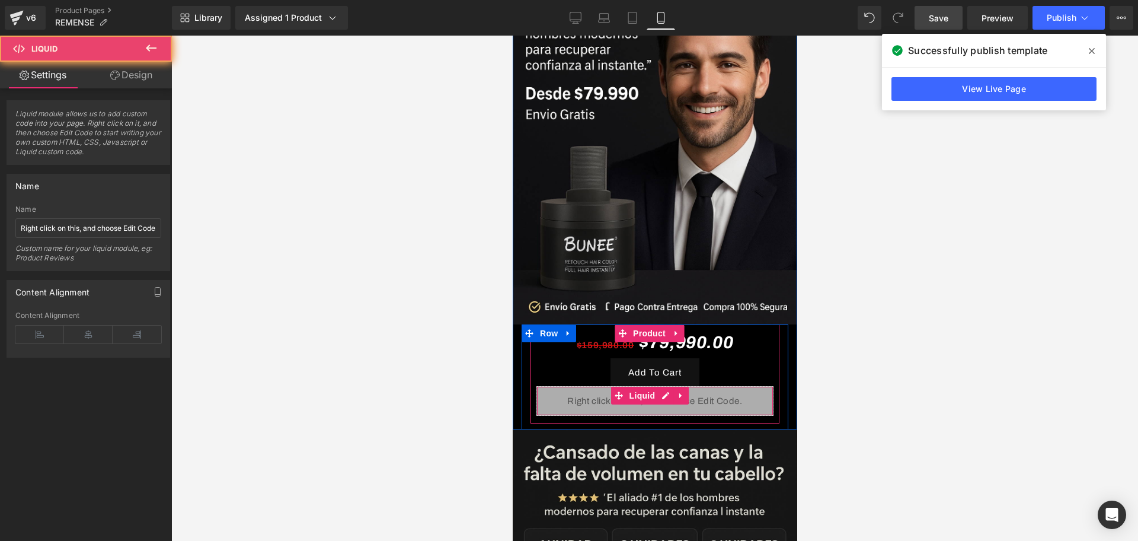
click at [705, 386] on div "Liquid 34px" at bounding box center [654, 401] width 237 height 30
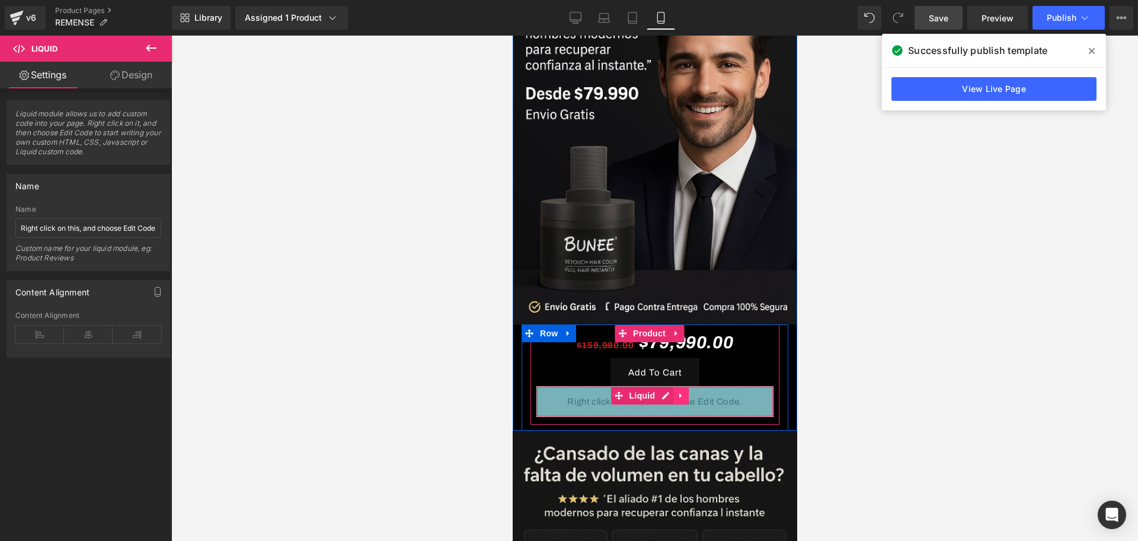
drag, startPoint x: 688, startPoint y: 373, endPoint x: 685, endPoint y: 382, distance: 9.9
click at [685, 386] on div "Liquid 50px" at bounding box center [654, 401] width 237 height 31
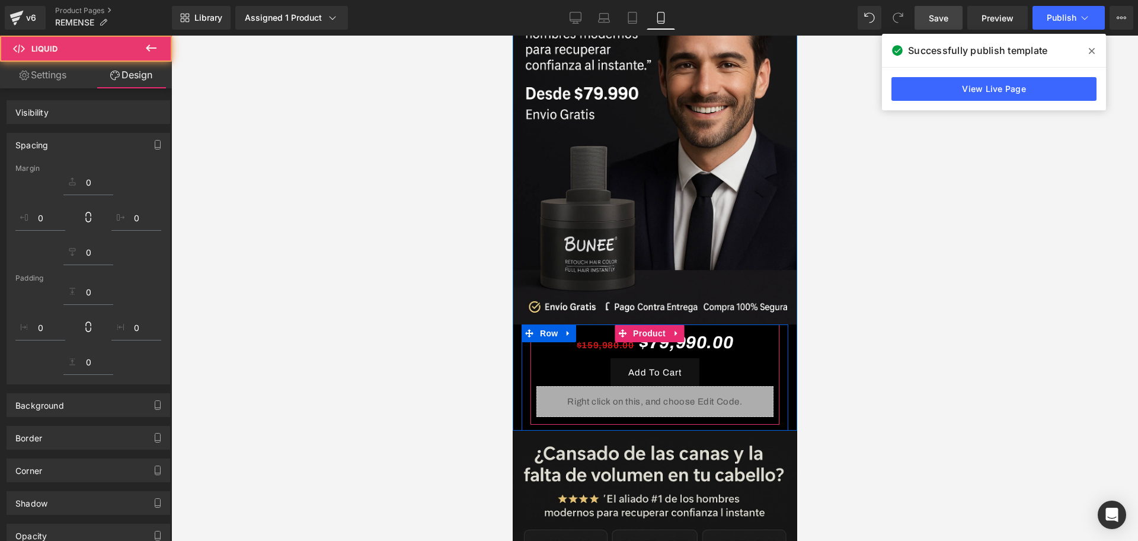
click at [727, 376] on div "$159,980.00 $79,990.00 (P) Price Add To Cart (P) Cart Button Liquid 50px" at bounding box center [654, 371] width 237 height 89
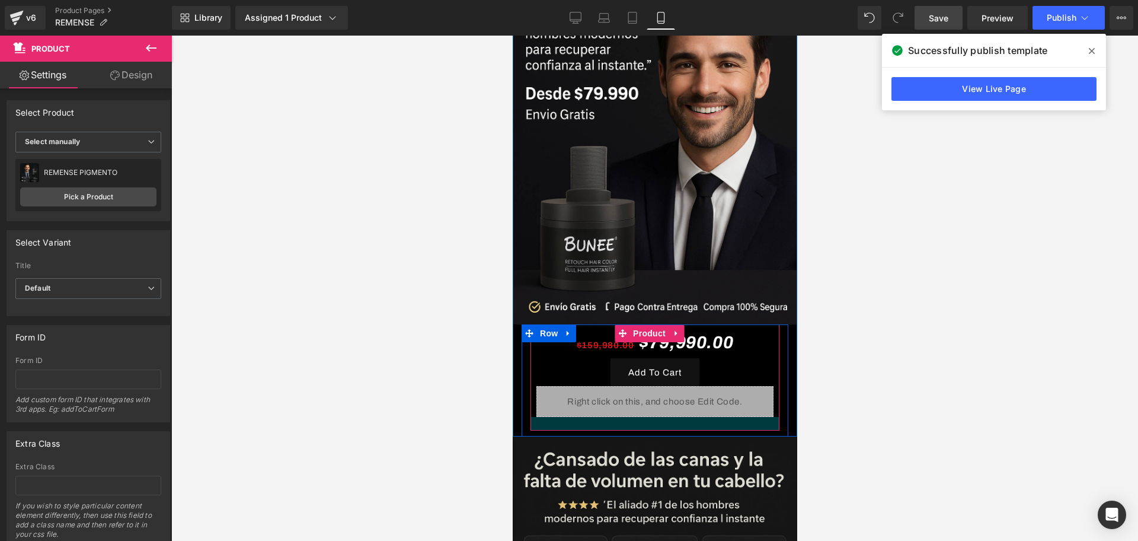
drag, startPoint x: 541, startPoint y: 401, endPoint x: 536, endPoint y: 407, distance: 7.2
click at [536, 417] on div at bounding box center [654, 424] width 249 height 14
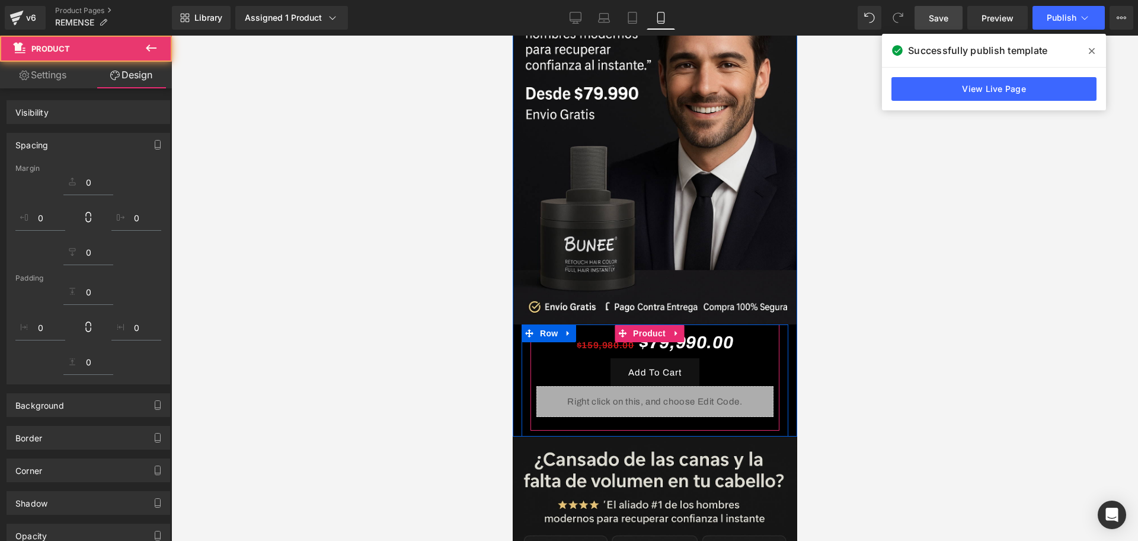
click at [539, 392] on div "Liquid 50px" at bounding box center [654, 401] width 237 height 31
click at [512, 36] on div "50px" at bounding box center [512, 36] width 0 height 0
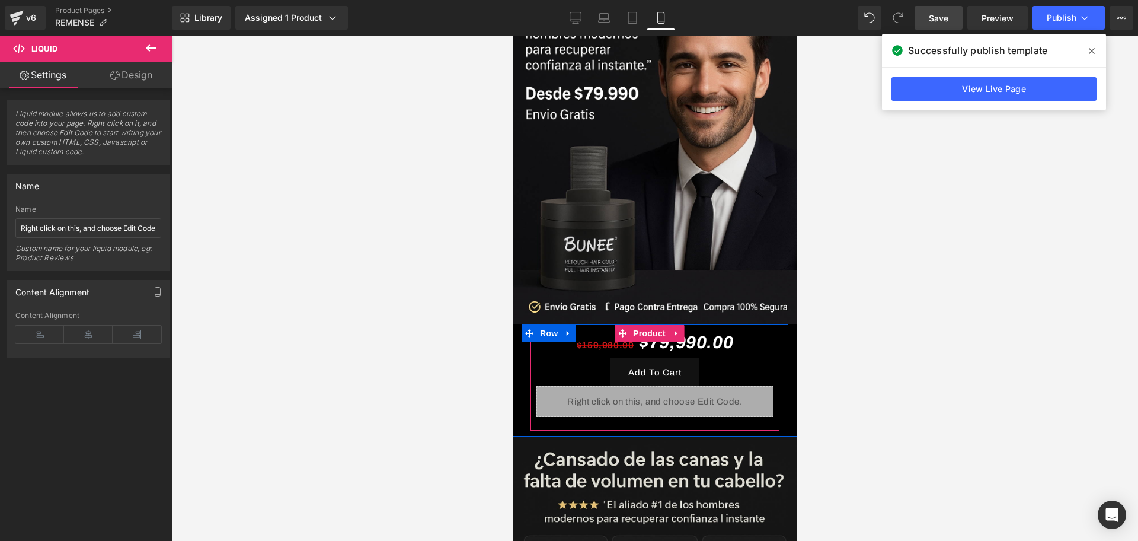
click at [552, 386] on div "Liquid 50px" at bounding box center [654, 401] width 237 height 31
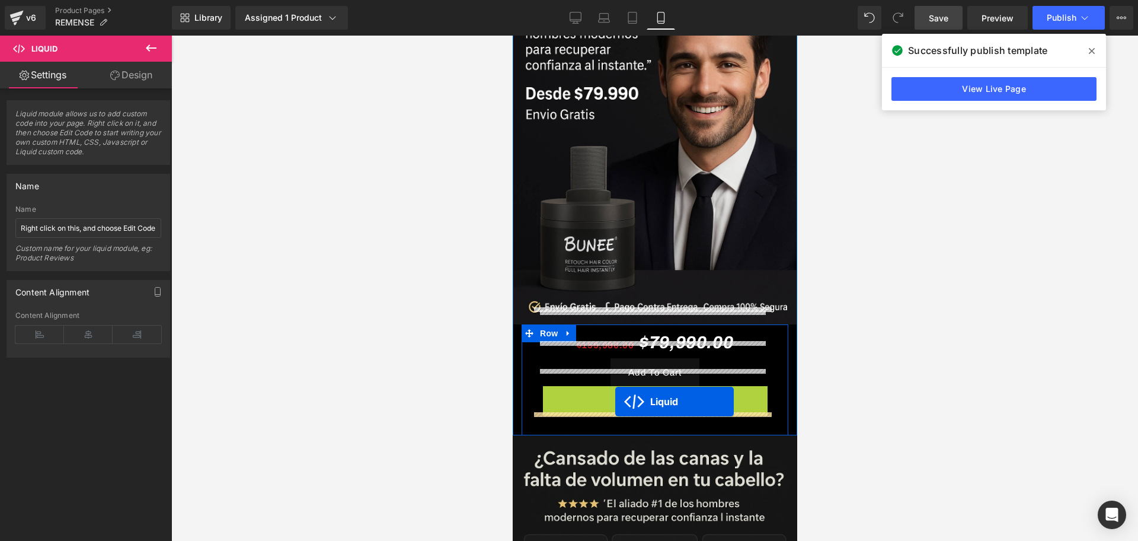
drag, startPoint x: 619, startPoint y: 379, endPoint x: 615, endPoint y: 401, distance: 22.3
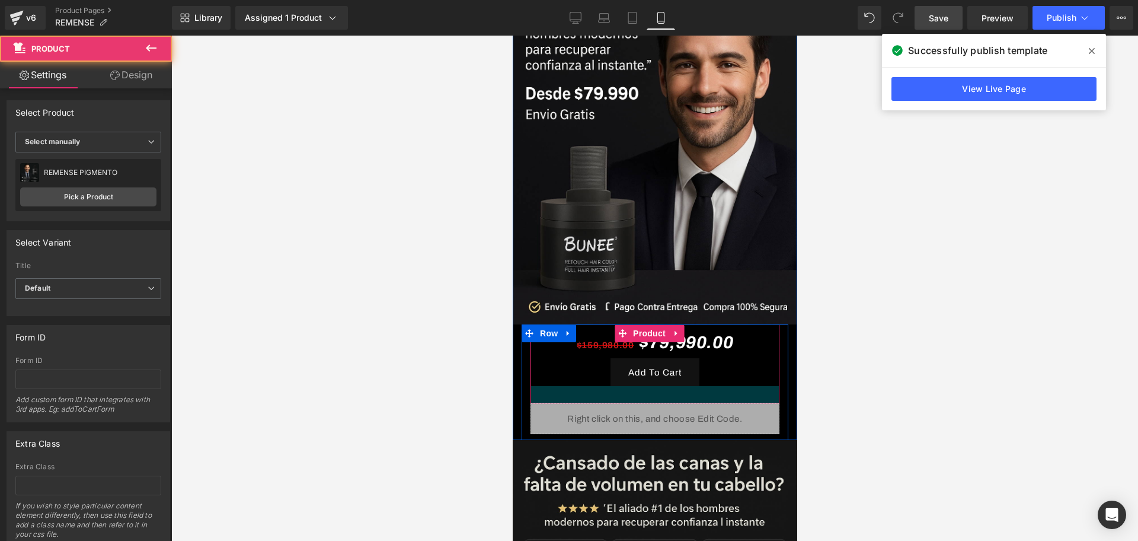
drag, startPoint x: 602, startPoint y: 373, endPoint x: 592, endPoint y: 364, distance: 13.4
click at [599, 386] on div at bounding box center [654, 394] width 249 height 17
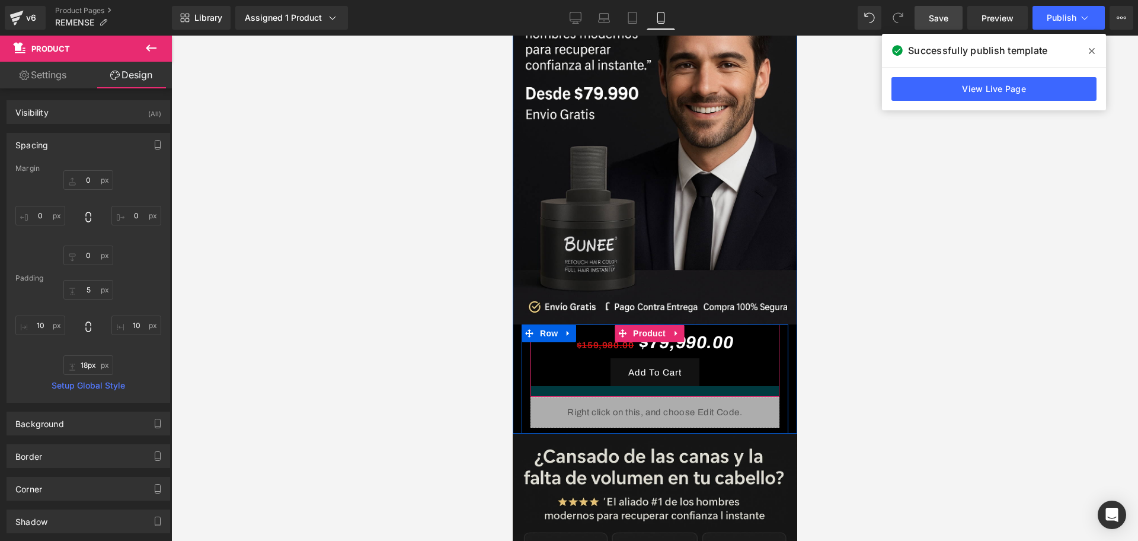
click at [596, 364] on div "$159,980.00 $79,990.00 (P) Price Add To Cart (P) Cart Button Product" at bounding box center [654, 360] width 249 height 72
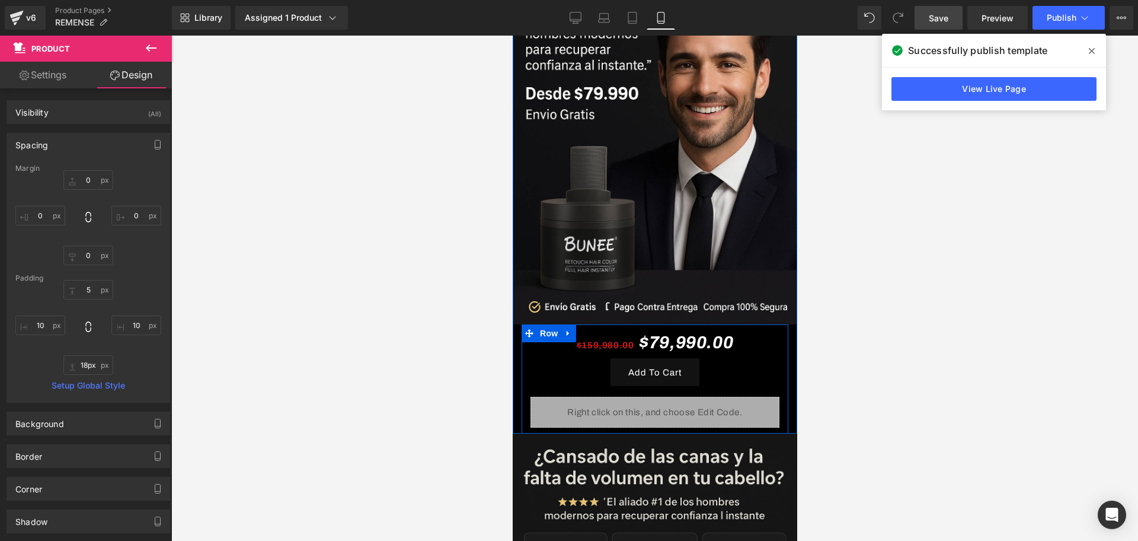
click at [844, 394] on div at bounding box center [654, 288] width 967 height 505
click at [932, 27] on link "Save" at bounding box center [938, 18] width 48 height 24
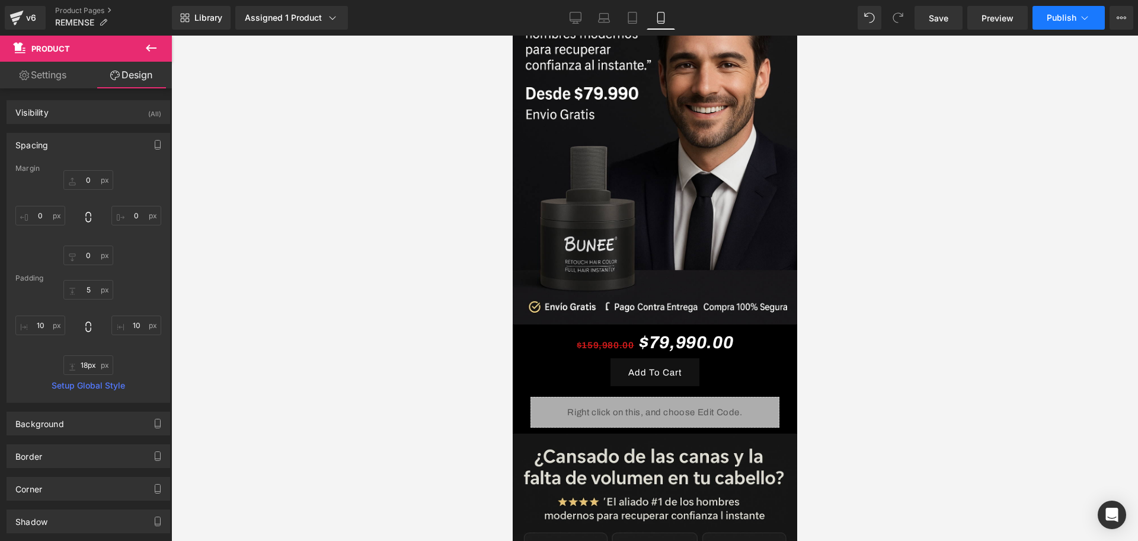
click at [1059, 21] on span "Publish" at bounding box center [1062, 17] width 30 height 9
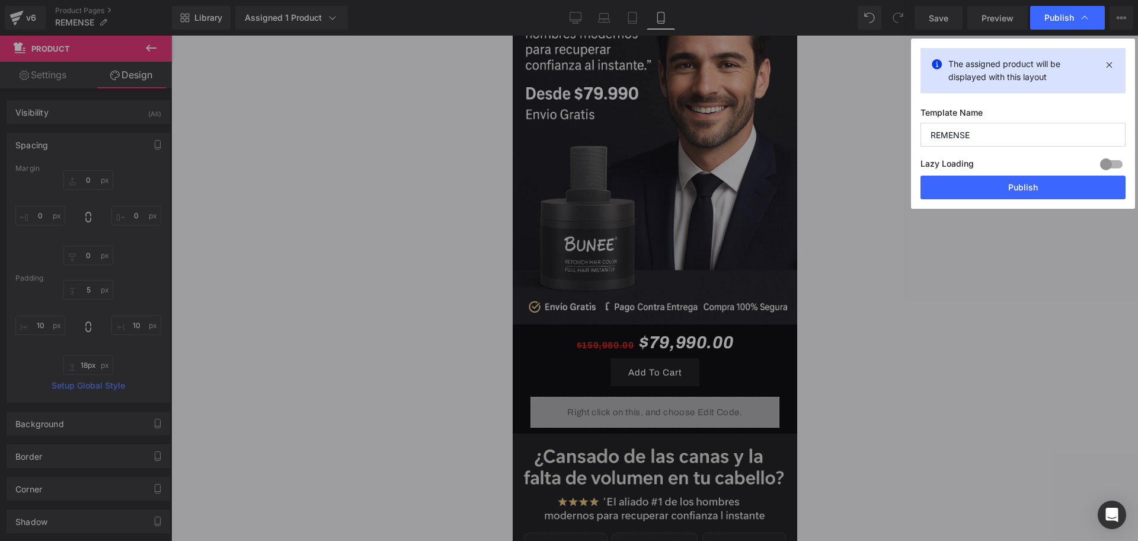
click at [1007, 167] on div "Lazy Loading Build Upgrade plan to unlock" at bounding box center [1022, 166] width 205 height 20
click at [1004, 172] on div "Lazy Loading Build Upgrade plan to unlock" at bounding box center [1022, 166] width 205 height 20
click at [1002, 187] on button "Publish" at bounding box center [1022, 187] width 205 height 24
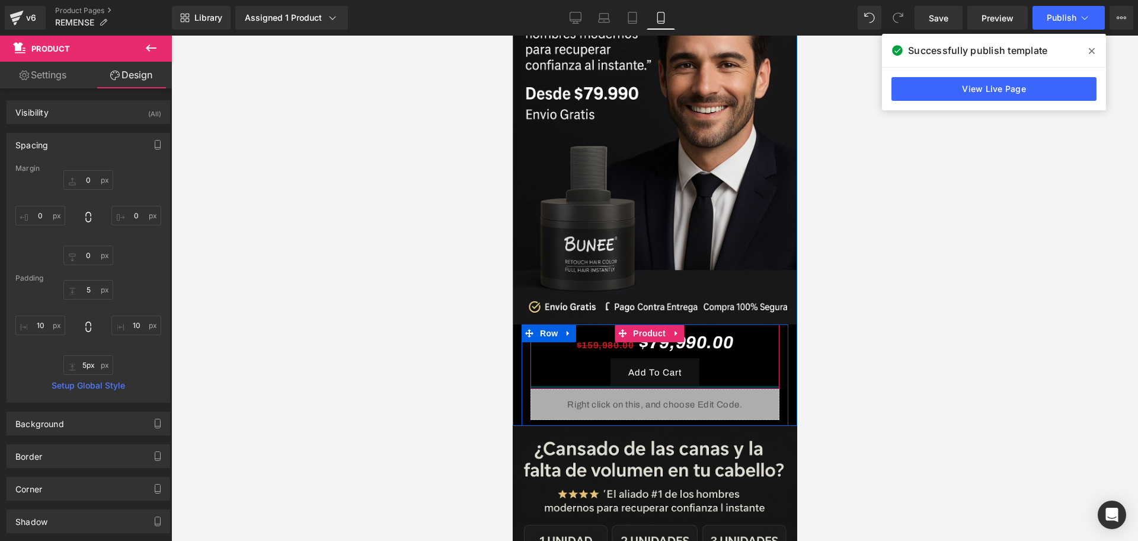
type input "6px"
drag, startPoint x: 608, startPoint y: 375, endPoint x: 603, endPoint y: 367, distance: 8.5
click at [603, 367] on div "$159,980.00 $79,990.00 (P) Price Add To Cart (P) Cart Button Product" at bounding box center [654, 356] width 249 height 65
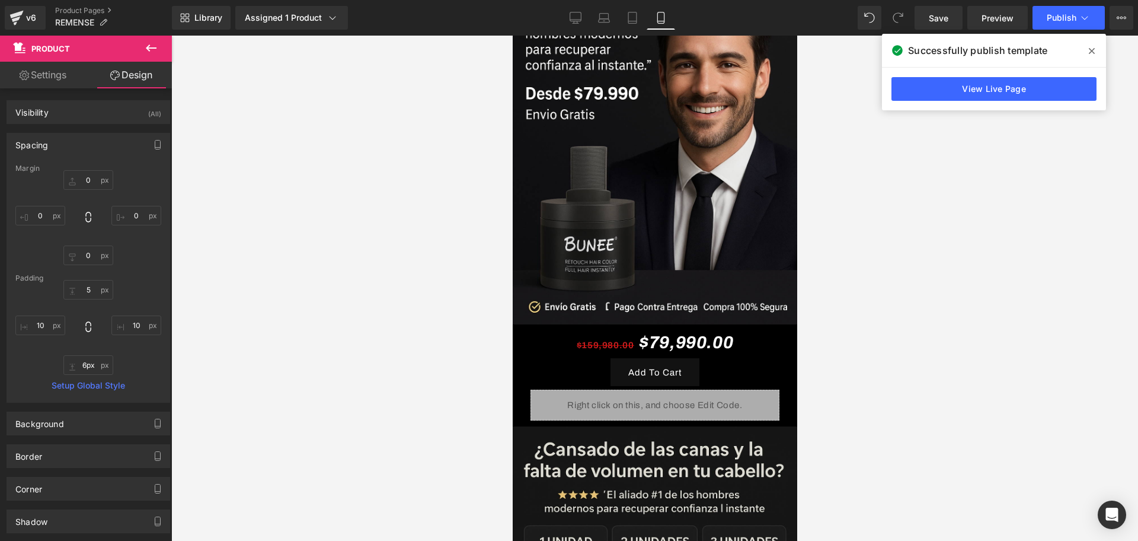
click at [888, 386] on div at bounding box center [654, 288] width 967 height 505
click at [930, 17] on span "Save" at bounding box center [939, 18] width 20 height 12
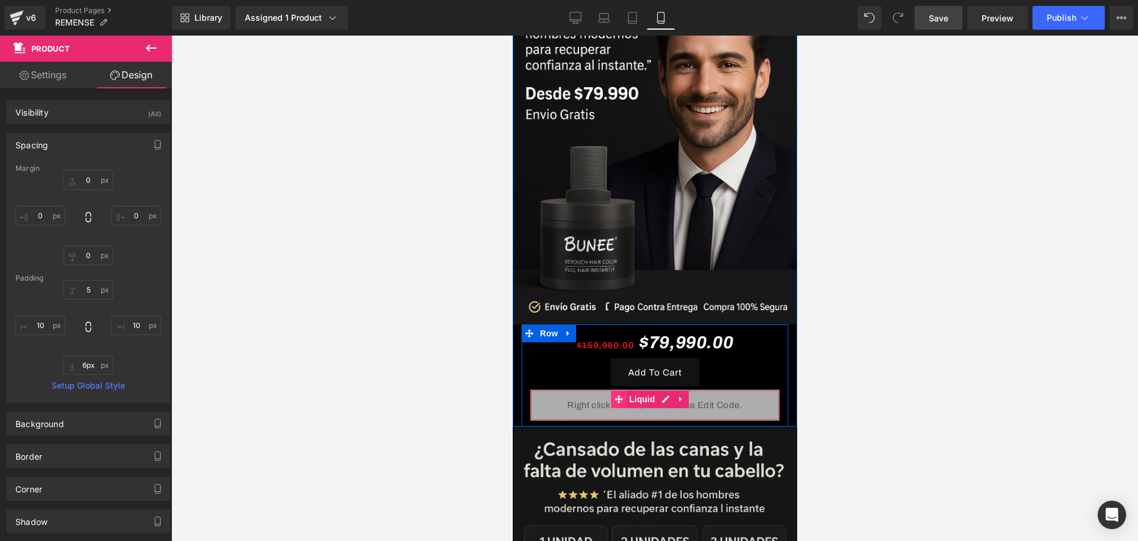
click at [622, 390] on span at bounding box center [617, 399] width 15 height 18
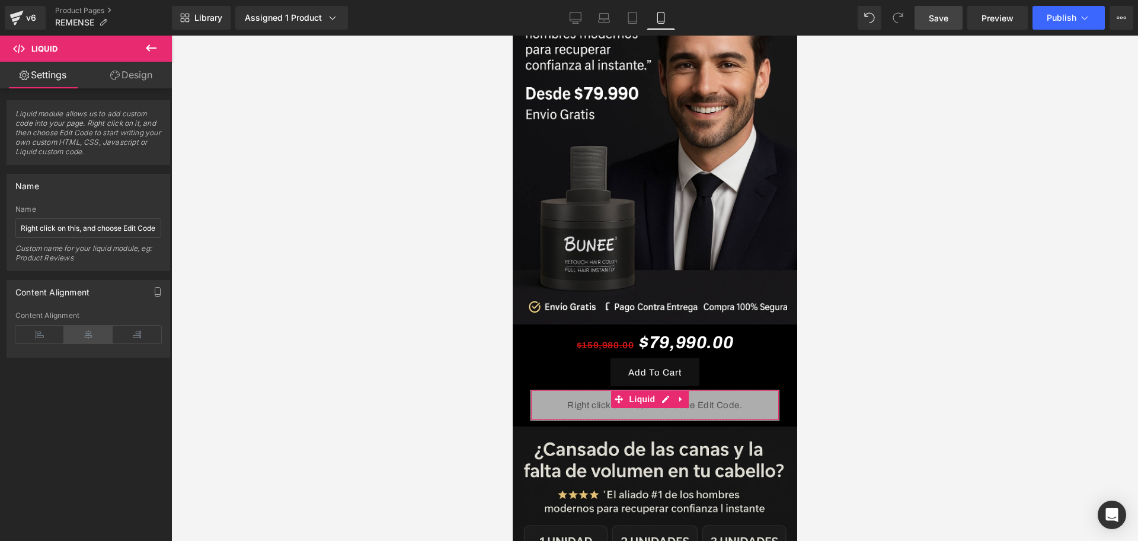
click at [89, 334] on icon at bounding box center [88, 334] width 49 height 18
click at [50, 322] on div "Content Alignment" at bounding box center [88, 334] width 146 height 46
click at [46, 325] on icon at bounding box center [39, 334] width 49 height 18
click at [76, 331] on icon at bounding box center [88, 334] width 49 height 18
click at [948, 10] on link "Save" at bounding box center [938, 18] width 48 height 24
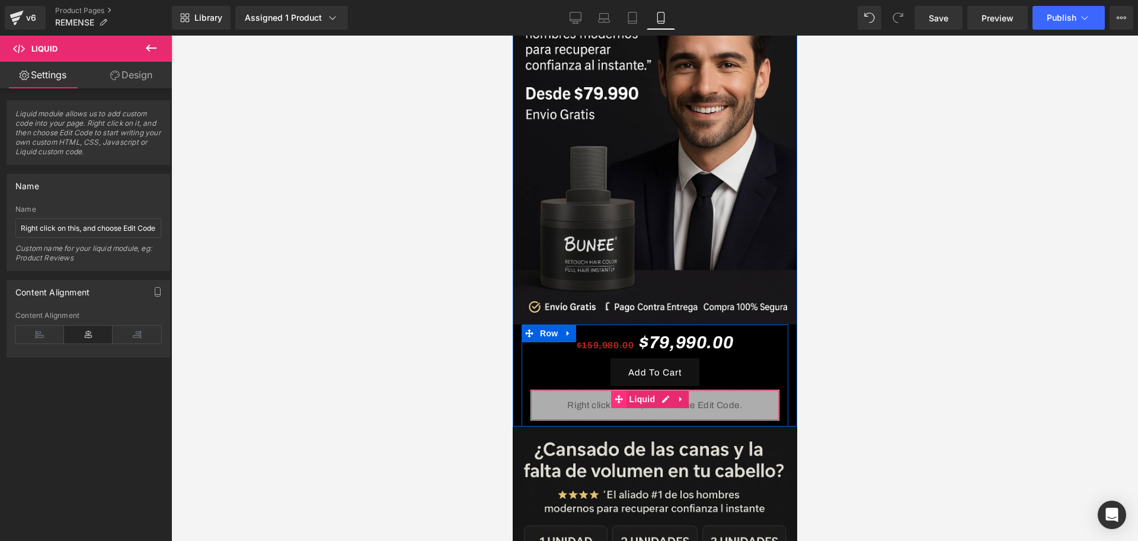
click at [613, 390] on span at bounding box center [617, 399] width 15 height 18
click at [642, 390] on span "Liquid" at bounding box center [642, 399] width 32 height 18
click at [135, 78] on link "Design" at bounding box center [131, 75] width 86 height 27
click at [0, 0] on div "Spacing" at bounding box center [0, 0] width 0 height 0
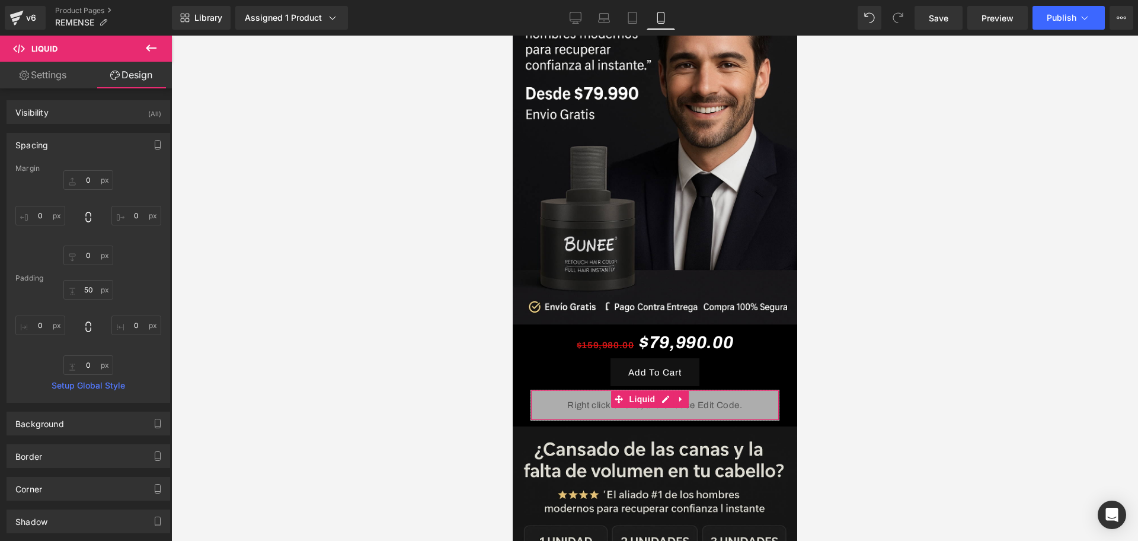
type input "0"
type input "50"
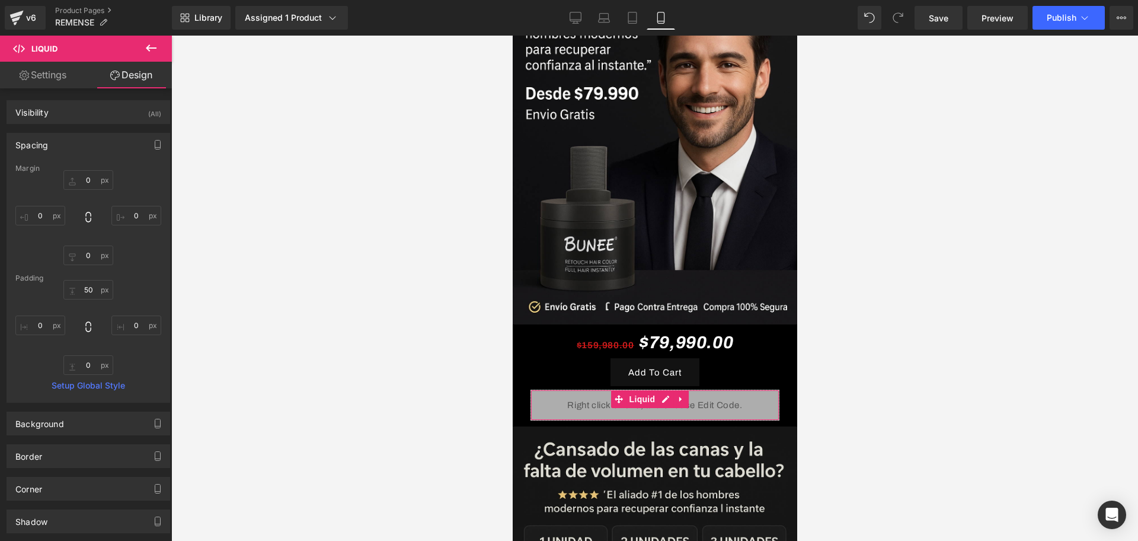
type input "0"
click at [30, 225] on input "0" at bounding box center [40, 216] width 50 height 20
type input "-25"
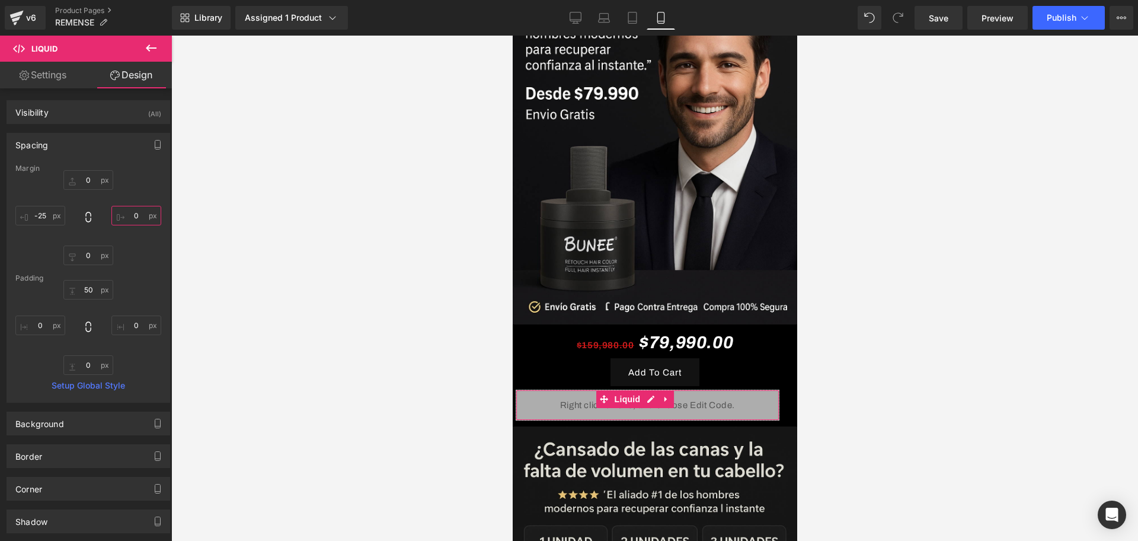
click at [135, 214] on input "0" at bounding box center [136, 216] width 50 height 20
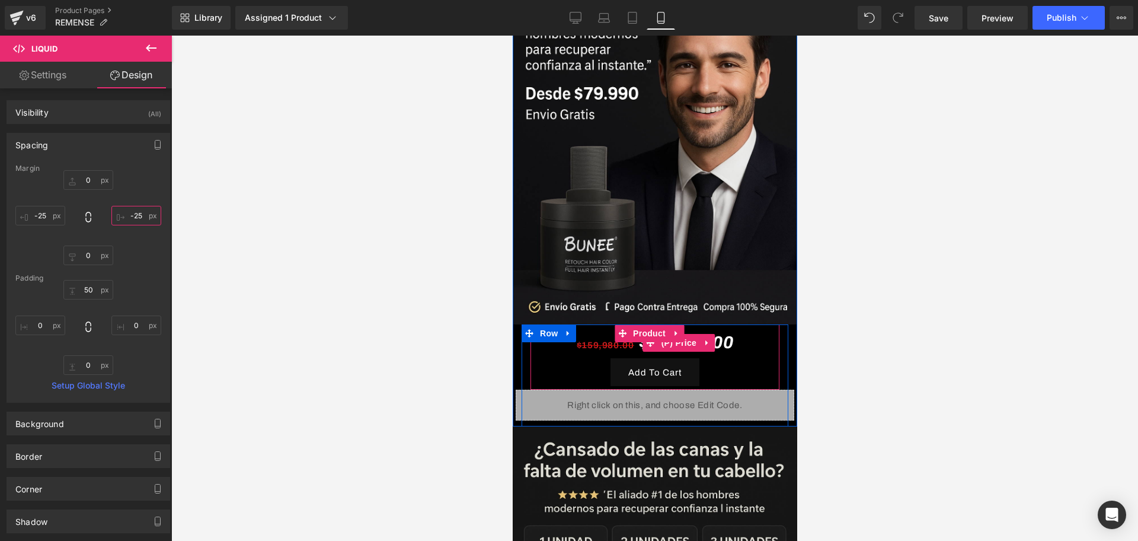
type input "-25"
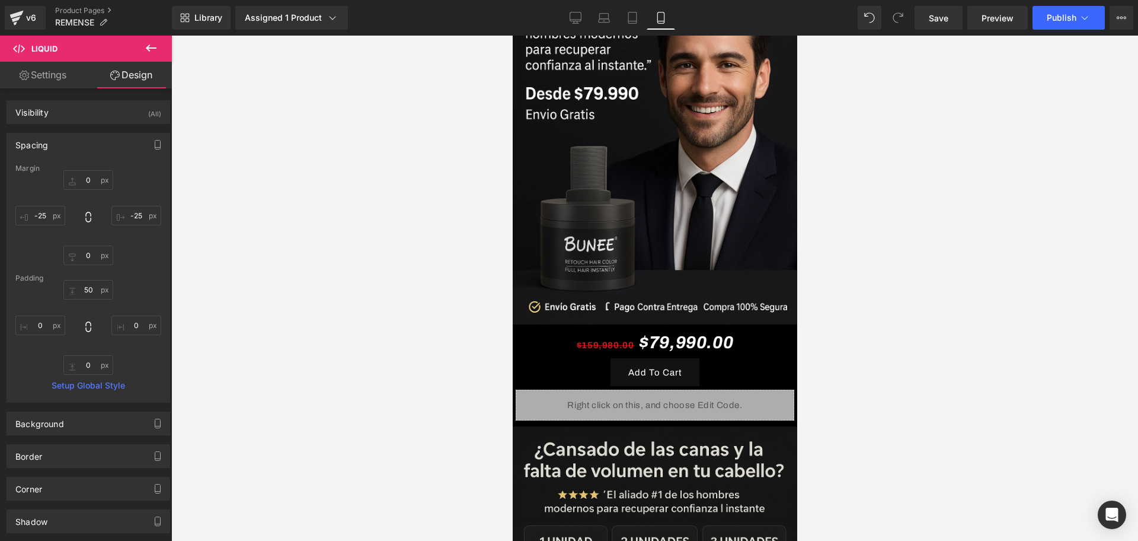
click at [900, 270] on div at bounding box center [654, 288] width 967 height 505
click at [941, 12] on span "Save" at bounding box center [939, 18] width 20 height 12
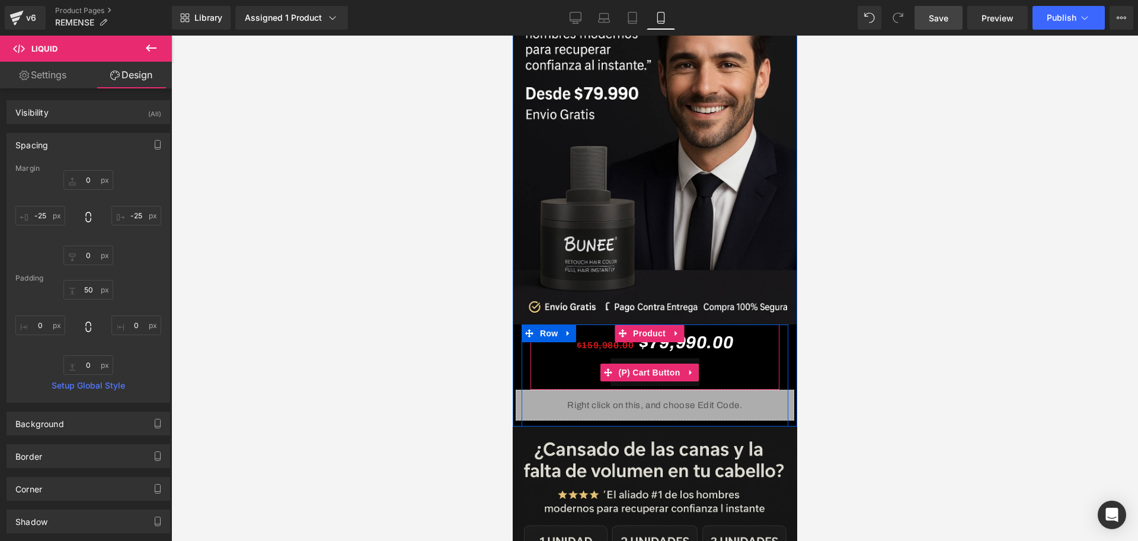
drag, startPoint x: 740, startPoint y: 356, endPoint x: 727, endPoint y: 363, distance: 15.7
click at [740, 358] on div "Add To Cart" at bounding box center [654, 372] width 237 height 28
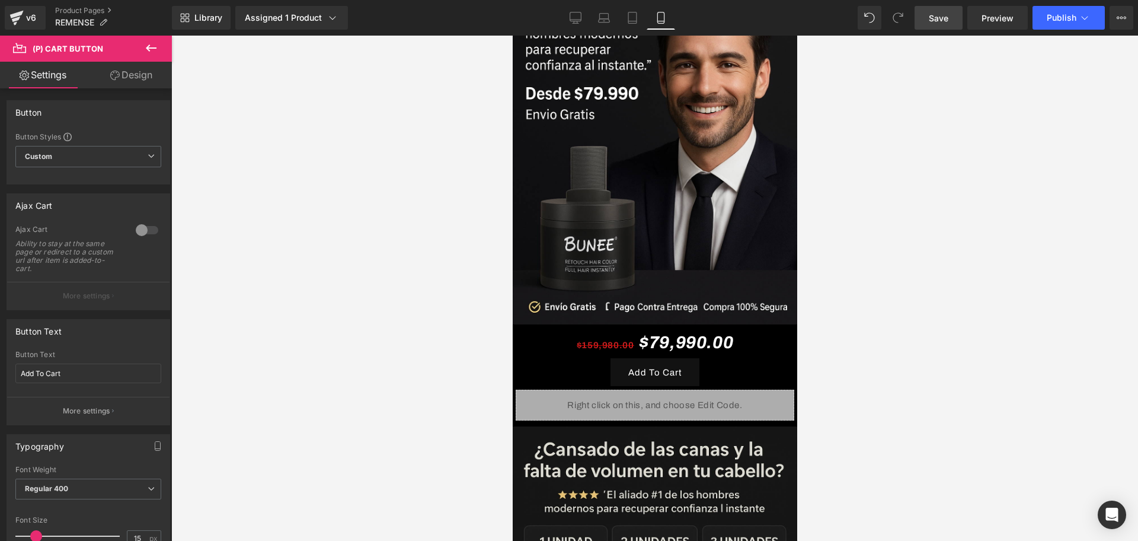
click at [1049, 42] on div at bounding box center [654, 288] width 967 height 505
click at [1044, 24] on button "Publish" at bounding box center [1068, 18] width 72 height 24
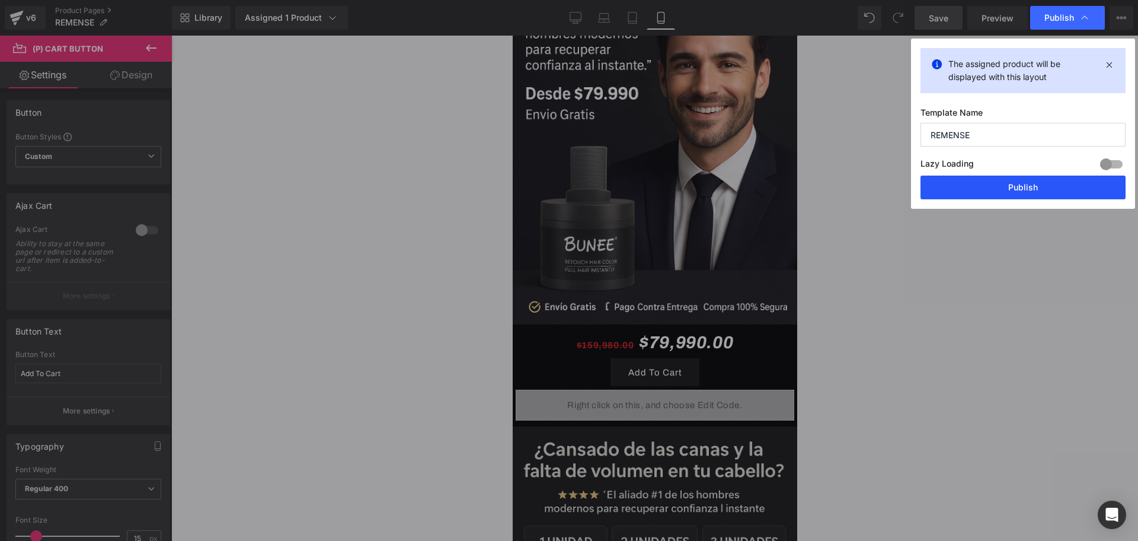
click at [987, 178] on button "Publish" at bounding box center [1022, 187] width 205 height 24
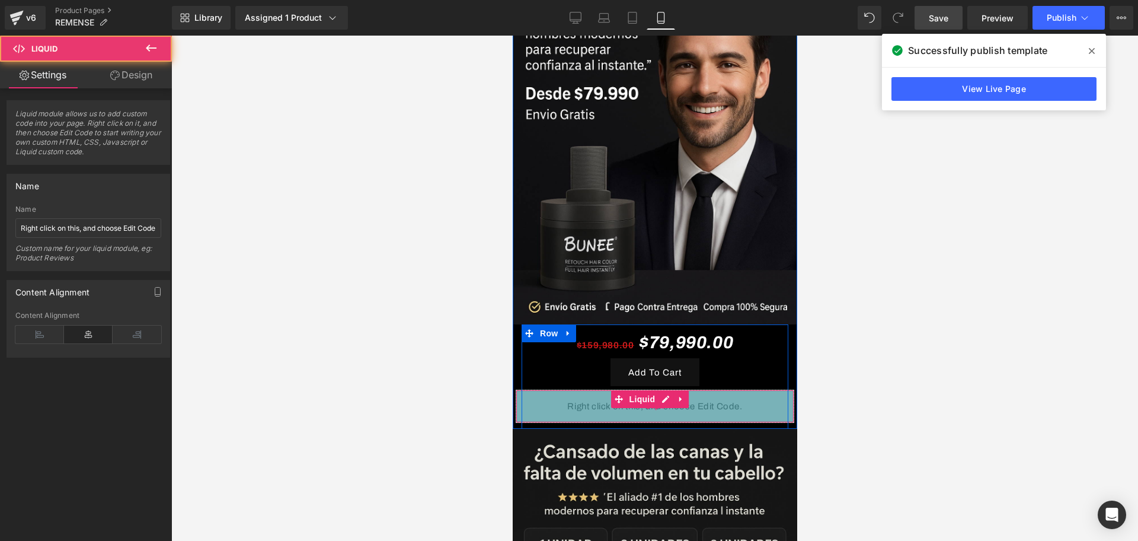
click at [714, 390] on div "54px" at bounding box center [654, 406] width 277 height 32
click at [715, 389] on div "Liquid 54px" at bounding box center [654, 405] width 279 height 33
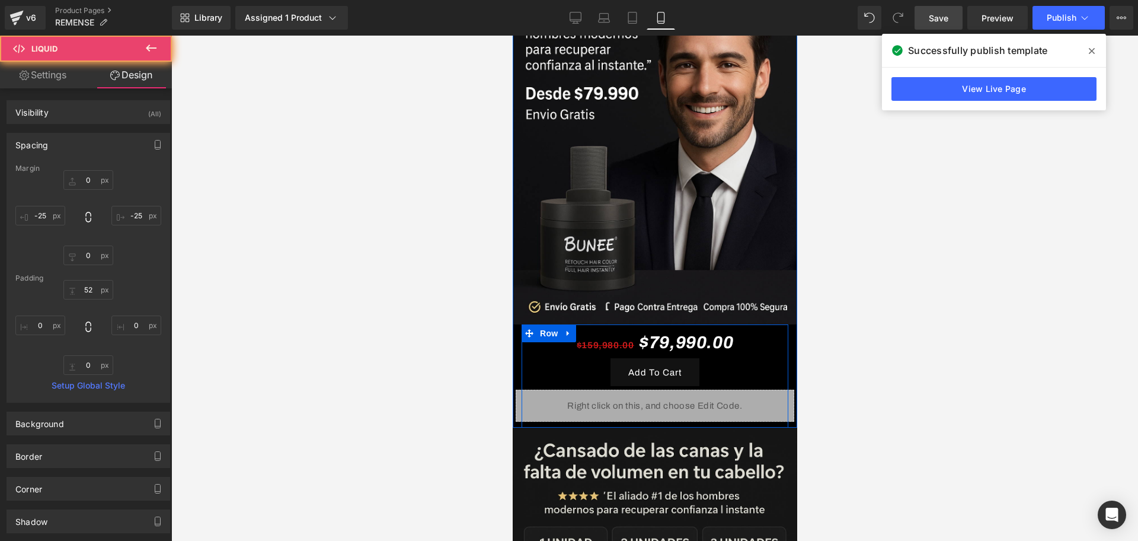
click at [721, 361] on div "Add To Cart" at bounding box center [654, 372] width 237 height 28
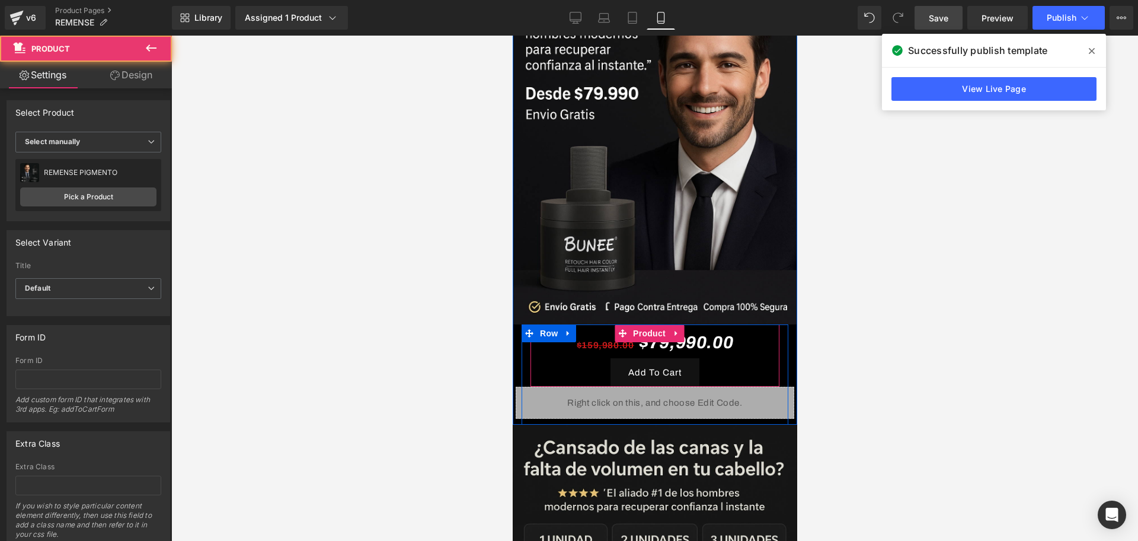
drag, startPoint x: 728, startPoint y: 370, endPoint x: 1468, endPoint y: 60, distance: 802.0
click at [728, 367] on div "$159,980.00 $79,990.00 (P) Price Add To Cart (P) Cart Button Product" at bounding box center [654, 355] width 249 height 62
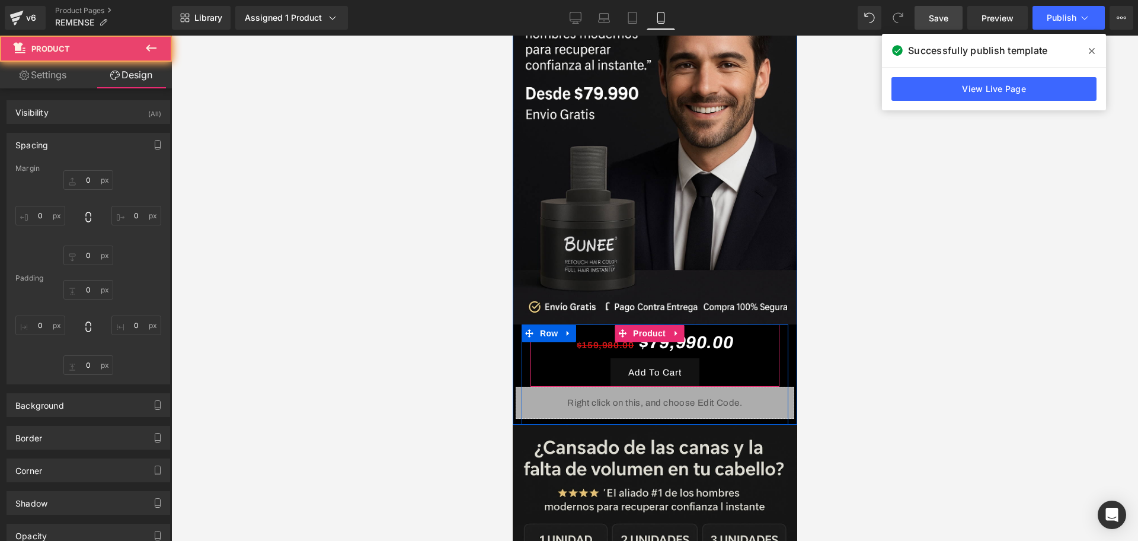
type input "0"
type input "5"
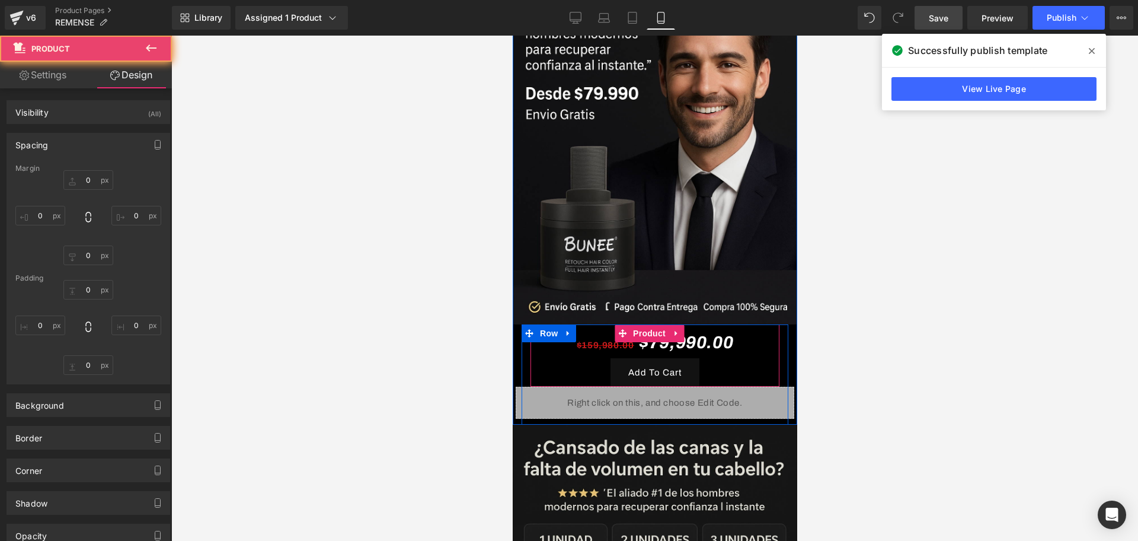
type input "10"
type input "1"
type input "10"
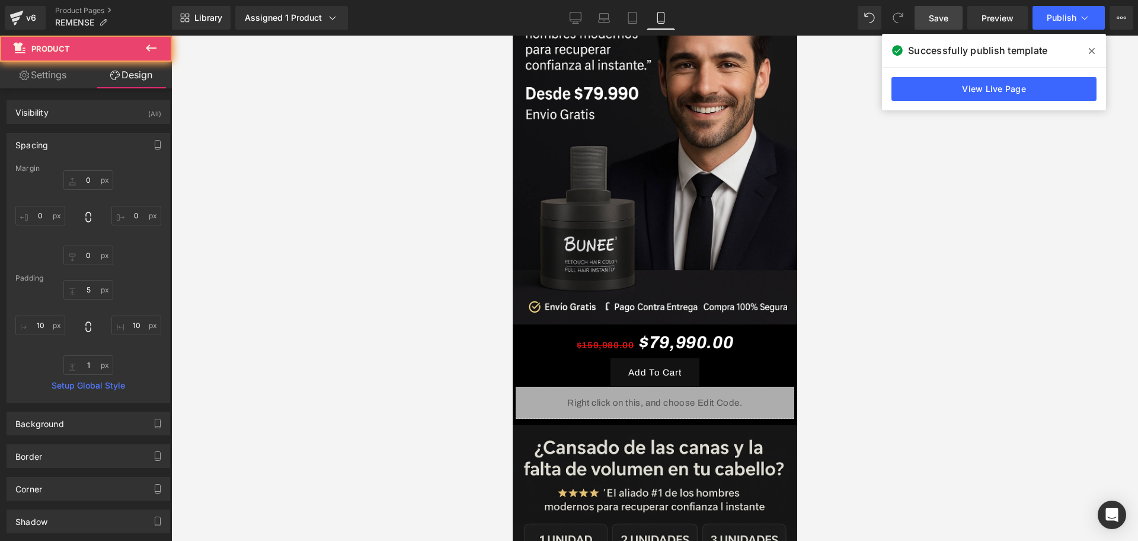
click at [952, 23] on link "Save" at bounding box center [938, 18] width 48 height 24
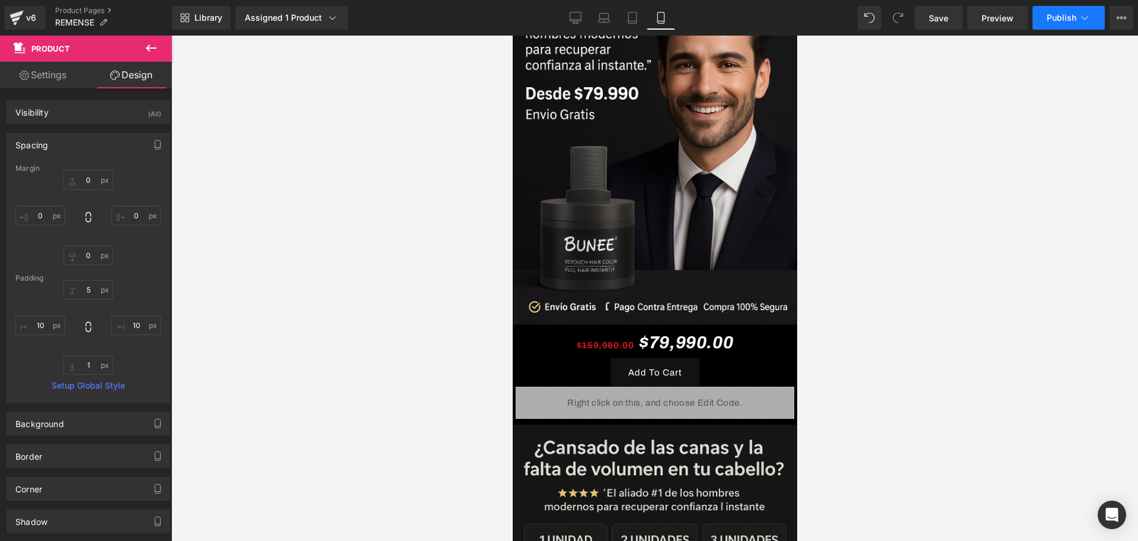
click at [1067, 19] on span "Publish" at bounding box center [1062, 17] width 30 height 9
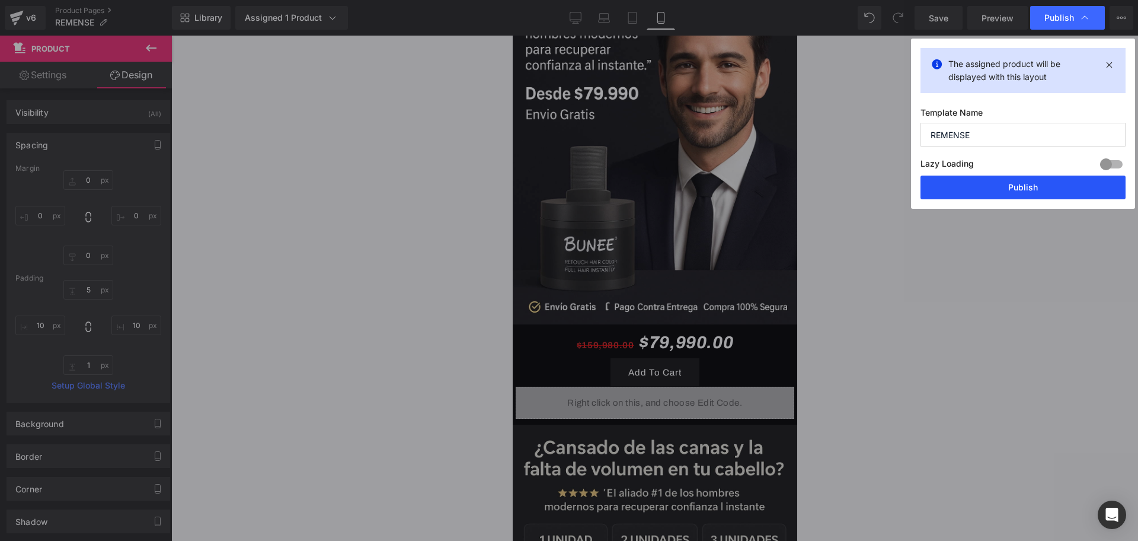
click at [1009, 184] on button "Publish" at bounding box center [1022, 187] width 205 height 24
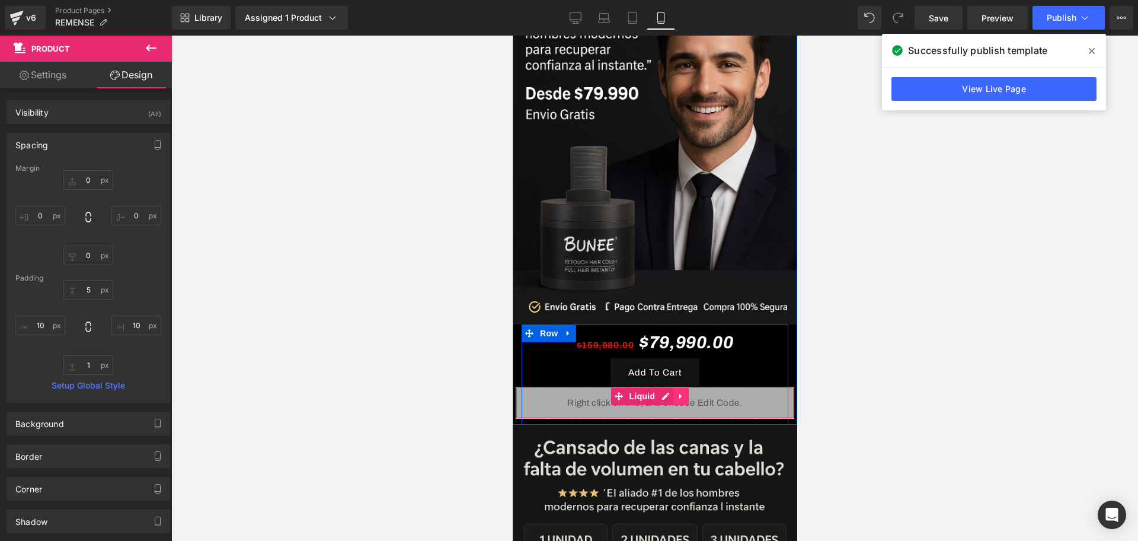
click at [677, 392] on icon at bounding box center [680, 396] width 8 height 9
click at [673, 387] on link at bounding box center [672, 396] width 15 height 18
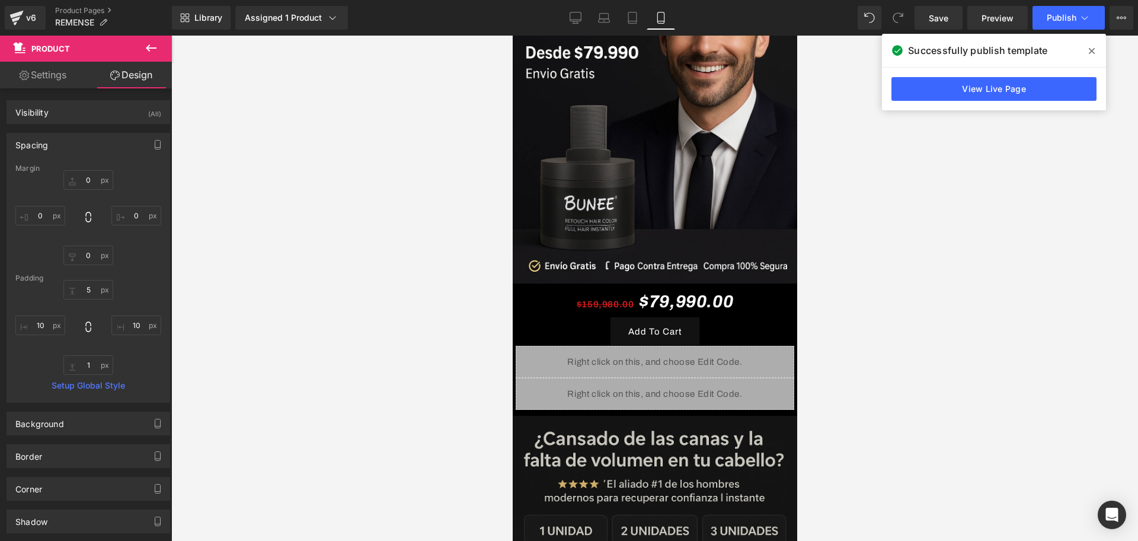
scroll to position [171, 0]
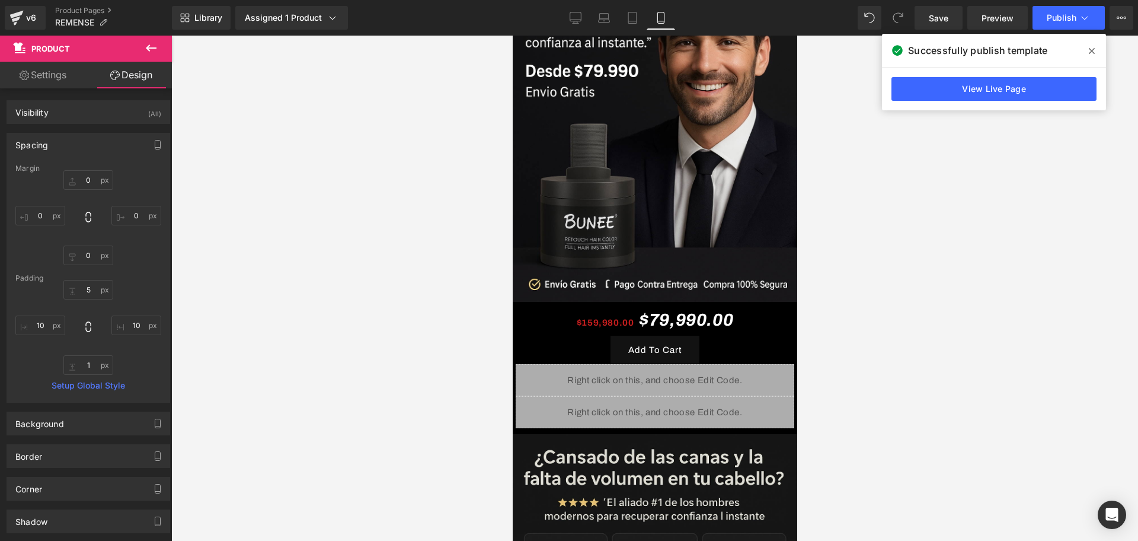
click at [607, 396] on div "Liquid" at bounding box center [654, 412] width 279 height 32
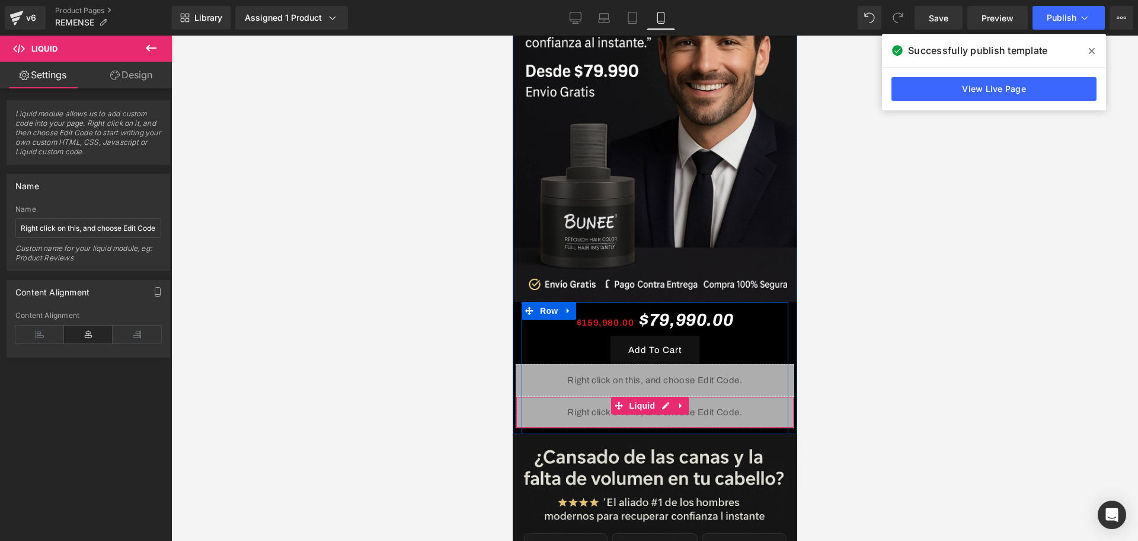
drag, startPoint x: 613, startPoint y: 391, endPoint x: 609, endPoint y: 362, distance: 29.3
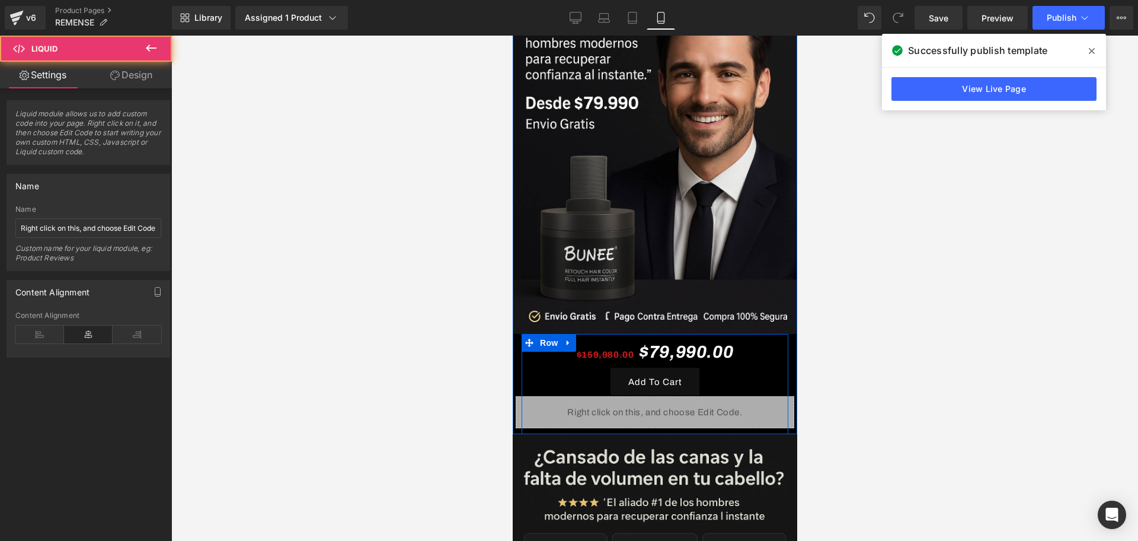
scroll to position [203, 0]
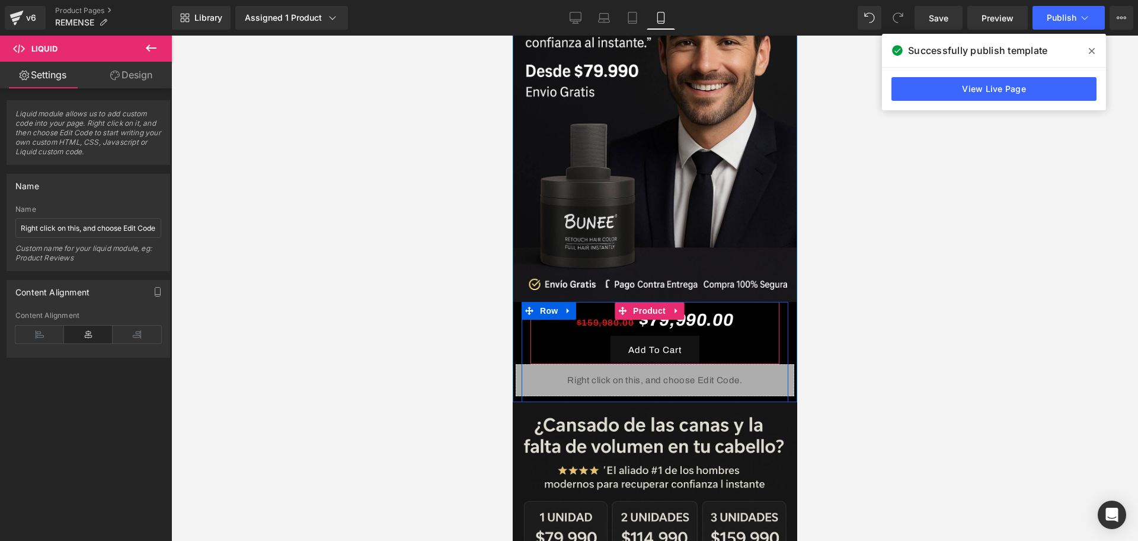
drag, startPoint x: 597, startPoint y: 320, endPoint x: 606, endPoint y: 319, distance: 8.4
click at [606, 319] on div "$159,980.00 $79,990.00 (P) Price Add To Cart (P) Cart Button Product Liquid 52px" at bounding box center [654, 349] width 267 height 94
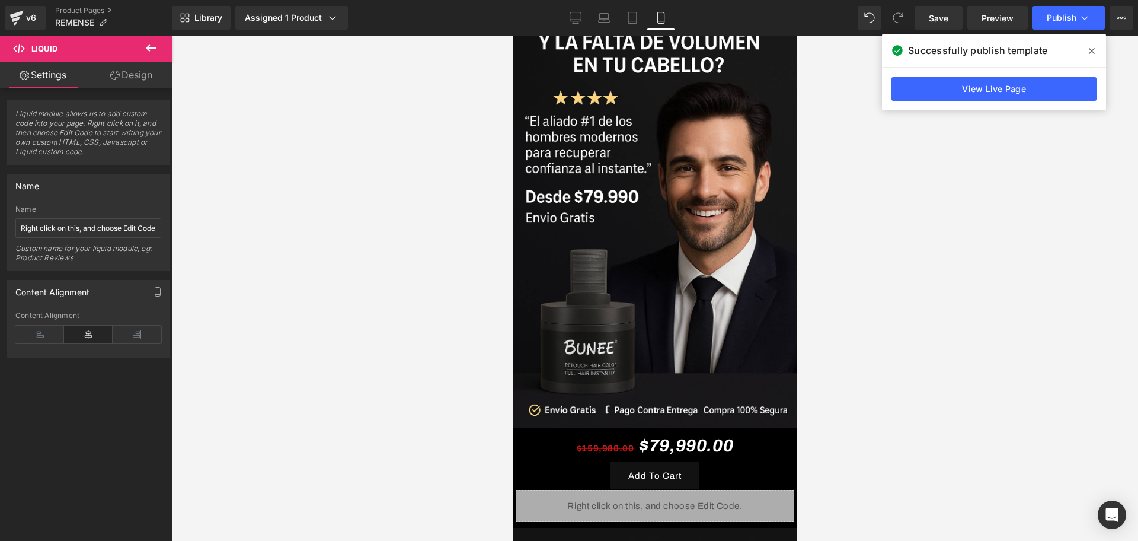
scroll to position [0, 0]
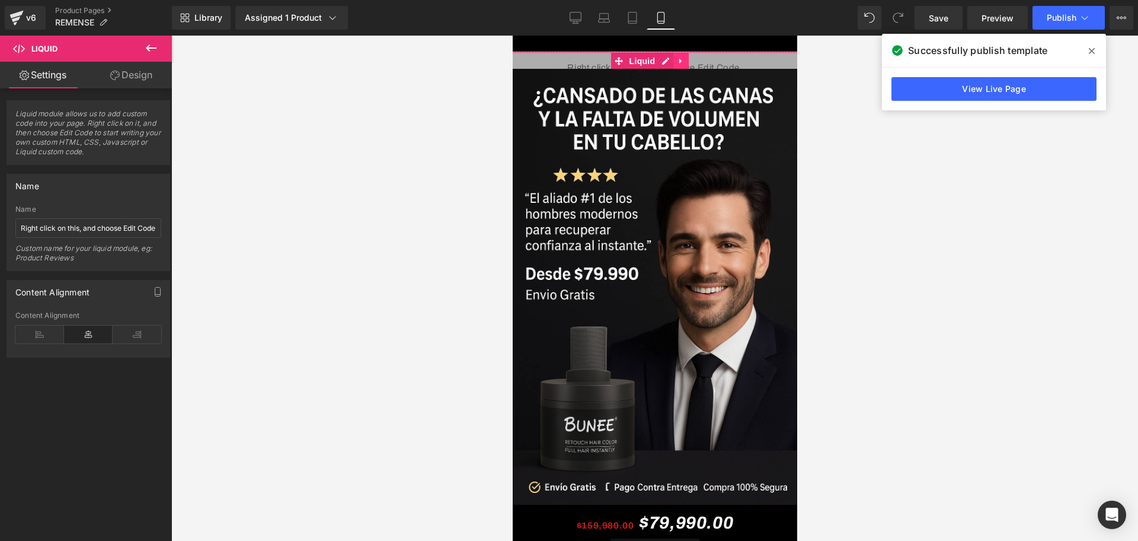
click at [684, 61] on icon at bounding box center [680, 61] width 8 height 9
click at [684, 61] on icon at bounding box center [688, 61] width 8 height 8
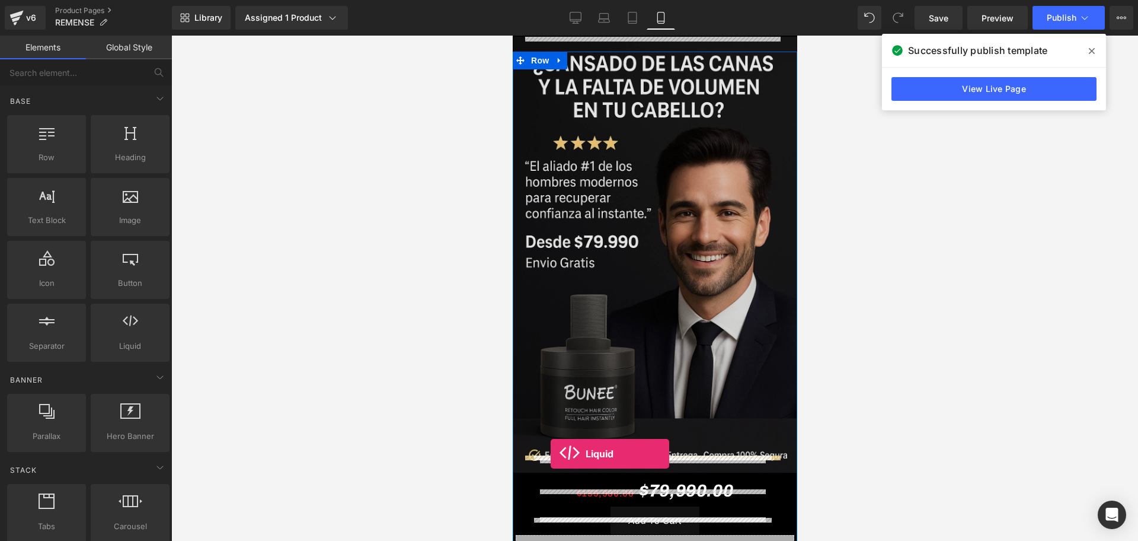
drag, startPoint x: 639, startPoint y: 376, endPoint x: 549, endPoint y: 450, distance: 117.1
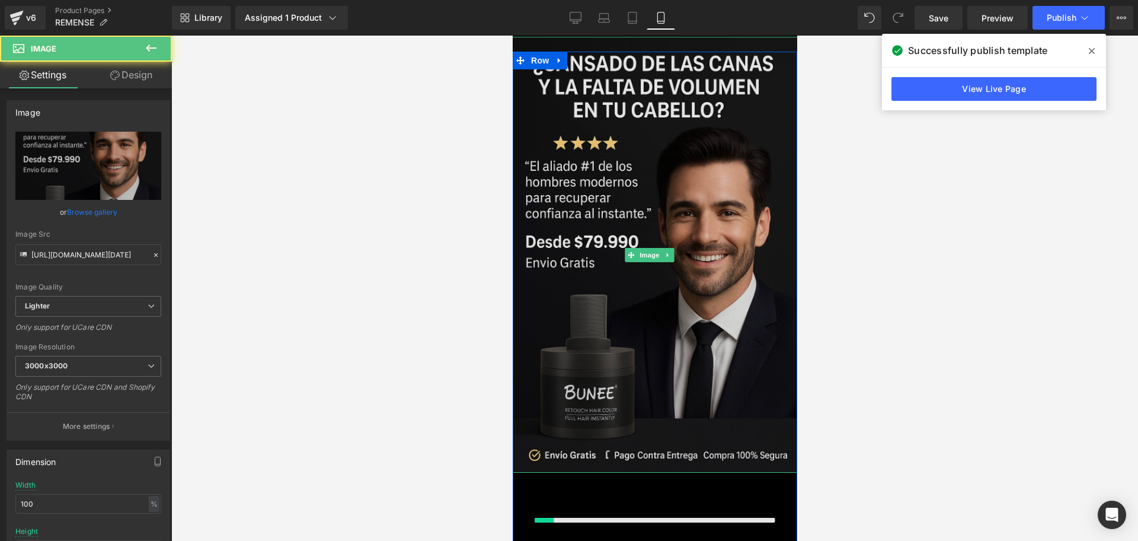
click at [551, 455] on div "Image $159,980.00 $79,990.00 (P) Price Add To Cart (P) Cart Button Product Liqu…" at bounding box center [654, 342] width 284 height 580
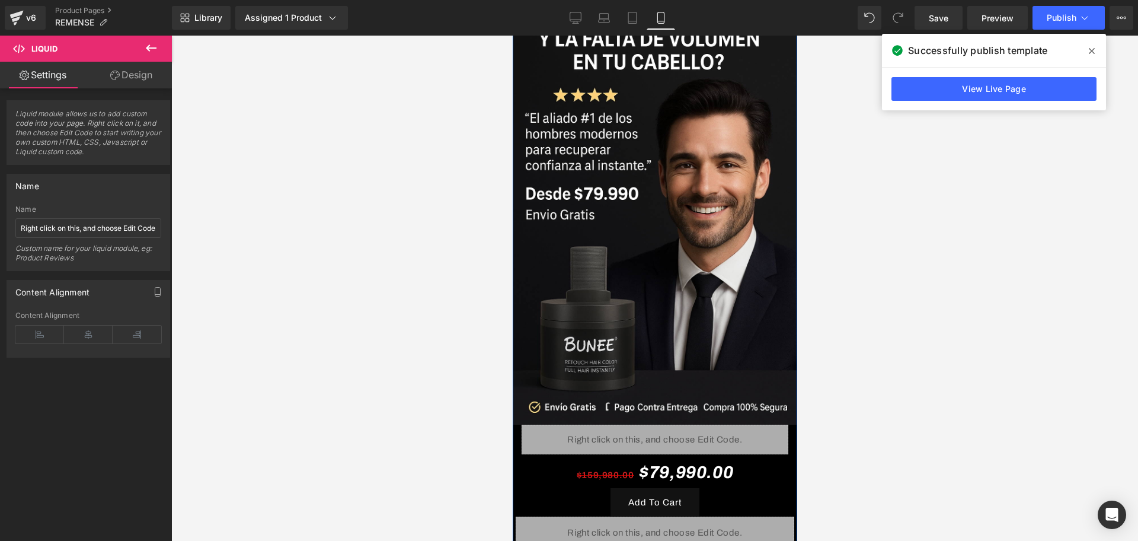
scroll to position [74, 0]
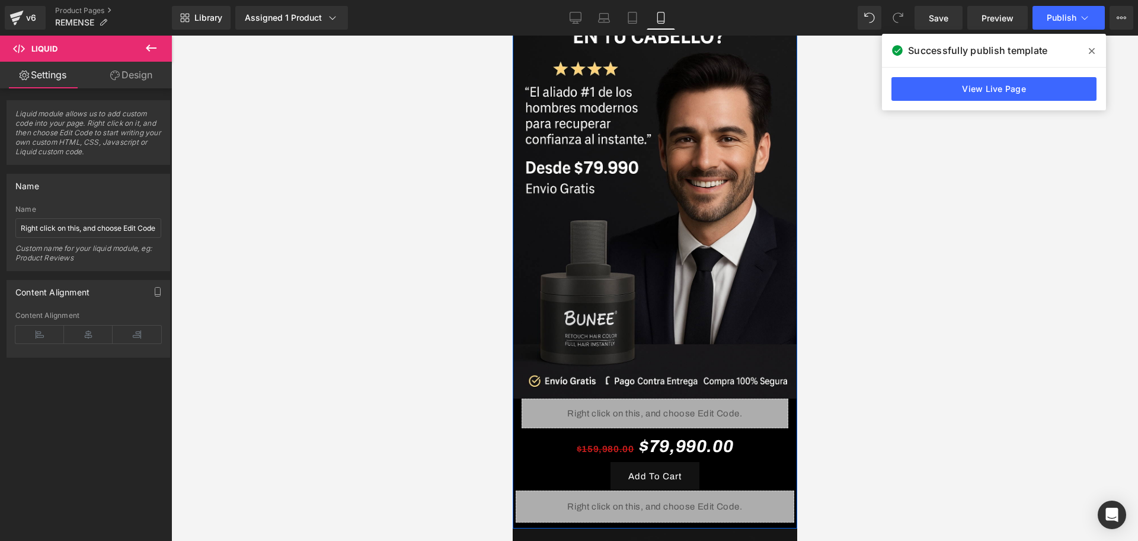
click at [542, 398] on div "Liquid" at bounding box center [654, 413] width 267 height 30
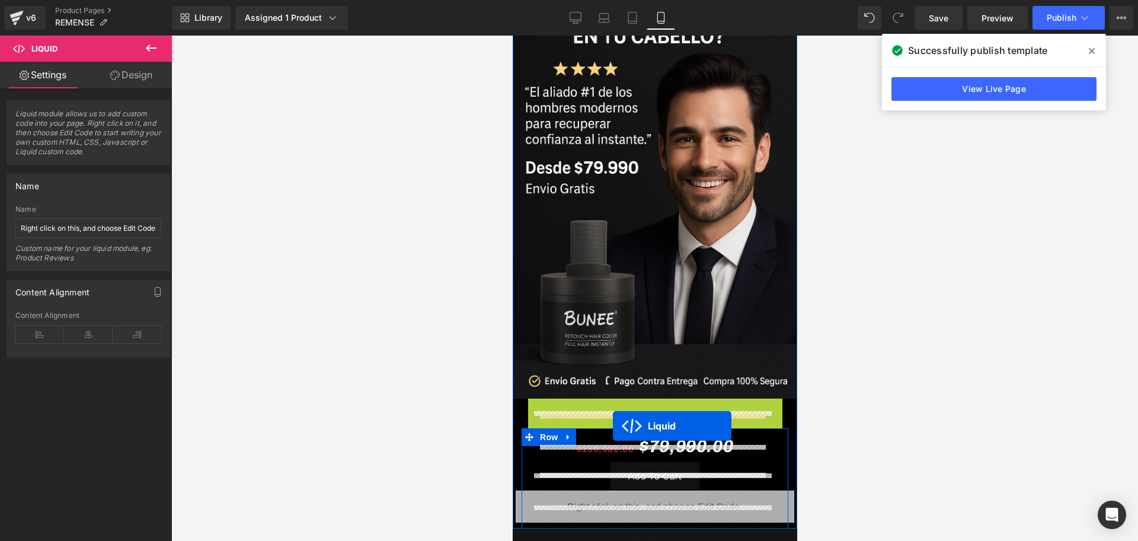
drag, startPoint x: 623, startPoint y: 391, endPoint x: 612, endPoint y: 426, distance: 36.6
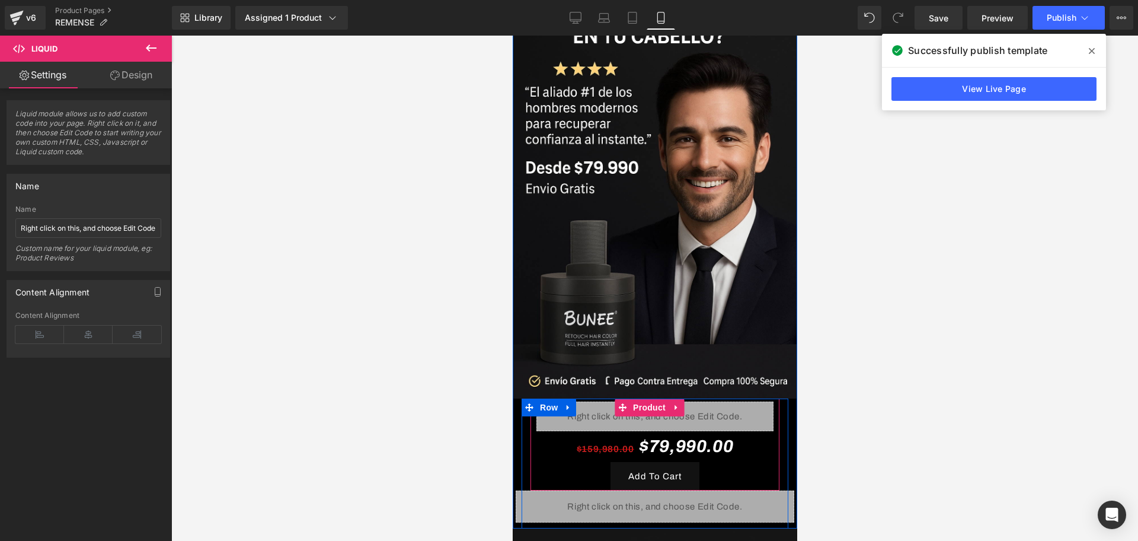
click at [634, 398] on span "Product" at bounding box center [648, 407] width 39 height 18
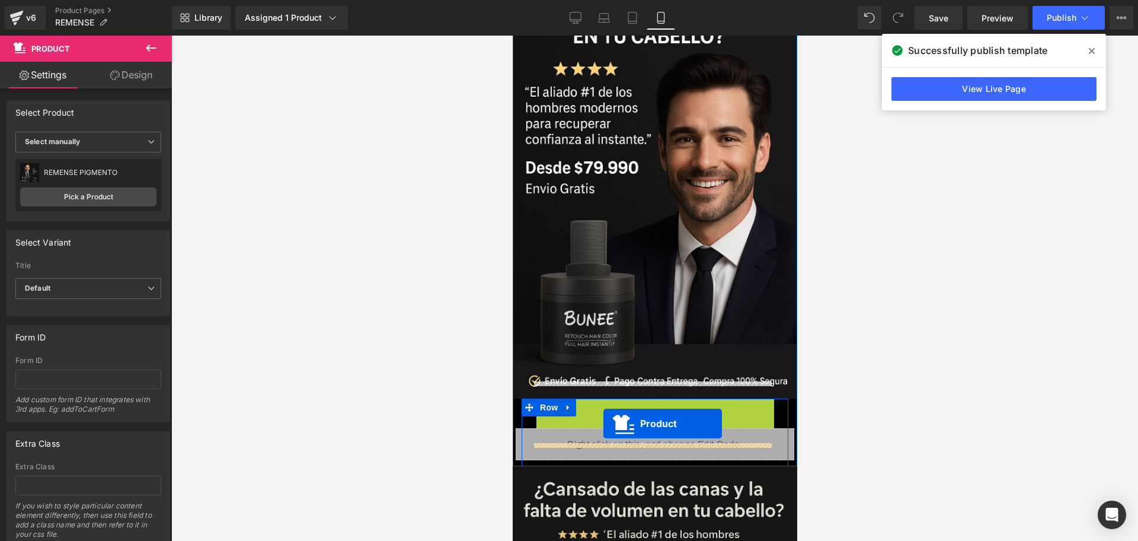
drag, startPoint x: 625, startPoint y: 394, endPoint x: 597, endPoint y: 409, distance: 32.4
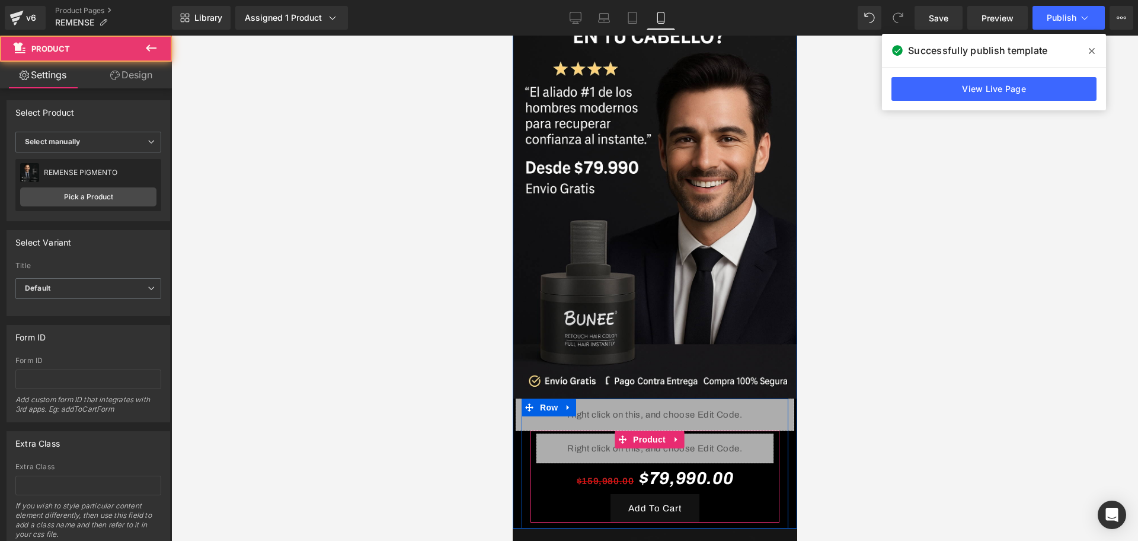
click at [594, 398] on div "Liquid 52px" at bounding box center [654, 414] width 279 height 32
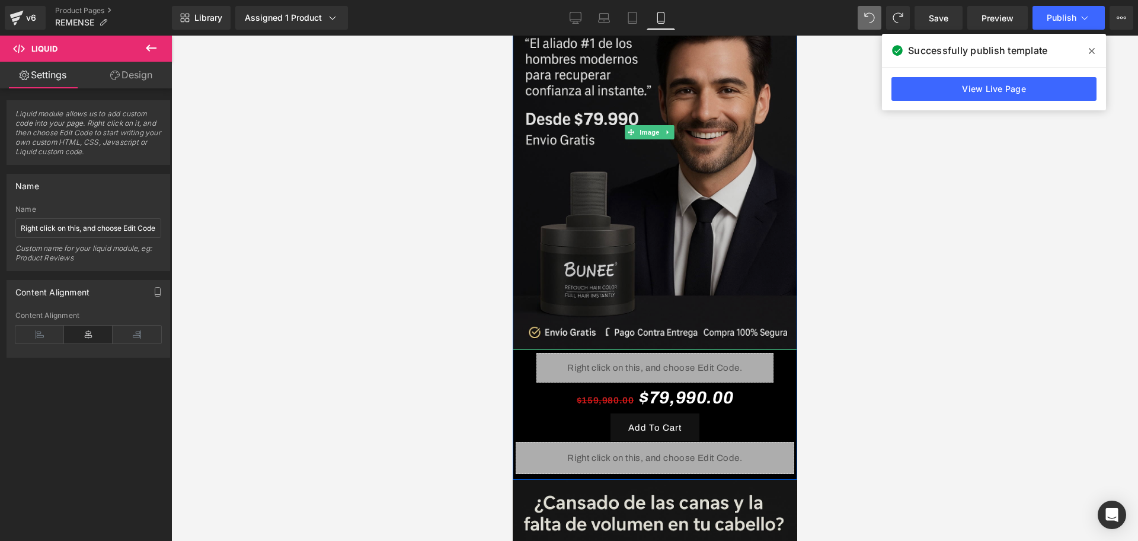
scroll to position [148, 0]
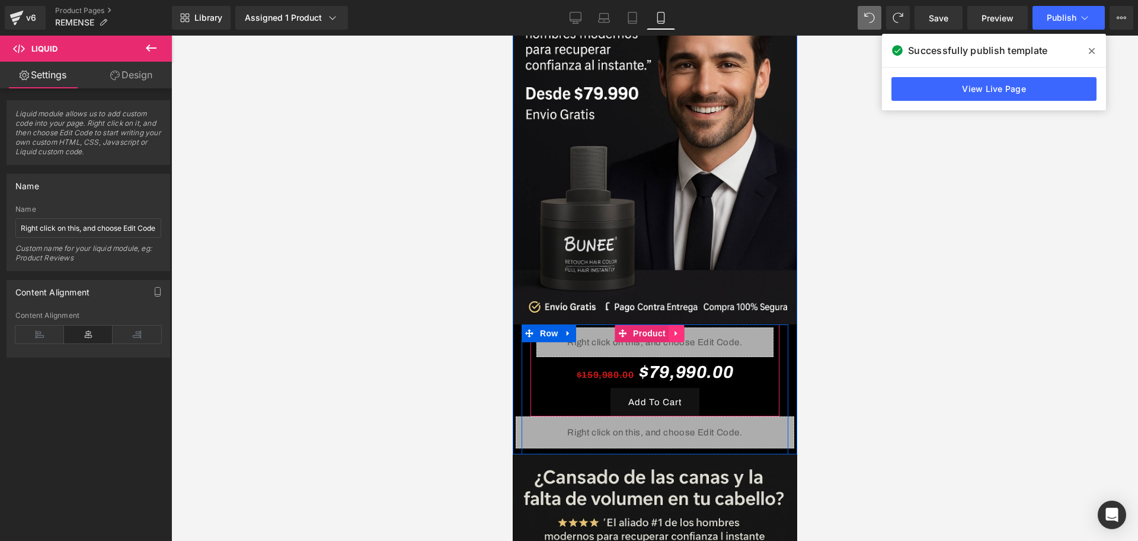
click at [679, 329] on icon at bounding box center [675, 333] width 8 height 9
click at [679, 329] on icon at bounding box center [683, 333] width 8 height 9
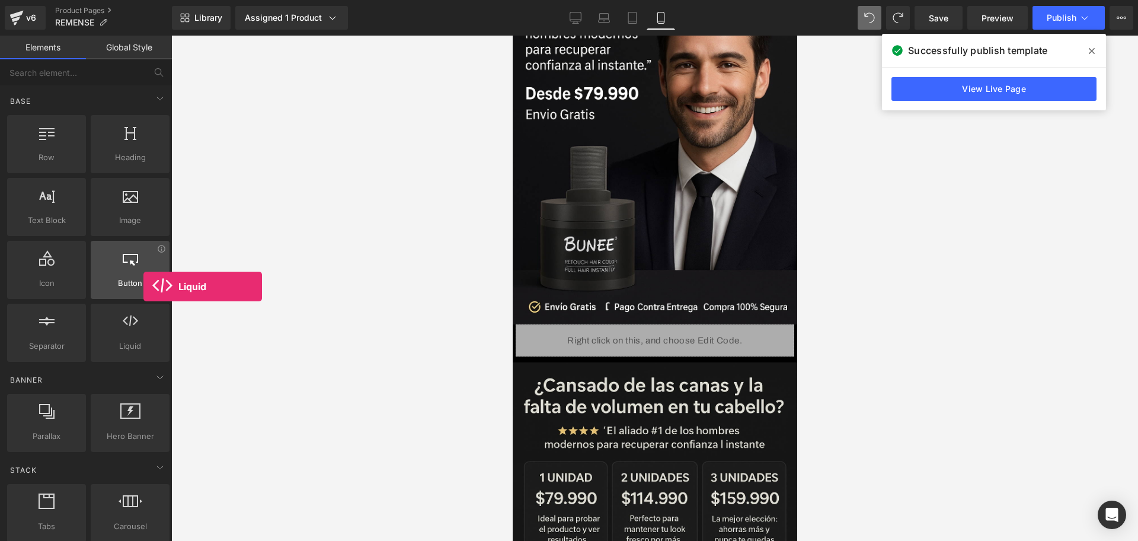
drag, startPoint x: 116, startPoint y: 338, endPoint x: 140, endPoint y: 286, distance: 57.5
click at [140, 286] on div "Row rows, columns, layouts, div Heading headings, titles, h1,h2,h3,h4,h5,h6 Tex…" at bounding box center [88, 238] width 167 height 251
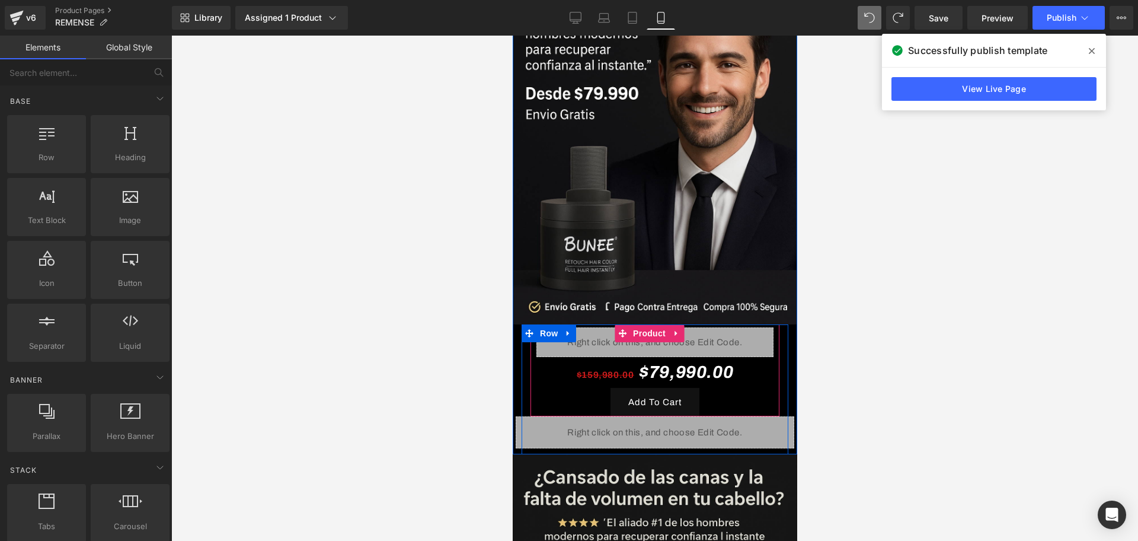
click at [698, 327] on div "Liquid" at bounding box center [654, 342] width 237 height 30
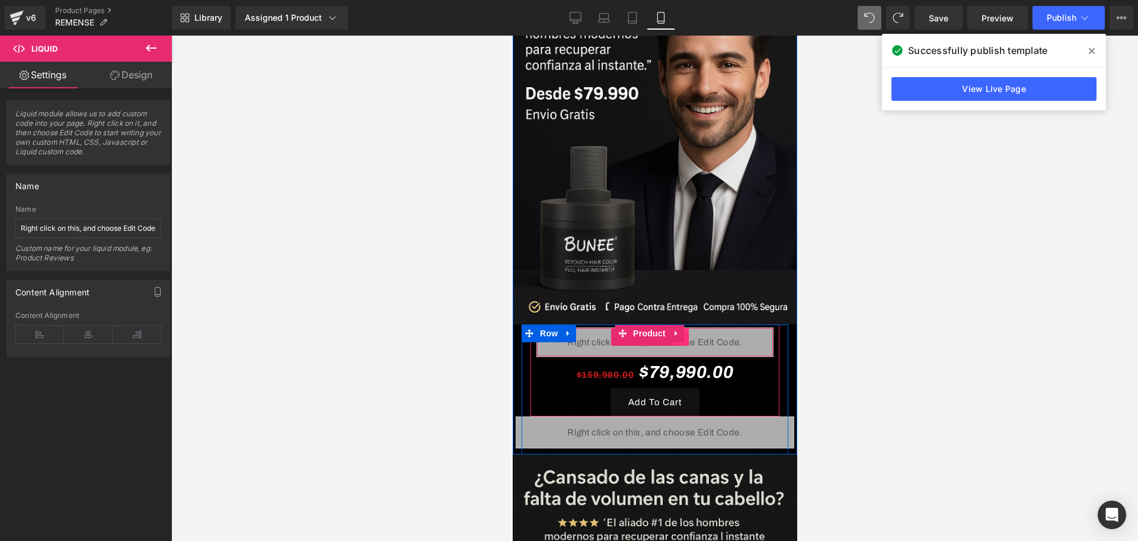
click at [685, 328] on link at bounding box center [680, 337] width 15 height 18
click at [686, 332] on icon at bounding box center [688, 336] width 8 height 8
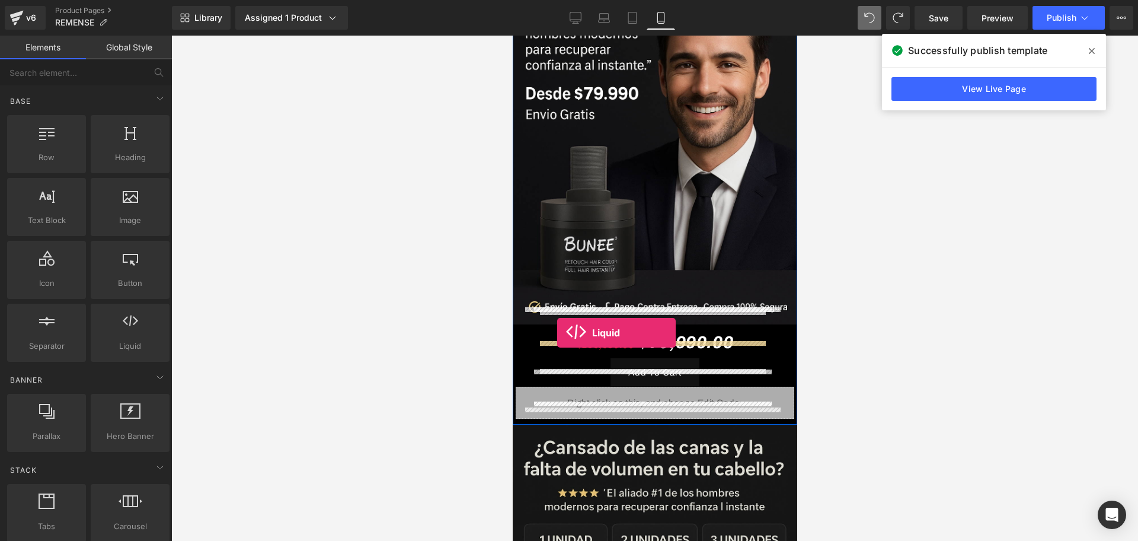
drag, startPoint x: 631, startPoint y: 363, endPoint x: 557, endPoint y: 332, distance: 80.0
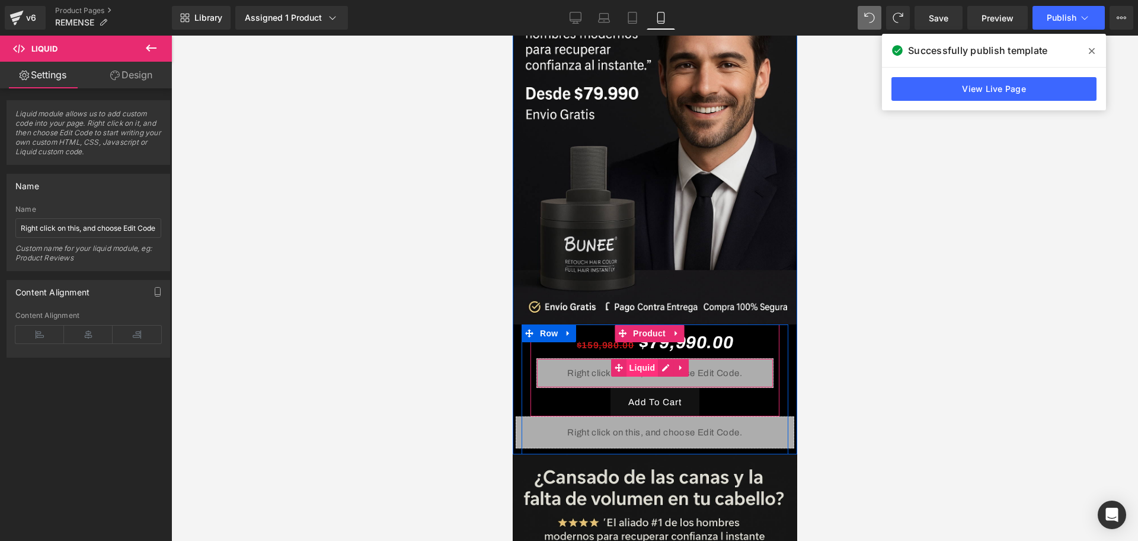
click at [634, 359] on span "Liquid" at bounding box center [642, 368] width 32 height 18
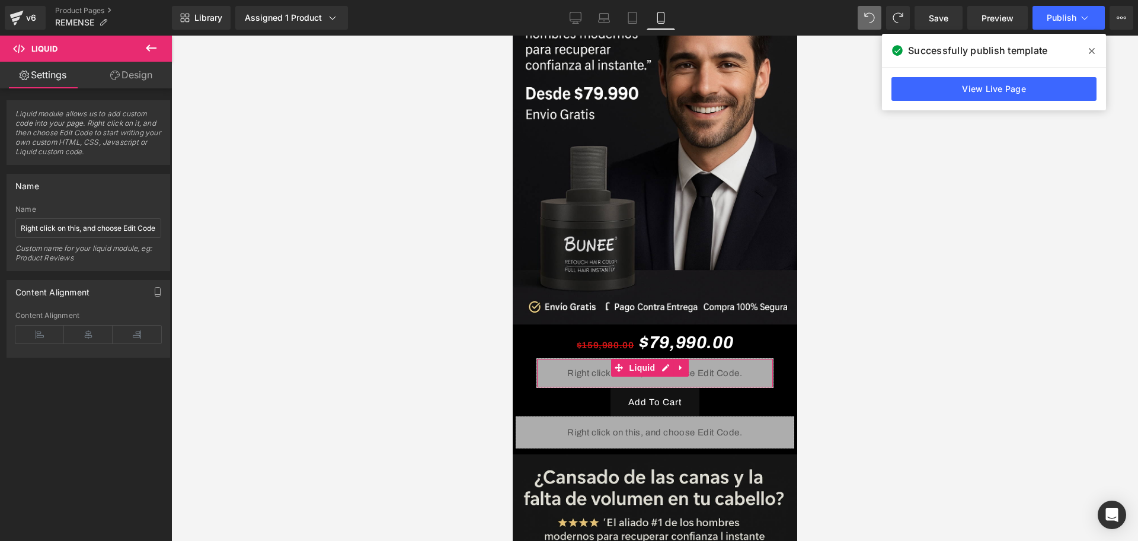
click at [146, 71] on link "Design" at bounding box center [131, 75] width 86 height 27
click at [0, 0] on div "Spacing" at bounding box center [0, 0] width 0 height 0
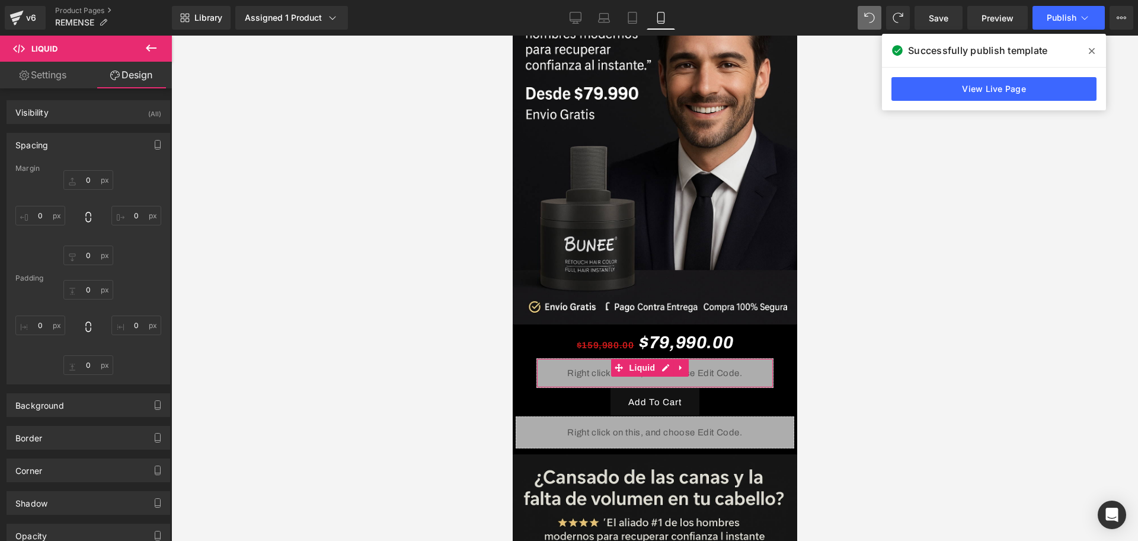
type input "0"
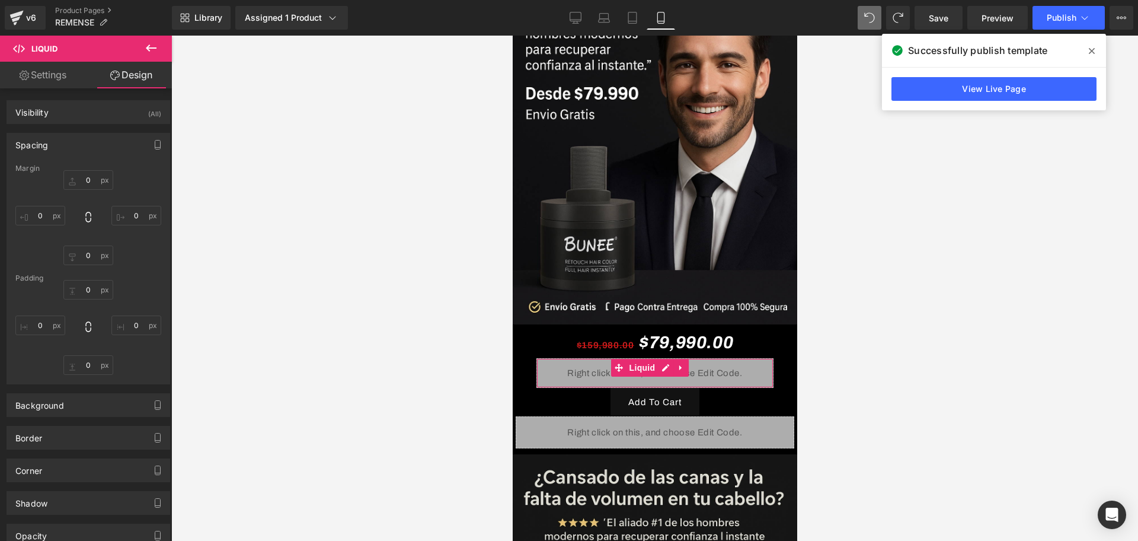
type input "0"
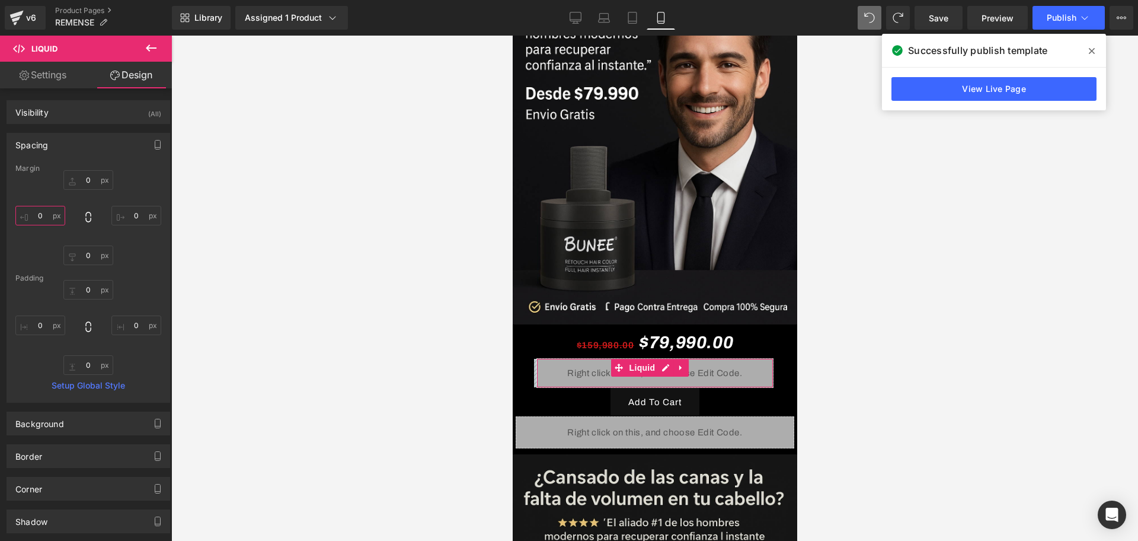
click at [29, 209] on input "0" at bounding box center [40, 216] width 50 height 20
type input "-30"
click at [121, 216] on input "0" at bounding box center [136, 216] width 50 height 20
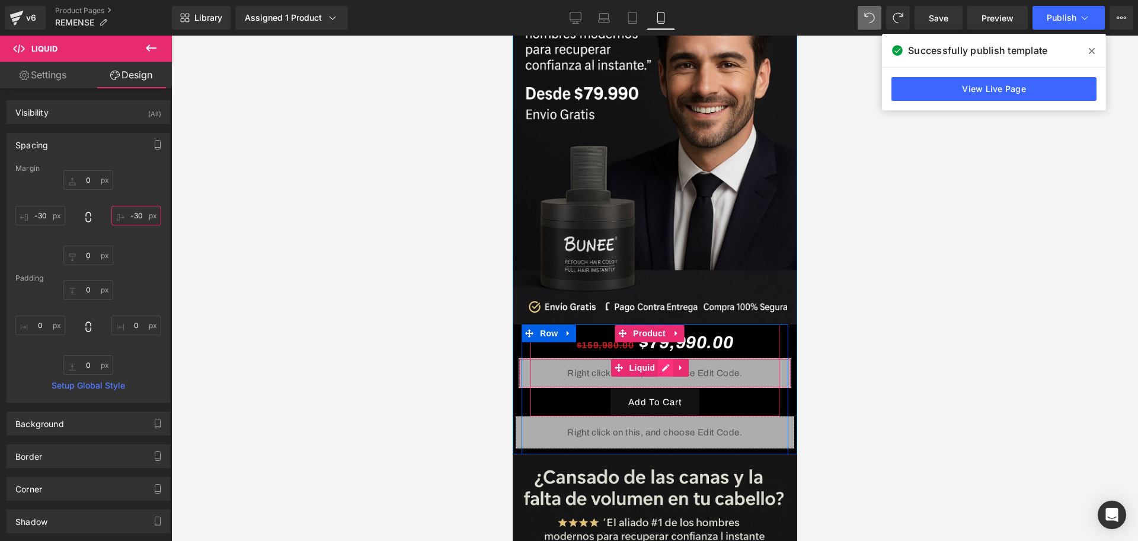
click at [667, 358] on div "Liquid" at bounding box center [654, 373] width 273 height 30
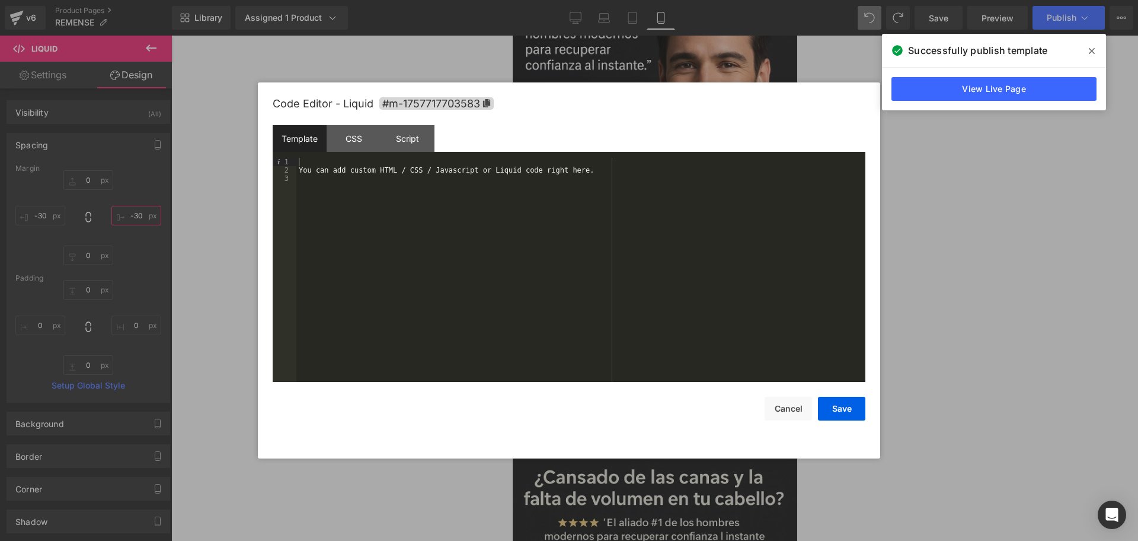
type input "-30"
drag, startPoint x: 305, startPoint y: 168, endPoint x: 498, endPoint y: 190, distance: 194.4
click at [475, 188] on div "You can add custom HTML / CSS / Javascript or Liquid code right here." at bounding box center [580, 278] width 569 height 241
click at [529, 175] on div "You can add custom HTML / CSS / Javascript or Liquid code right here." at bounding box center [580, 270] width 569 height 224
click at [527, 174] on div "You can add custom HTML / CSS / Javascript or Liquid code right here." at bounding box center [580, 278] width 569 height 241
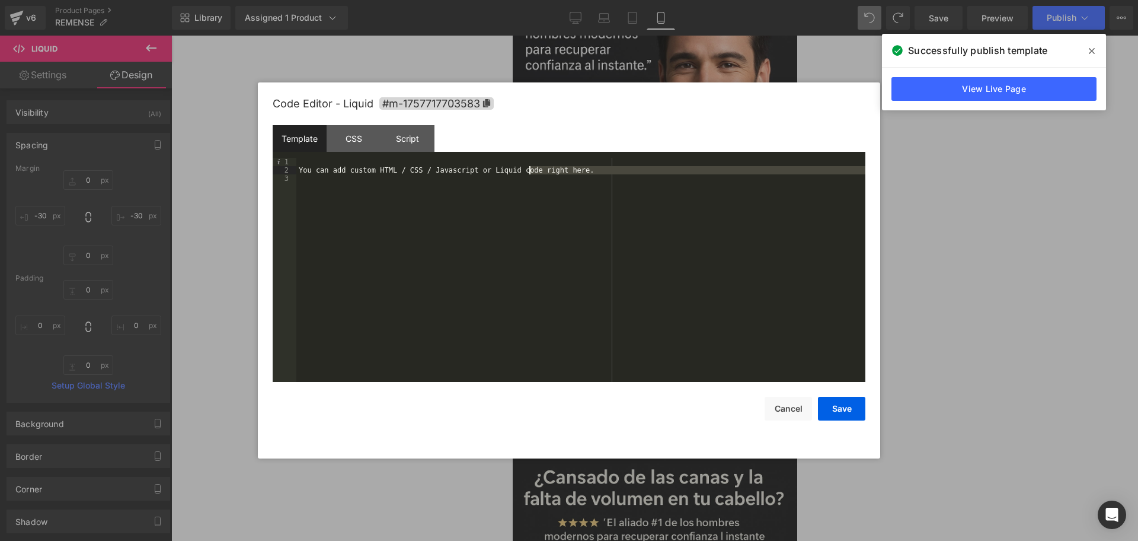
click at [527, 174] on div "You can add custom HTML / CSS / Javascript or Liquid code right here." at bounding box center [580, 278] width 569 height 241
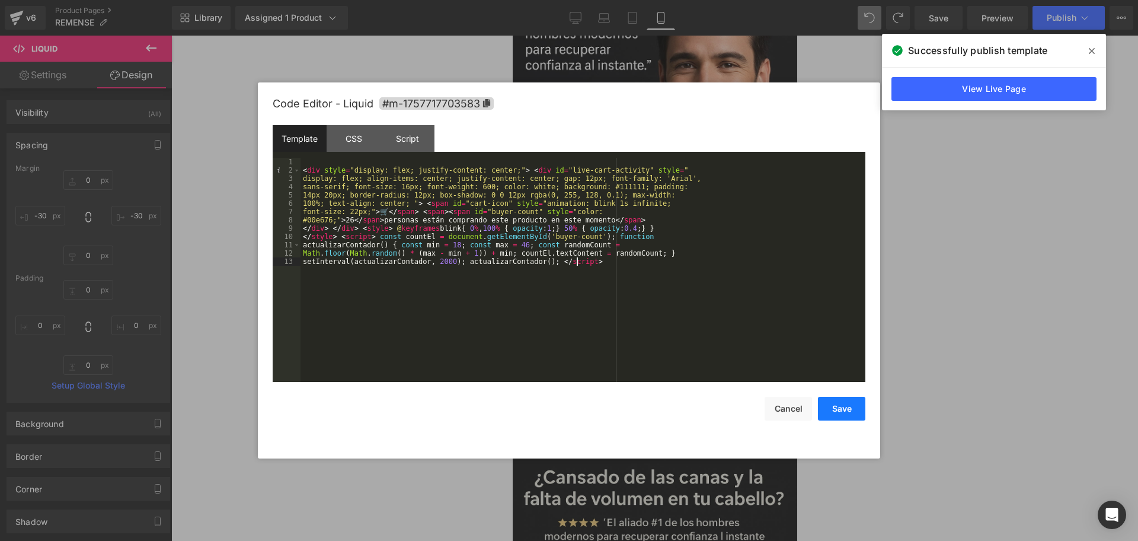
click at [841, 411] on button "Save" at bounding box center [841, 408] width 47 height 24
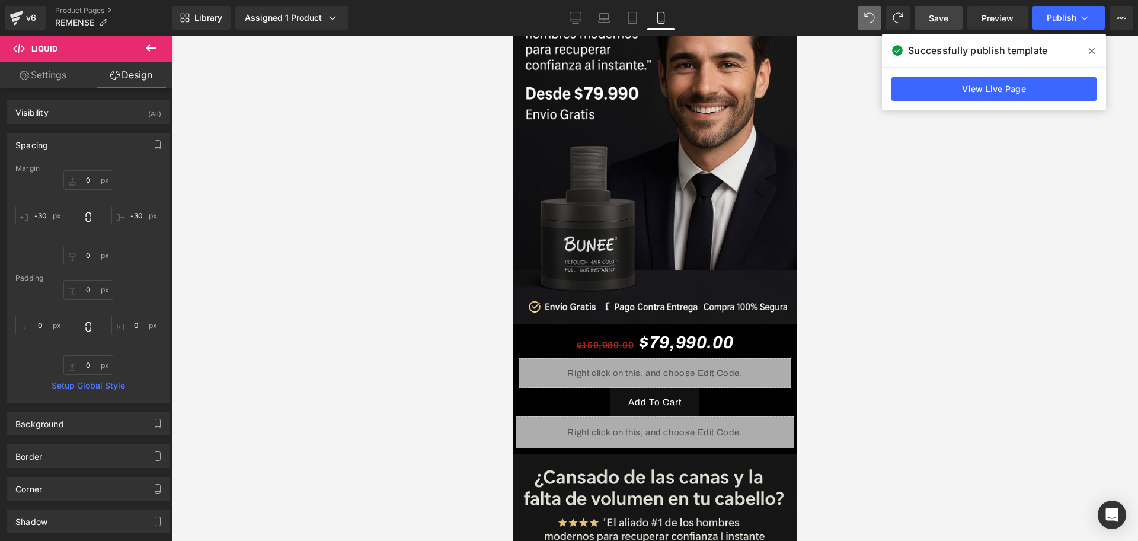
click at [949, 16] on link "Save" at bounding box center [938, 18] width 48 height 24
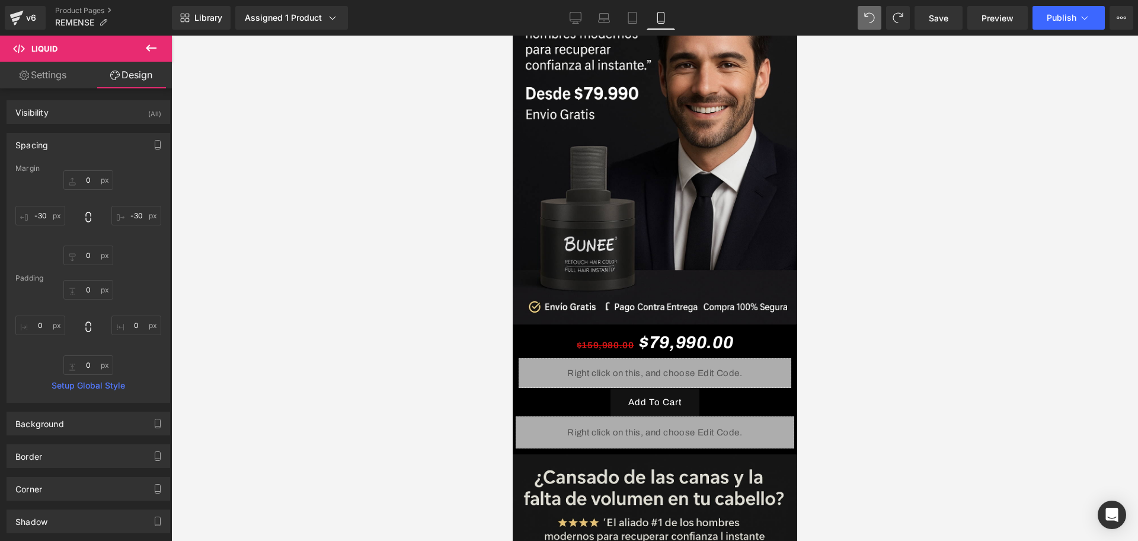
click at [1056, 35] on div "Library Assigned 1 Product Product Preview REMENSE PIGMENTO Manage assigned pro…" at bounding box center [655, 18] width 966 height 36
click at [1044, 24] on button "Publish" at bounding box center [1068, 18] width 72 height 24
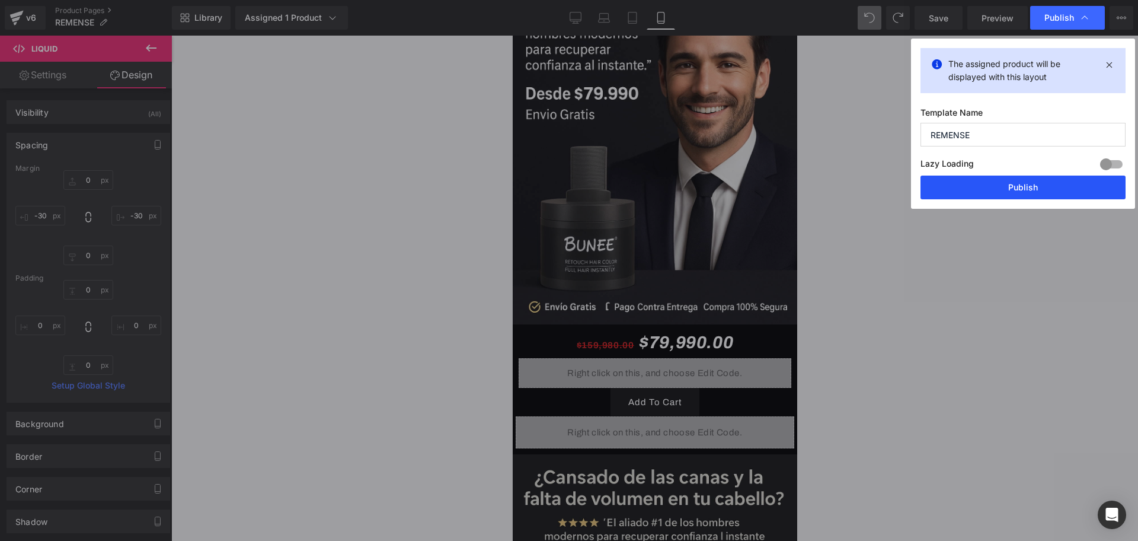
click at [977, 186] on button "Publish" at bounding box center [1022, 187] width 205 height 24
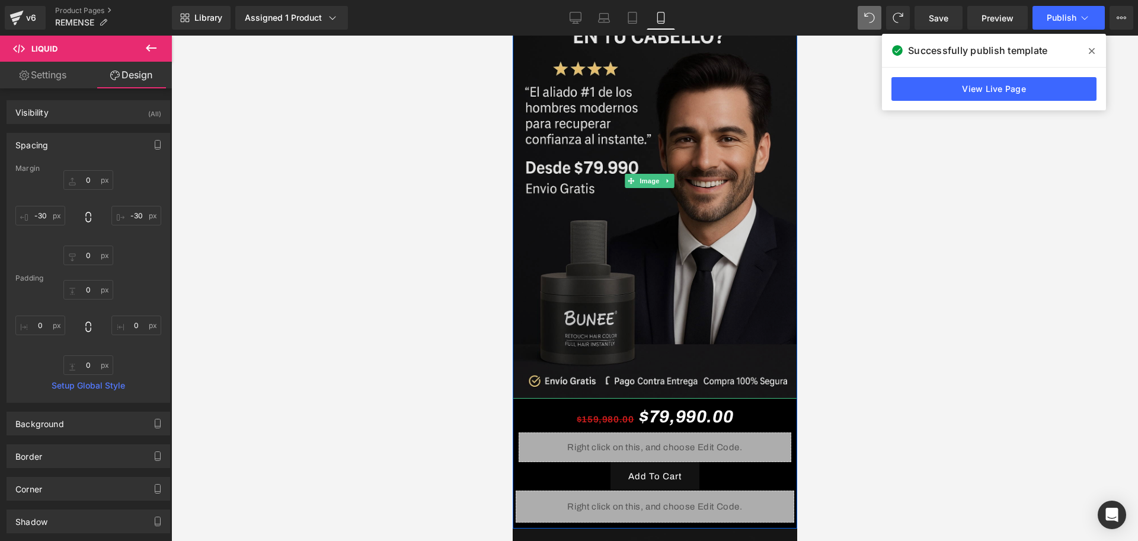
scroll to position [0, 0]
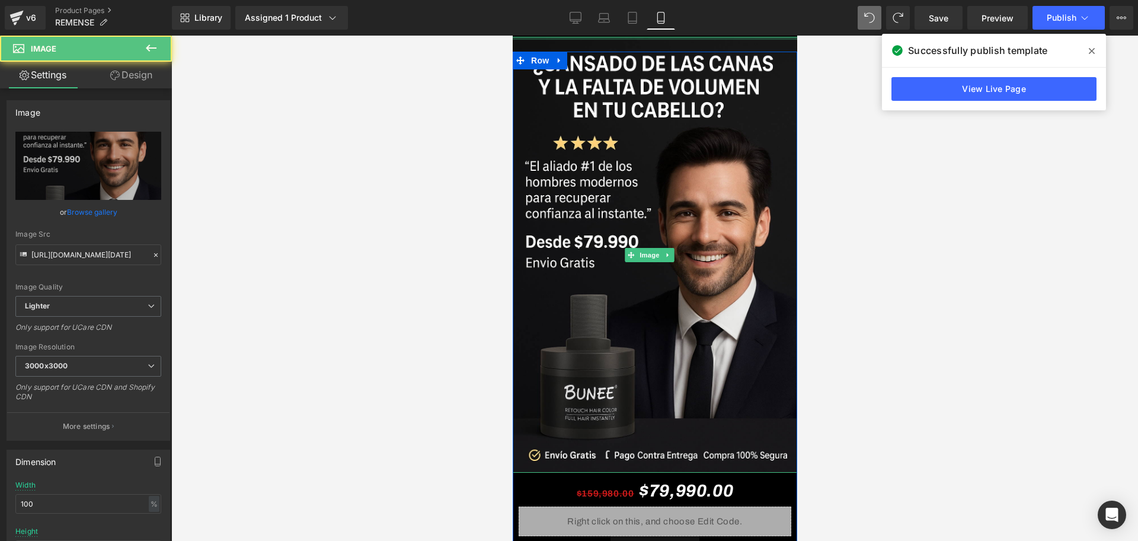
click at [659, 39] on div "Image" at bounding box center [654, 255] width 290 height 436
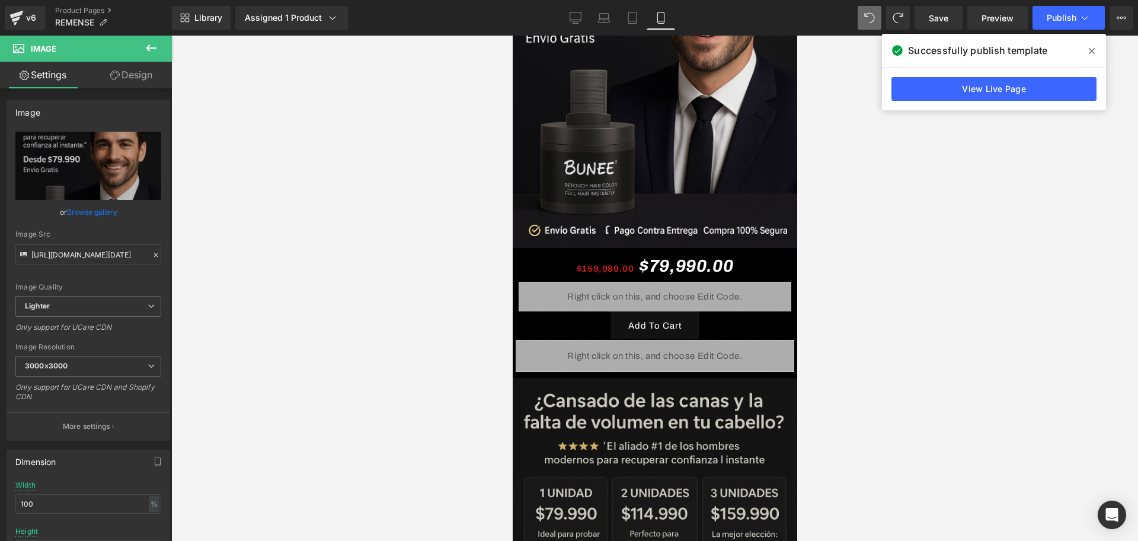
scroll to position [222, 0]
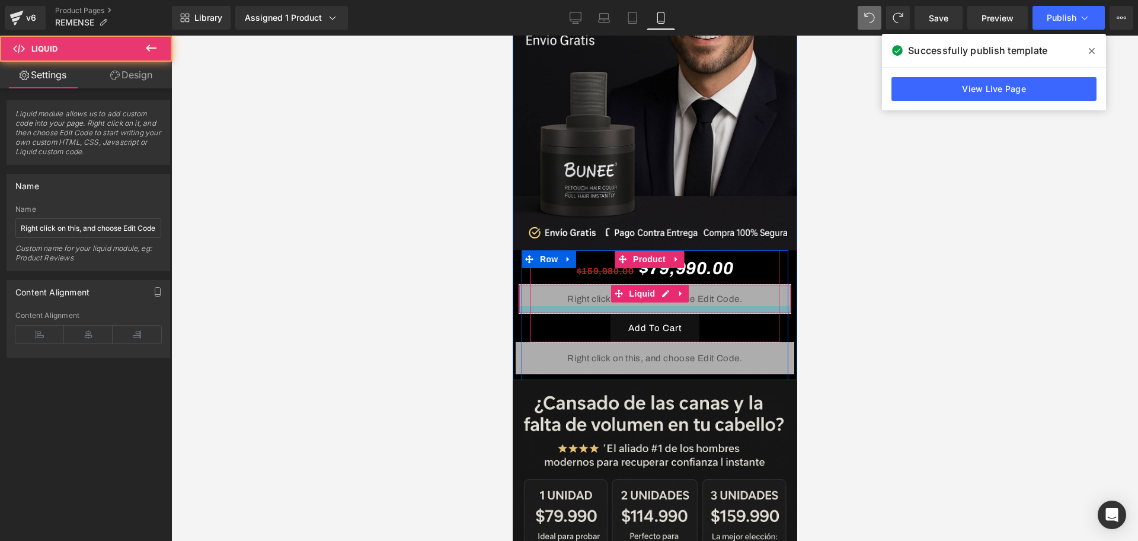
drag, startPoint x: 705, startPoint y: 295, endPoint x: 709, endPoint y: 302, distance: 8.5
click at [709, 302] on div "$159,980.00 $79,990.00 (P) Price Liquid Add To Cart (P) Cart Button" at bounding box center [654, 297] width 237 height 88
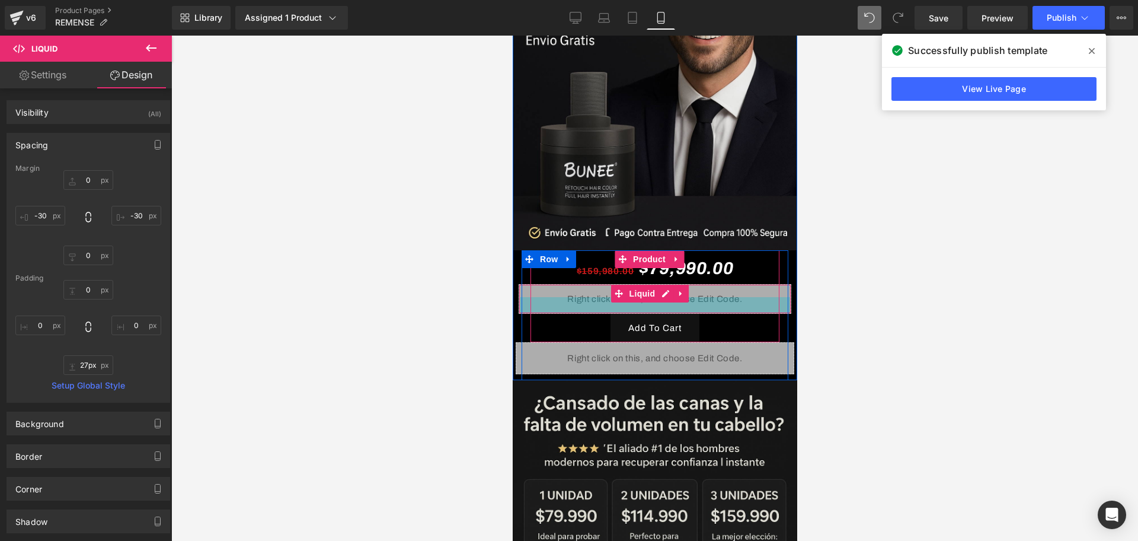
drag, startPoint x: 704, startPoint y: 296, endPoint x: 711, endPoint y: 305, distance: 11.0
click at [711, 305] on div "$159,980.00 $79,990.00 (P) Price Liquid Add To Cart (P) Cart Button" at bounding box center [654, 297] width 237 height 88
type input "34px"
drag, startPoint x: 680, startPoint y: 295, endPoint x: 687, endPoint y: 299, distance: 7.7
click at [687, 299] on div "$159,980.00 $79,990.00 (P) Price Liquid 34px Add To Cart (P) Cart Button" at bounding box center [654, 297] width 237 height 88
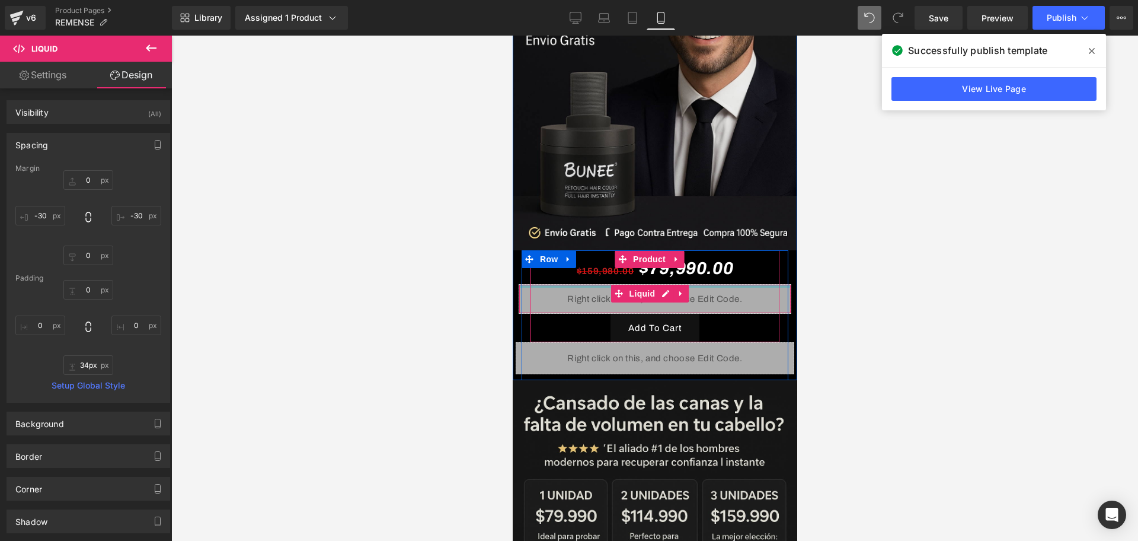
type input "0px"
drag, startPoint x: 704, startPoint y: 268, endPoint x: 700, endPoint y: 257, distance: 12.0
click at [700, 257] on div "$159,980.00 $79,990.00 (P) Price Liquid 34px Add To Cart (P) Cart Button" at bounding box center [654, 297] width 237 height 88
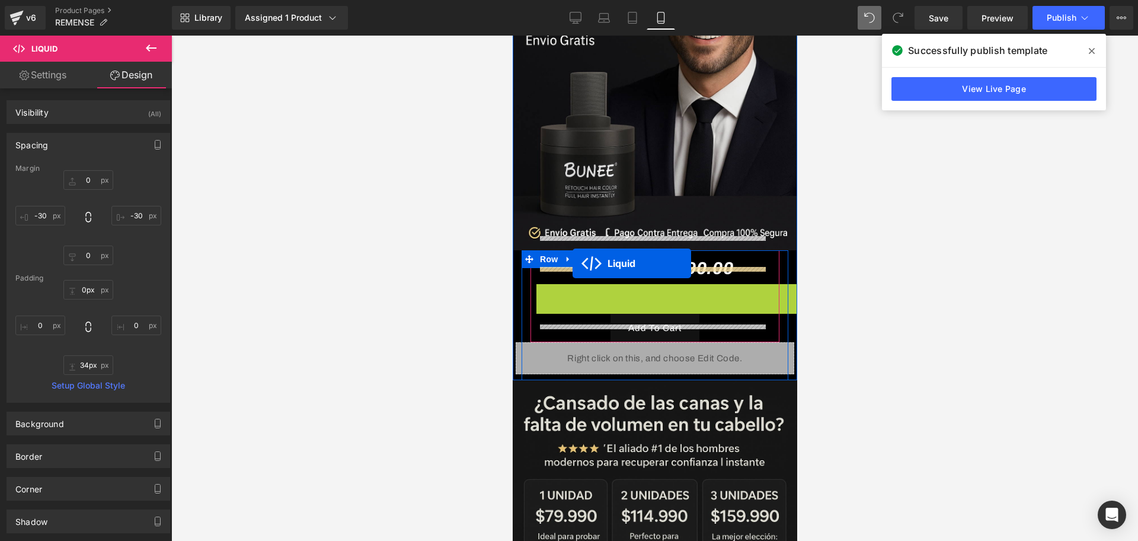
drag, startPoint x: 620, startPoint y: 273, endPoint x: 572, endPoint y: 263, distance: 49.1
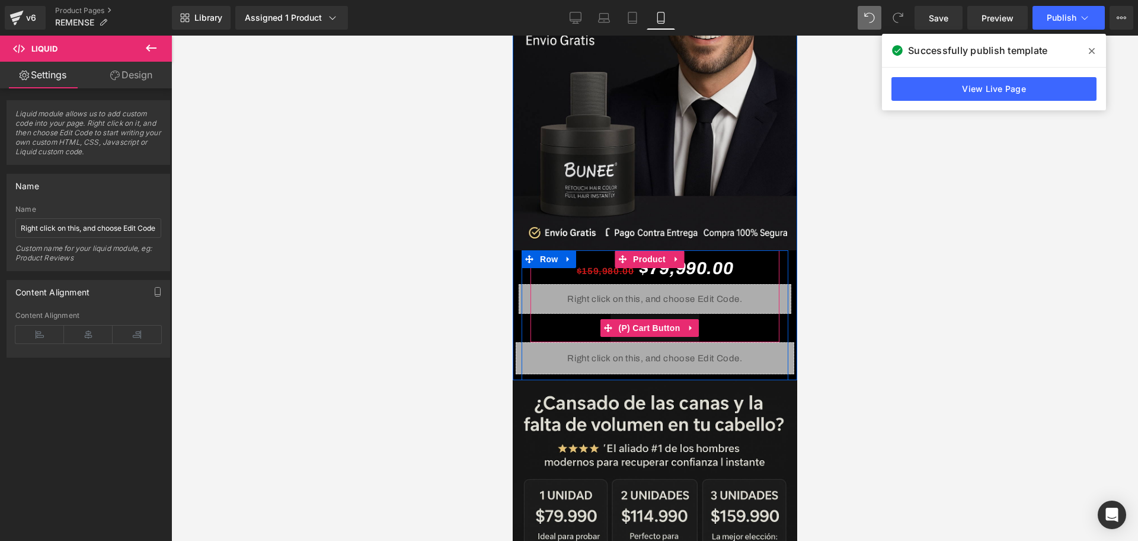
click at [717, 314] on div "Add To Cart" at bounding box center [654, 328] width 237 height 28
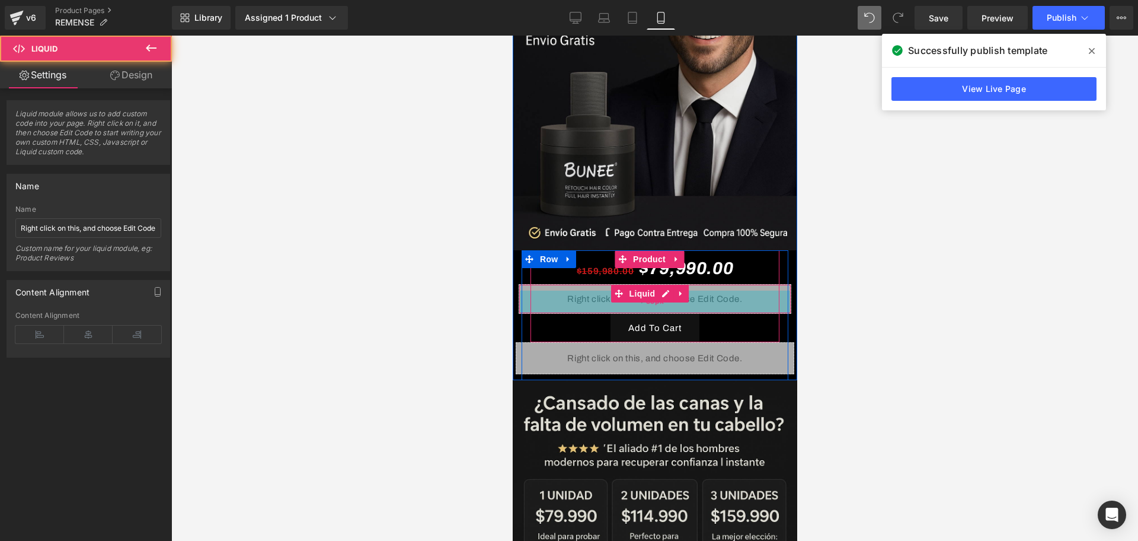
click at [734, 295] on div "38px" at bounding box center [654, 301] width 271 height 23
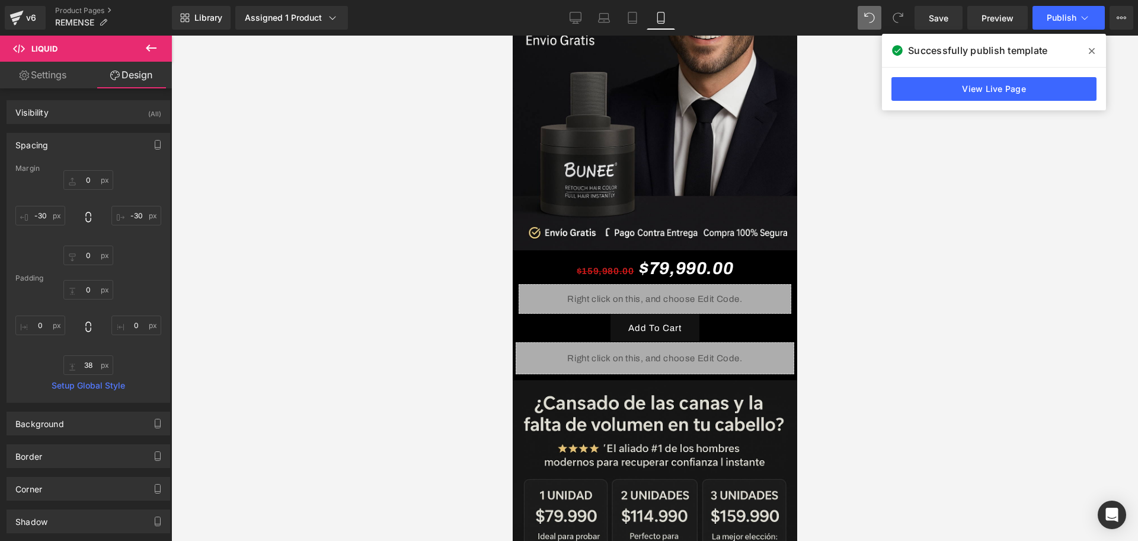
click at [987, 323] on div at bounding box center [654, 288] width 967 height 505
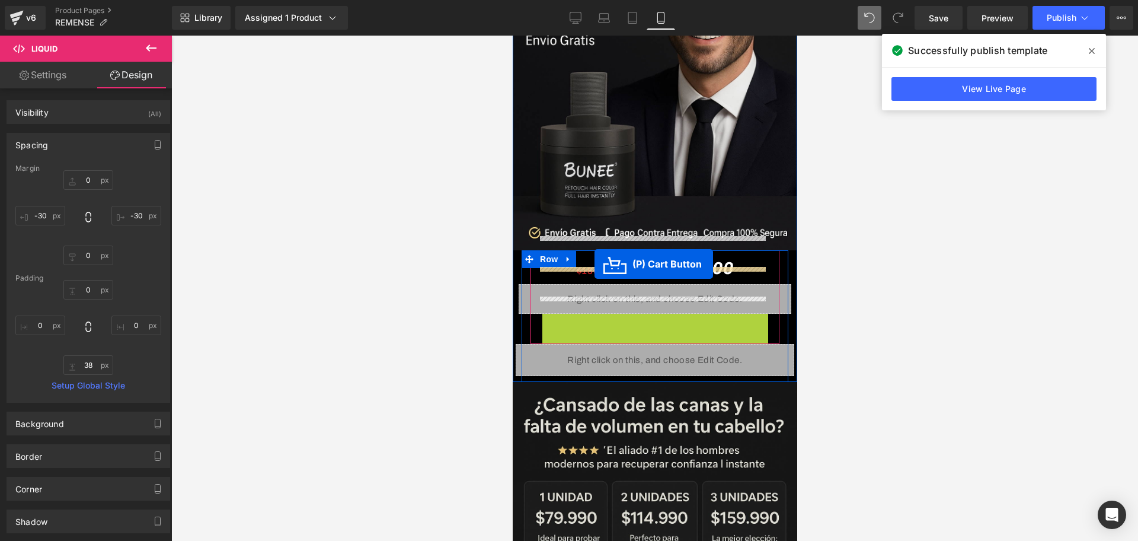
drag, startPoint x: 609, startPoint y: 311, endPoint x: 594, endPoint y: 264, distance: 49.1
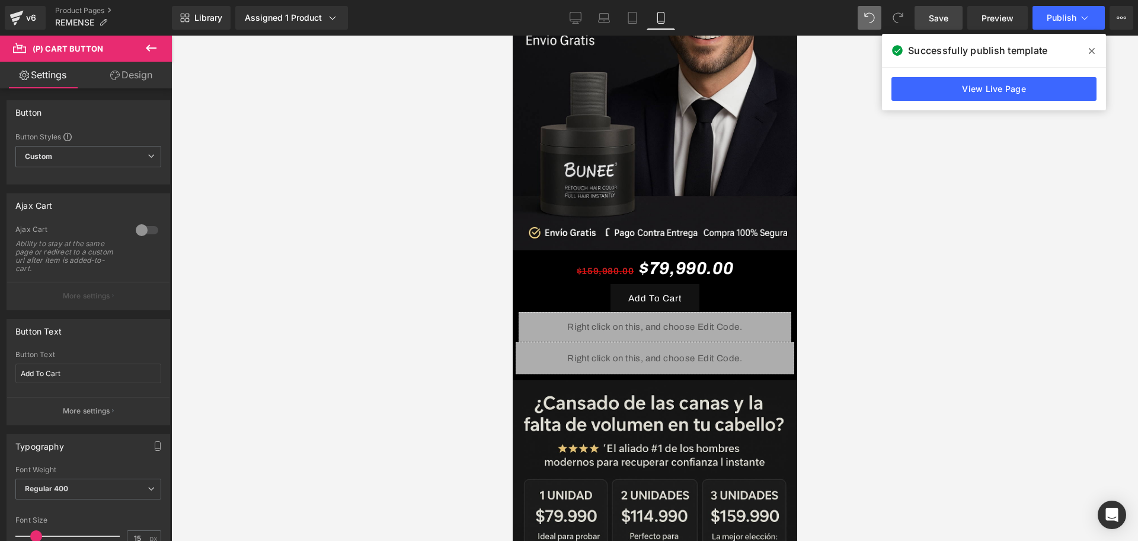
click at [939, 9] on link "Save" at bounding box center [938, 18] width 48 height 24
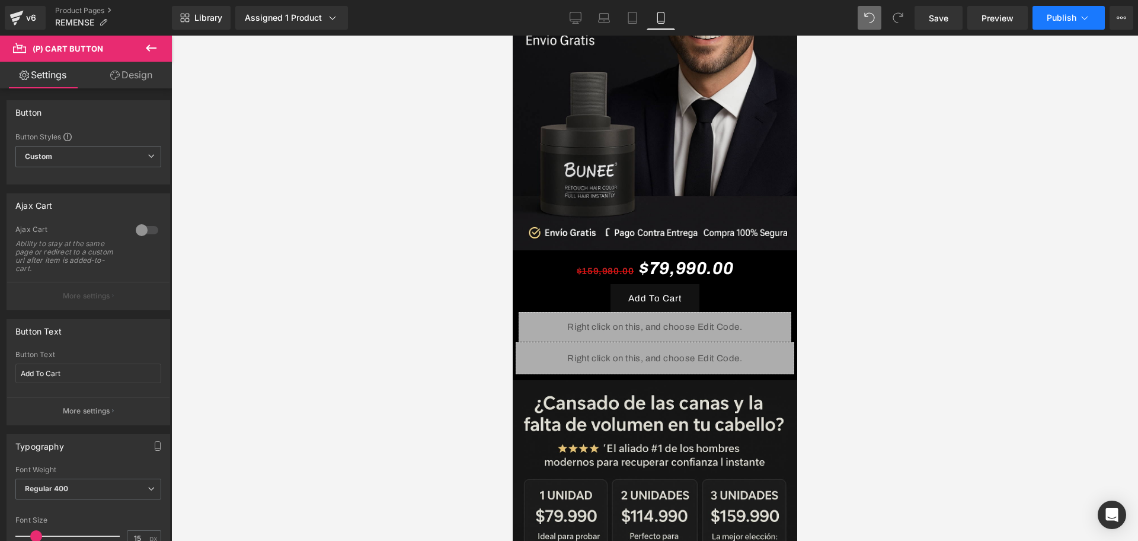
click at [1056, 18] on span "Publish" at bounding box center [1062, 17] width 30 height 9
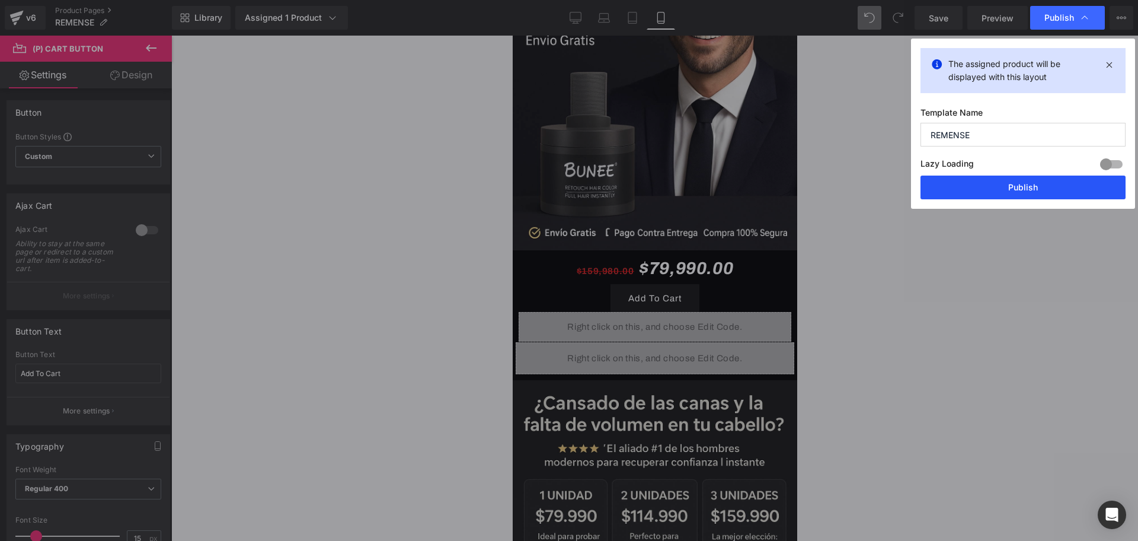
click at [1016, 180] on button "Publish" at bounding box center [1022, 187] width 205 height 24
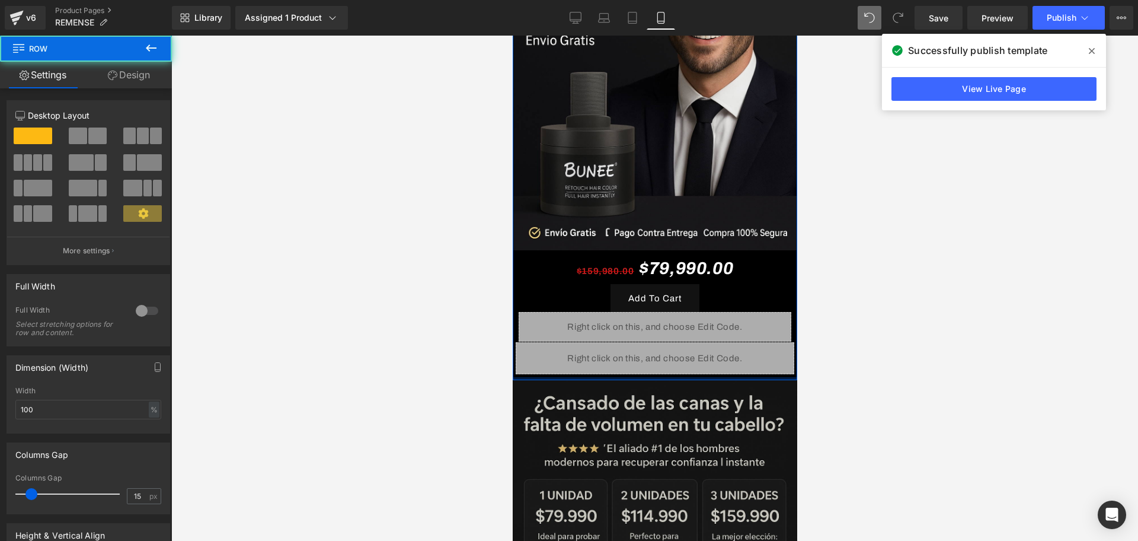
click at [712, 348] on div "Image $159,980.00 $79,990.00 (P) Price Add To Cart (P) Cart Button Liquid 38px …" at bounding box center [654, 104] width 284 height 551
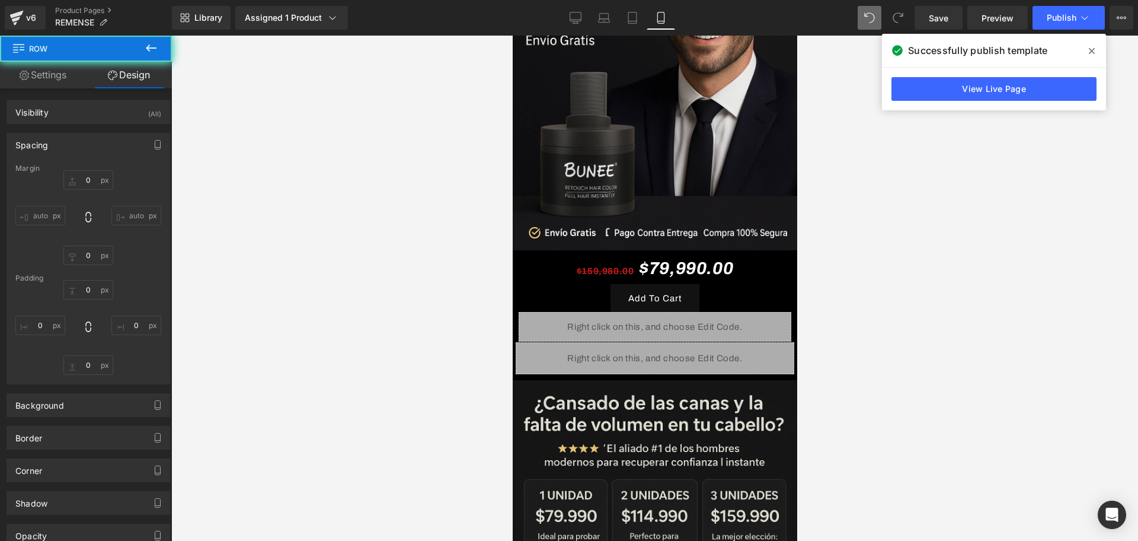
type input "0"
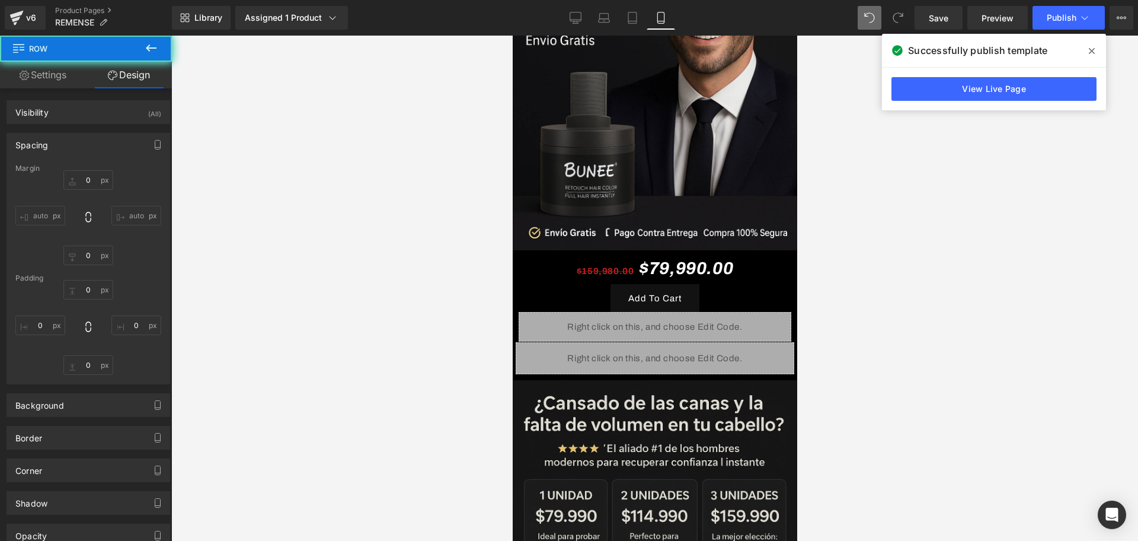
type input "0"
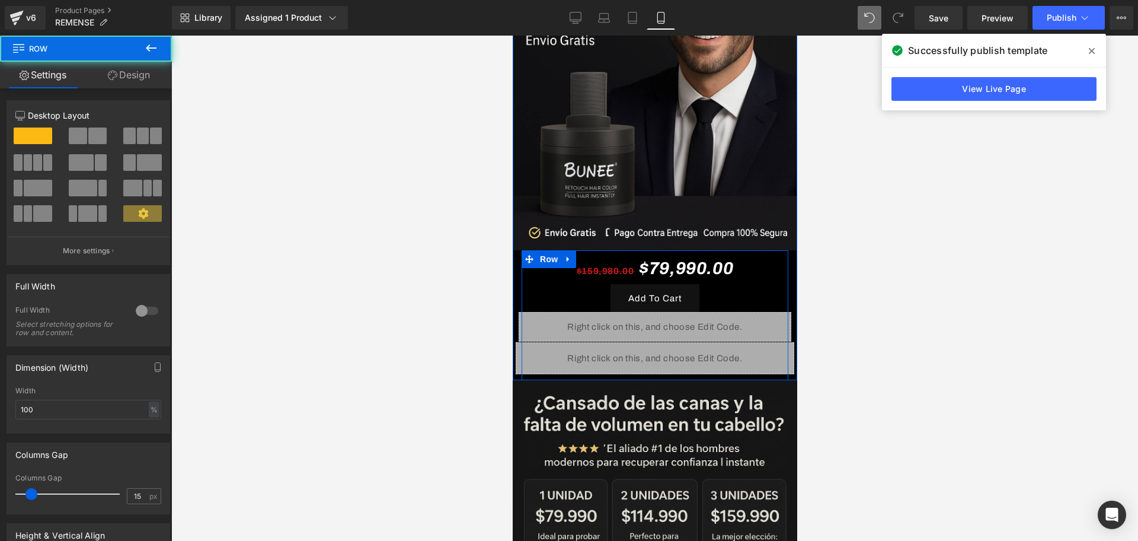
click at [706, 359] on div "$159,980.00 $79,990.00 (P) Price Add To Cart (P) Cart Button Liquid 38px Produc…" at bounding box center [654, 315] width 267 height 130
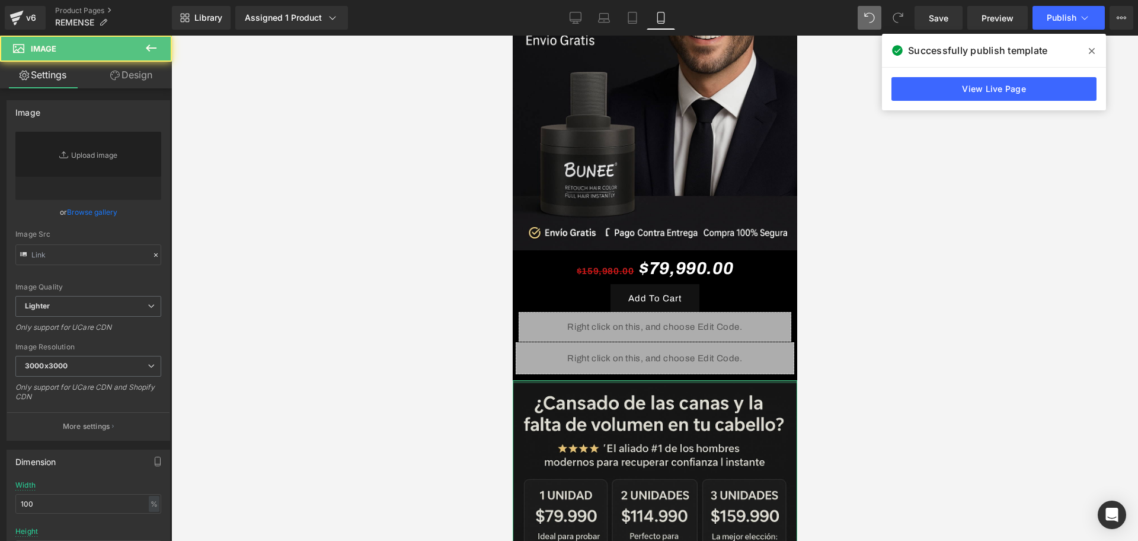
type input "[URL][DOMAIN_NAME][DATE]"
drag, startPoint x: 714, startPoint y: 363, endPoint x: 714, endPoint y: 353, distance: 10.7
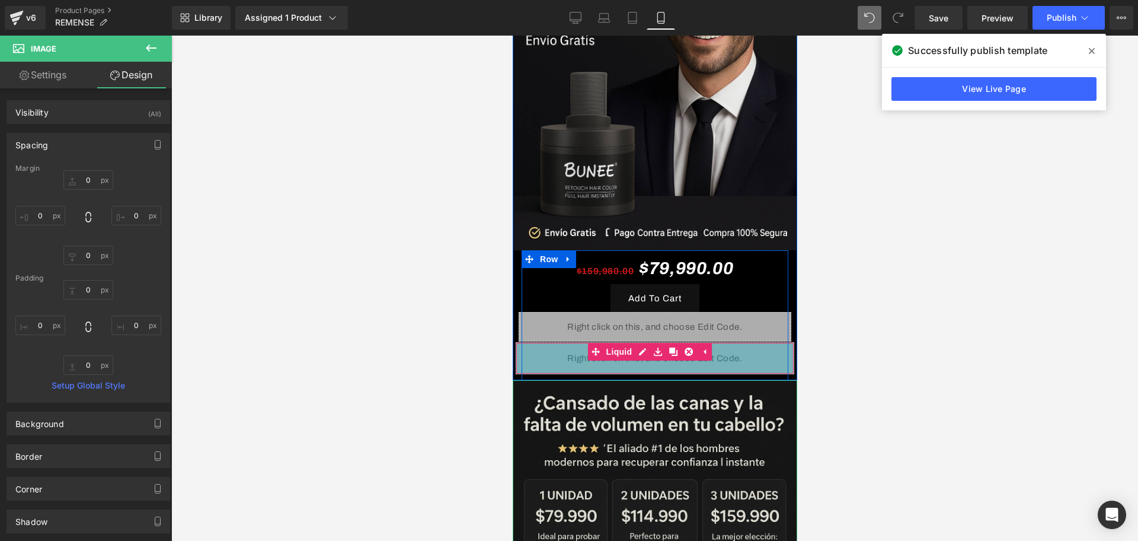
click at [715, 343] on div "52px" at bounding box center [654, 358] width 277 height 31
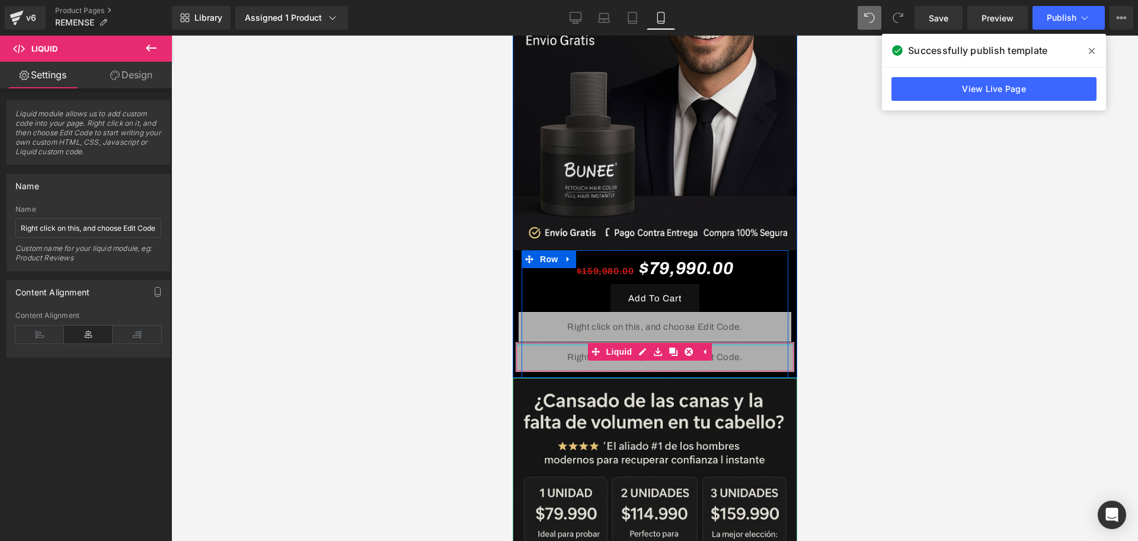
drag, startPoint x: 715, startPoint y: 326, endPoint x: 714, endPoint y: 287, distance: 39.1
click at [714, 287] on div "$159,980.00 $79,990.00 (P) Price Add To Cart (P) Cart Button Liquid 38px Produc…" at bounding box center [654, 310] width 267 height 121
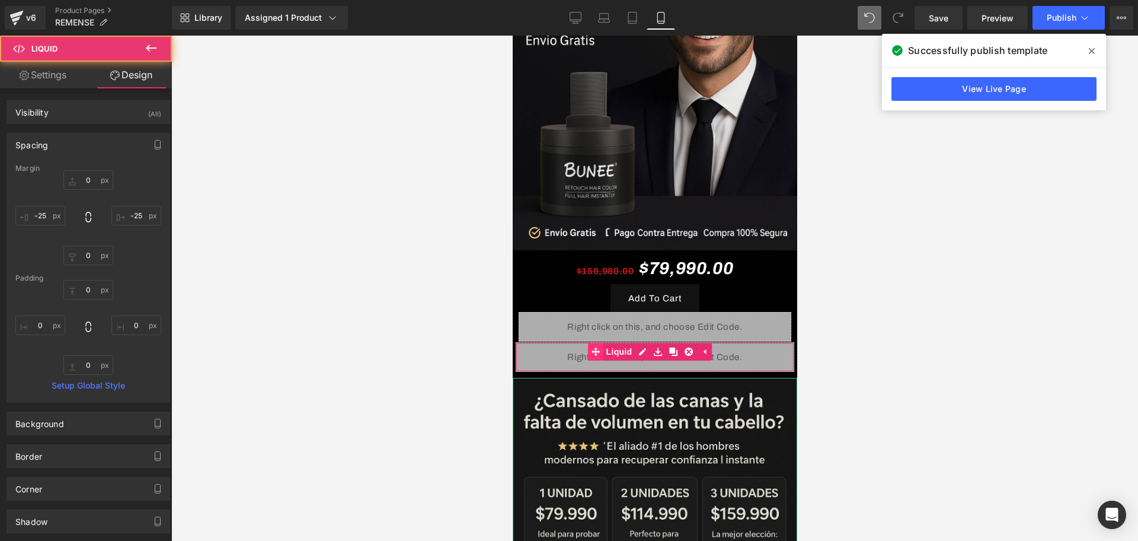
scroll to position [367, 0]
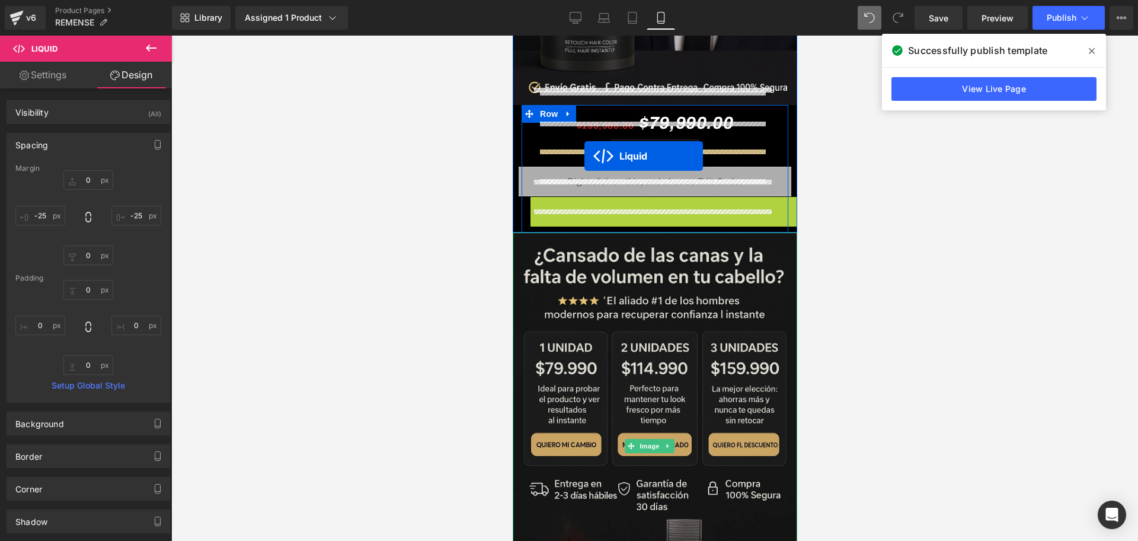
drag, startPoint x: 592, startPoint y: 184, endPoint x: 584, endPoint y: 156, distance: 29.1
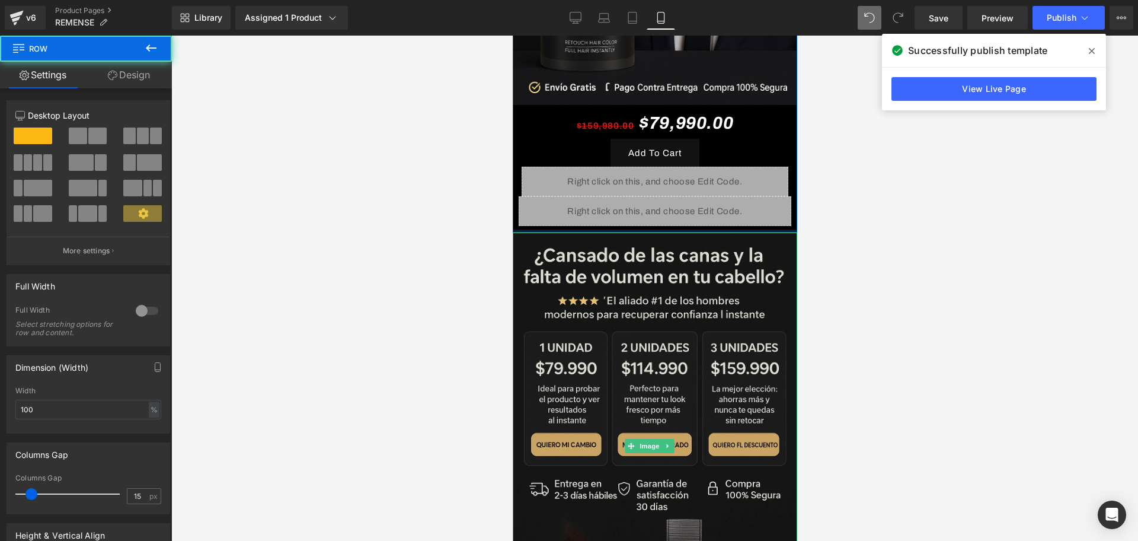
drag, startPoint x: 713, startPoint y: 214, endPoint x: 1466, endPoint y: 83, distance: 764.0
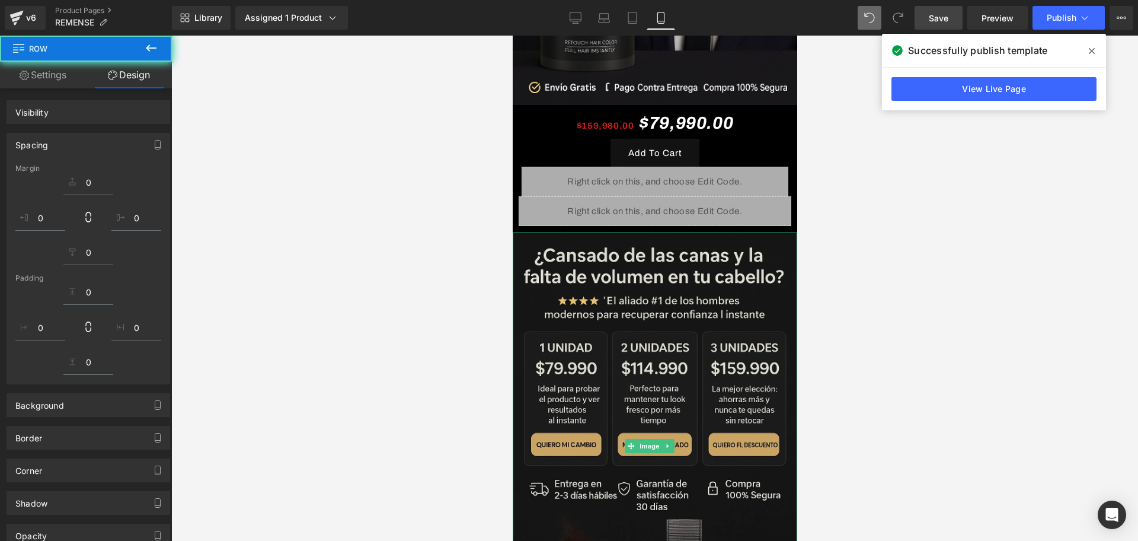
click at [926, 20] on link "Save" at bounding box center [938, 18] width 48 height 24
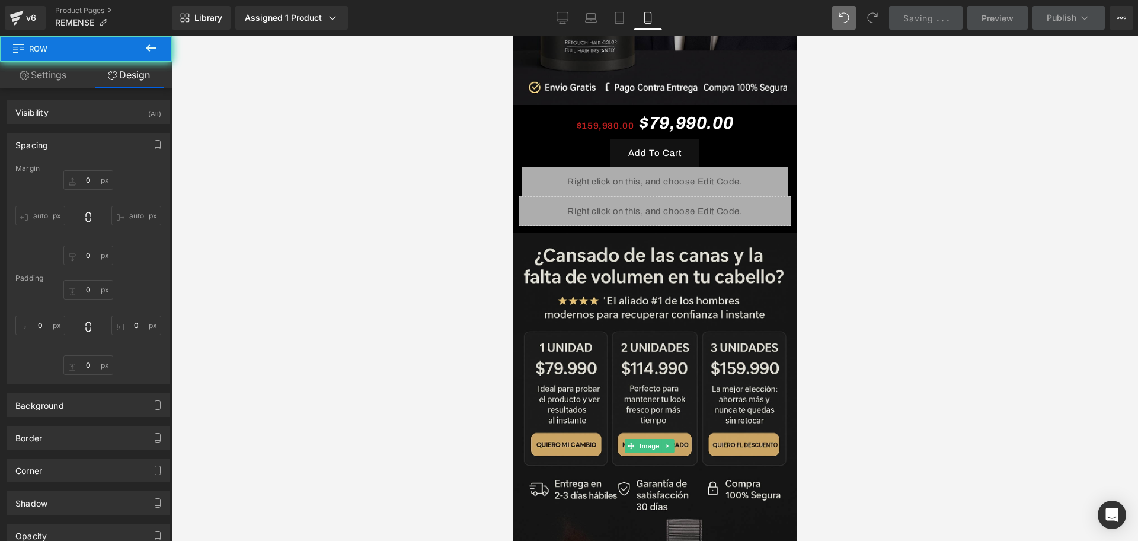
click at [930, 24] on div "Saving . . ." at bounding box center [926, 18] width 46 height 12
type input "0"
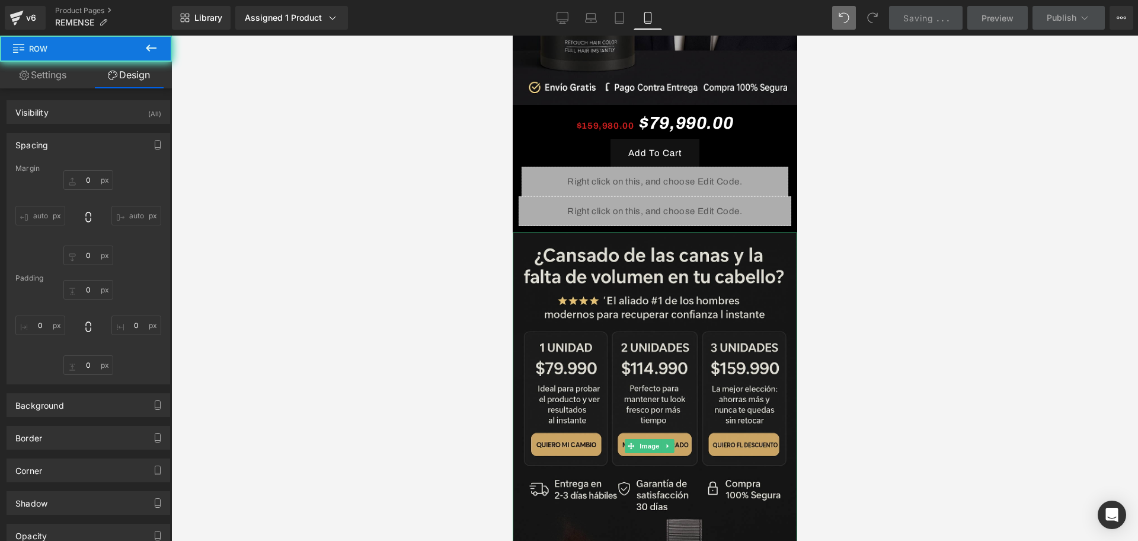
type input "0"
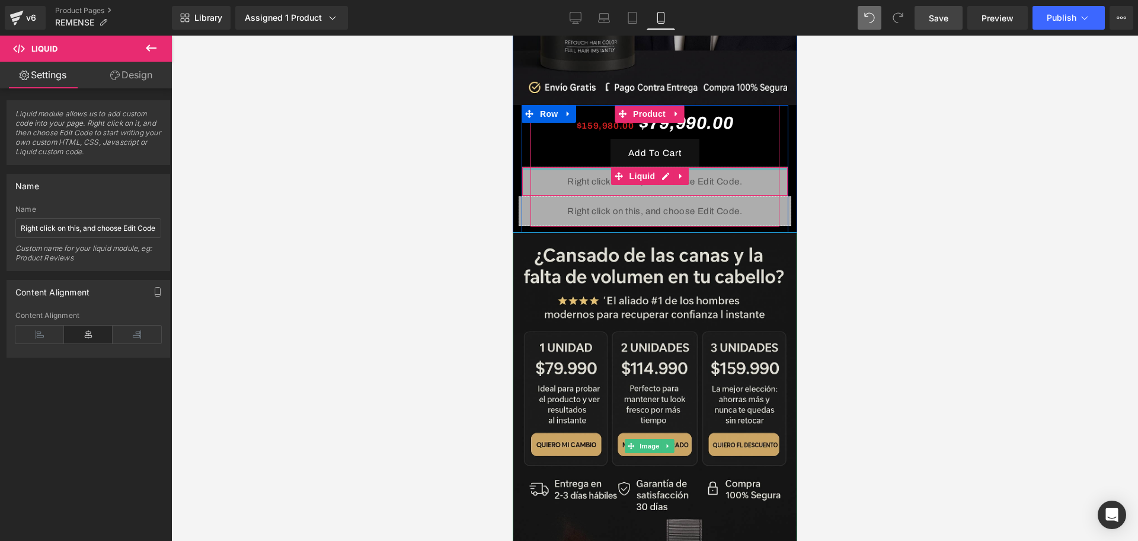
click at [713, 167] on div "Liquid" at bounding box center [654, 182] width 267 height 30
click at [836, 161] on div at bounding box center [654, 288] width 967 height 505
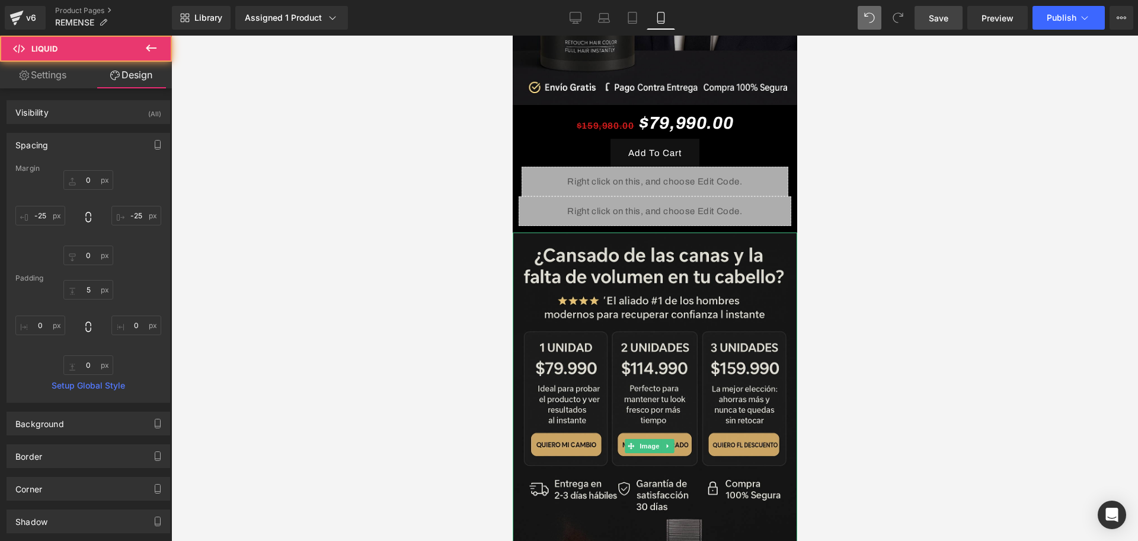
type input "0"
type input "-25"
type input "0"
type input "-25"
type input "5"
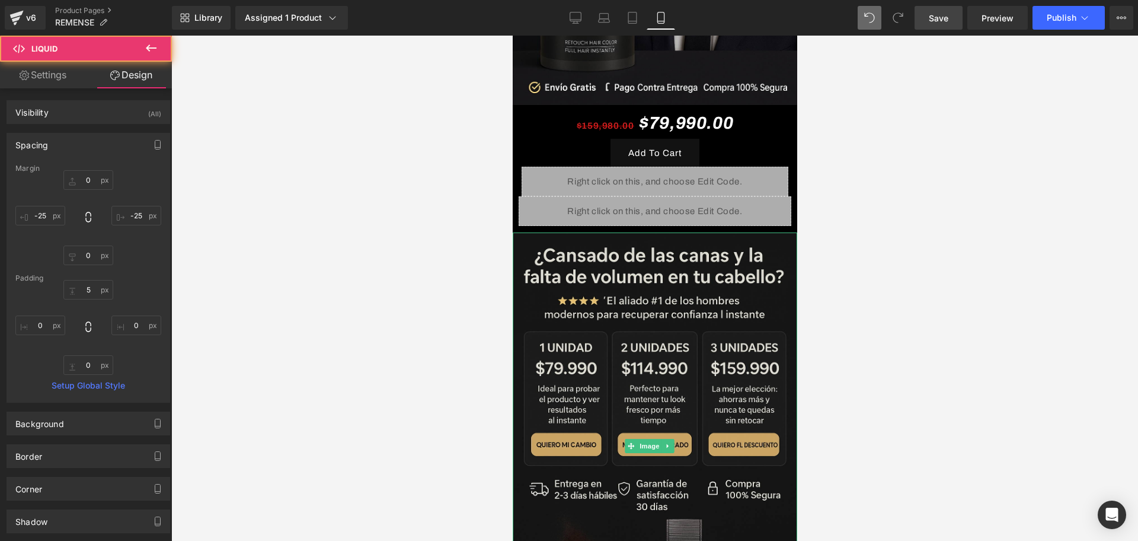
type input "0"
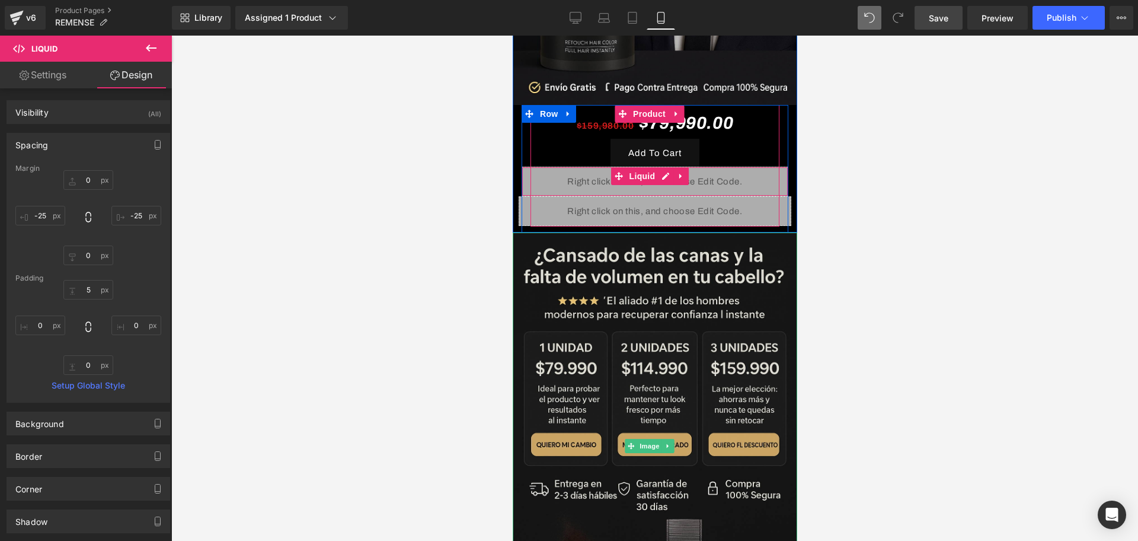
click at [701, 167] on div "Liquid" at bounding box center [654, 182] width 267 height 30
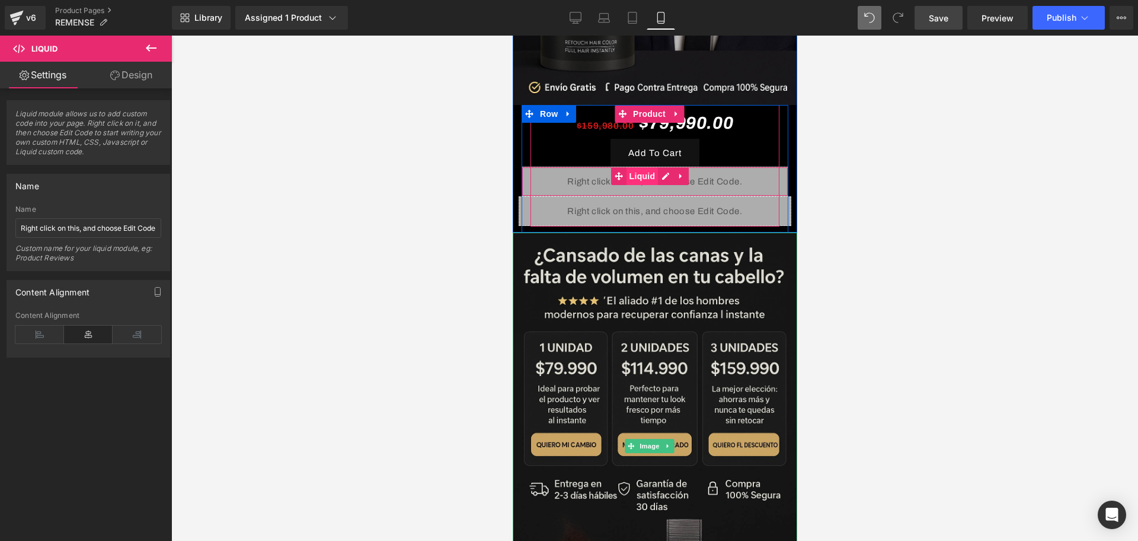
click at [628, 167] on span "Liquid" at bounding box center [642, 176] width 32 height 18
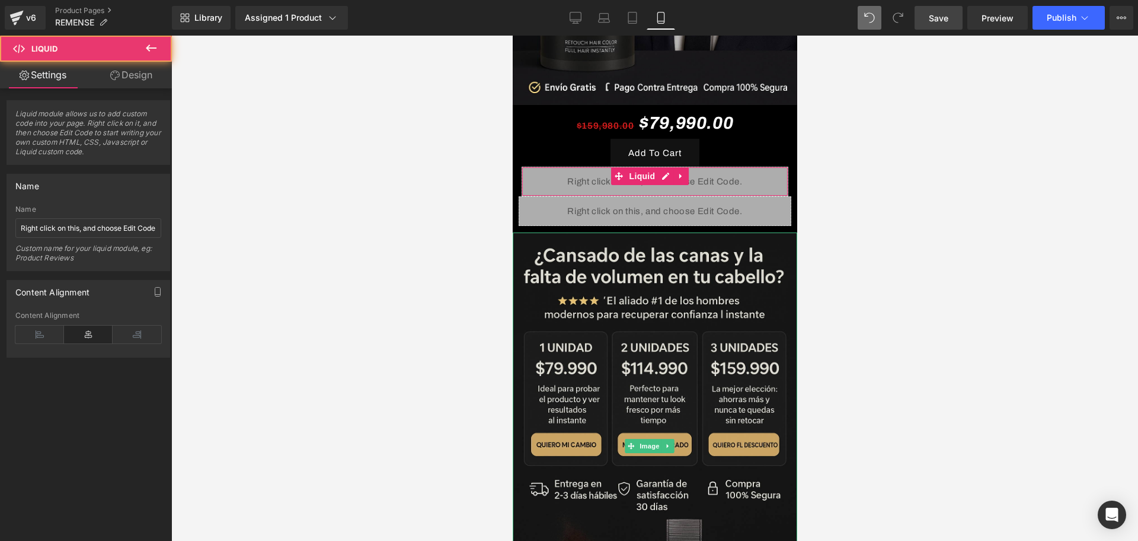
drag, startPoint x: 116, startPoint y: 65, endPoint x: 73, endPoint y: 143, distance: 89.4
click at [116, 65] on link "Design" at bounding box center [131, 75] width 86 height 27
click at [0, 0] on div "Spacing" at bounding box center [0, 0] width 0 height 0
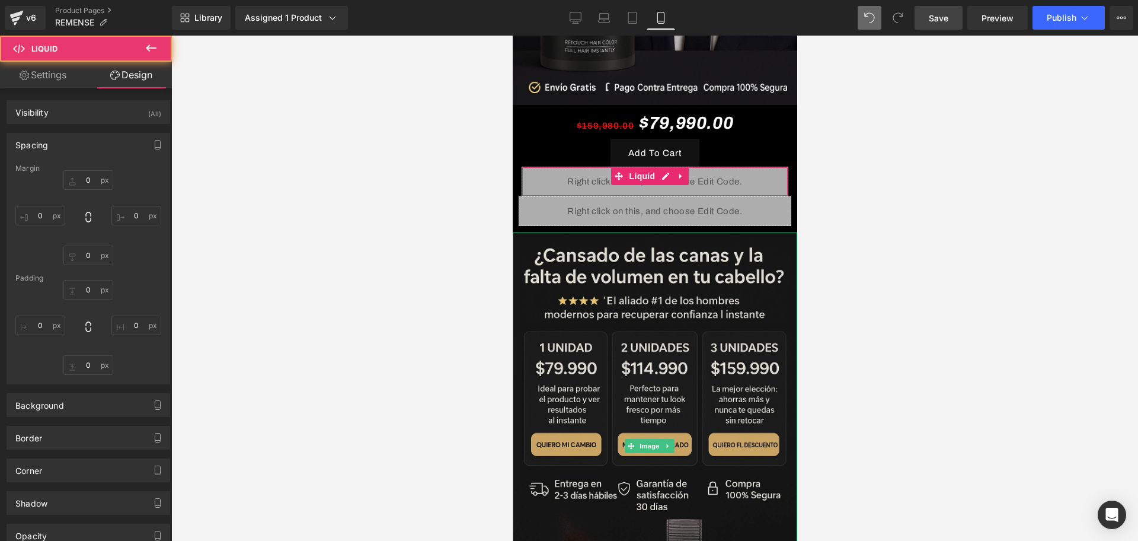
type input "0"
type input "-25"
type input "0"
type input "-25"
type input "5"
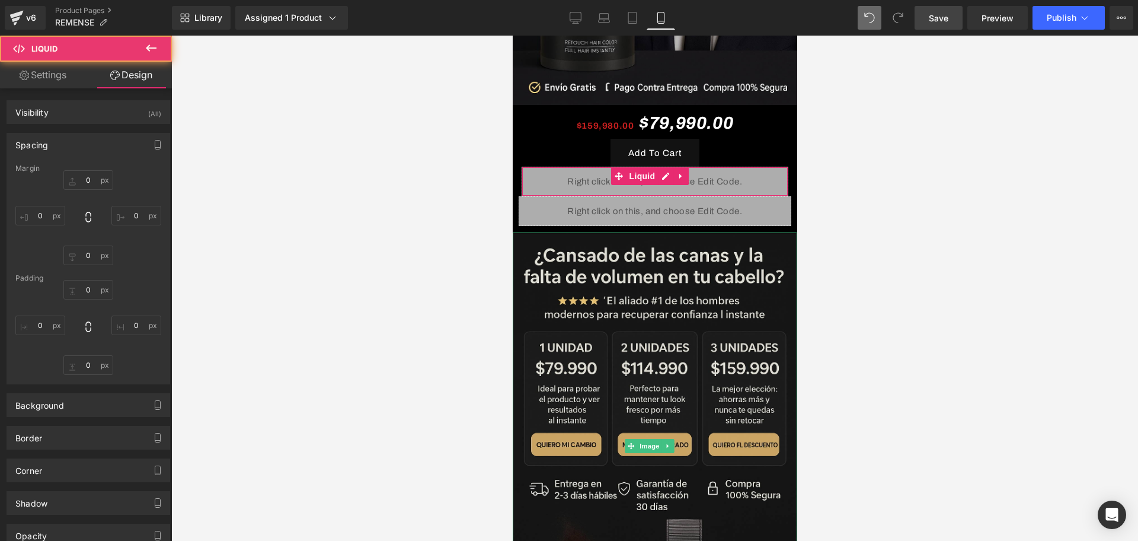
type input "0"
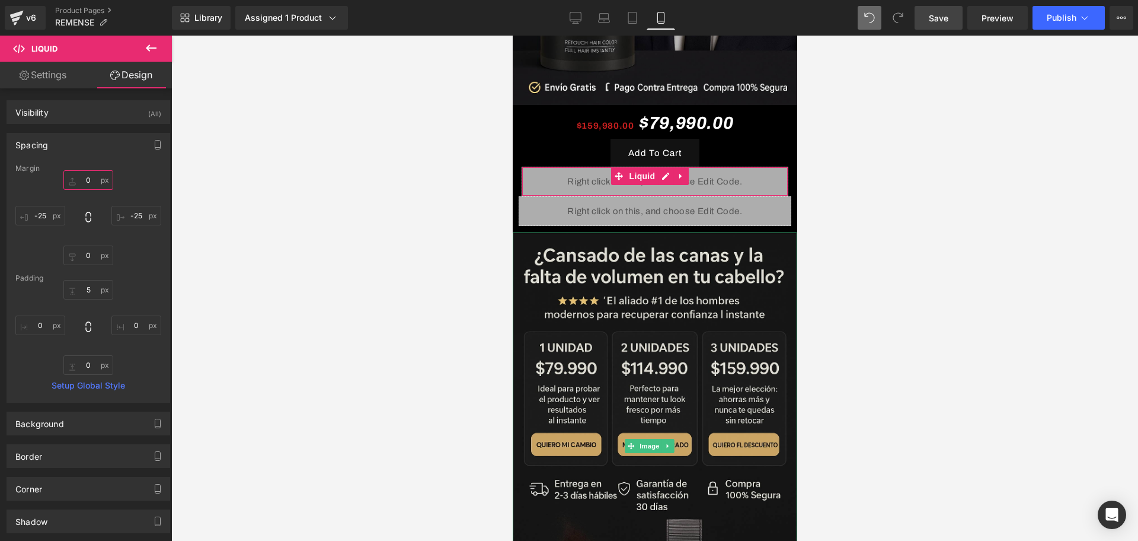
click at [86, 177] on input "0" at bounding box center [88, 180] width 50 height 20
type input "2"
type input "10"
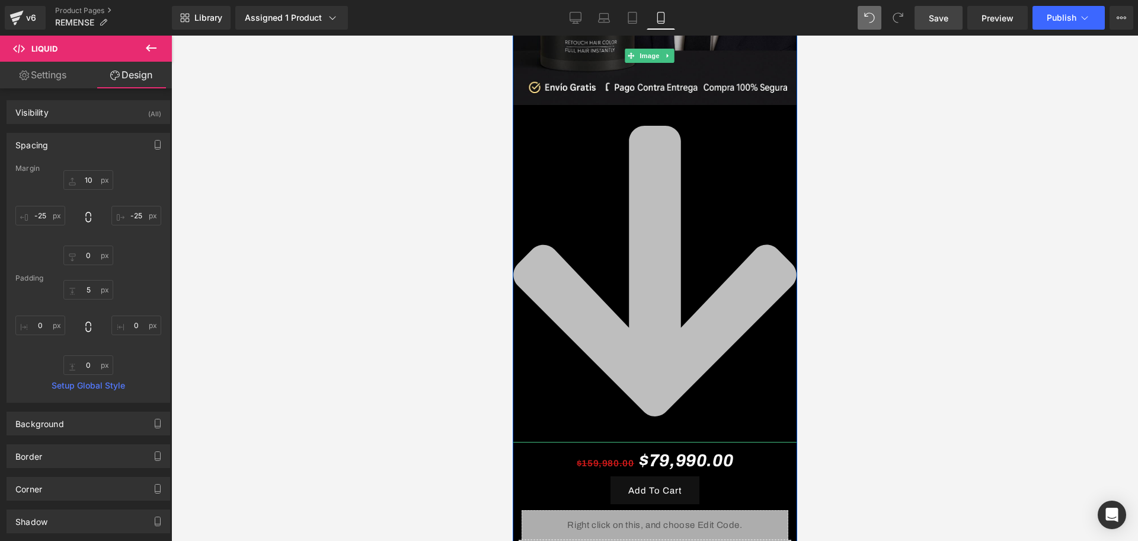
click at [672, 170] on icon at bounding box center [654, 271] width 283 height 290
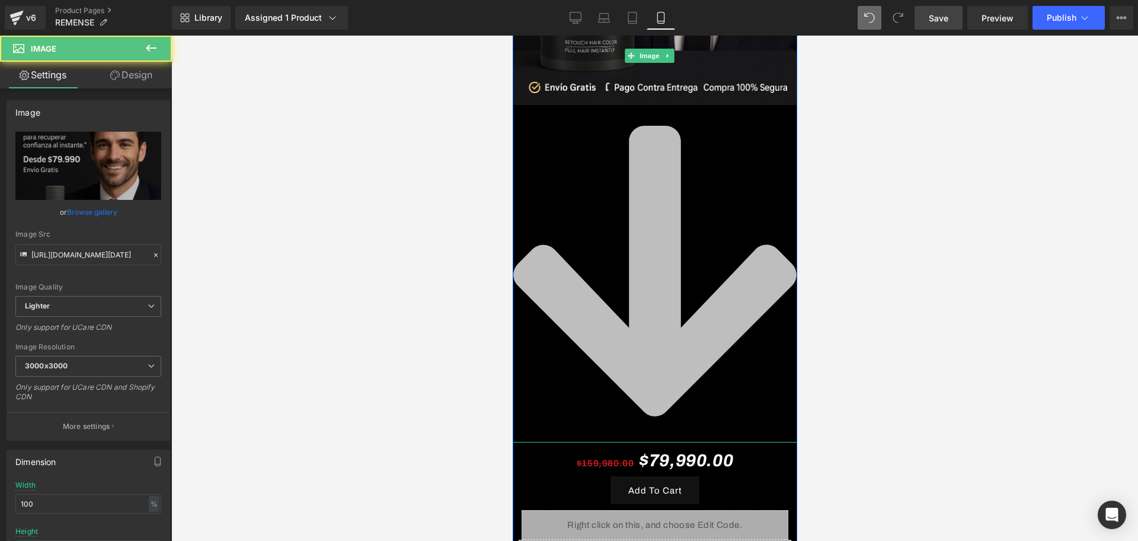
click at [638, 175] on icon at bounding box center [654, 271] width 283 height 290
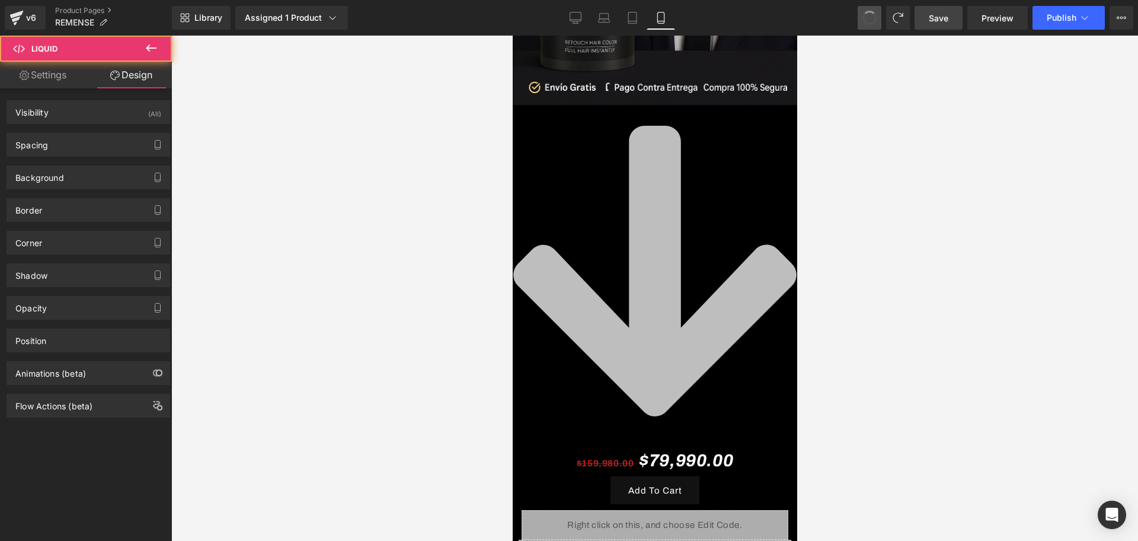
click at [869, 24] on span at bounding box center [869, 17] width 15 height 15
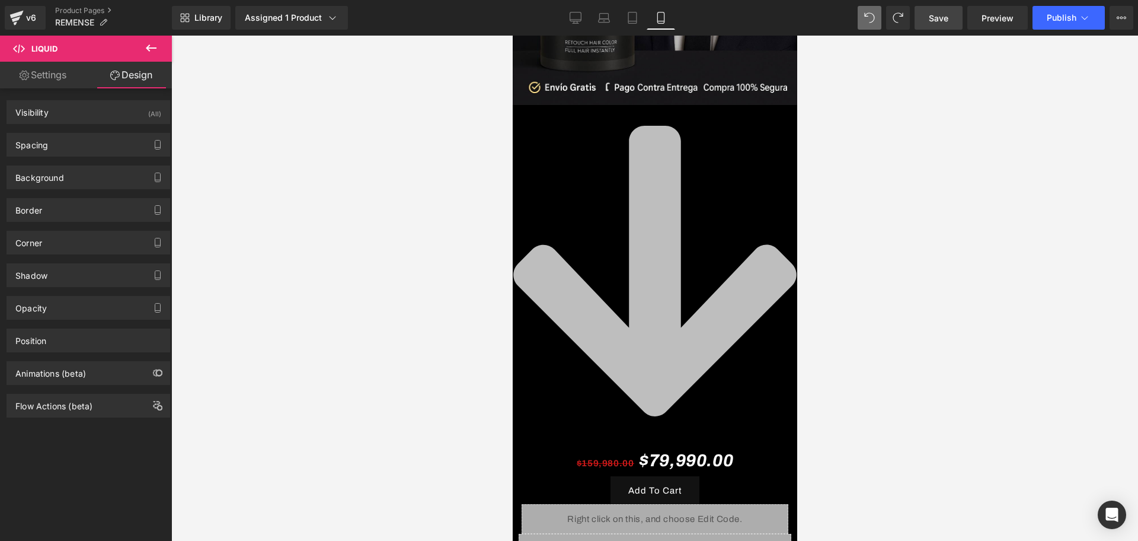
click at [712, 225] on icon at bounding box center [654, 271] width 290 height 332
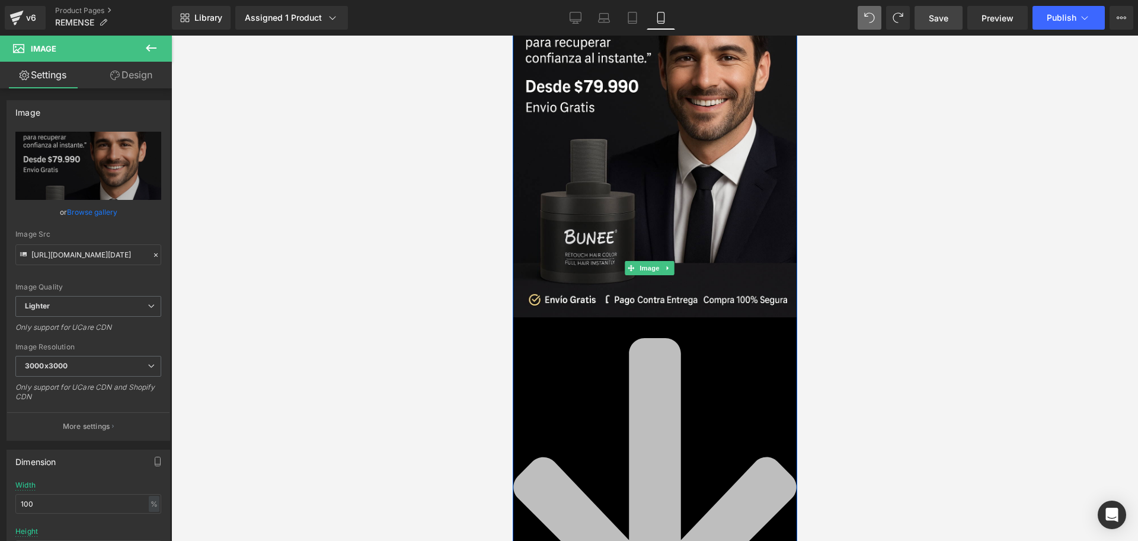
scroll to position [145, 0]
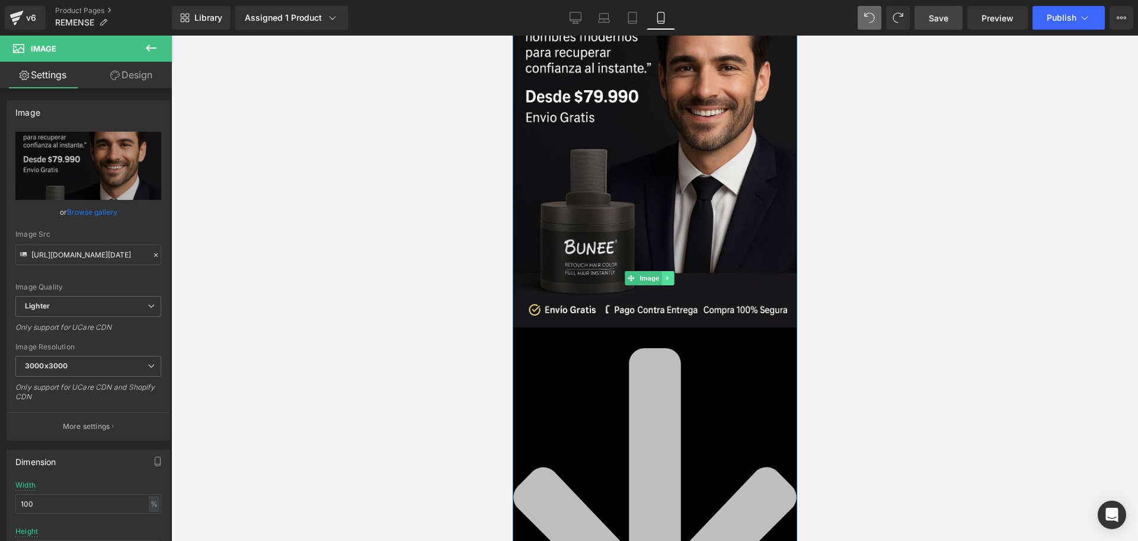
click at [667, 271] on link at bounding box center [667, 278] width 12 height 14
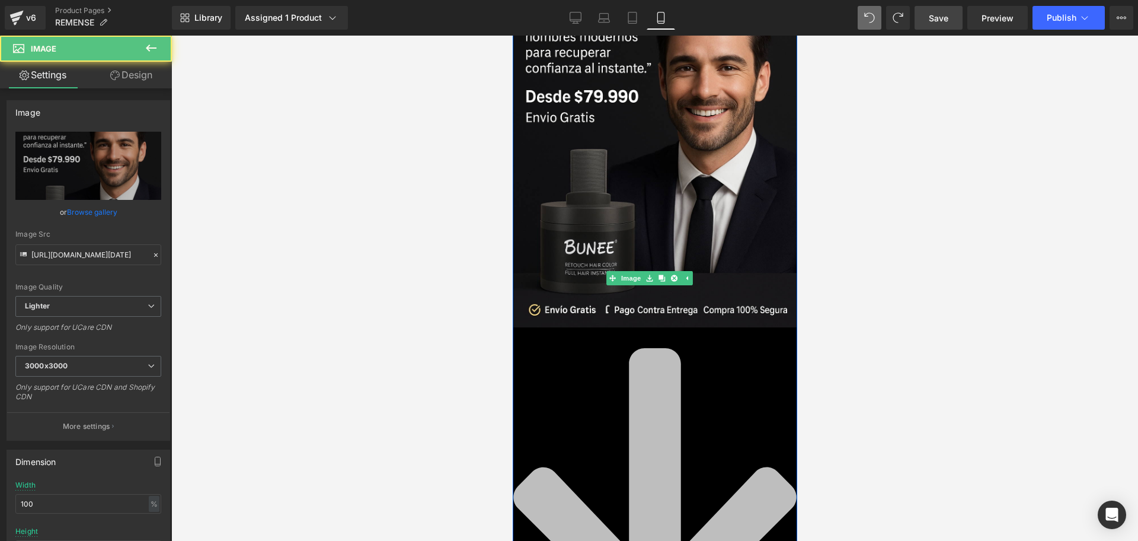
drag, startPoint x: 775, startPoint y: 331, endPoint x: 1315, endPoint y: 341, distance: 540.6
click at [775, 331] on icon at bounding box center [654, 493] width 290 height 332
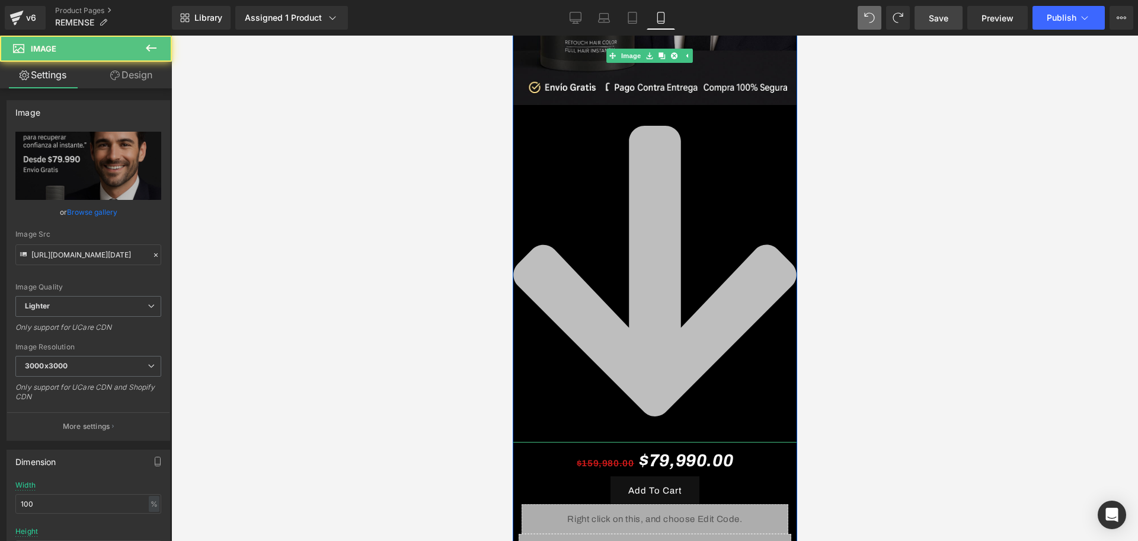
click at [717, 311] on icon at bounding box center [654, 271] width 283 height 290
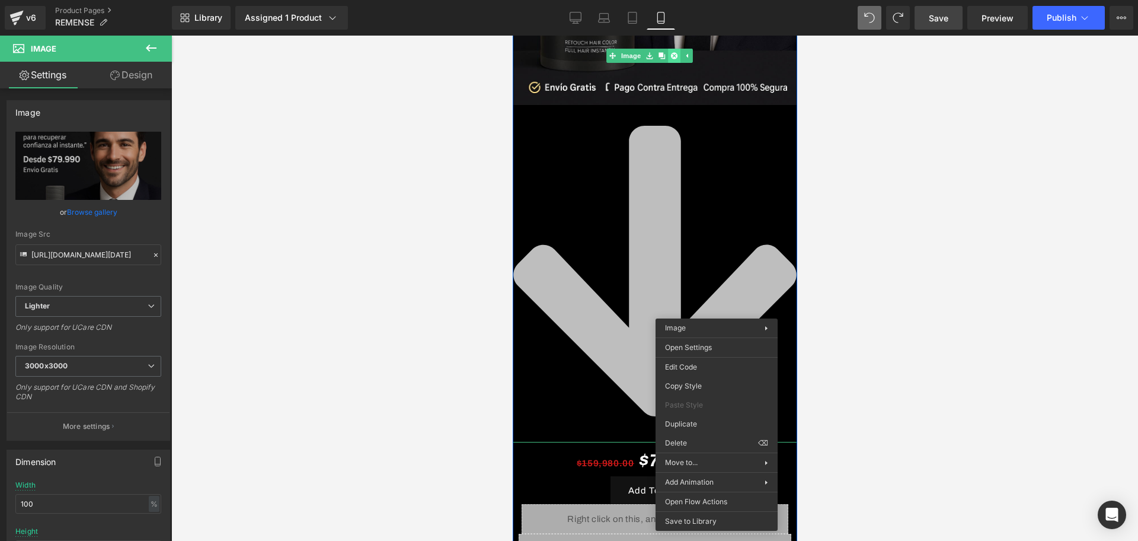
click at [667, 46] on div "Image" at bounding box center [654, 55] width 290 height 773
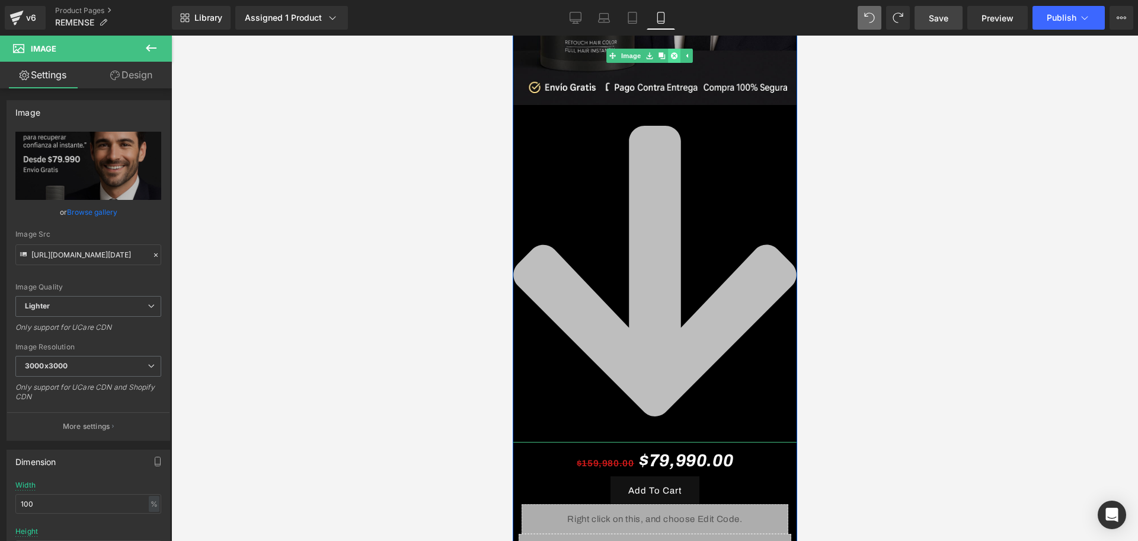
click at [670, 49] on link at bounding box center [673, 56] width 12 height 14
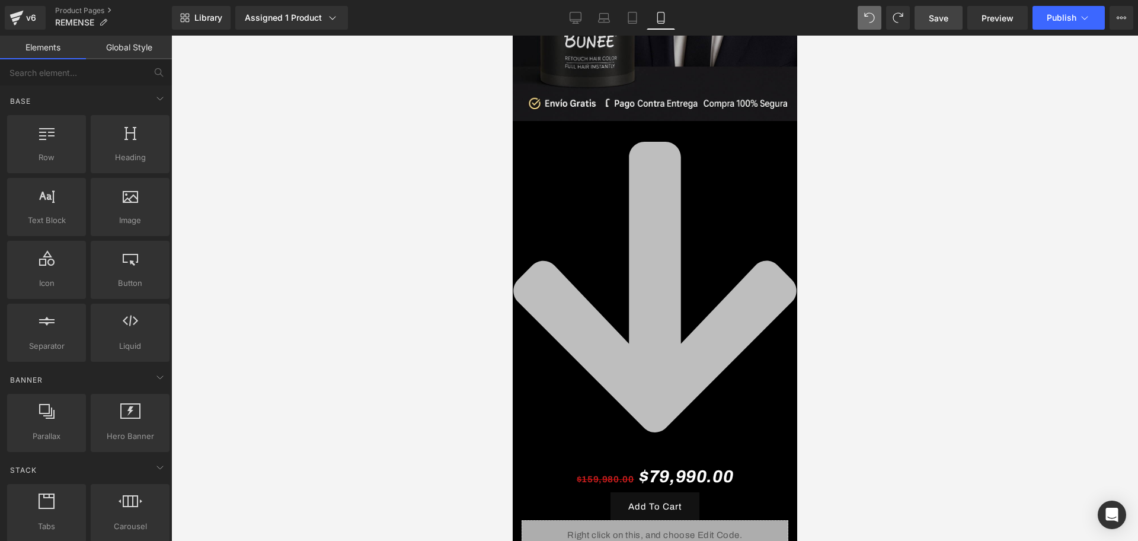
scroll to position [370, 0]
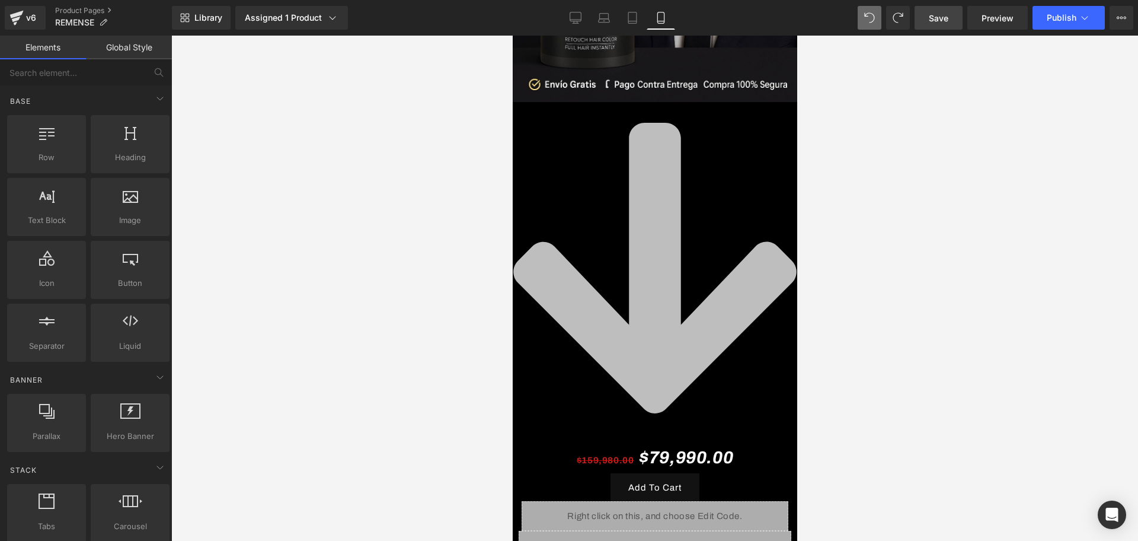
click at [672, 279] on icon at bounding box center [654, 268] width 283 height 290
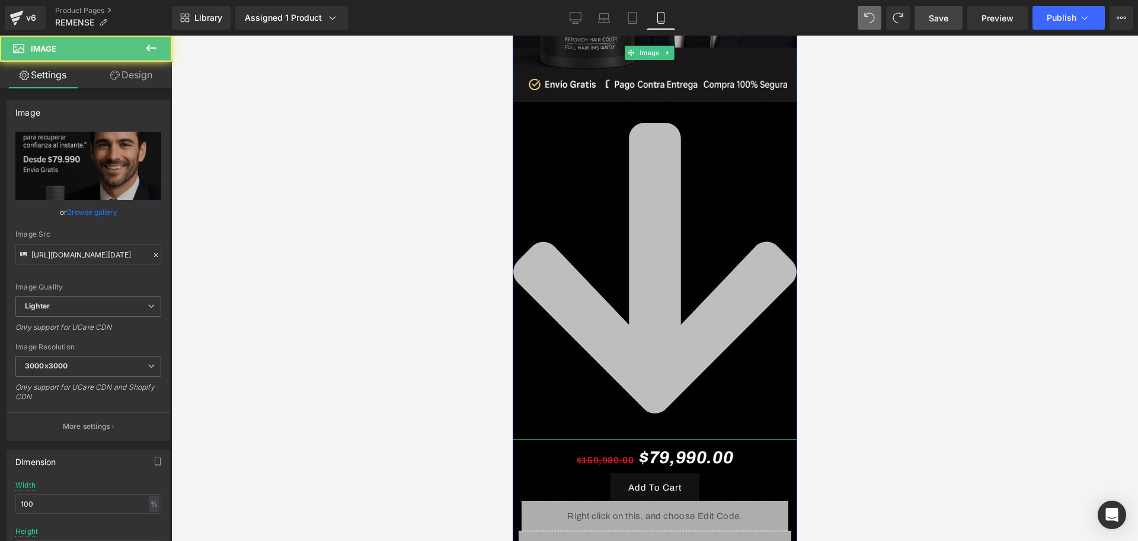
click at [672, 279] on icon at bounding box center [654, 268] width 283 height 290
drag, startPoint x: 658, startPoint y: 273, endPoint x: 676, endPoint y: 334, distance: 63.2
click at [676, 334] on icon at bounding box center [654, 268] width 283 height 290
click at [653, 224] on icon at bounding box center [654, 268] width 283 height 290
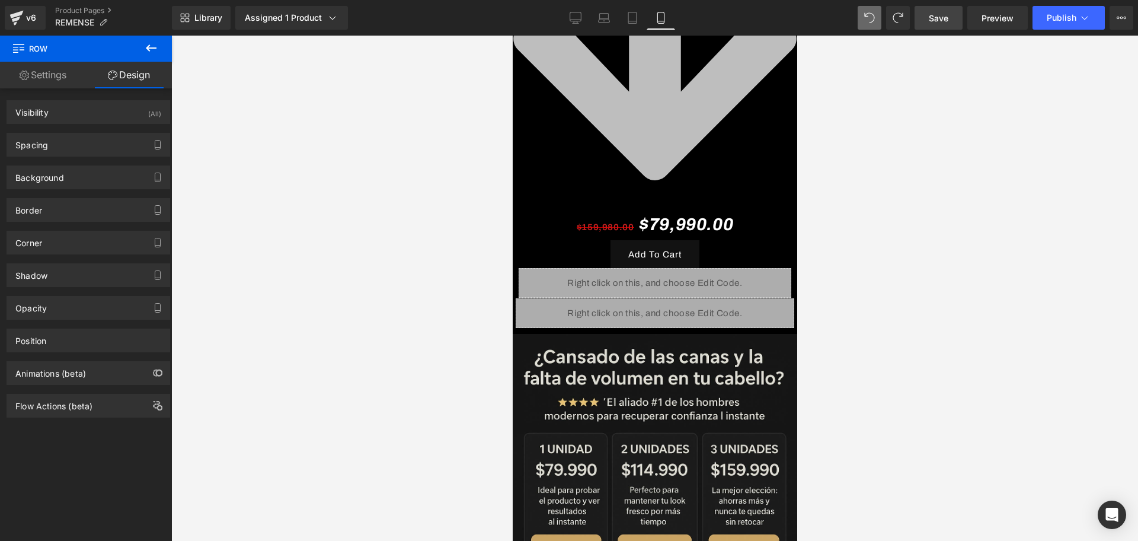
scroll to position [517, 0]
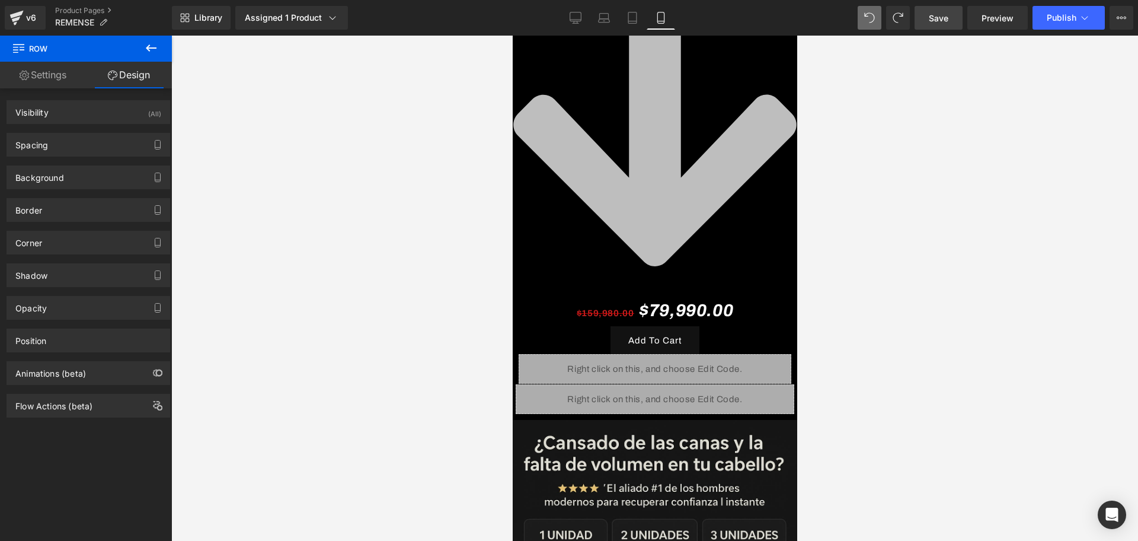
click at [726, 223] on icon at bounding box center [654, 121] width 290 height 332
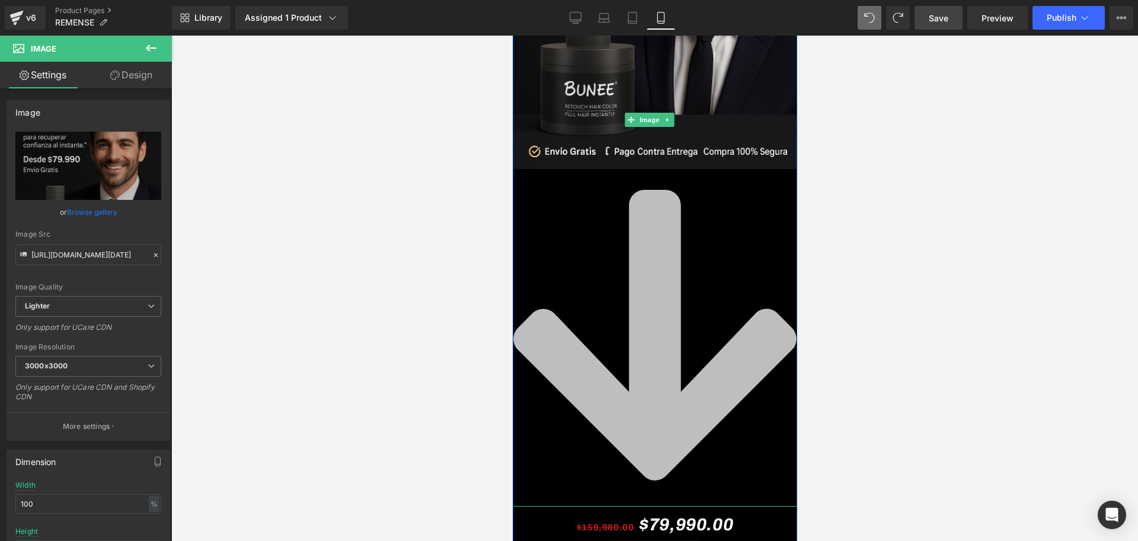
scroll to position [221, 0]
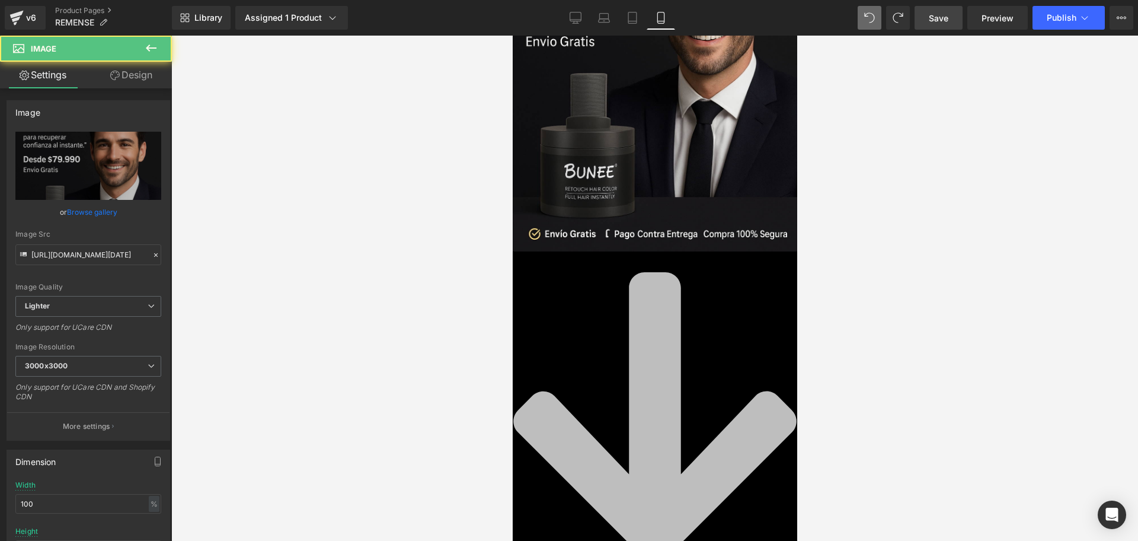
drag, startPoint x: 624, startPoint y: 336, endPoint x: 1367, endPoint y: 364, distance: 743.7
click at [797, 307] on html "​ MI TIENDA Ir directamente al contenido Image $159,980.00 $79,990.00 (P) Price…" at bounding box center [654, 66] width 284 height 505
drag, startPoint x: 555, startPoint y: 376, endPoint x: 561, endPoint y: 373, distance: 6.1
click at [555, 375] on icon at bounding box center [654, 417] width 290 height 332
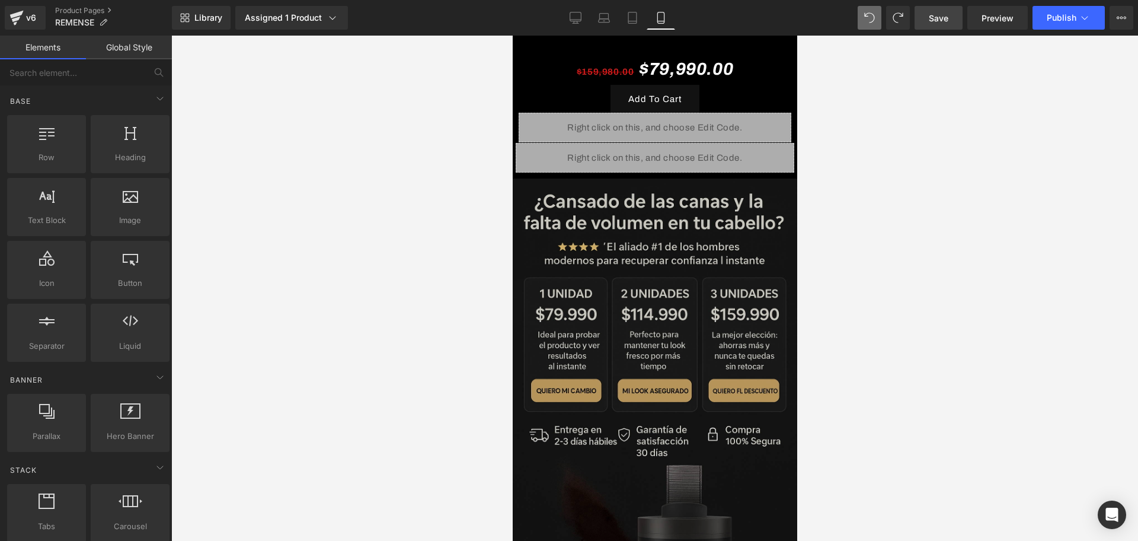
scroll to position [0, 0]
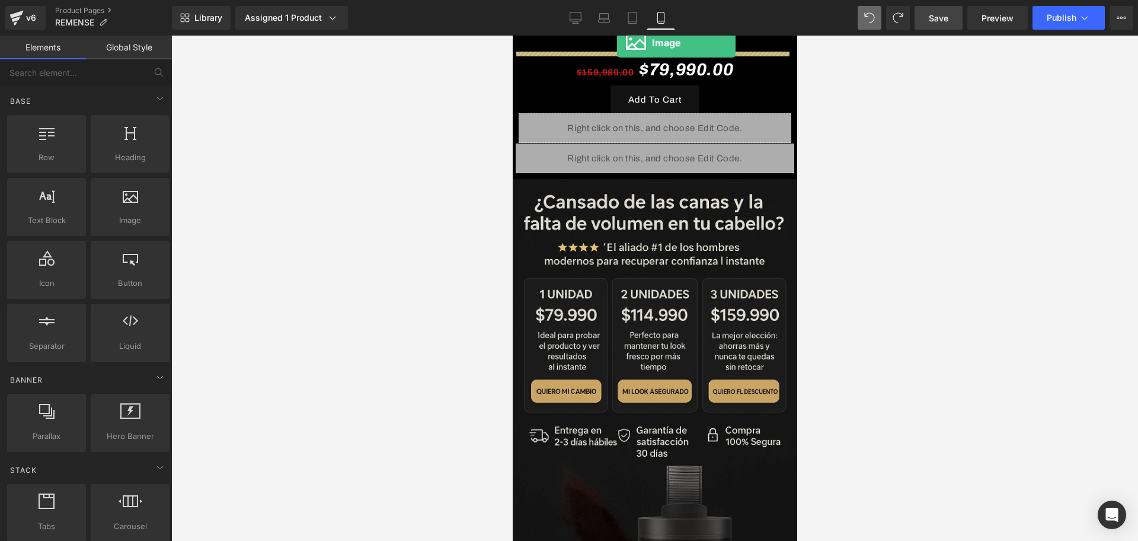
drag, startPoint x: 729, startPoint y: 196, endPoint x: 616, endPoint y: 43, distance: 189.9
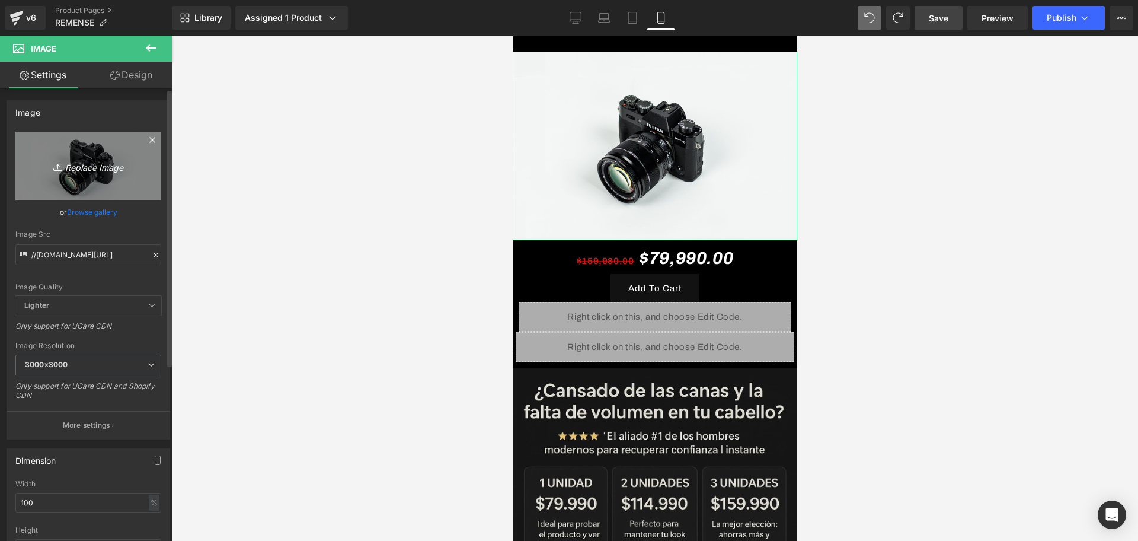
click at [91, 158] on icon "Replace Image" at bounding box center [88, 165] width 95 height 15
type input "C:\fakepath\ChatGPT Image [DATE], 09_22_42 p.m..png"
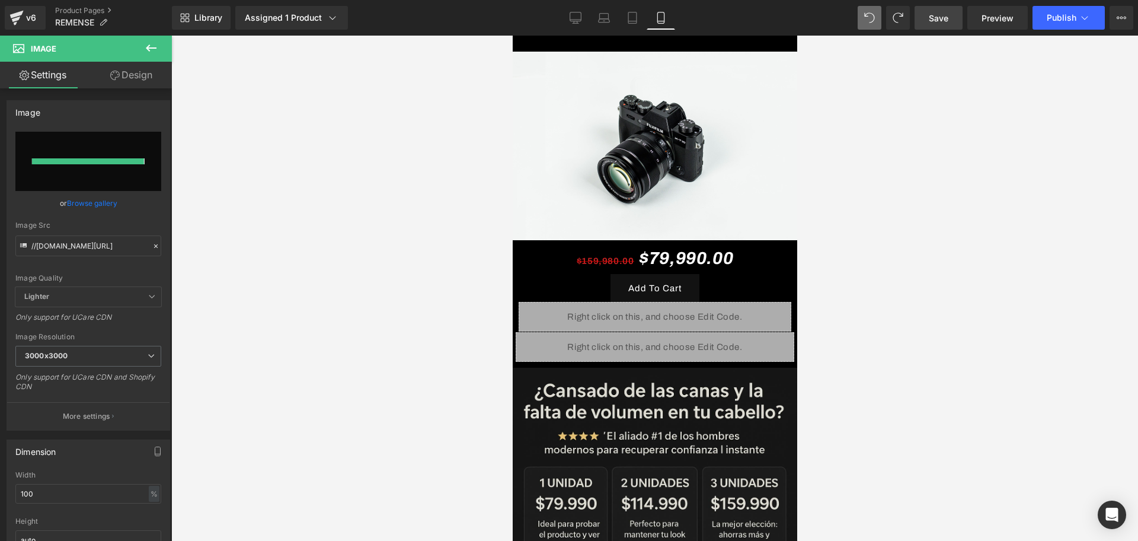
type input "[URL][DOMAIN_NAME][DATE]"
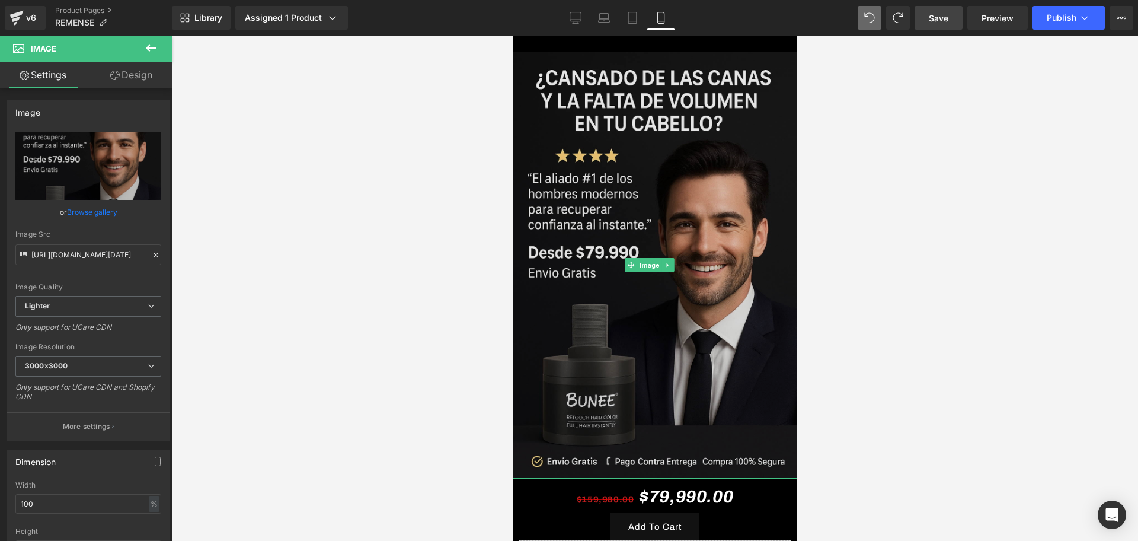
click at [708, 88] on img at bounding box center [654, 265] width 284 height 427
click at [693, 75] on img at bounding box center [654, 265] width 284 height 427
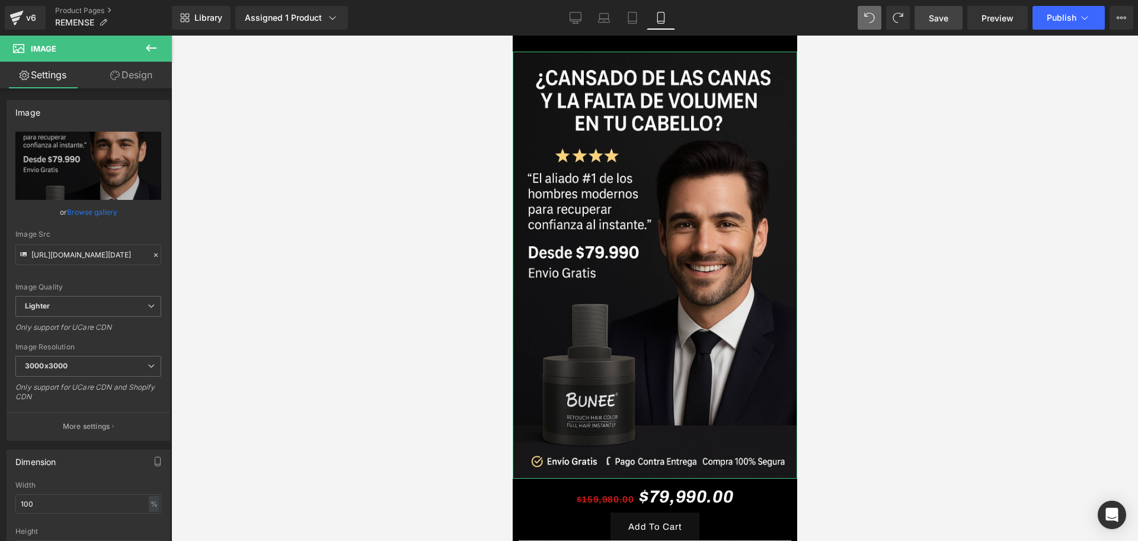
click at [112, 82] on link "Design" at bounding box center [131, 75] width 86 height 27
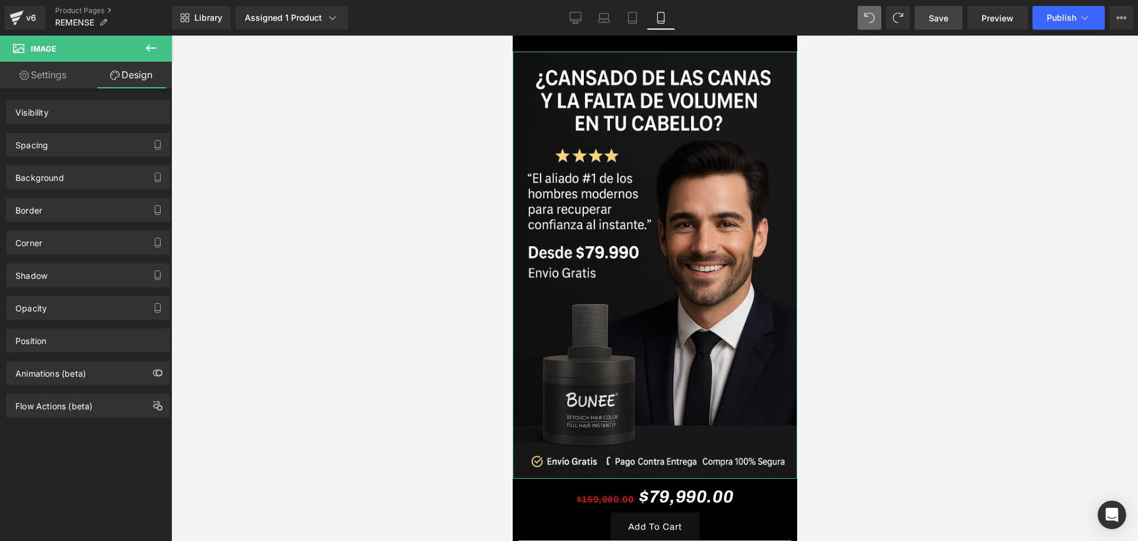
click at [66, 141] on div "Spacing" at bounding box center [88, 144] width 162 height 23
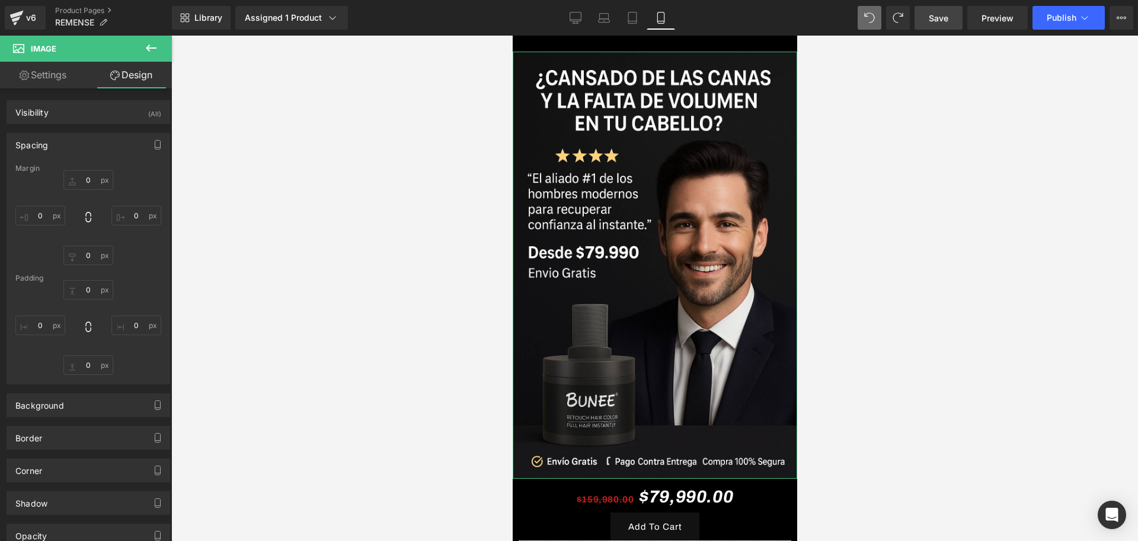
type input "0"
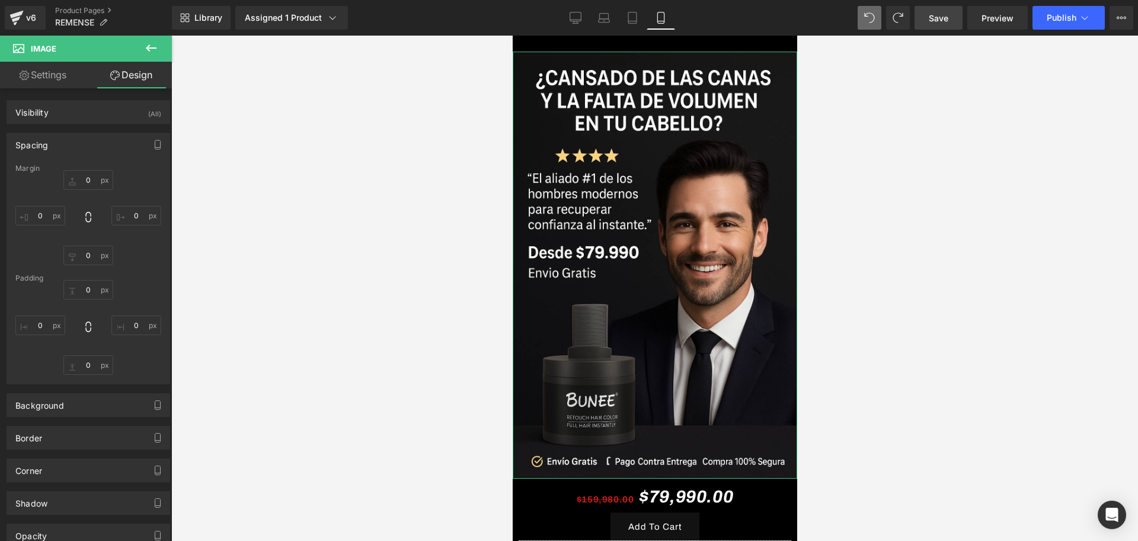
type input "0"
click at [31, 223] on input "0" at bounding box center [40, 216] width 50 height 20
type input "-"
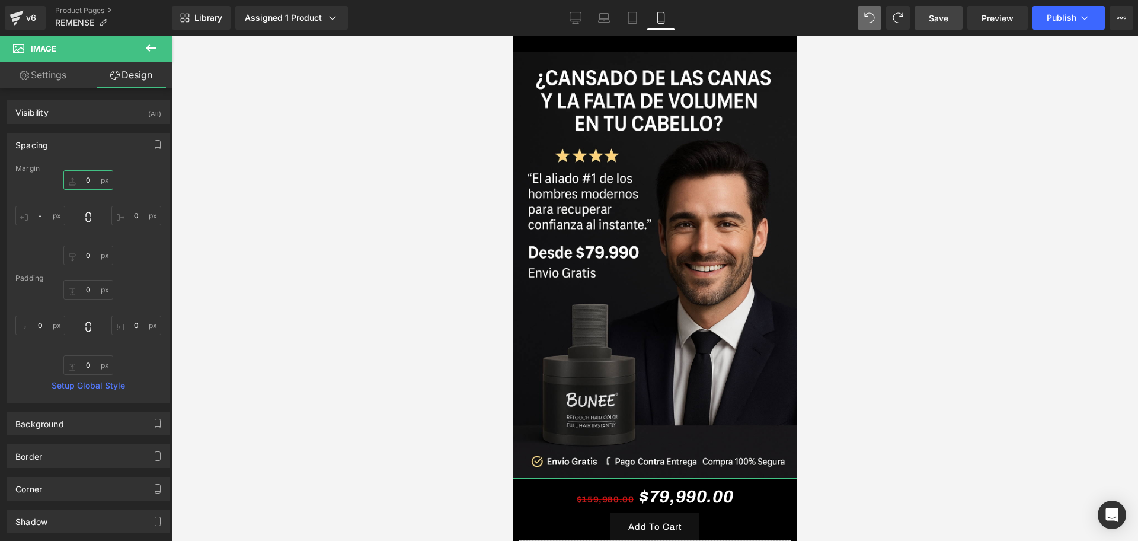
click at [74, 177] on input "0" at bounding box center [88, 180] width 50 height 20
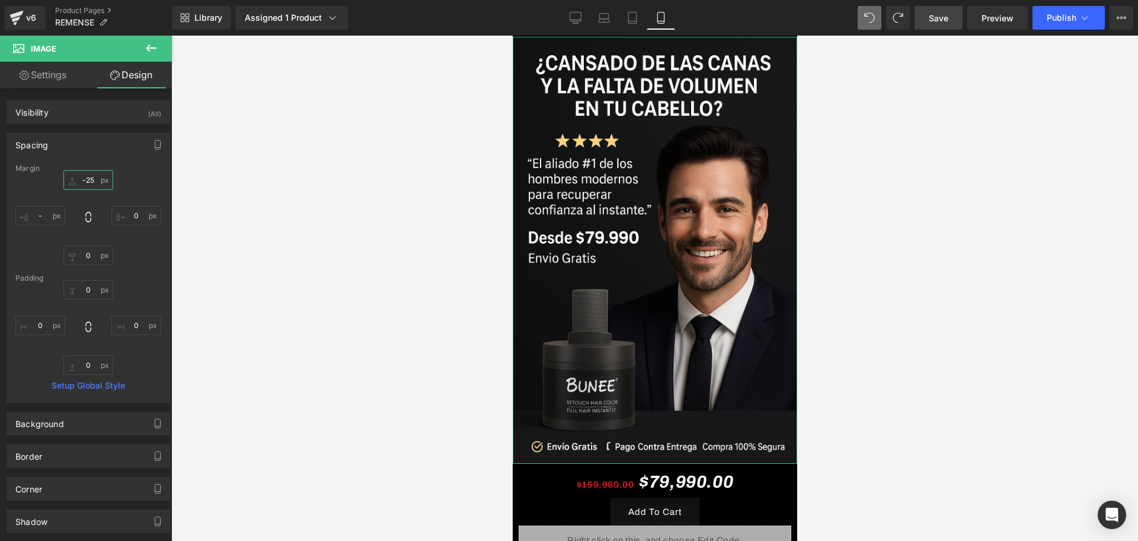
type input "-25"
click at [256, 257] on div at bounding box center [654, 288] width 967 height 505
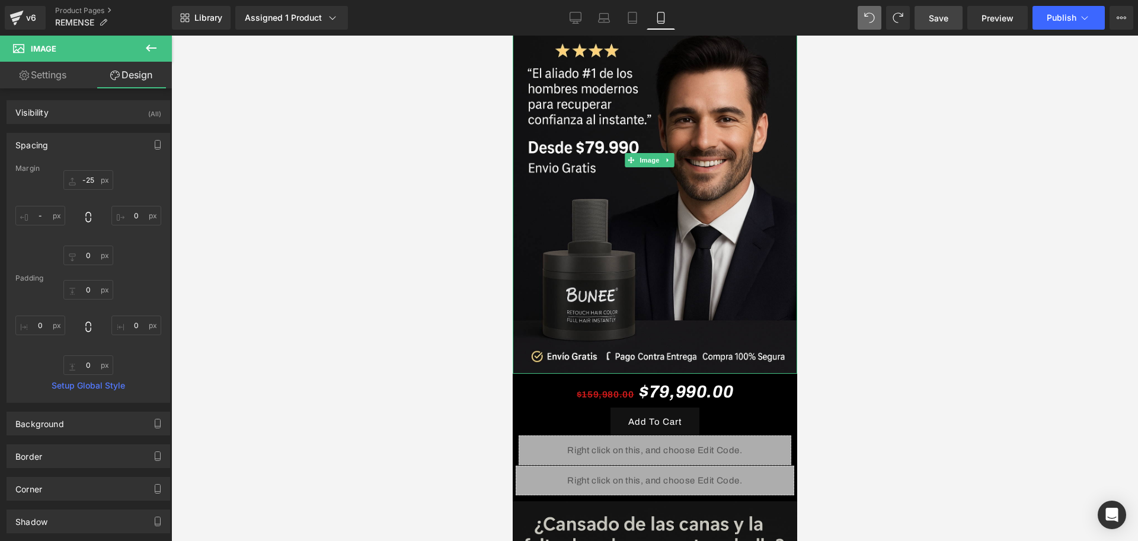
scroll to position [222, 0]
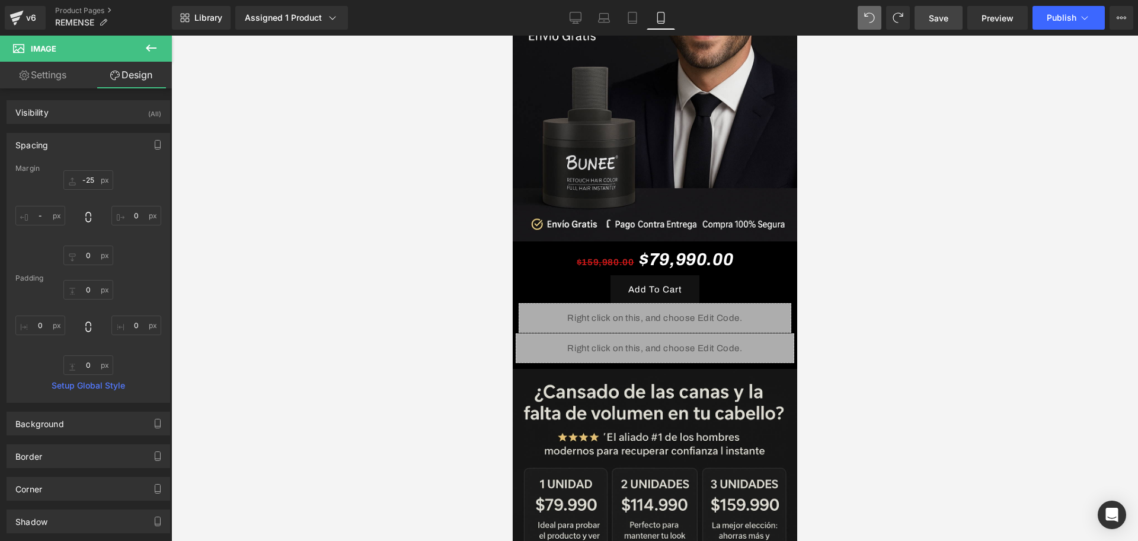
click at [948, 14] on span "Save" at bounding box center [939, 18] width 20 height 12
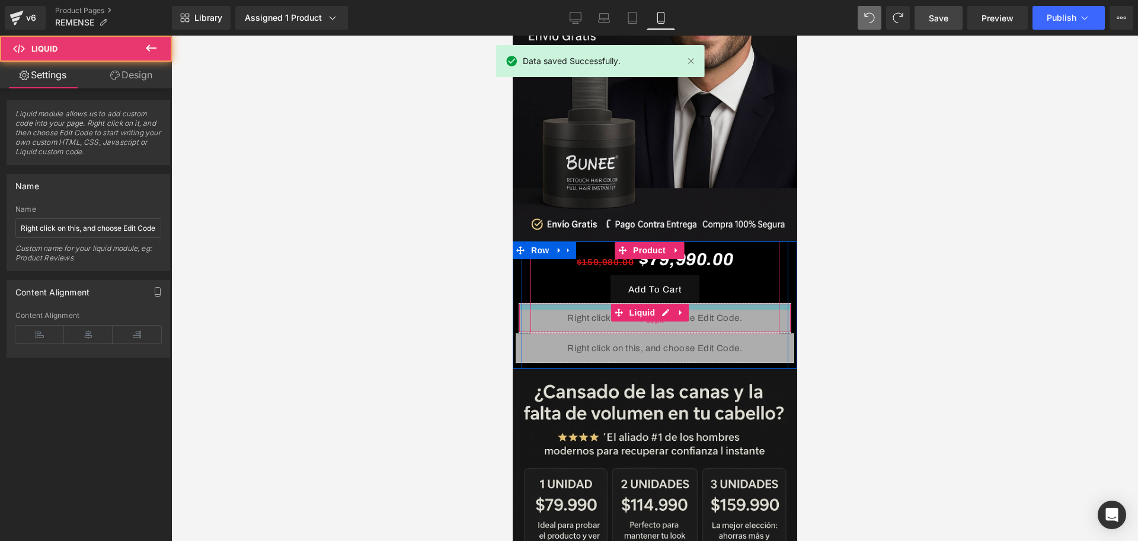
drag, startPoint x: 578, startPoint y: 287, endPoint x: 579, endPoint y: 293, distance: 6.0
click at [579, 303] on div "Liquid 38px" at bounding box center [654, 318] width 273 height 30
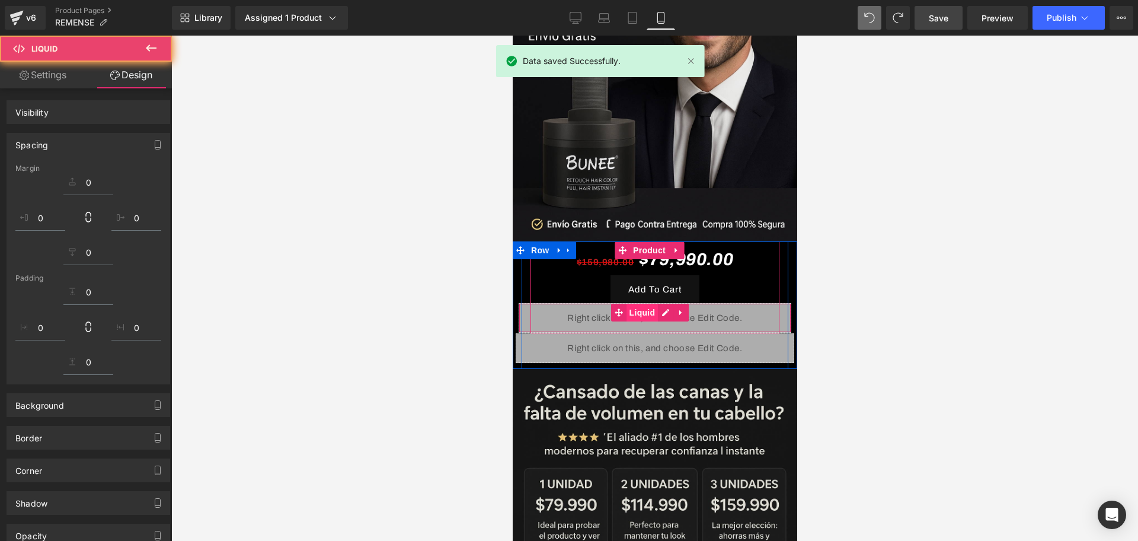
click at [630, 303] on span "Liquid" at bounding box center [642, 312] width 32 height 18
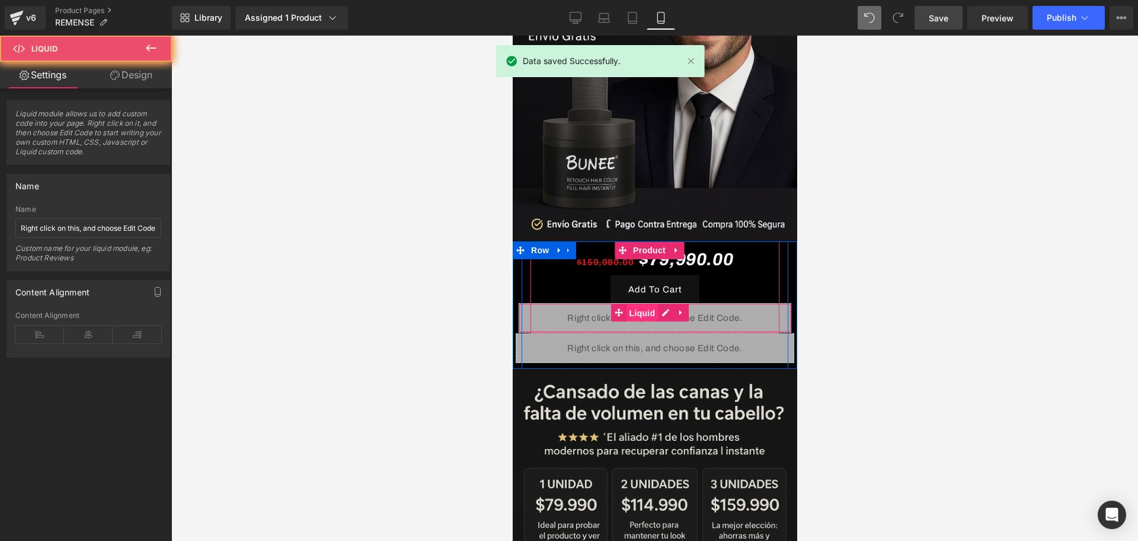
click at [631, 304] on span "Liquid" at bounding box center [642, 313] width 32 height 18
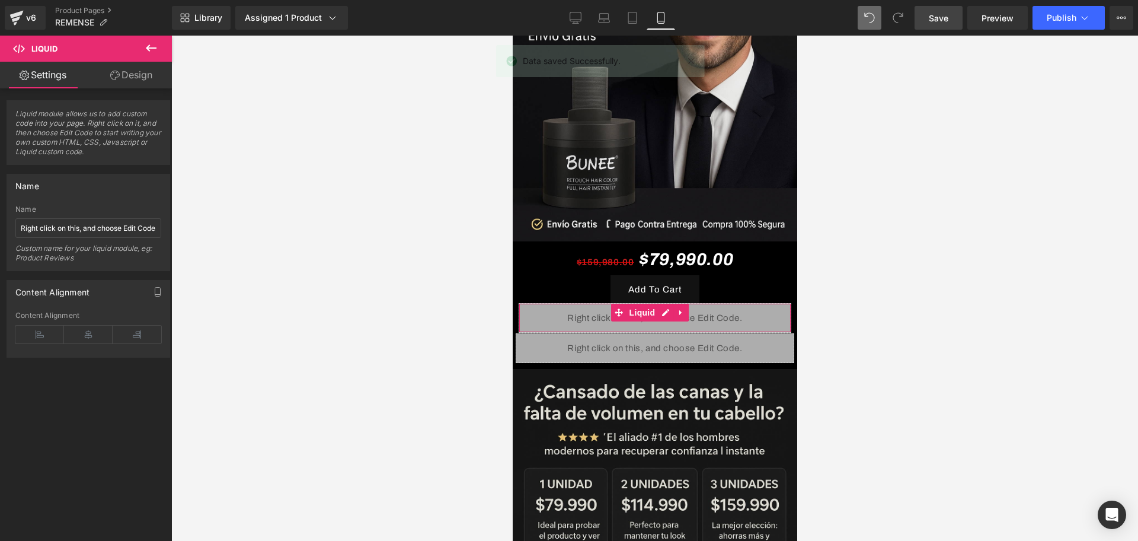
click at [131, 72] on link "Design" at bounding box center [131, 75] width 86 height 27
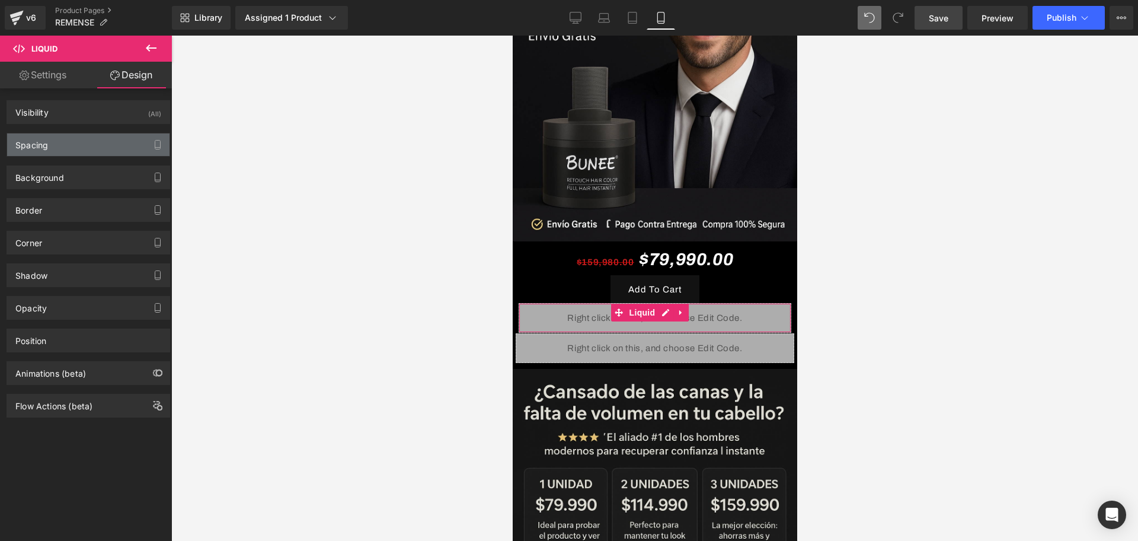
click at [48, 152] on div "Spacing" at bounding box center [88, 144] width 162 height 23
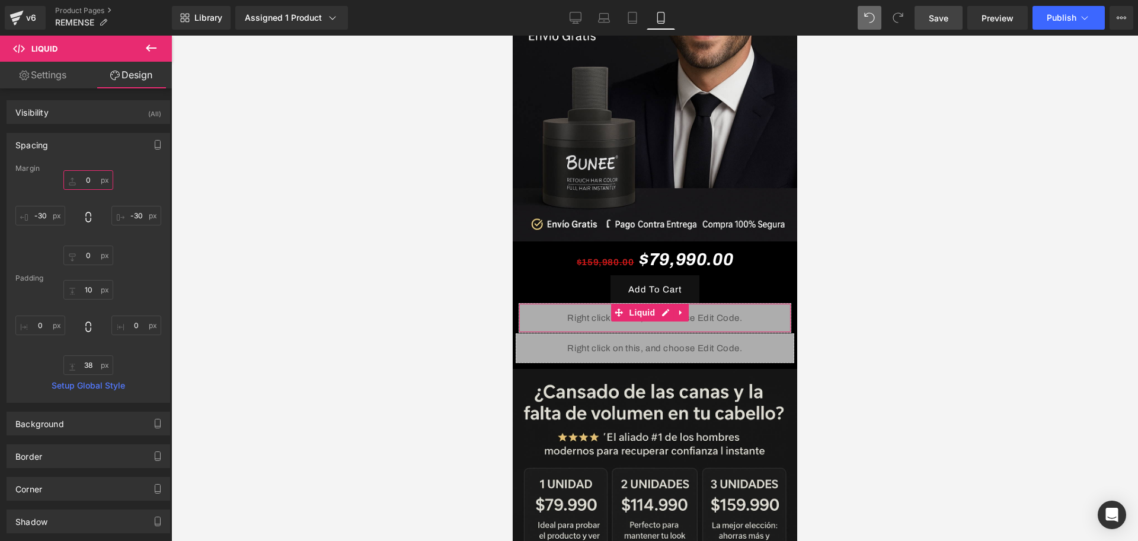
click at [81, 184] on input "0" at bounding box center [88, 180] width 50 height 20
type input "5"
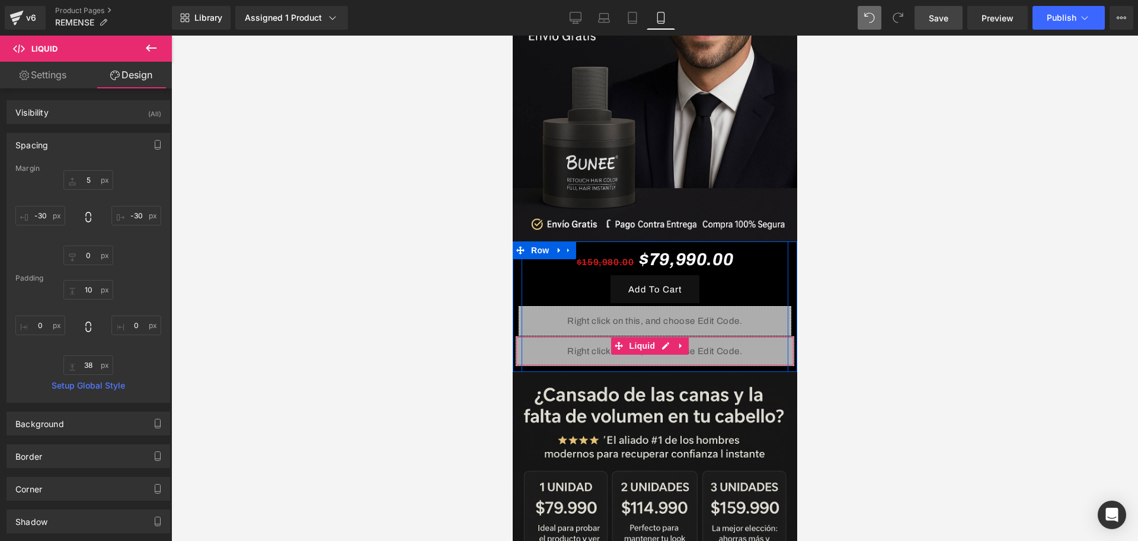
drag, startPoint x: 706, startPoint y: 328, endPoint x: 689, endPoint y: 328, distance: 16.6
click at [706, 336] on div "Liquid" at bounding box center [654, 351] width 279 height 30
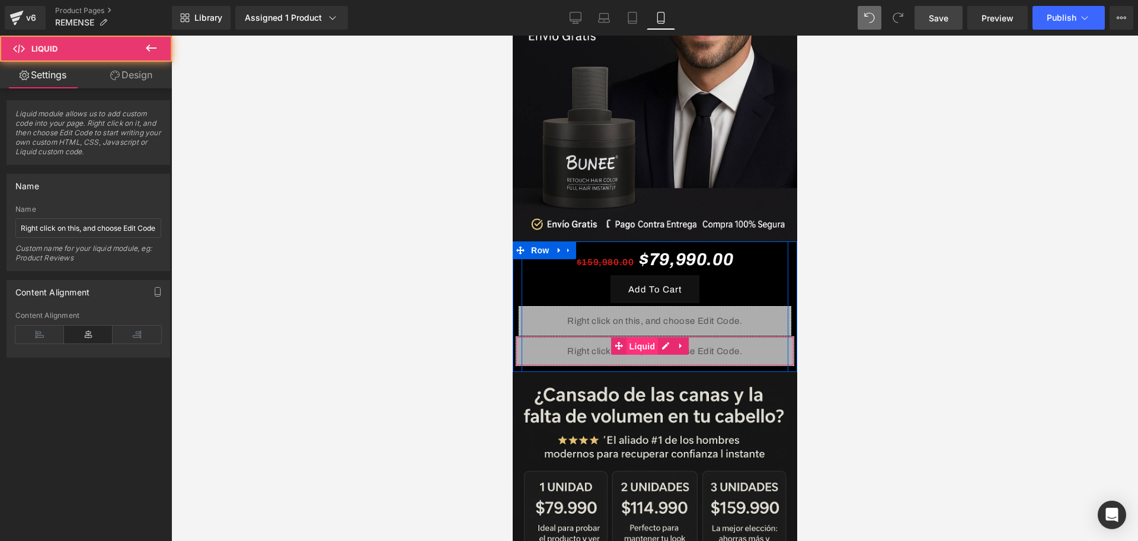
click at [643, 337] on span "Liquid" at bounding box center [642, 346] width 32 height 18
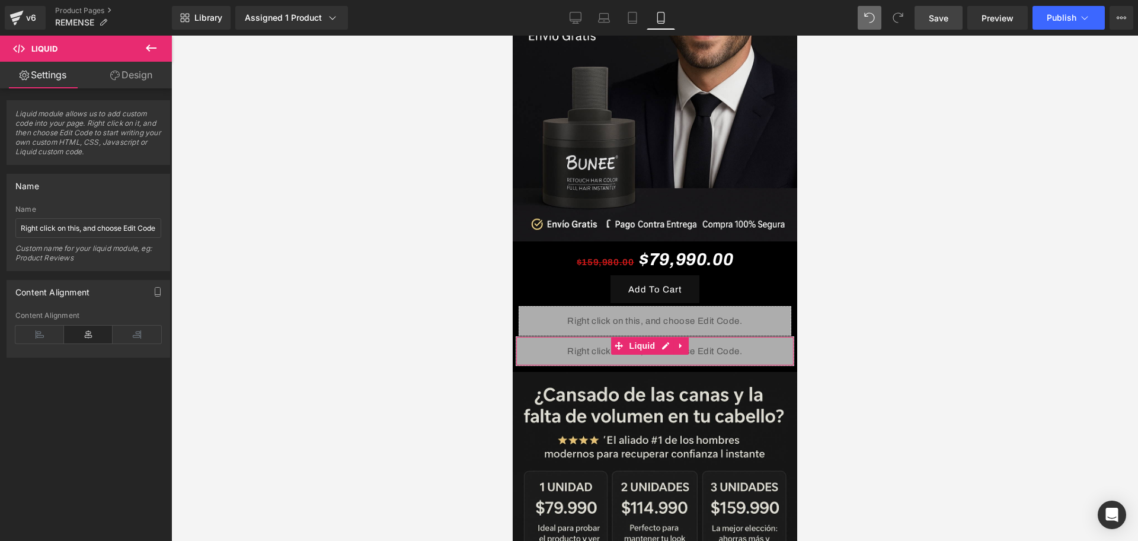
click at [138, 75] on link "Design" at bounding box center [131, 75] width 86 height 27
click at [0, 0] on div "Spacing" at bounding box center [0, 0] width 0 height 0
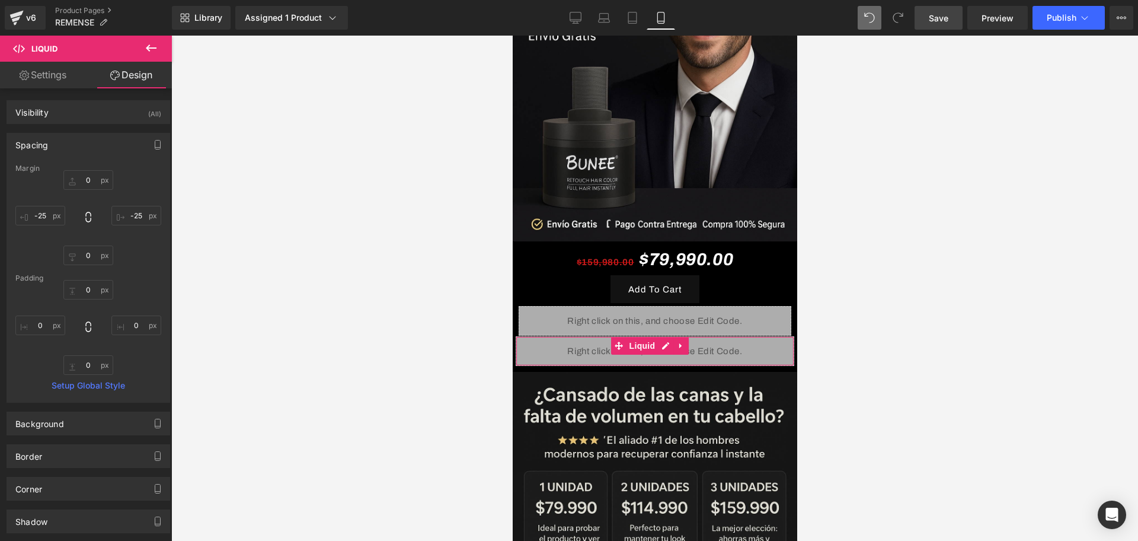
type input "0"
type input "-25"
type input "0"
type input "-25"
type input "0"
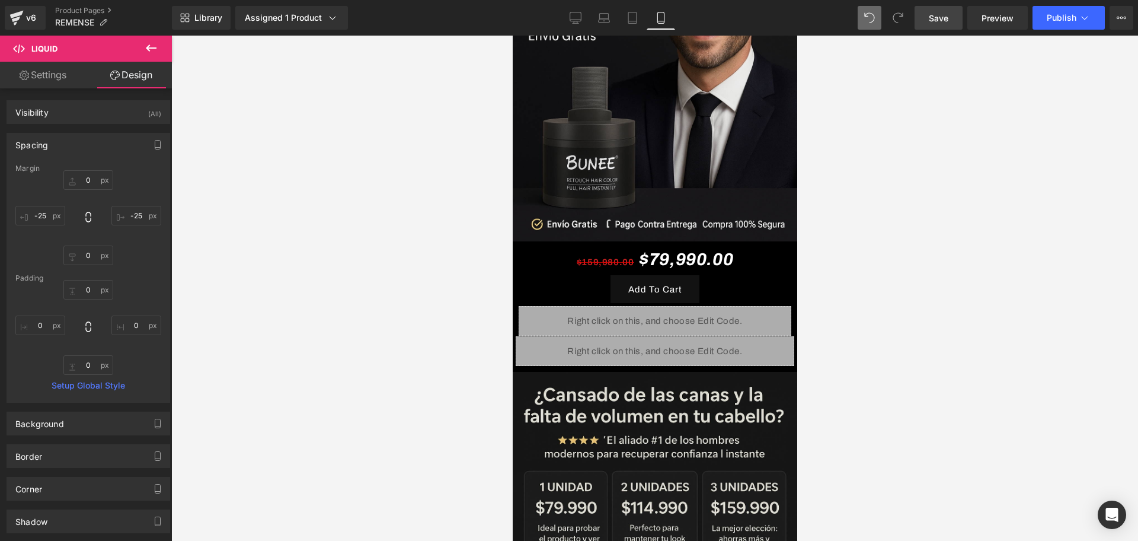
click at [931, 260] on div at bounding box center [654, 288] width 967 height 505
click at [945, 17] on span "Save" at bounding box center [939, 18] width 20 height 12
click at [1055, 25] on button "Publish" at bounding box center [1068, 18] width 72 height 24
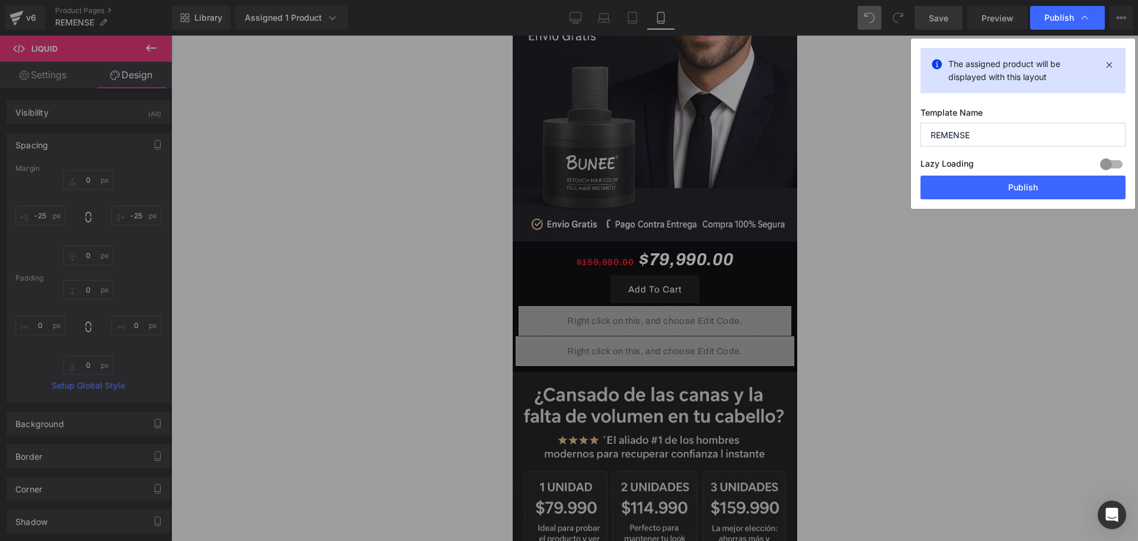
click at [941, 195] on button "Publish" at bounding box center [1022, 187] width 205 height 24
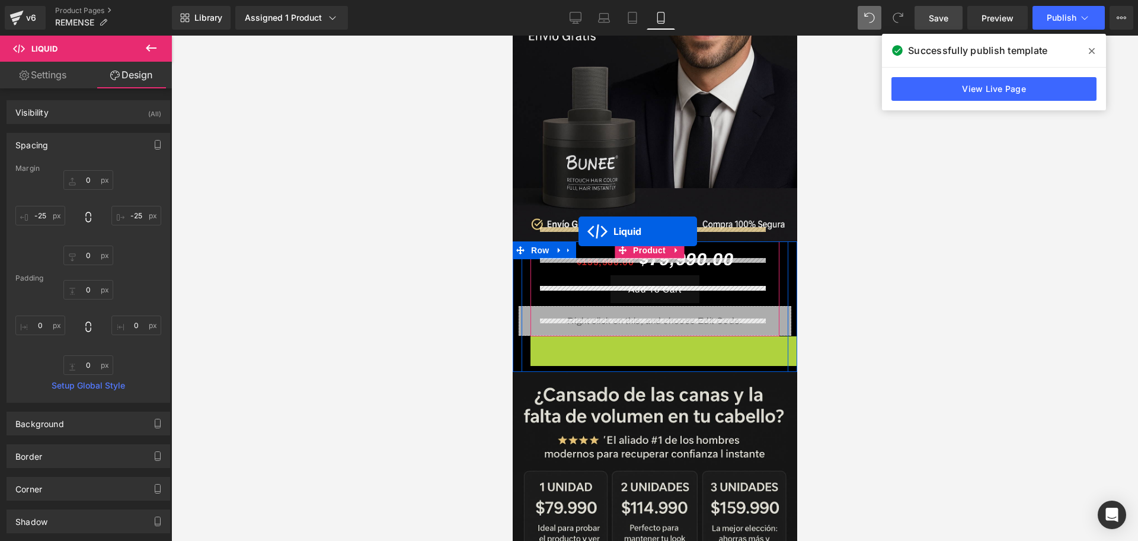
drag, startPoint x: 617, startPoint y: 327, endPoint x: 578, endPoint y: 231, distance: 103.1
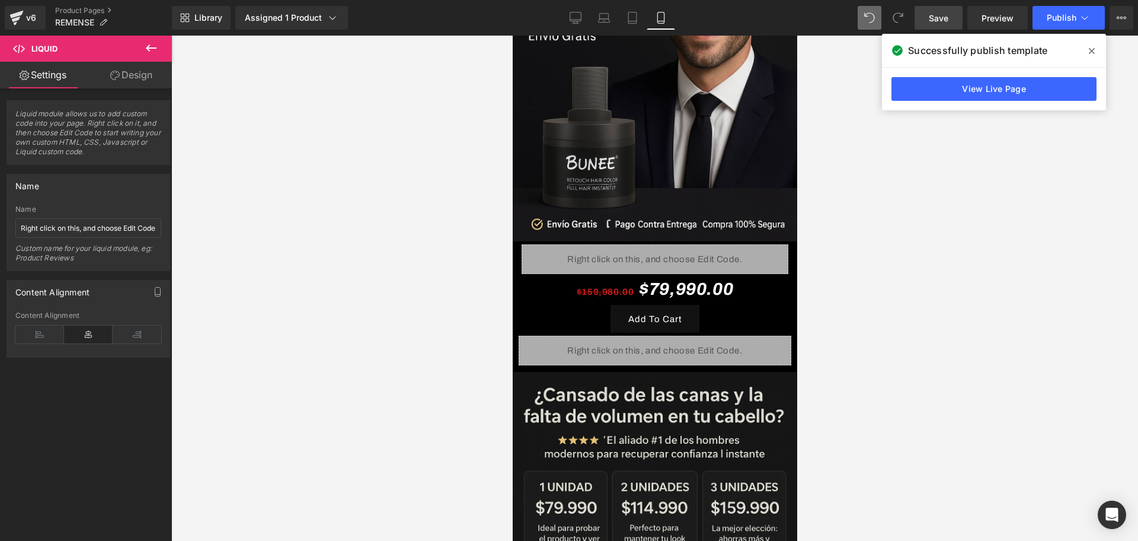
click at [932, 229] on div at bounding box center [654, 288] width 967 height 505
click at [933, 18] on span "Save" at bounding box center [939, 18] width 20 height 12
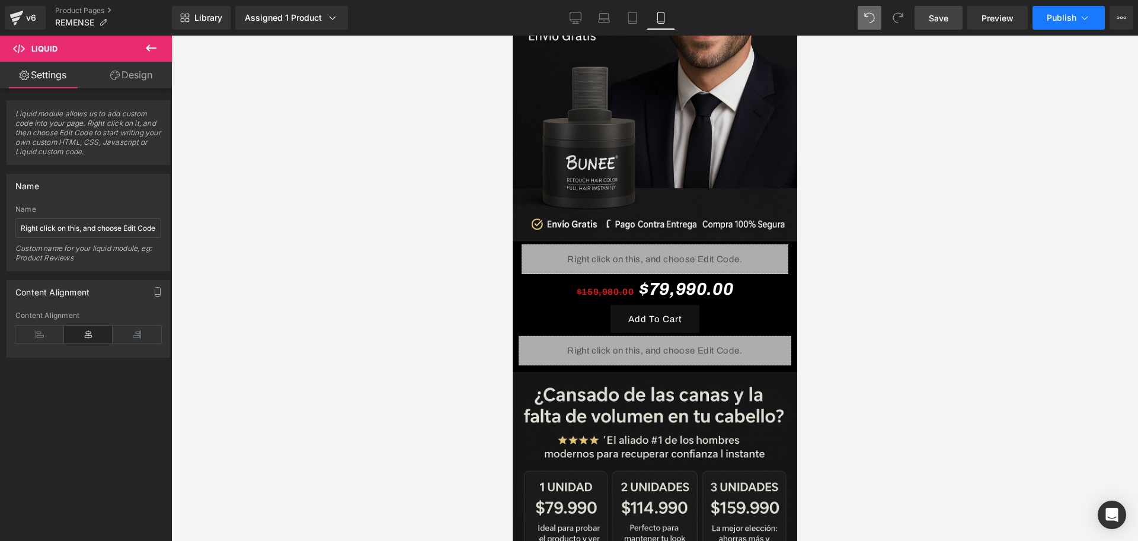
click at [1051, 11] on button "Publish" at bounding box center [1068, 18] width 72 height 24
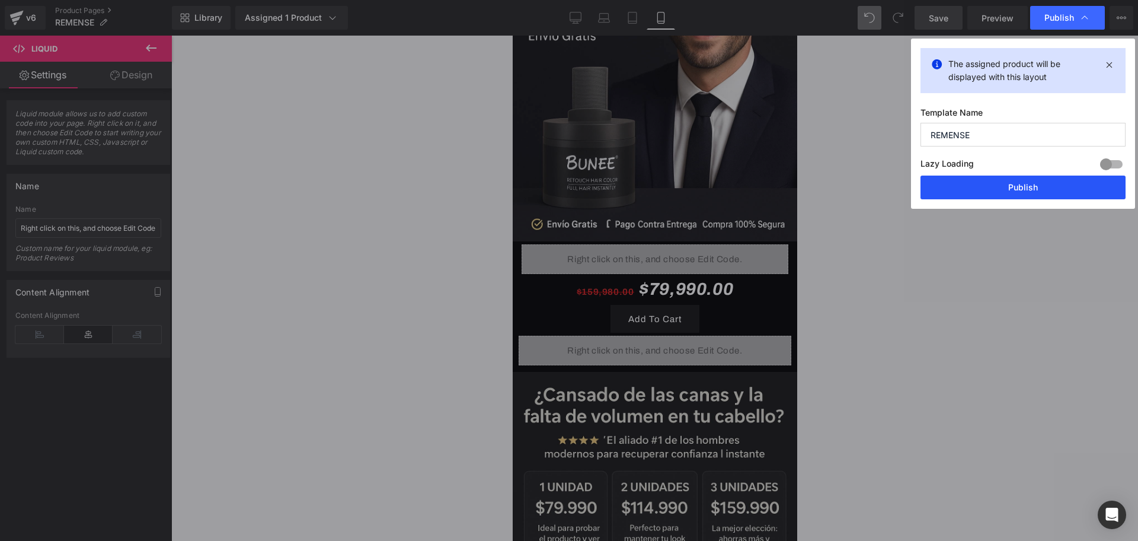
click at [958, 179] on button "Publish" at bounding box center [1022, 187] width 205 height 24
